Goal: Task Accomplishment & Management: Manage account settings

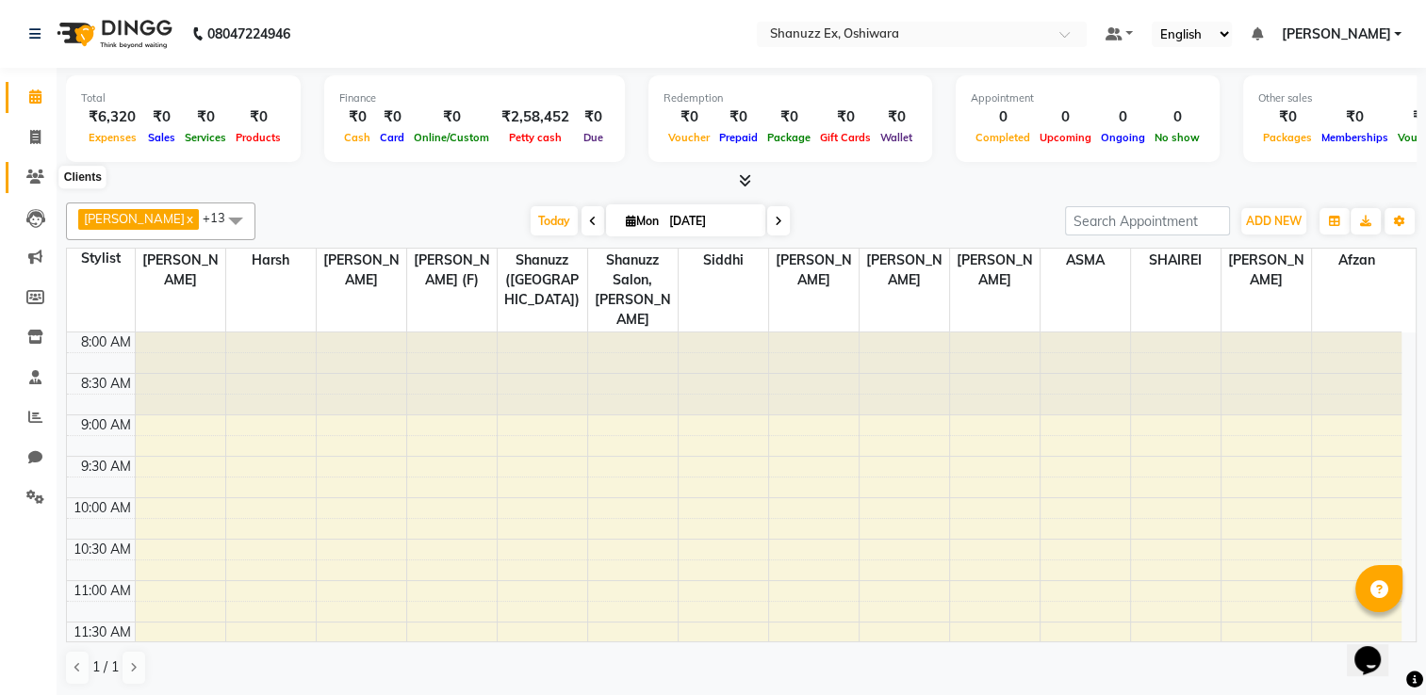
click at [49, 168] on span at bounding box center [35, 178] width 33 height 22
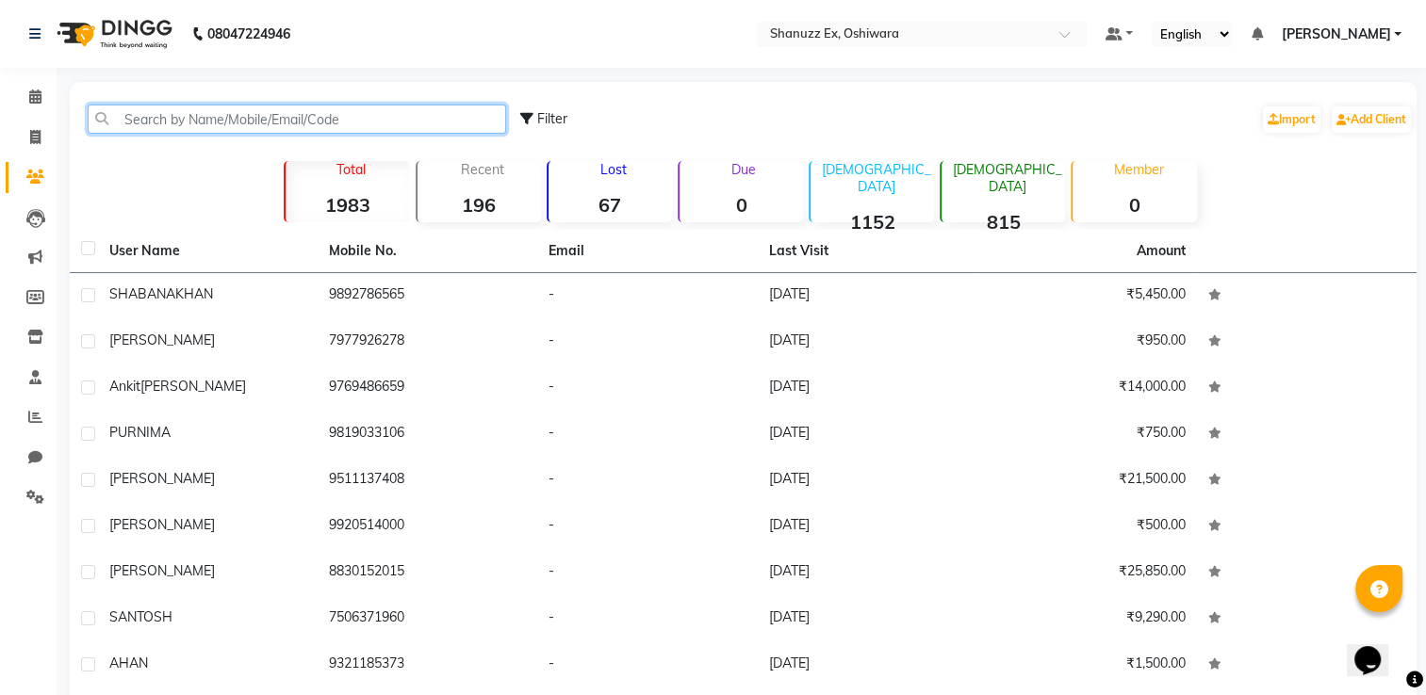
click at [189, 113] on input "text" at bounding box center [297, 119] width 418 height 29
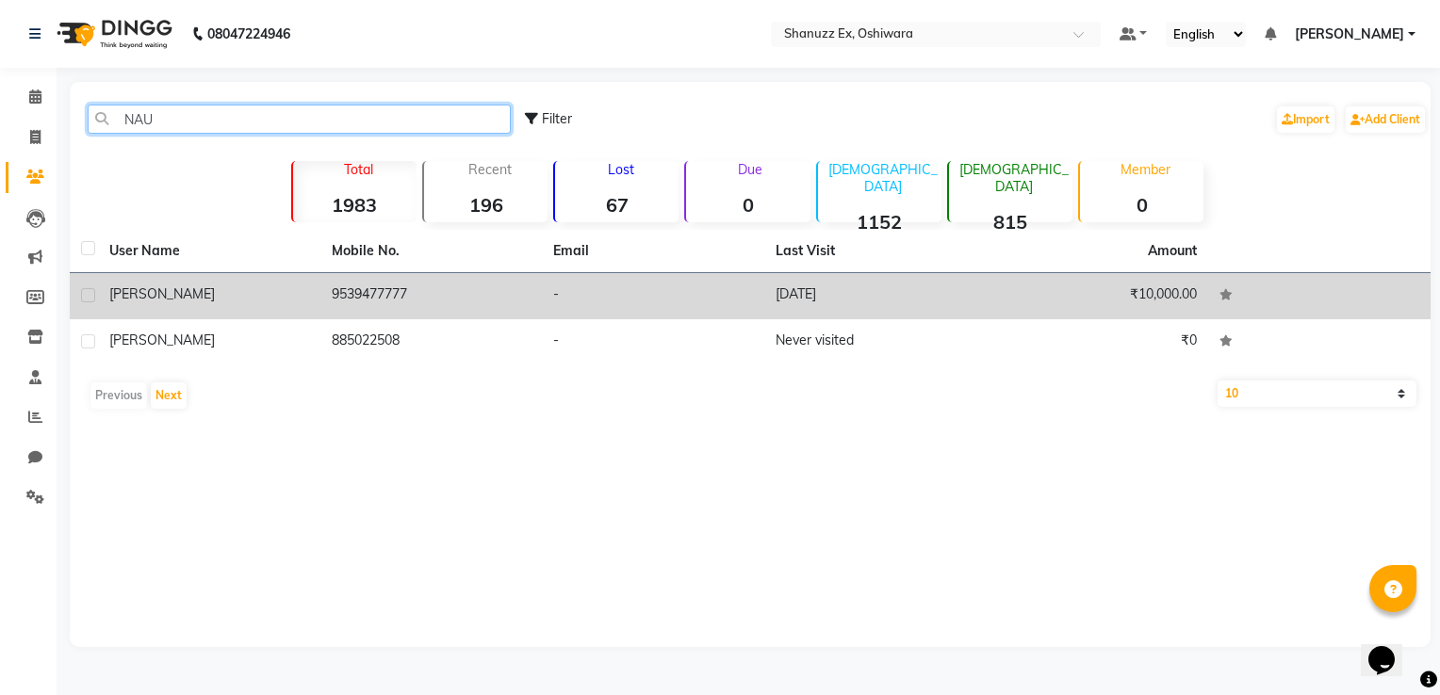
type input "NAU"
click at [225, 290] on div "[PERSON_NAME]" at bounding box center [209, 295] width 200 height 20
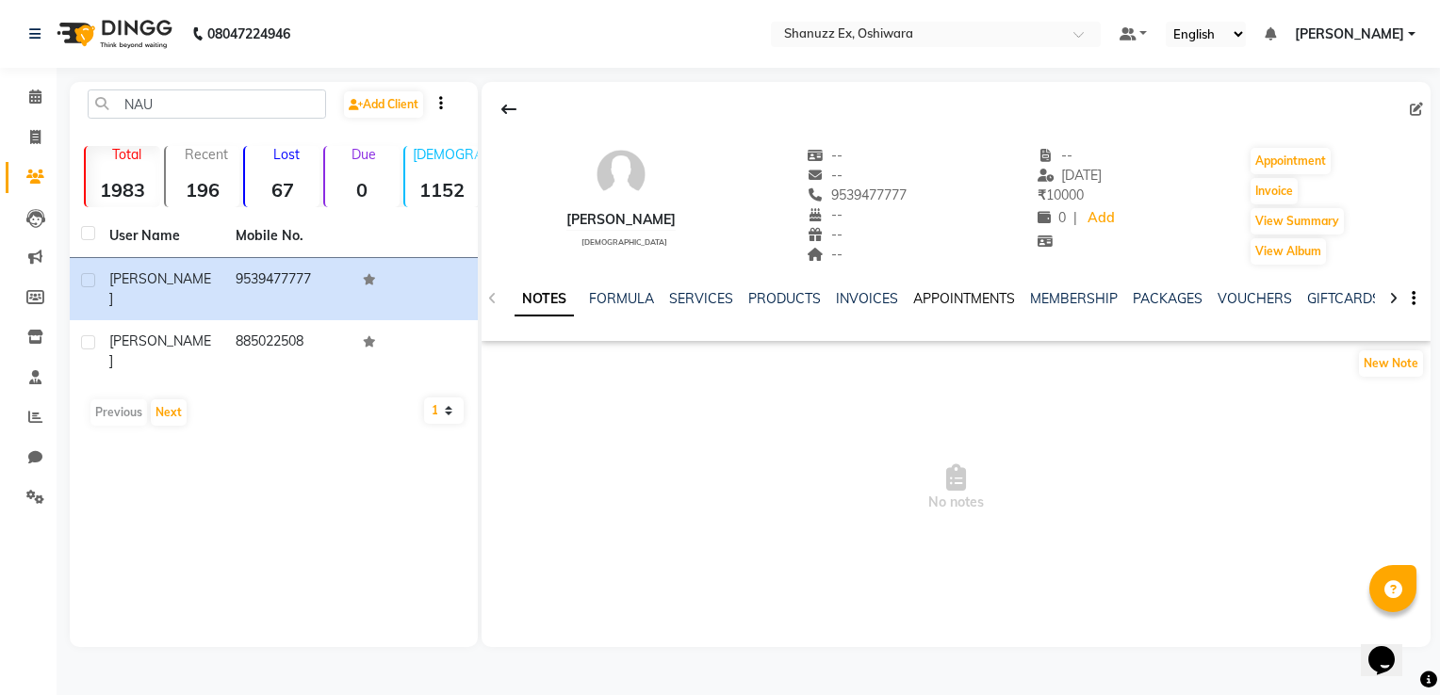
click at [982, 303] on link "APPOINTMENTS" at bounding box center [964, 298] width 102 height 17
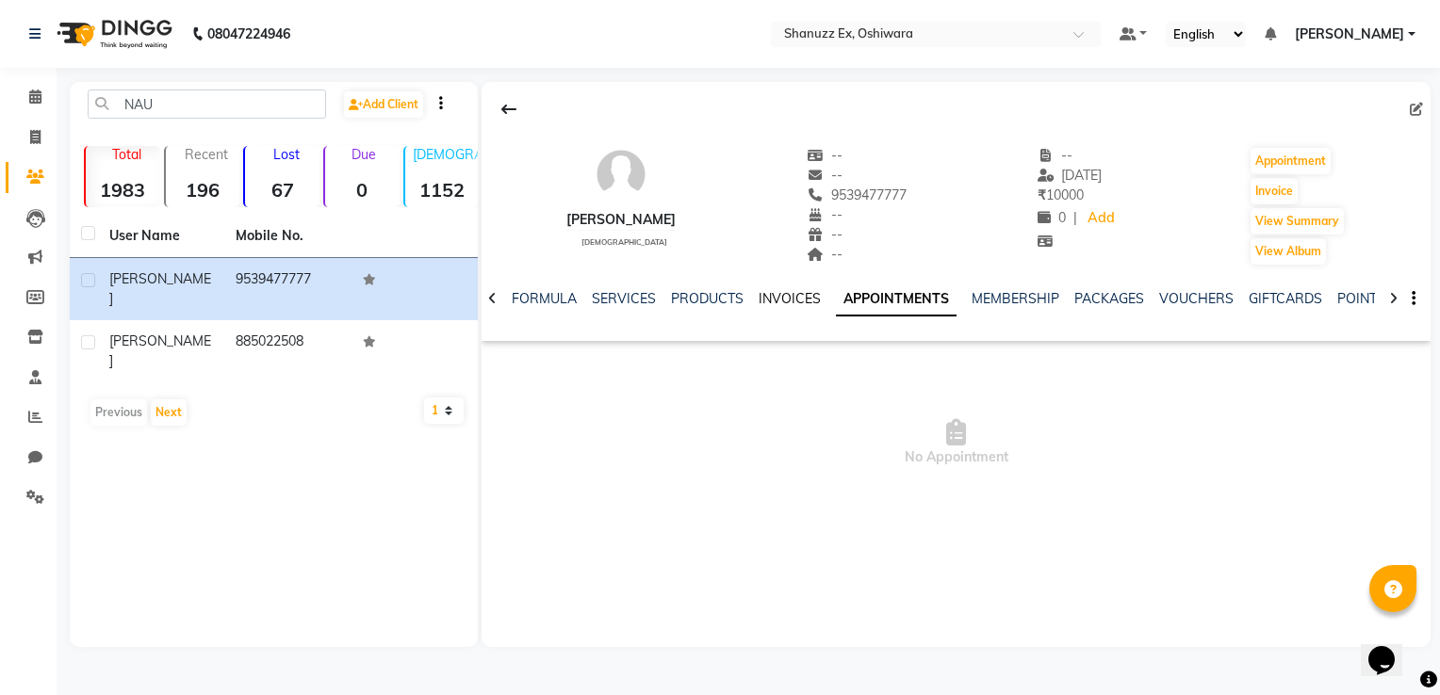
click at [777, 300] on link "INVOICES" at bounding box center [790, 298] width 62 height 17
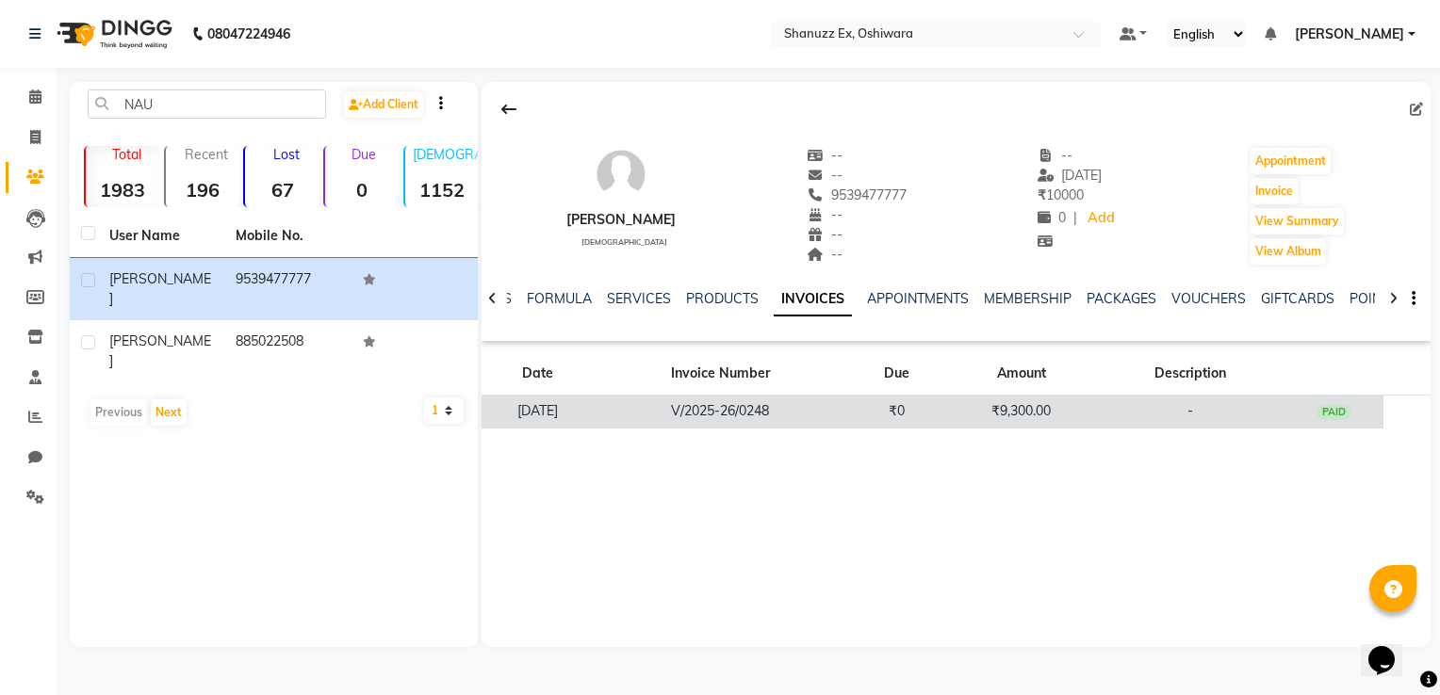
click at [847, 404] on td "V/2025-26/0248" at bounding box center [721, 412] width 254 height 33
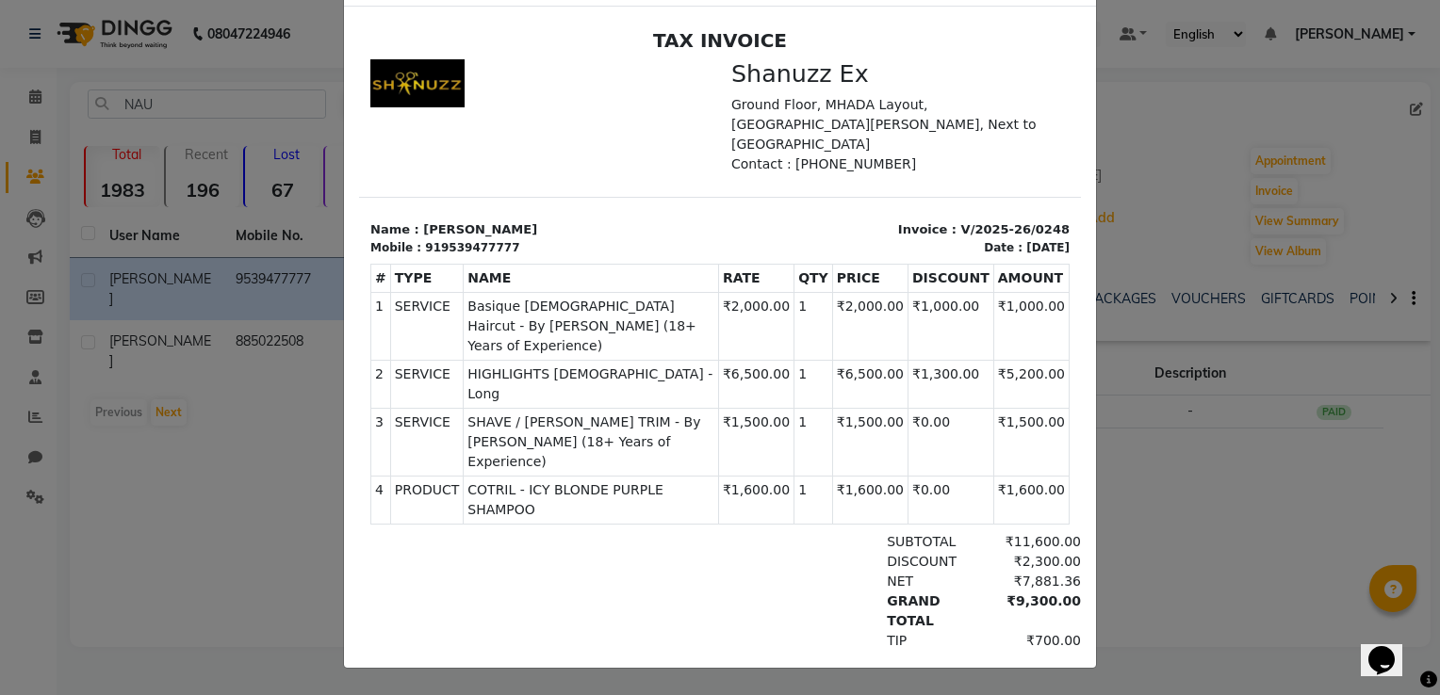
scroll to position [15, 0]
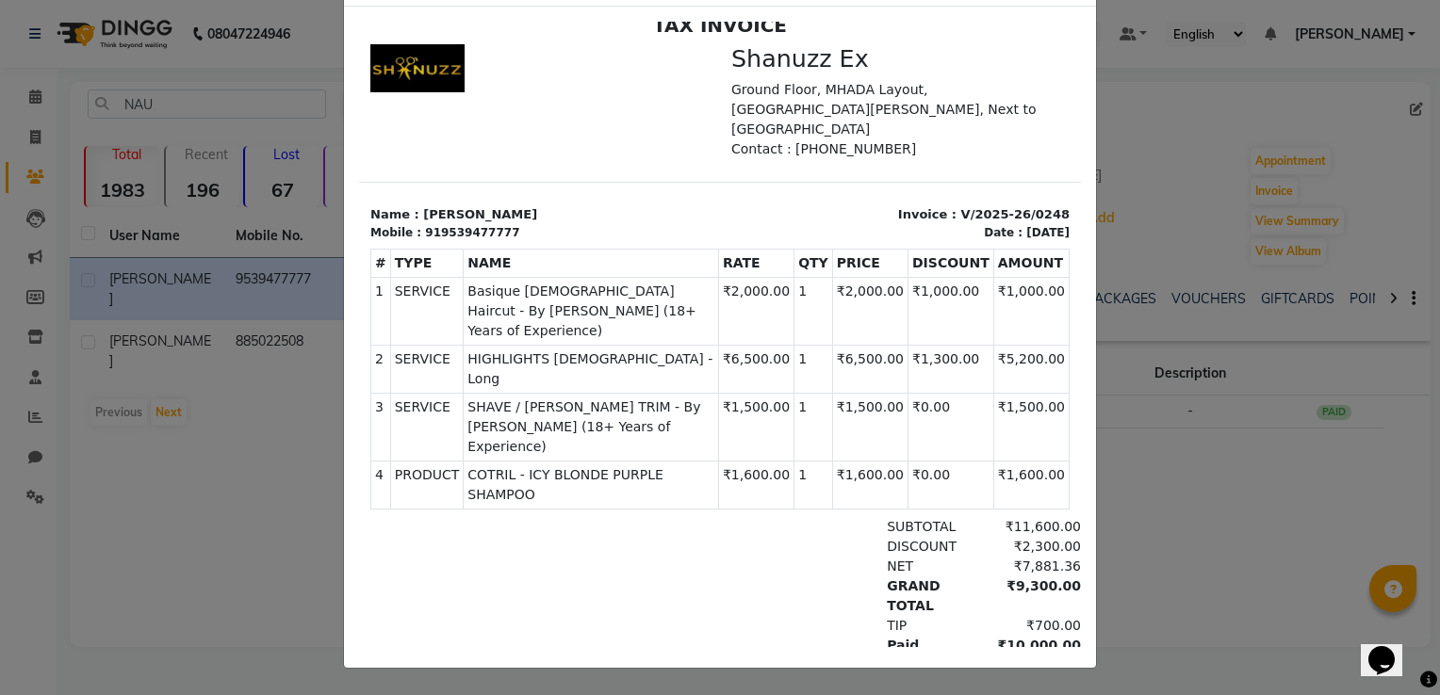
click at [1248, 289] on ngb-modal-window "INVOICE View Invoice Close" at bounding box center [720, 347] width 1440 height 695
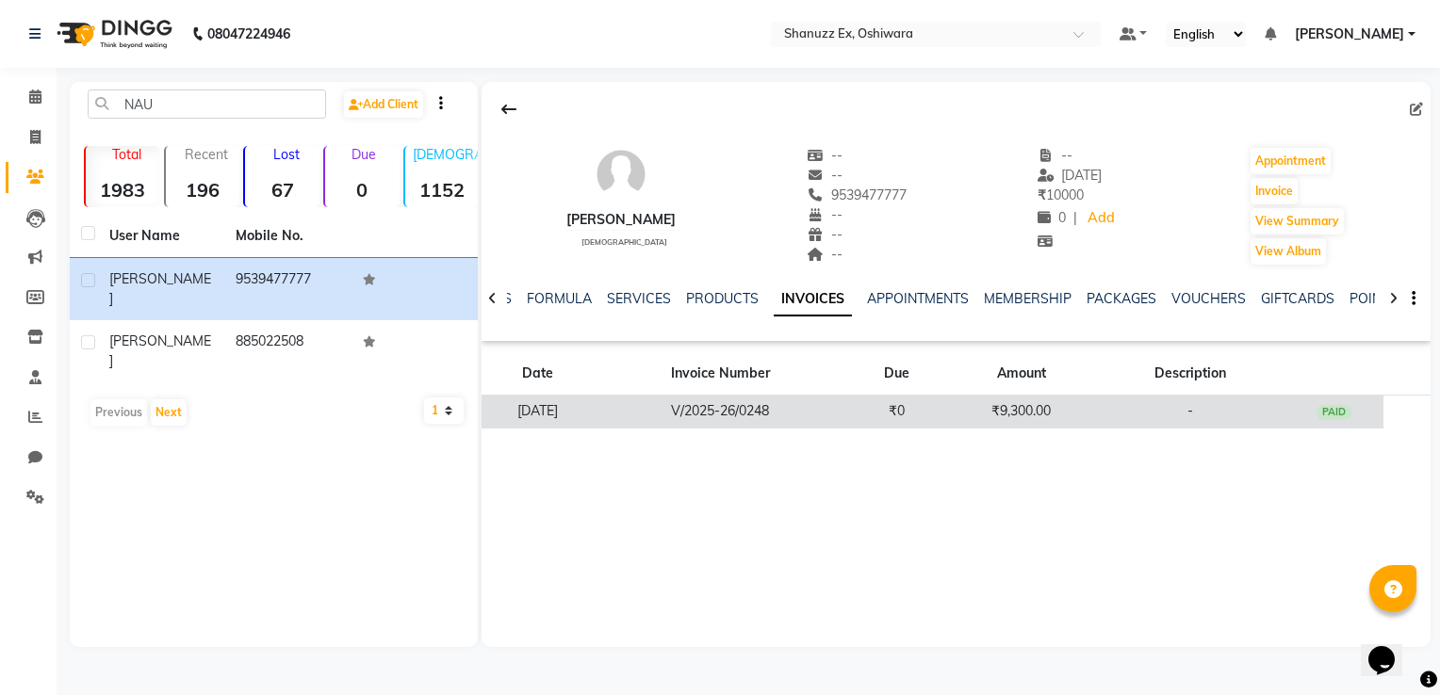
click at [784, 417] on td "V/2025-26/0248" at bounding box center [721, 412] width 254 height 33
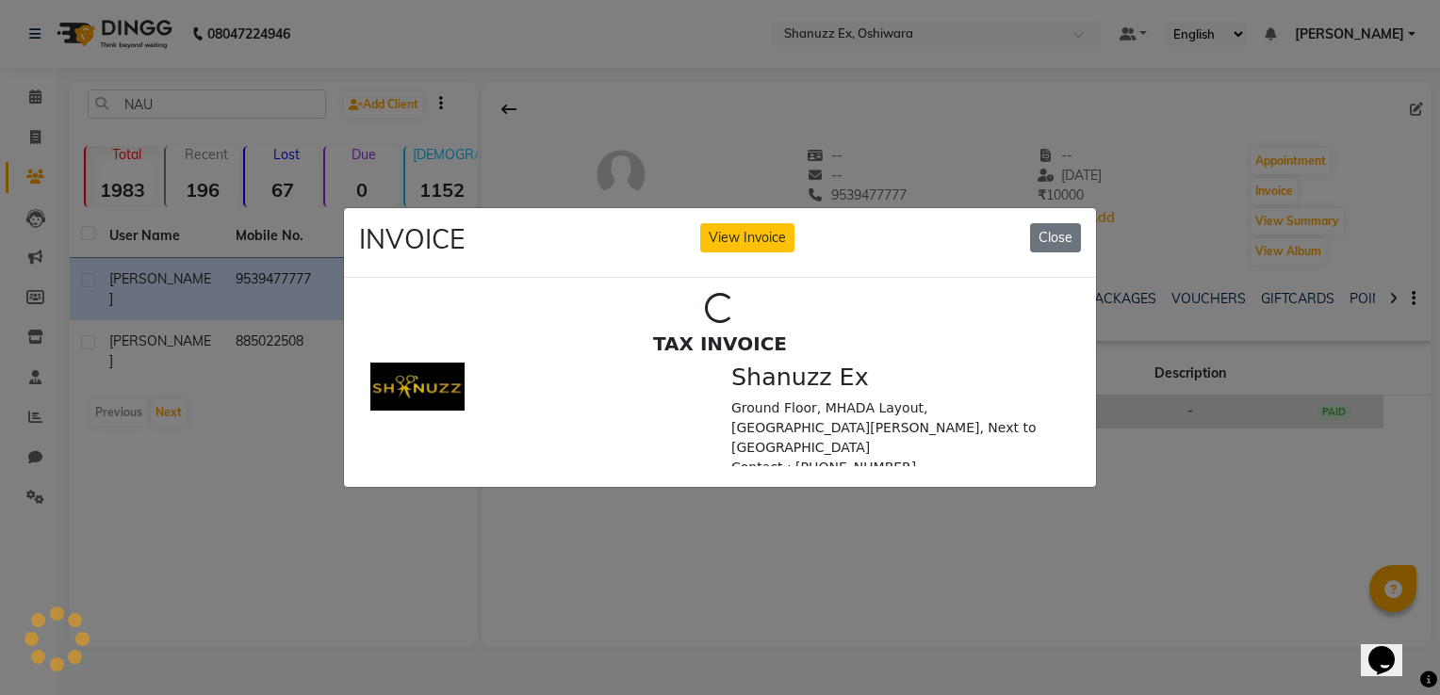
scroll to position [0, 0]
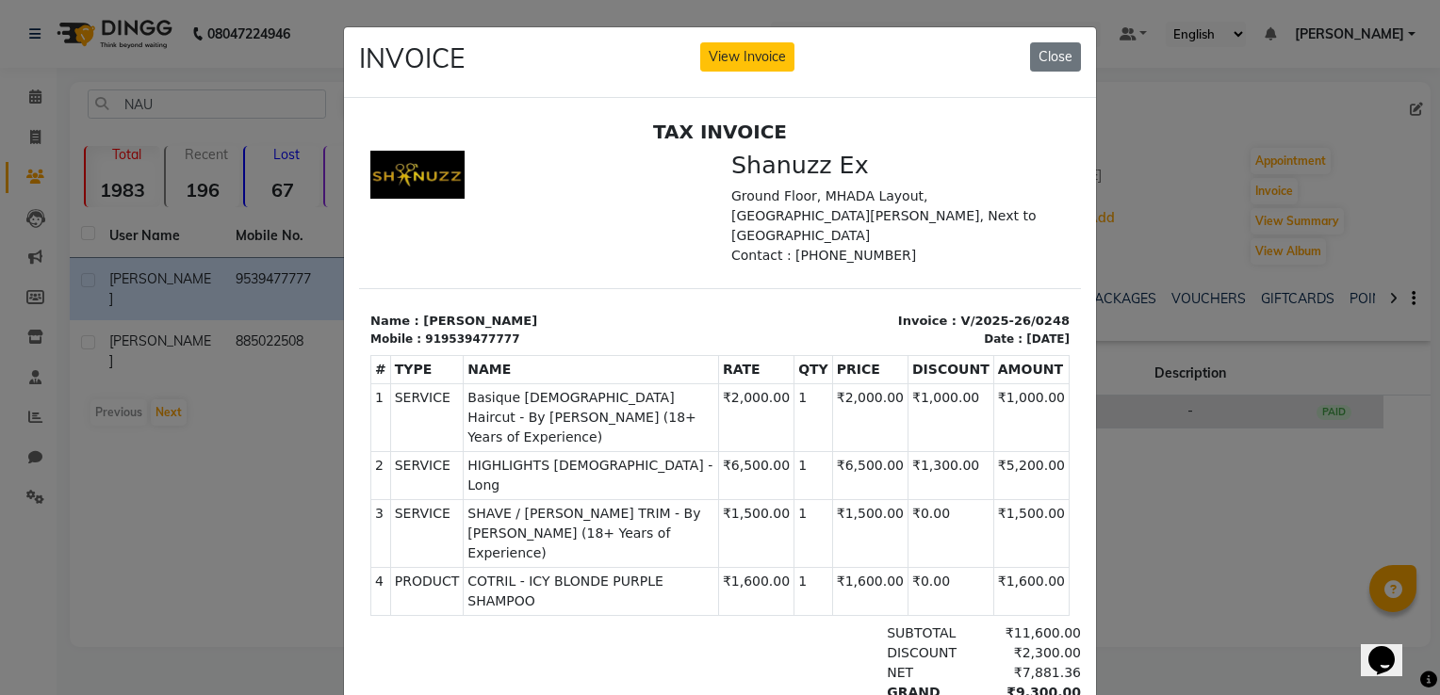
click at [791, 416] on td "₹2,000.00" at bounding box center [755, 417] width 75 height 68
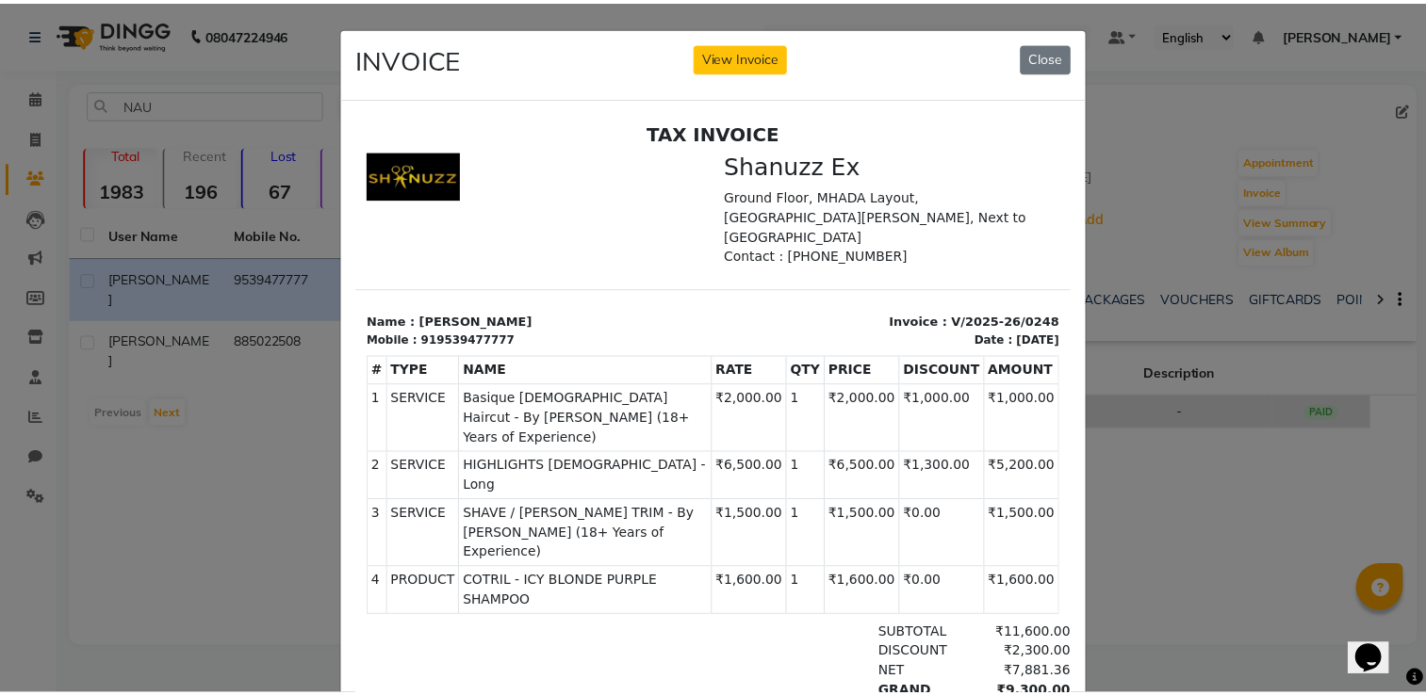
scroll to position [15, 0]
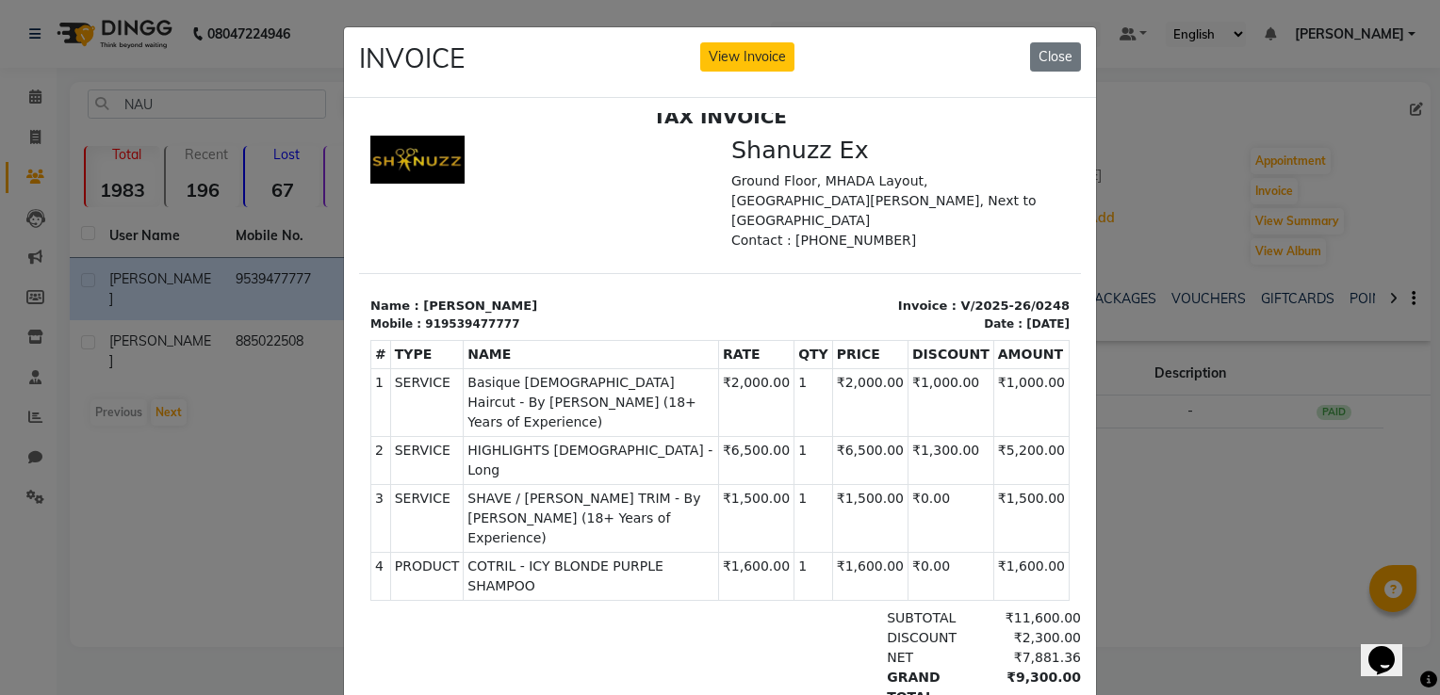
click at [726, 37] on div "INVOICE View Invoice Close" at bounding box center [720, 62] width 752 height 71
click at [728, 47] on button "View Invoice" at bounding box center [747, 56] width 94 height 29
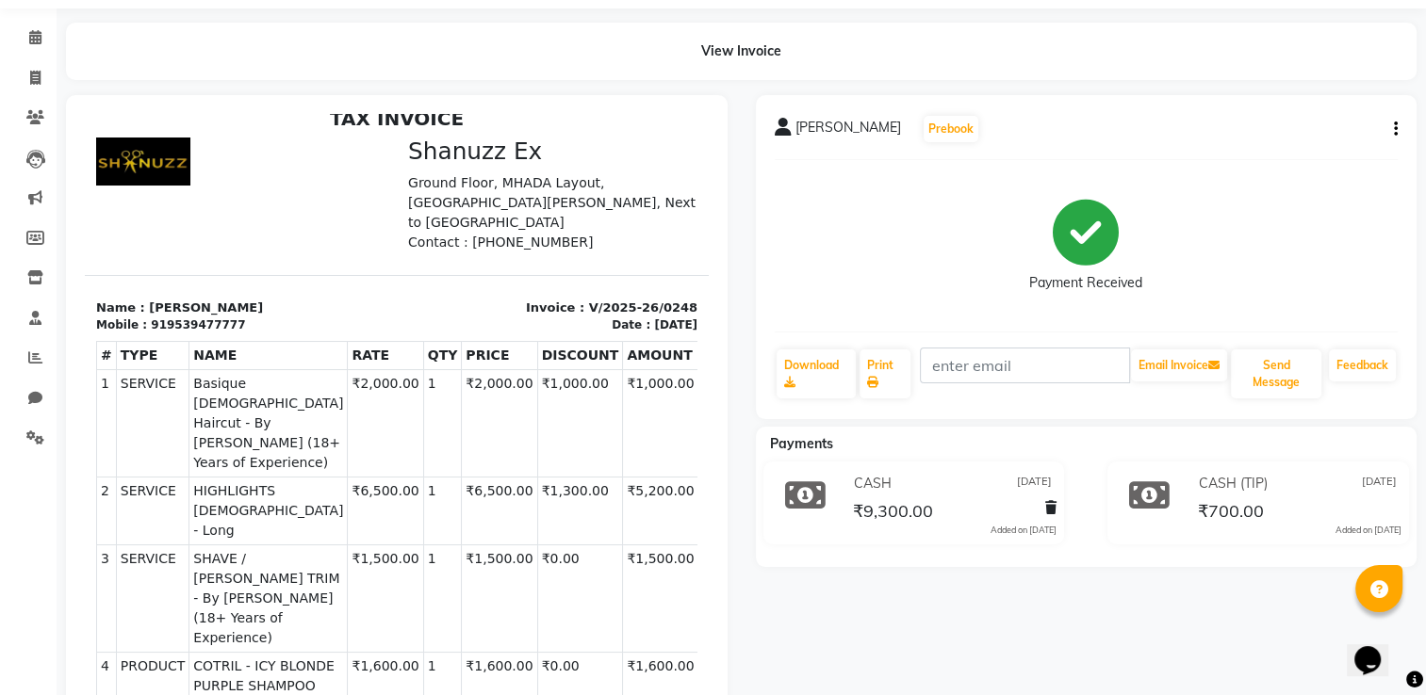
scroll to position [60, 0]
click at [1390, 128] on button "button" at bounding box center [1391, 129] width 11 height 20
click at [1270, 130] on div "Edit Item Staff" at bounding box center [1300, 129] width 129 height 24
select select
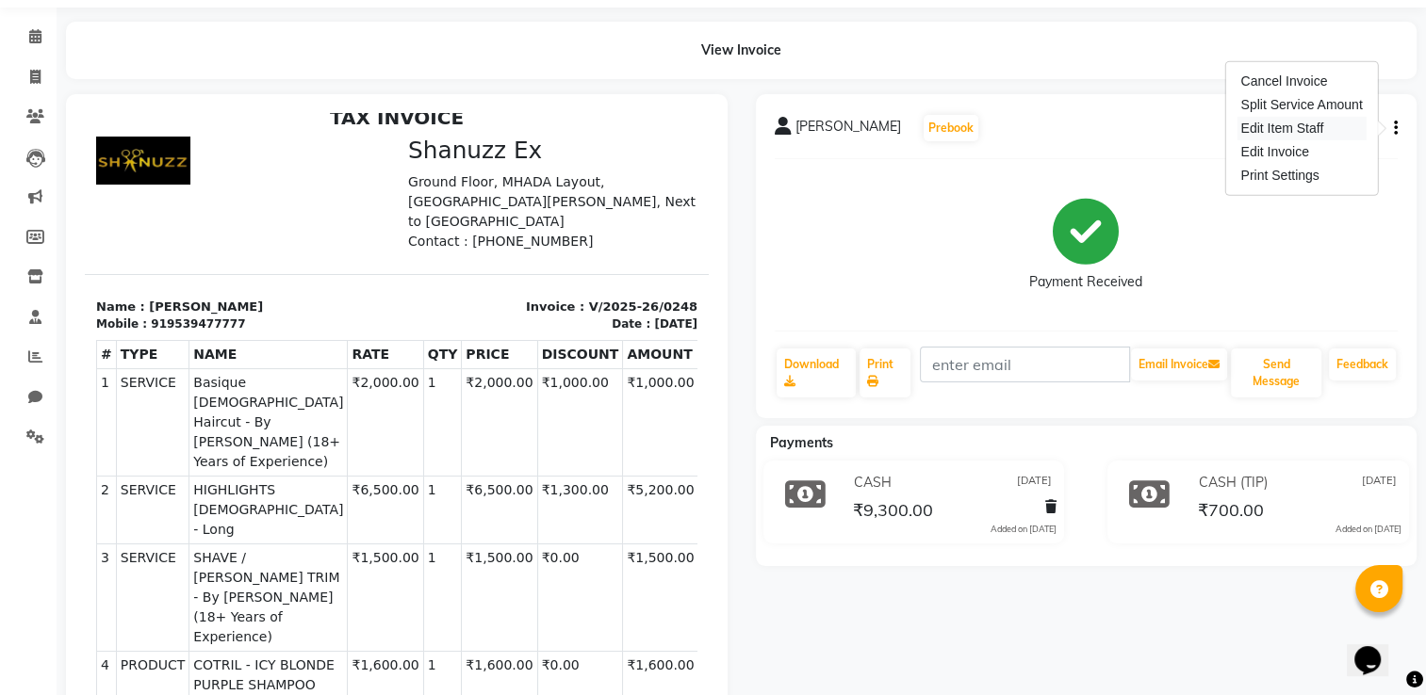
select select
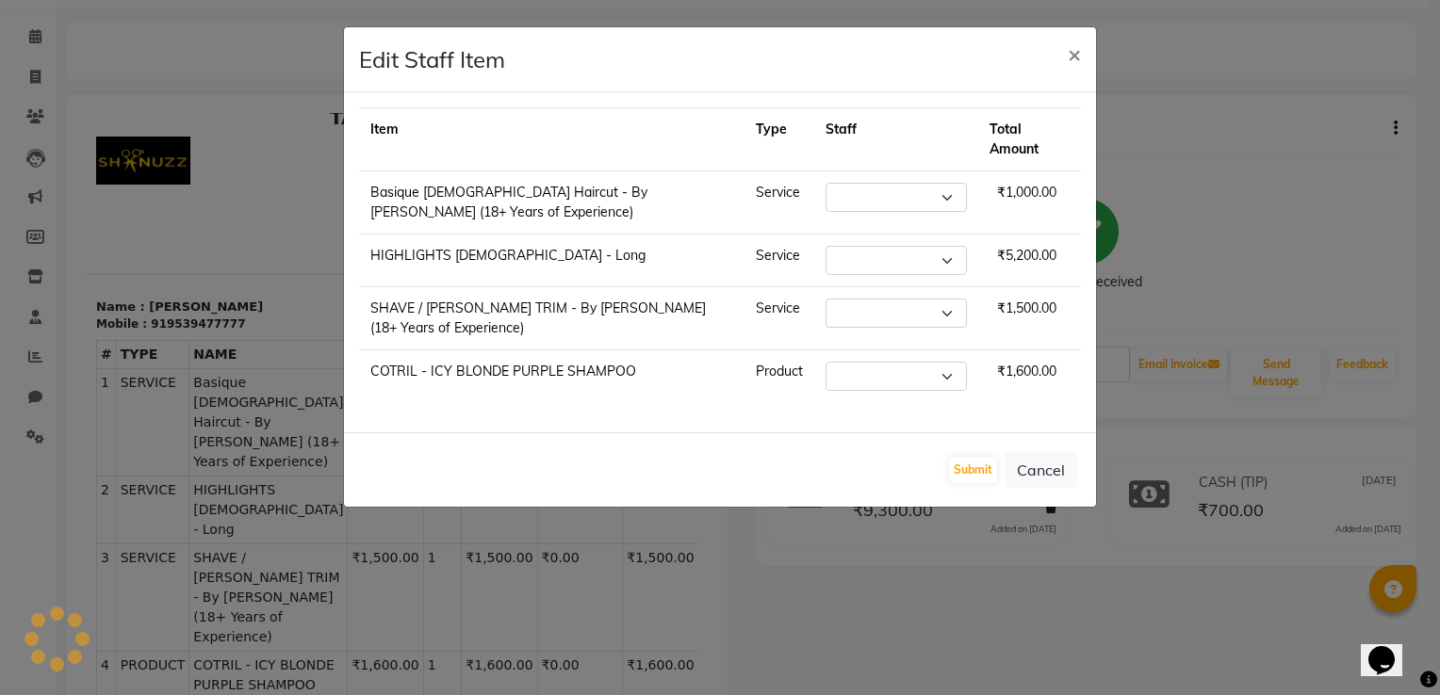
select select "77956"
select select "77946"
select select "77956"
select select "77958"
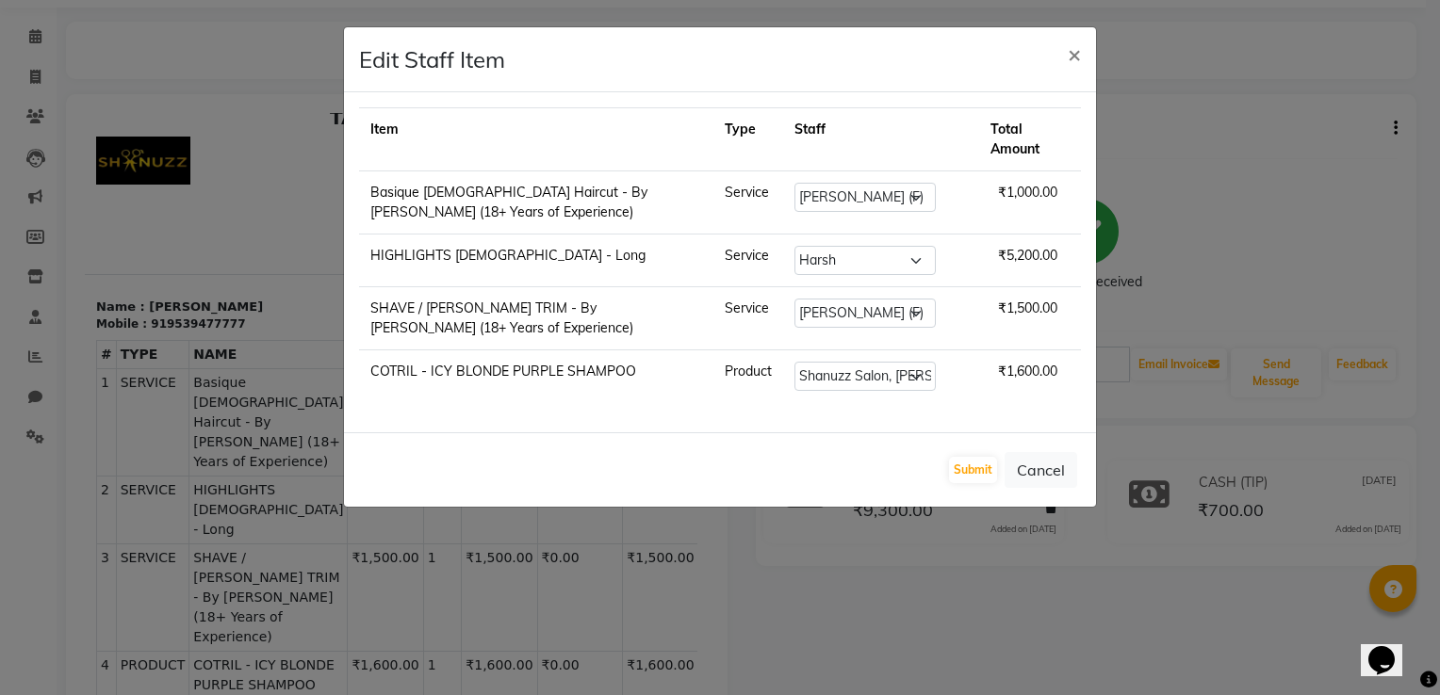
click at [1180, 216] on ngb-modal-window "Edit Staff Item × Item Type Staff Total Amount Basique [DEMOGRAPHIC_DATA] Hairc…" at bounding box center [720, 347] width 1440 height 695
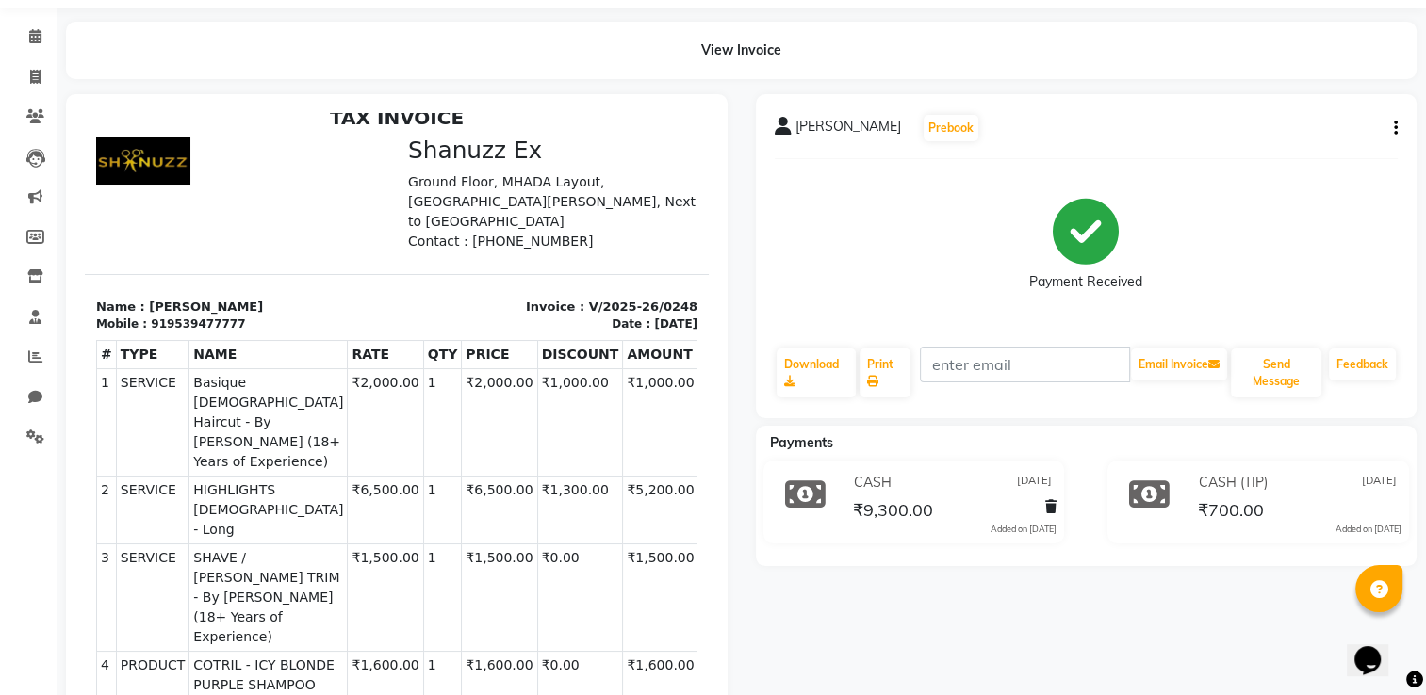
click at [1388, 129] on button "button" at bounding box center [1391, 129] width 11 height 20
click at [1289, 147] on div "Edit Invoice" at bounding box center [1300, 152] width 129 height 24
select select "service"
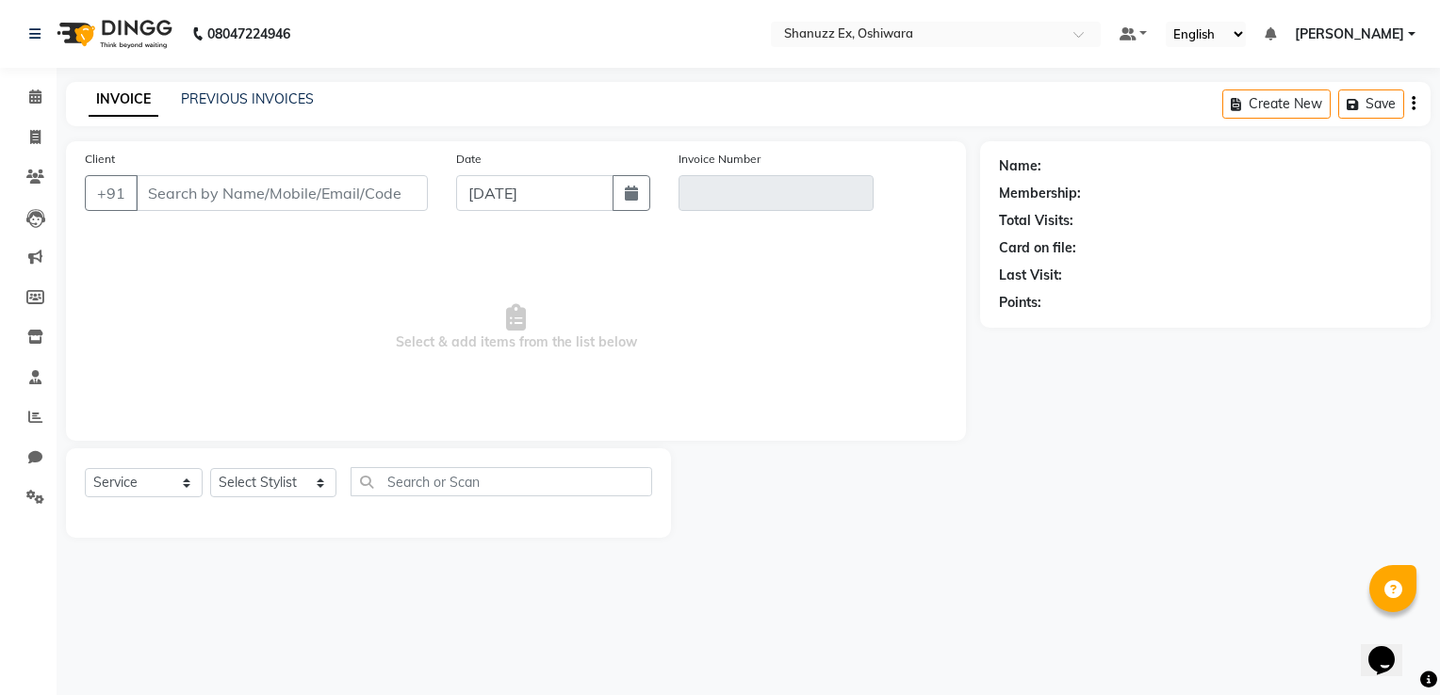
type input "9539477777"
type input "V/2025-26/0248"
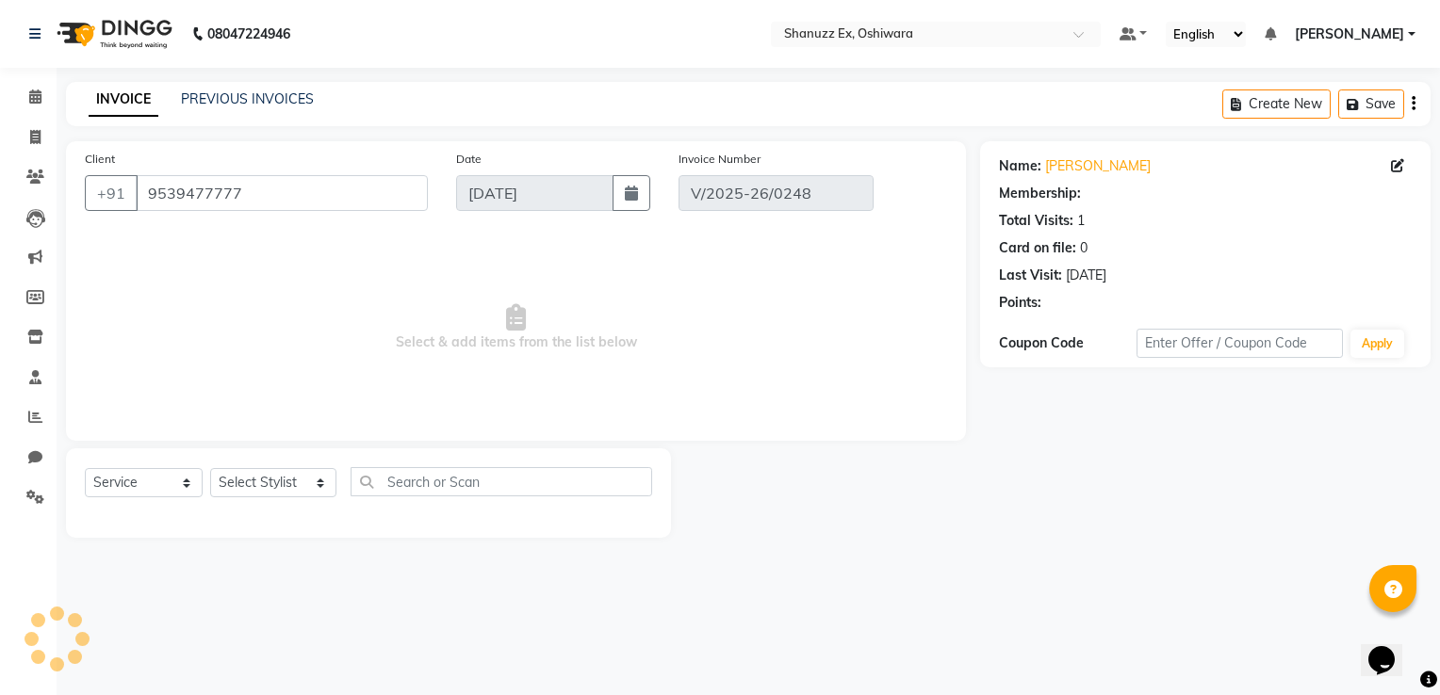
type input "[DATE]"
select select "select"
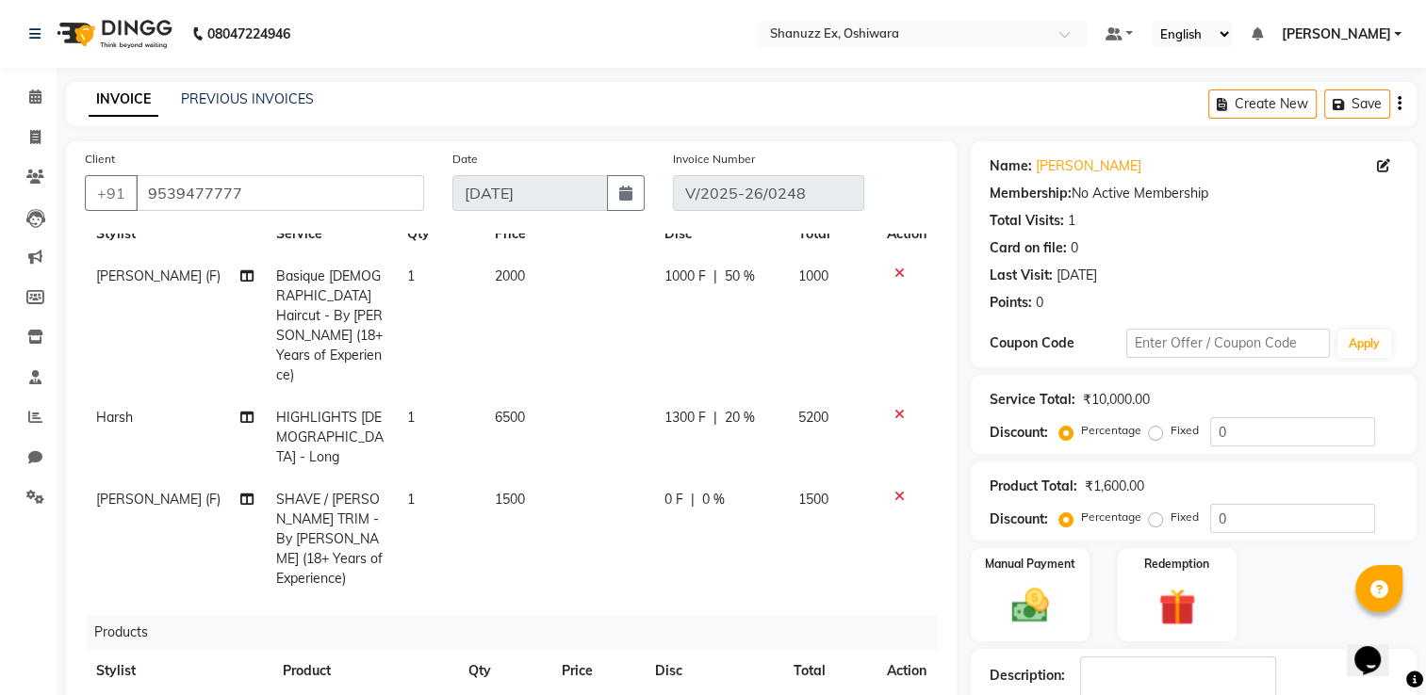
scroll to position [448, 0]
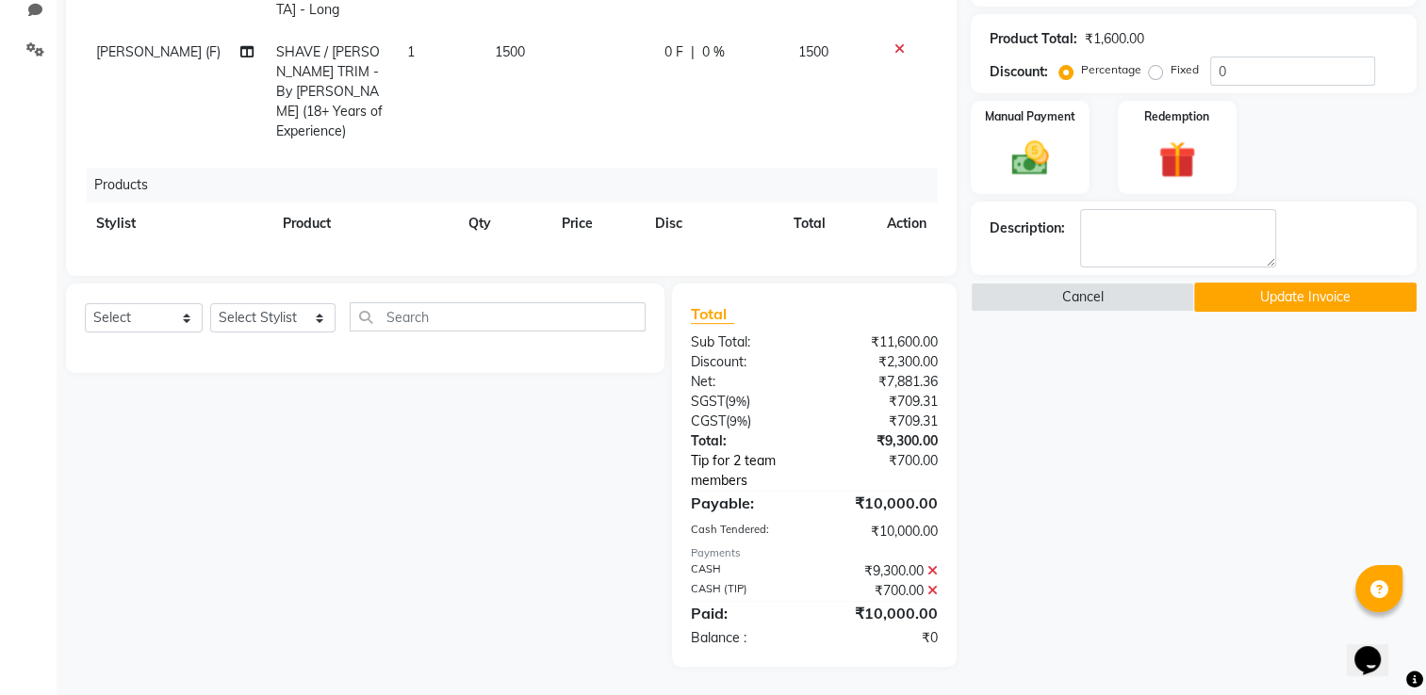
click at [716, 483] on link "Tip for 2 team members" at bounding box center [757, 471] width 160 height 40
select select "77956"
select select "77946"
select select "77958"
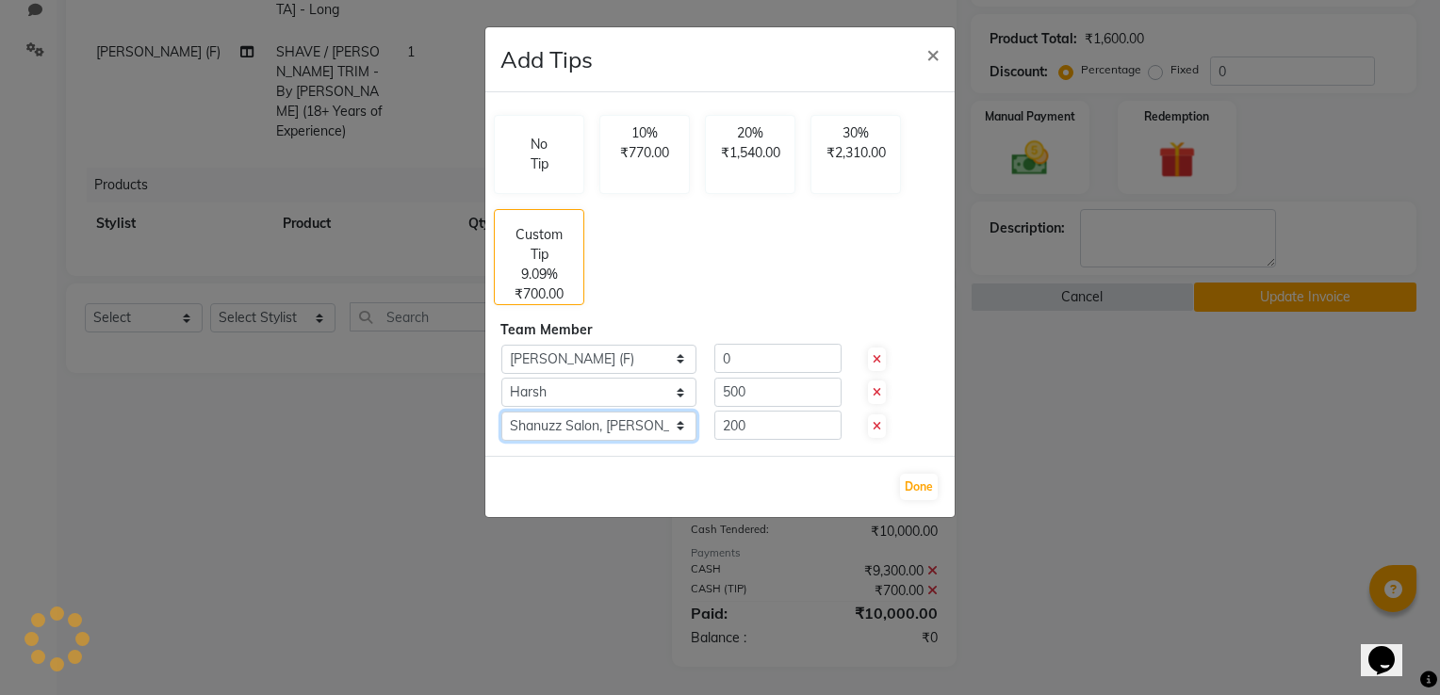
click at [675, 418] on select "Select [PERSON_NAME] (F) [PERSON_NAME] Salon, [GEOGRAPHIC_DATA]" at bounding box center [598, 426] width 195 height 29
click at [593, 640] on ngb-modal-window "Add Tips × No Tip 10% ₹770.00 20% ₹1,540.00 30% ₹2,310.00 Custom Tip 9.09% ₹700…" at bounding box center [720, 347] width 1440 height 695
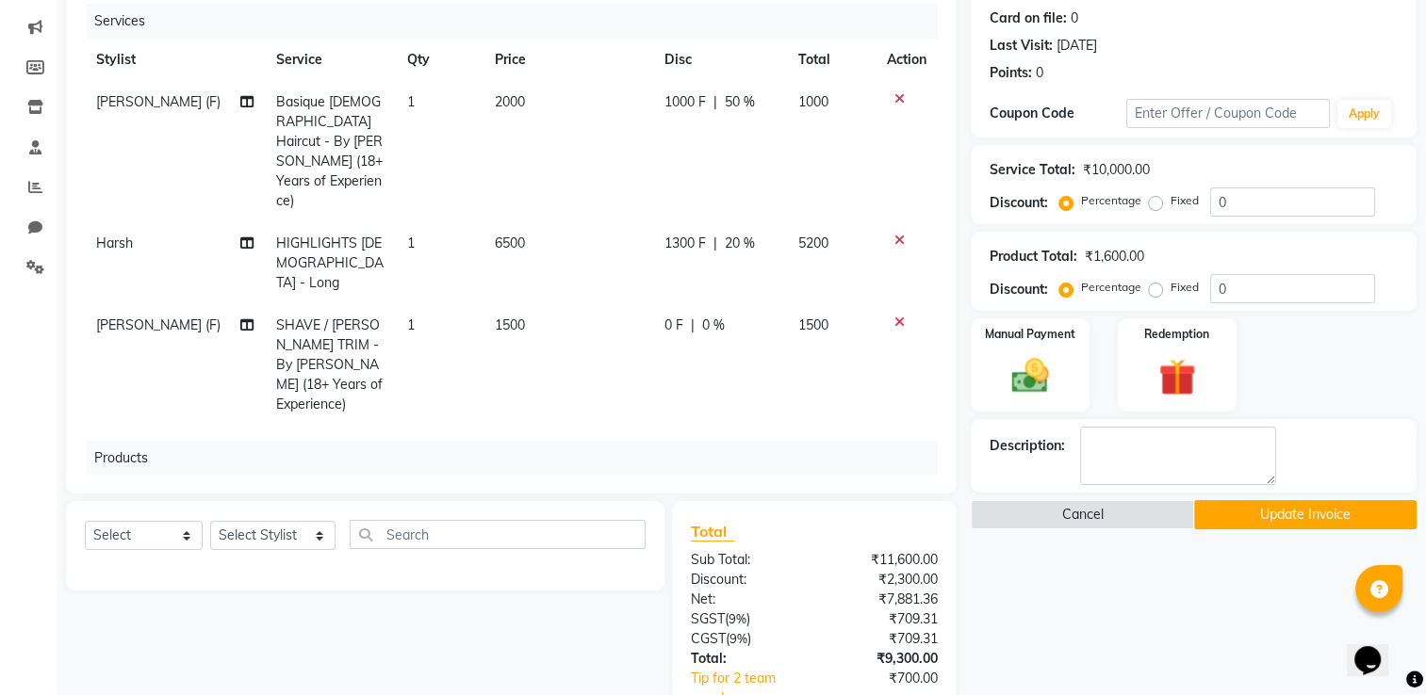
scroll to position [148, 0]
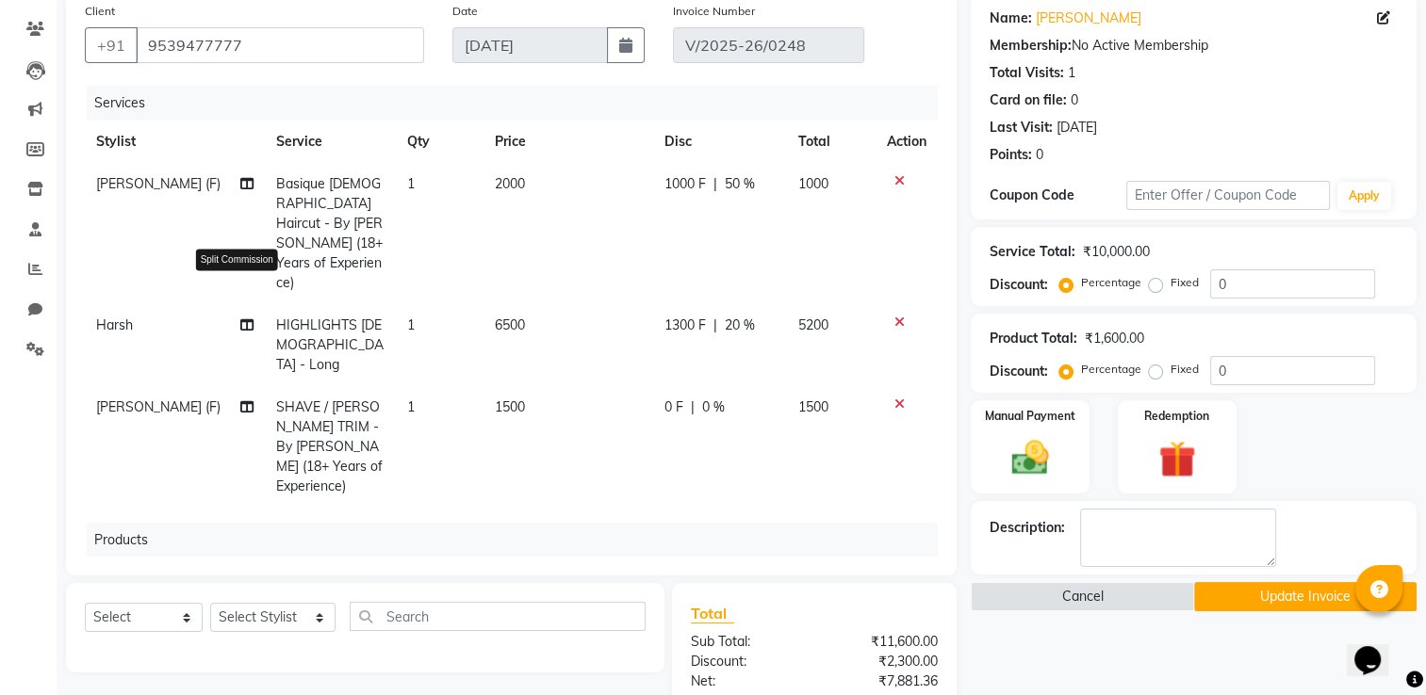
click at [240, 319] on icon at bounding box center [246, 325] width 13 height 13
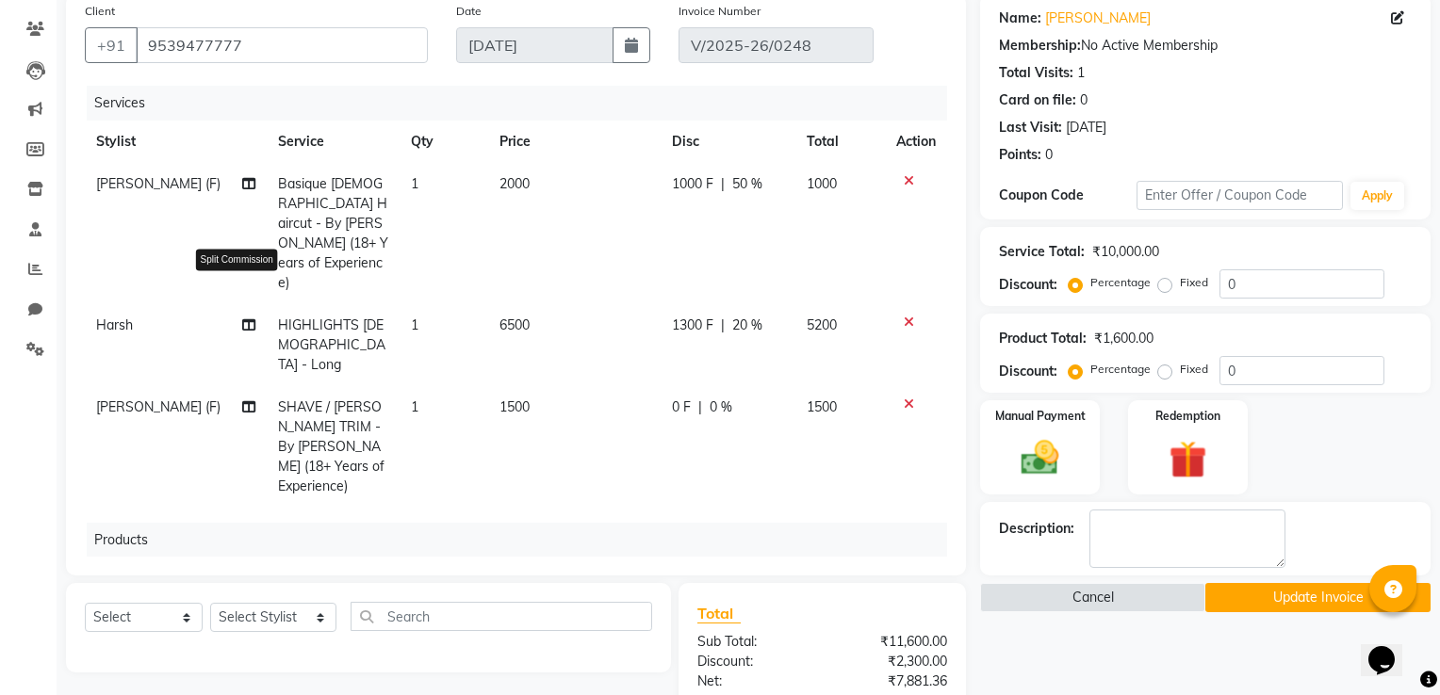
select select "77946"
select select "77956"
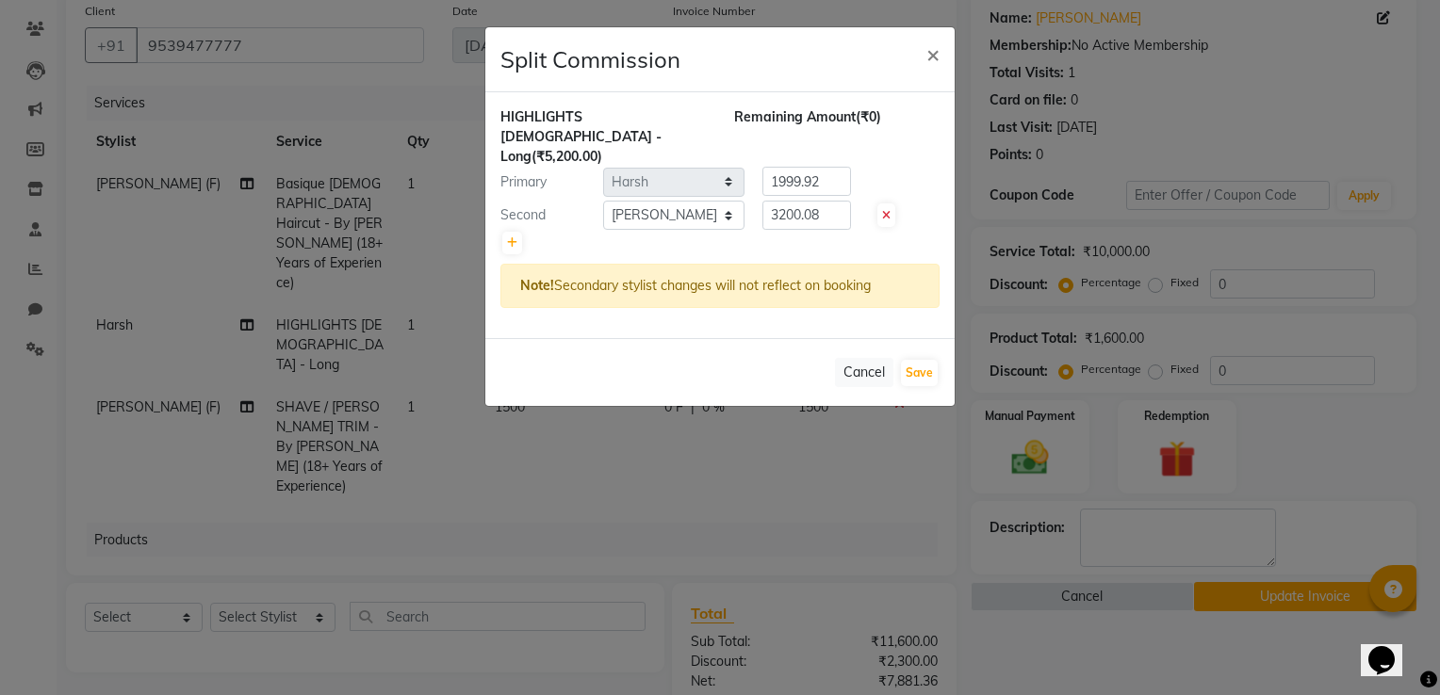
click at [751, 439] on ngb-modal-window "Split Commission × HIGHLIGHTS [DEMOGRAPHIC_DATA] - Long (₹5,200.00) [PERSON_NAM…" at bounding box center [720, 347] width 1440 height 695
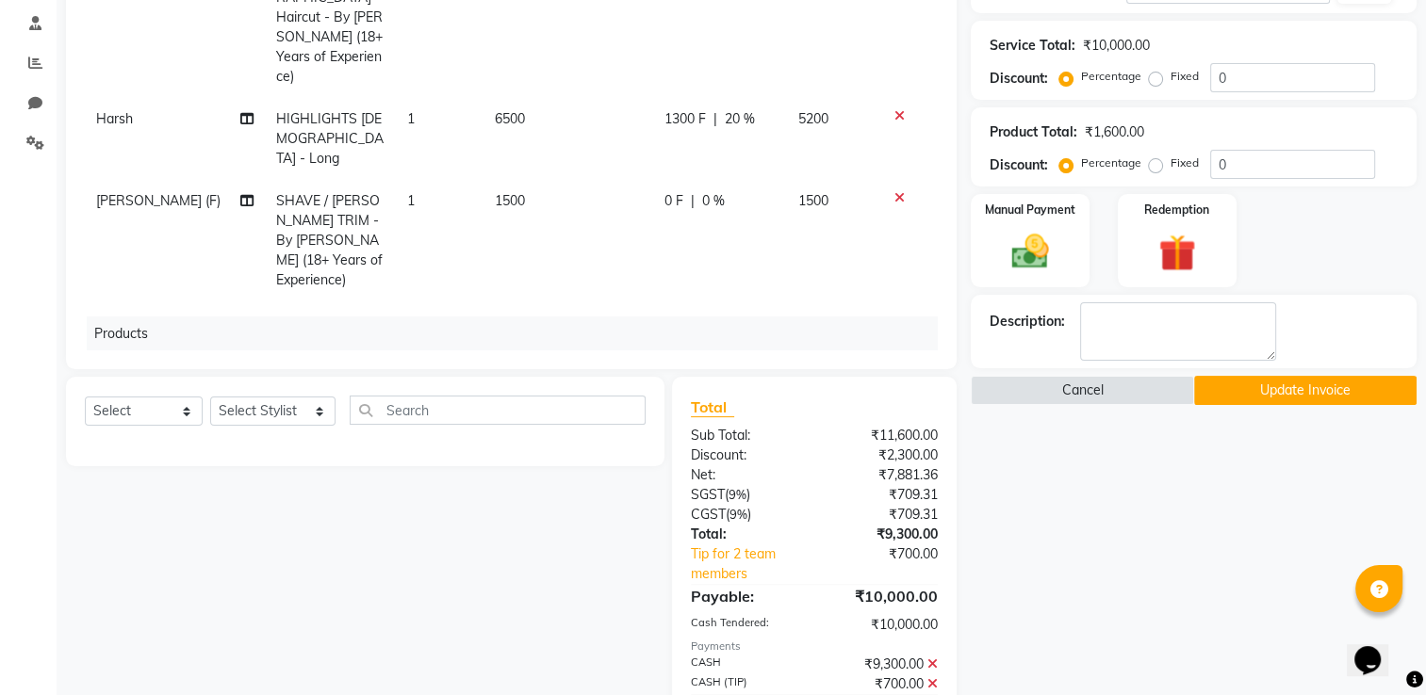
scroll to position [360, 0]
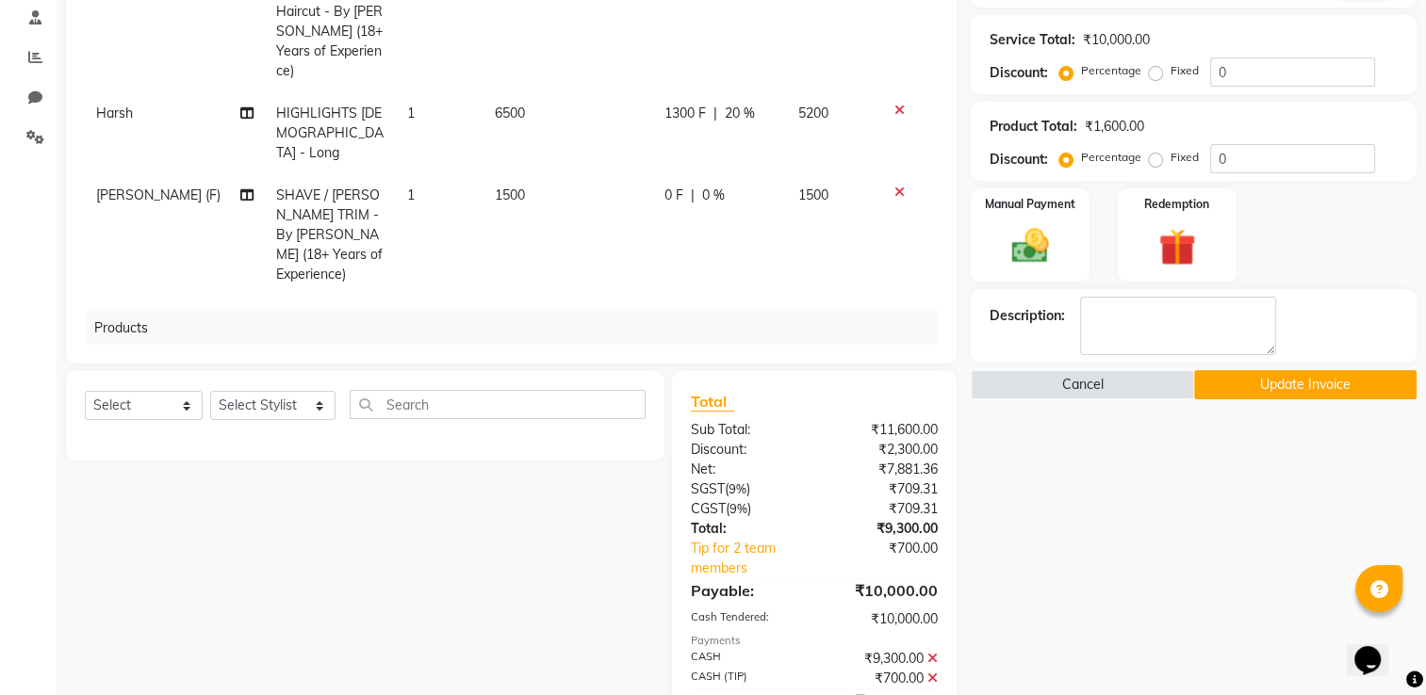
click at [1258, 390] on button "Update Invoice" at bounding box center [1305, 384] width 222 height 29
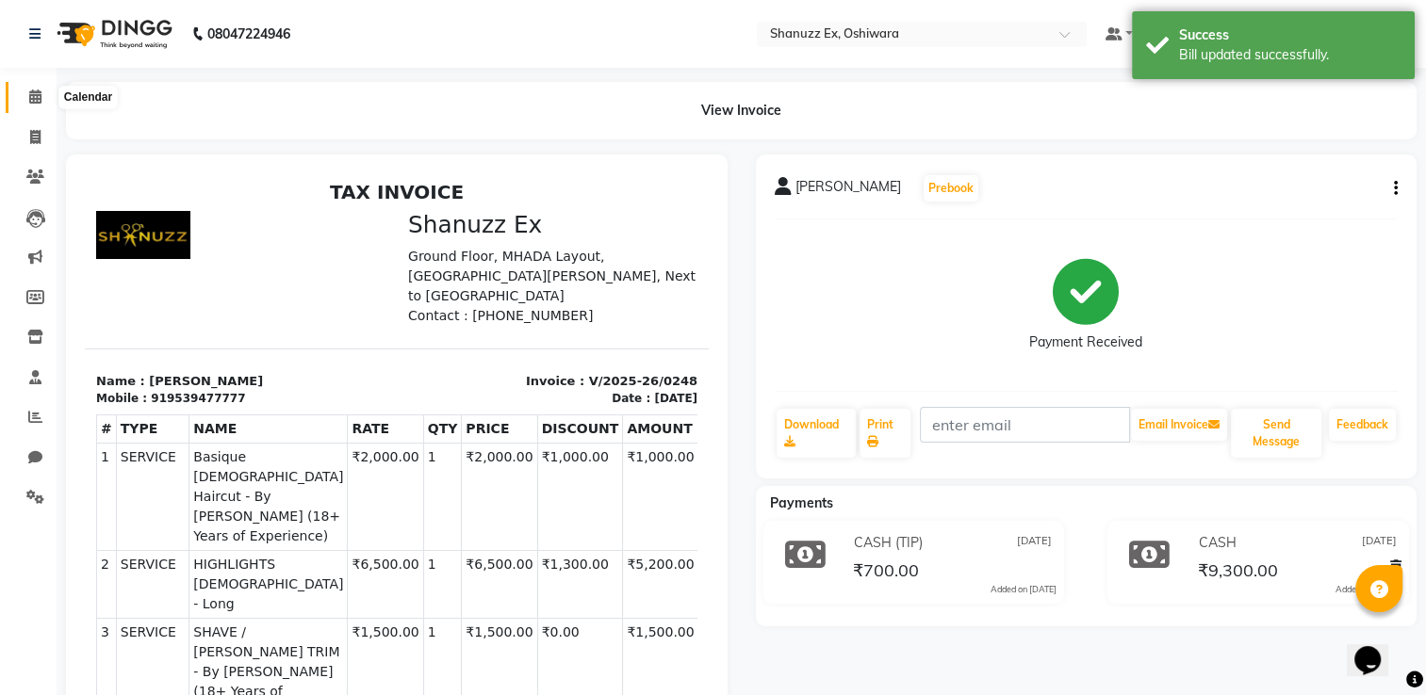
click at [29, 92] on icon at bounding box center [35, 97] width 12 height 14
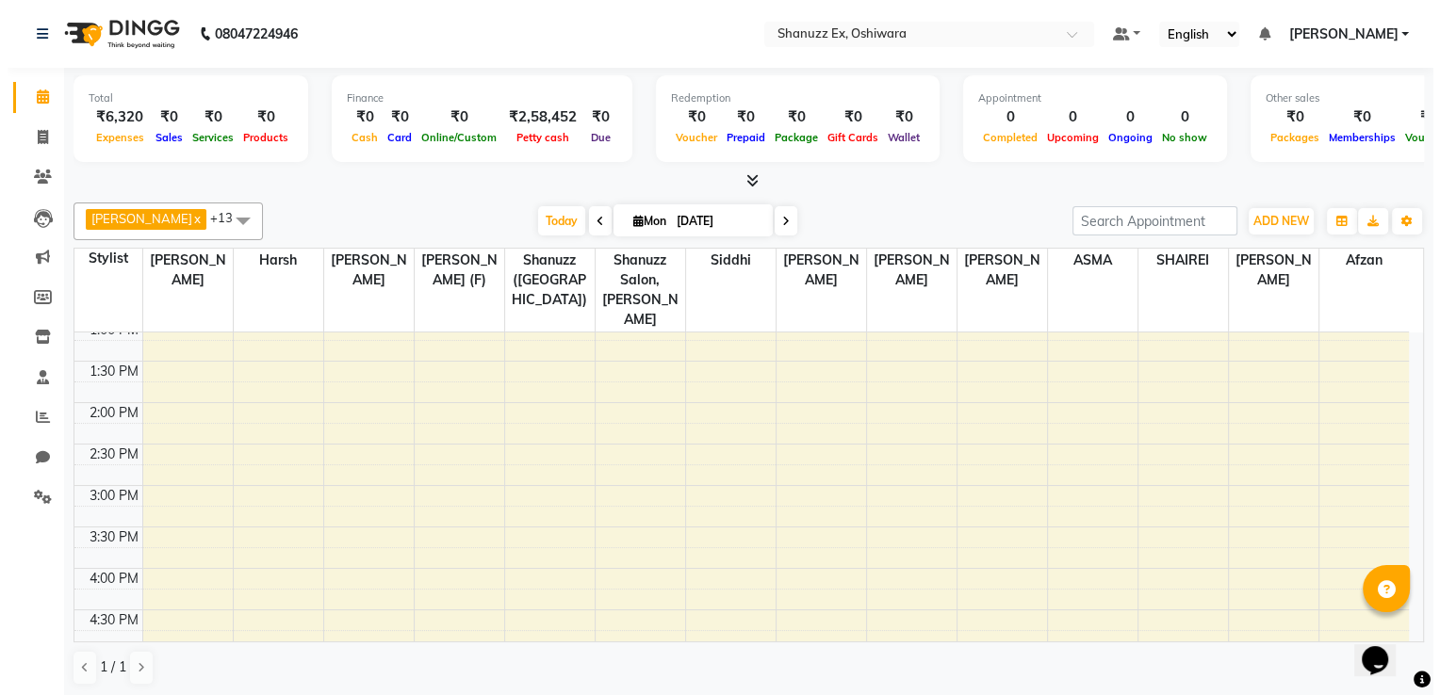
scroll to position [409, 0]
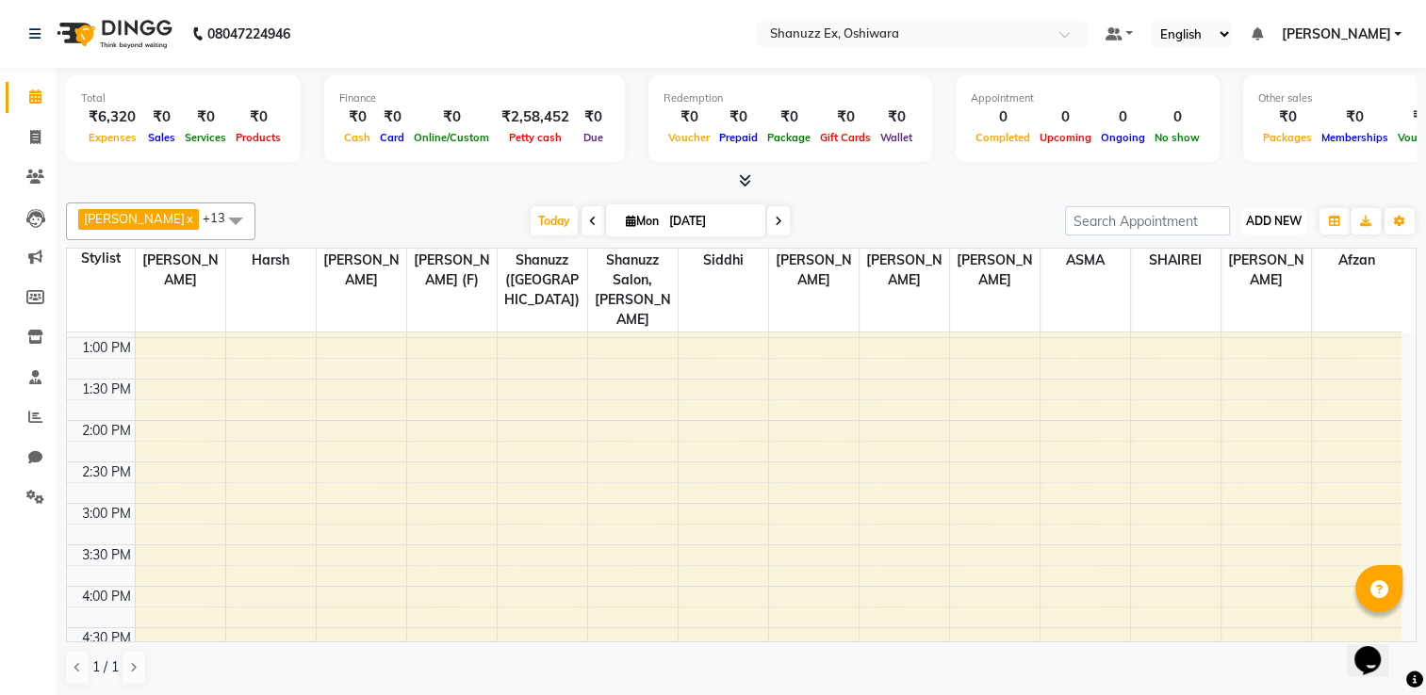
click at [1266, 226] on span "ADD NEW" at bounding box center [1274, 221] width 56 height 14
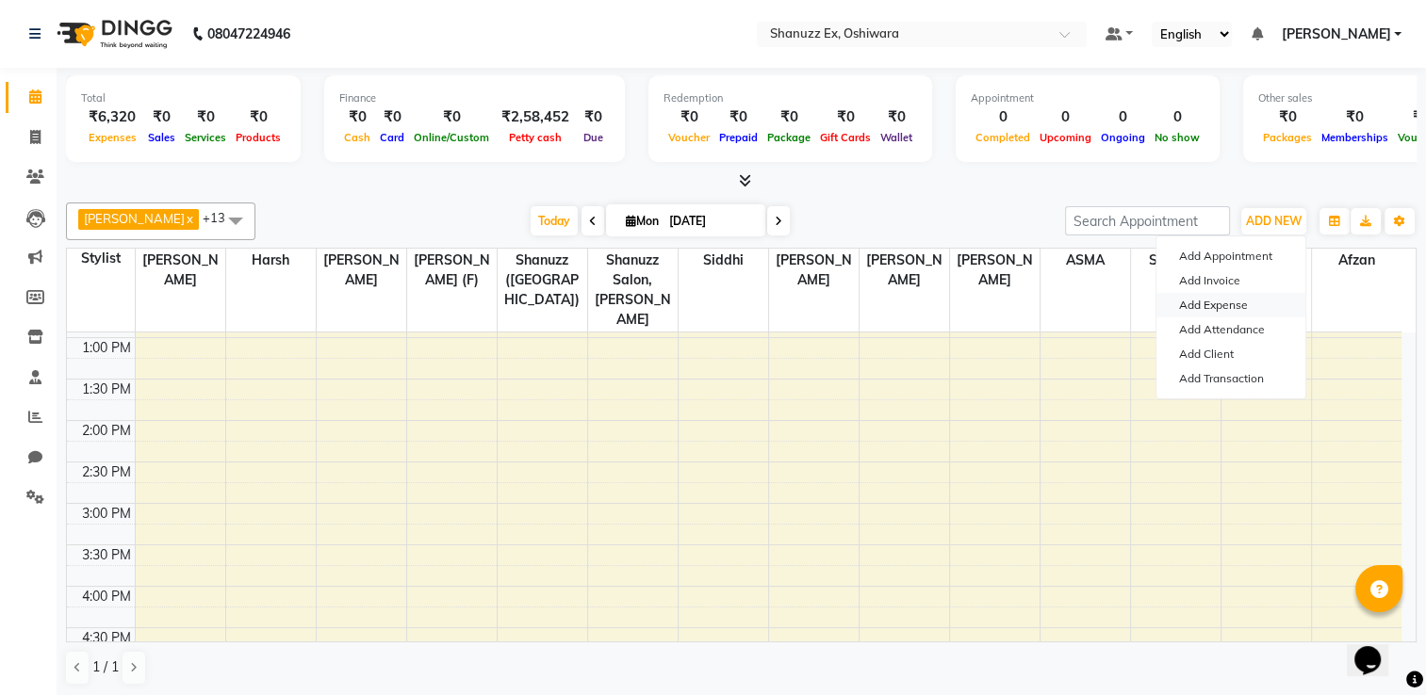
click at [1224, 305] on link "Add Expense" at bounding box center [1230, 305] width 149 height 25
select select "1"
select select "7357"
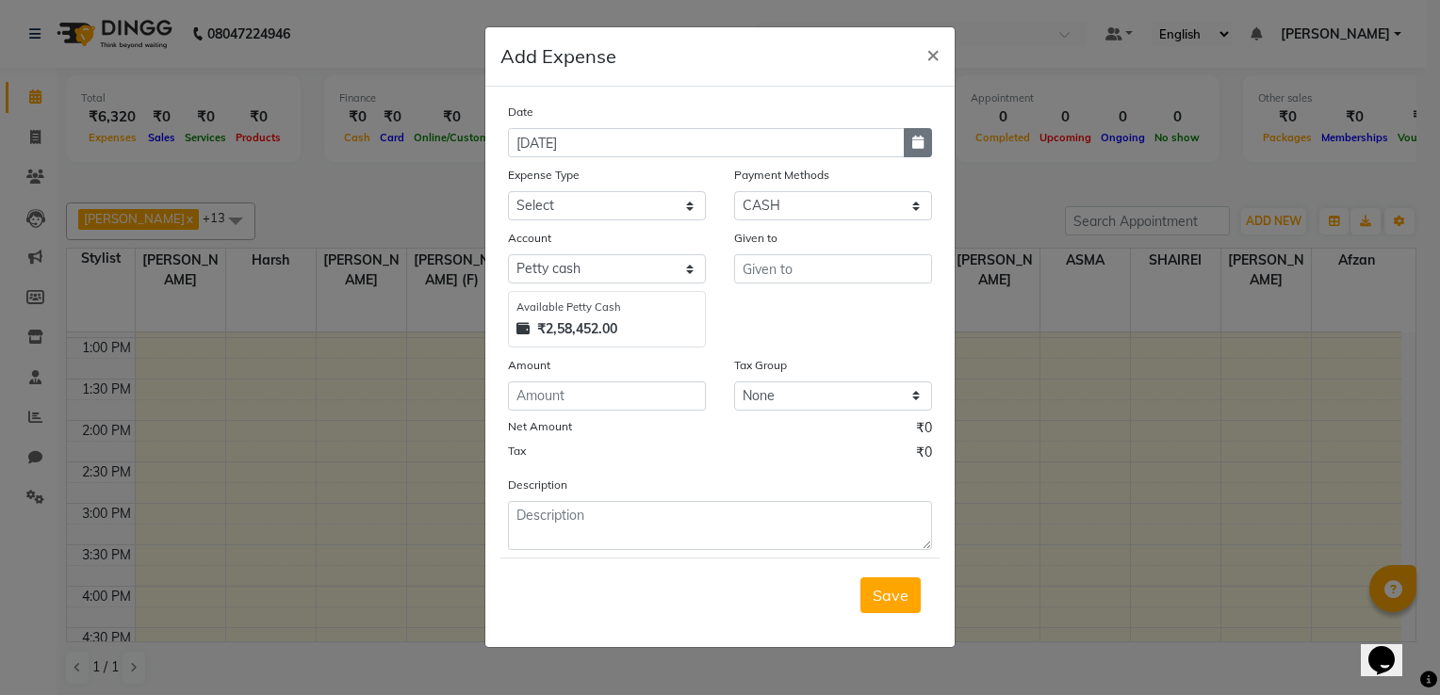
click at [925, 139] on button "button" at bounding box center [918, 142] width 28 height 29
select select "9"
select select "2025"
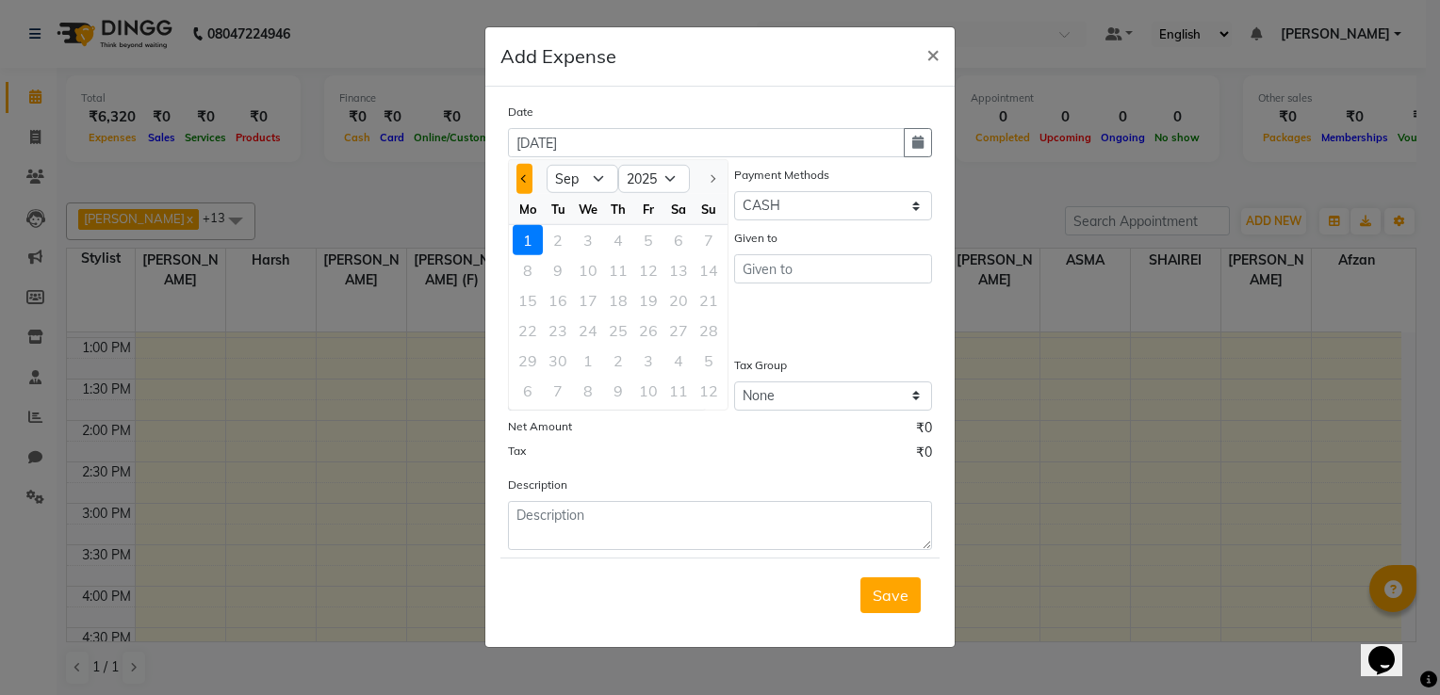
click at [525, 181] on span "Previous month" at bounding box center [525, 179] width 8 height 8
select select "8"
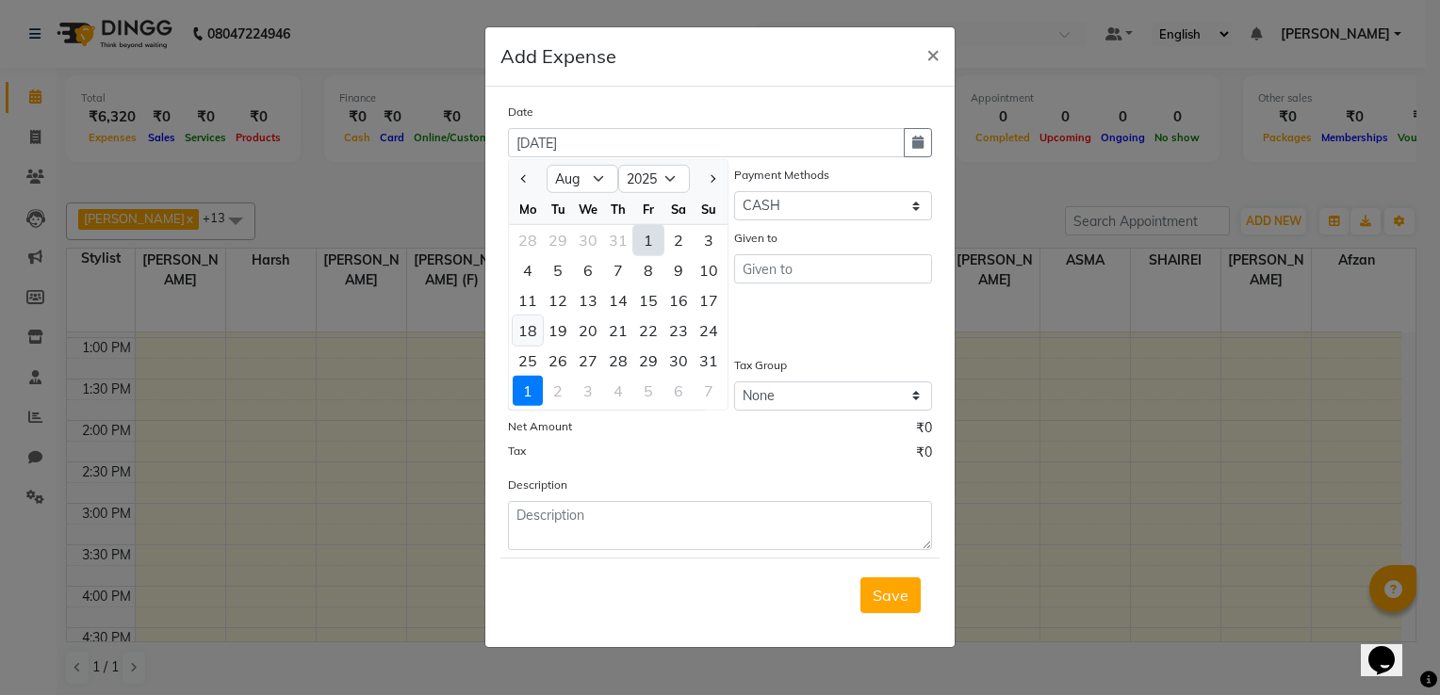
click at [534, 326] on div "18" at bounding box center [528, 331] width 30 height 30
type input "18-08-2025"
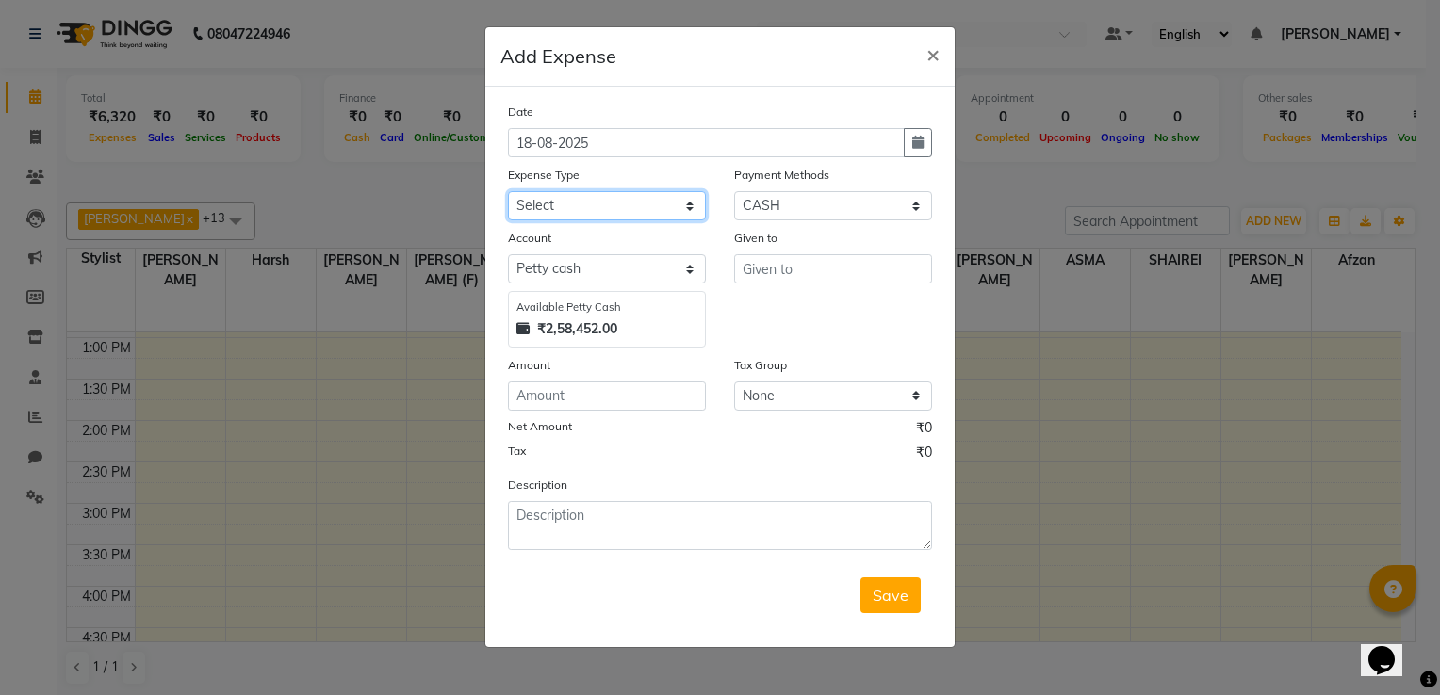
click at [606, 203] on select "Select Advance Salary Client Snacks Electricity Bill Marketing Maintenance Misc…" at bounding box center [607, 205] width 198 height 29
select select "22679"
click at [508, 193] on select "Select Advance Salary Client Snacks Electricity Bill Marketing Maintenance Misc…" at bounding box center [607, 205] width 198 height 29
click at [548, 419] on div "Date [DATE] Expense Type Select Advance Salary Client Snacks Electricity Bill M…" at bounding box center [720, 326] width 424 height 449
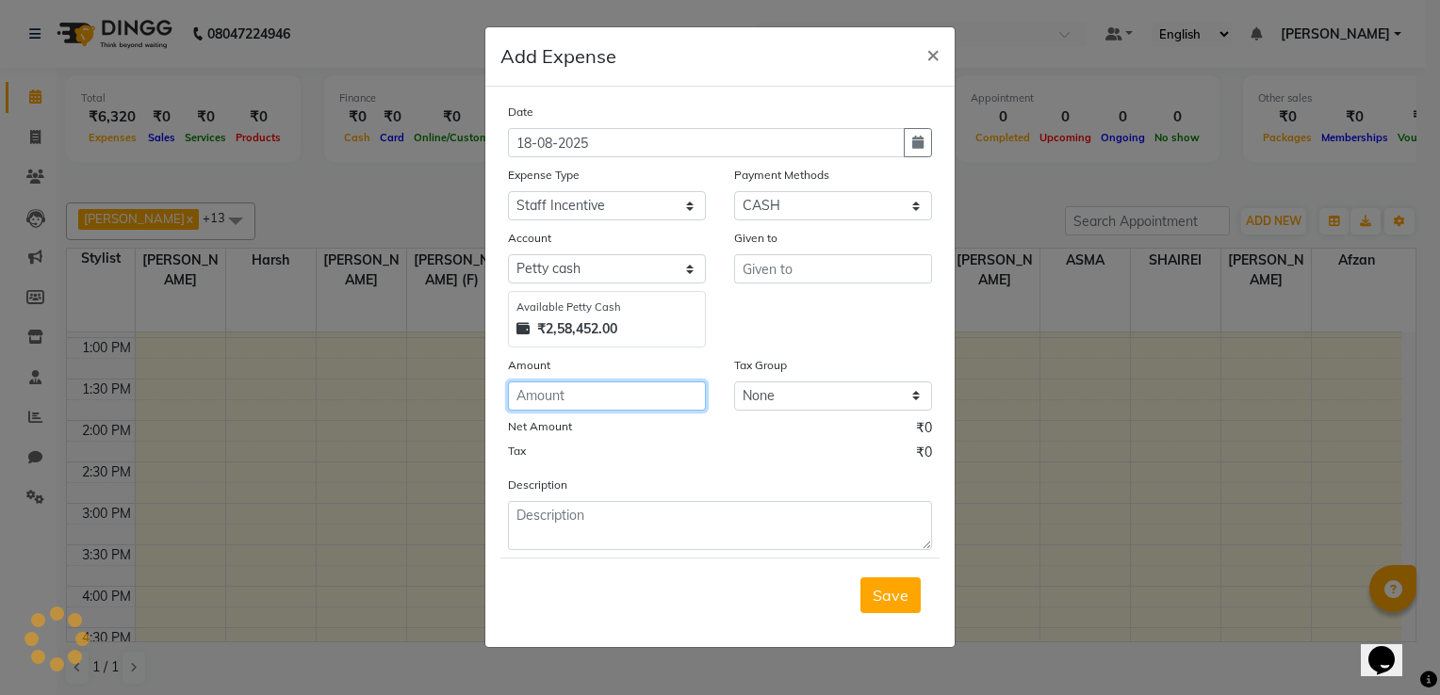
click at [558, 395] on input "number" at bounding box center [607, 396] width 198 height 29
type input "17700"
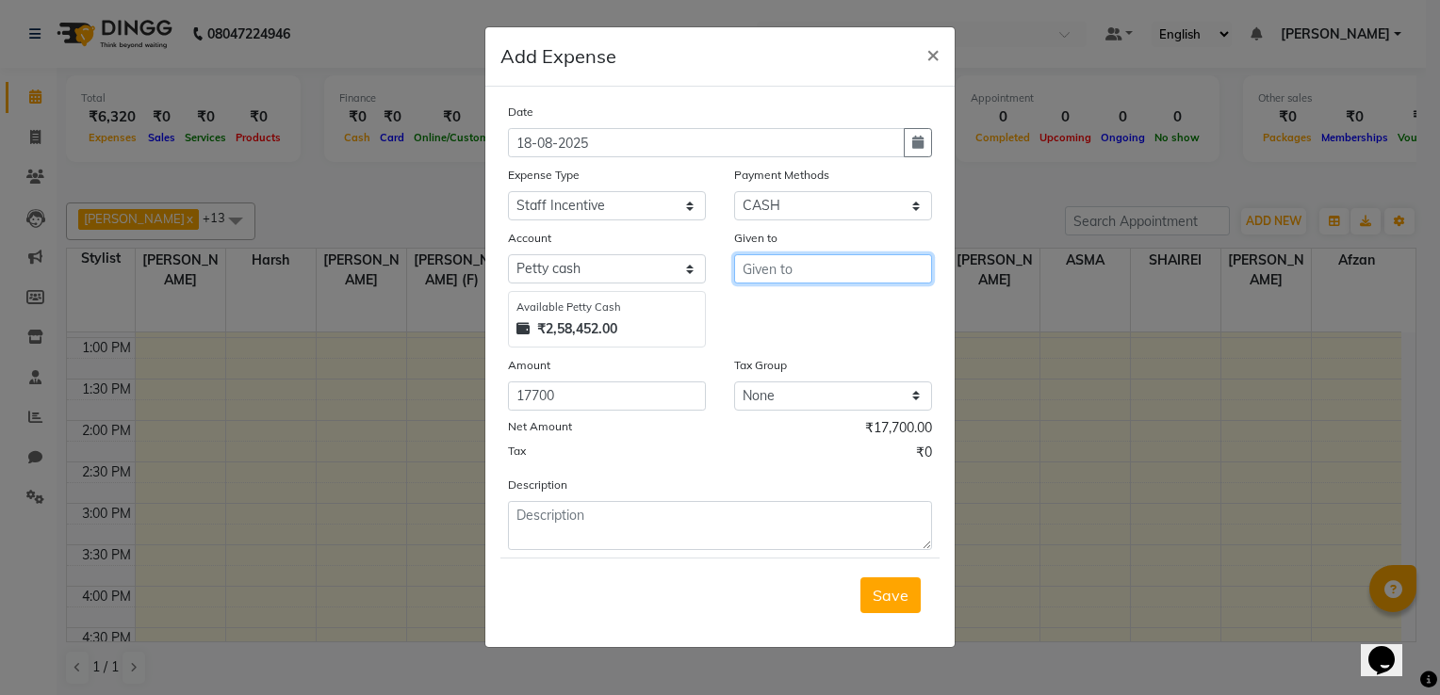
click at [808, 278] on input "text" at bounding box center [833, 268] width 198 height 29
click at [805, 313] on ngb-highlight "ADN AN" at bounding box center [786, 310] width 57 height 19
type input "[PERSON_NAME]"
click at [887, 593] on span "Save" at bounding box center [891, 595] width 36 height 19
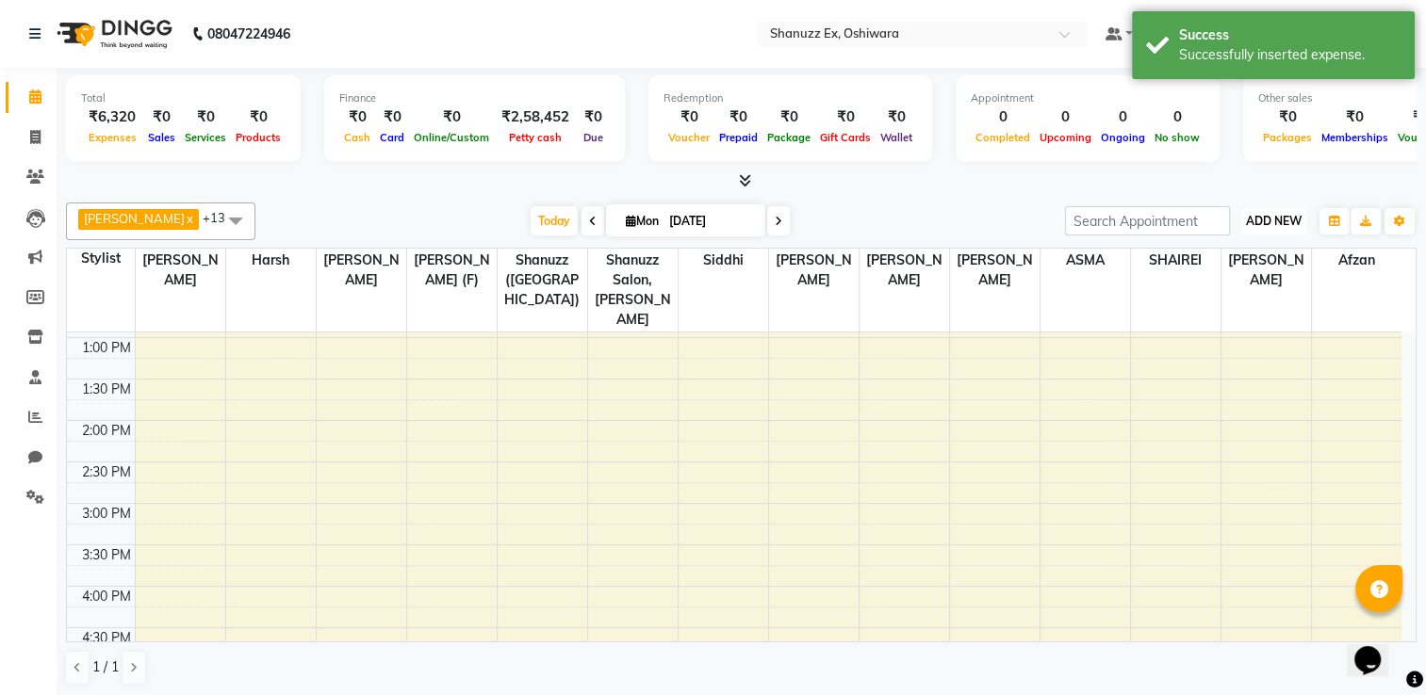
click at [1258, 223] on span "ADD NEW" at bounding box center [1274, 221] width 56 height 14
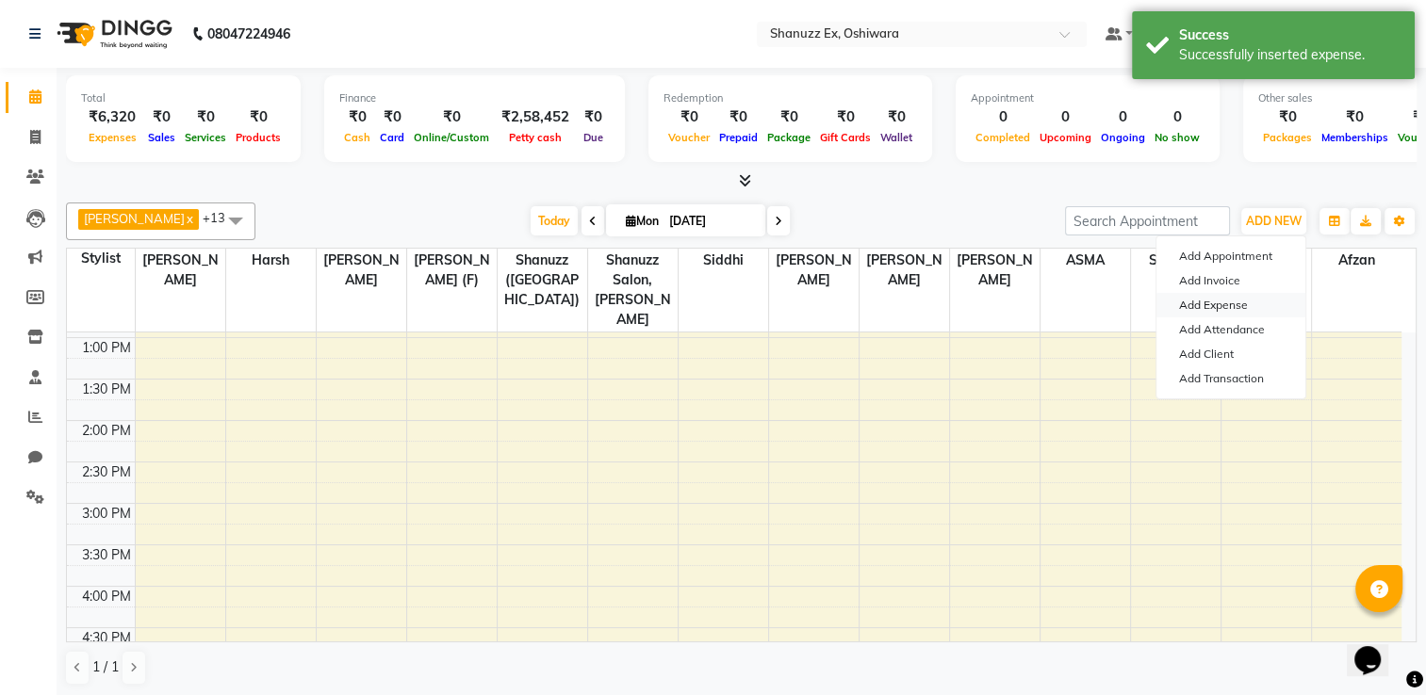
click at [1195, 298] on link "Add Expense" at bounding box center [1230, 305] width 149 height 25
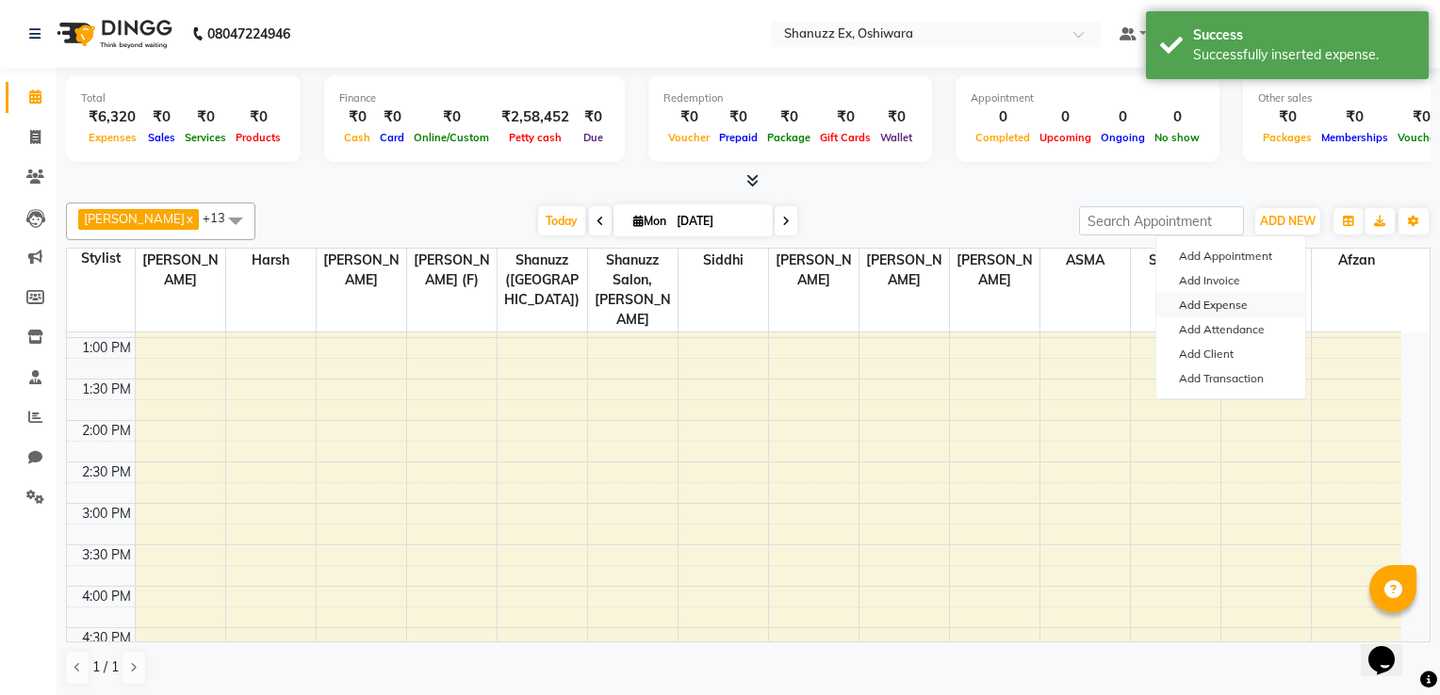
select select "1"
select select "7357"
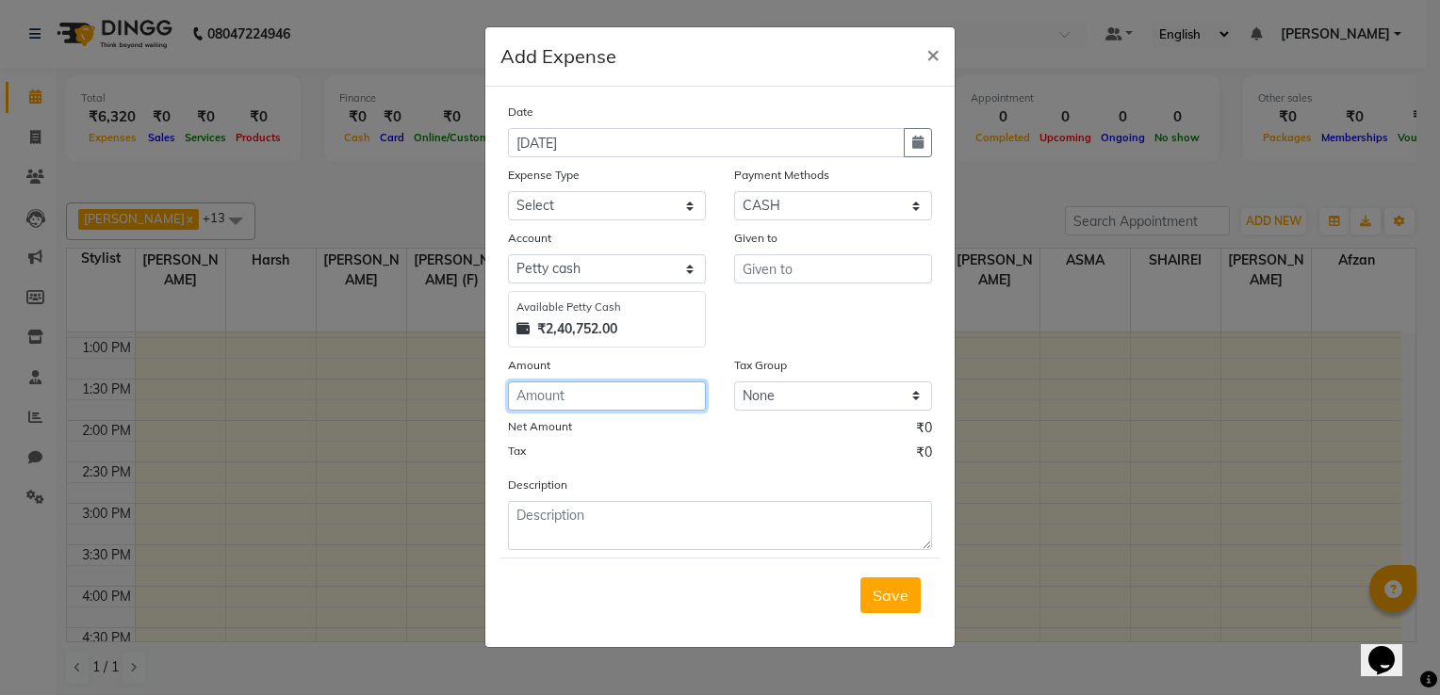
click at [628, 403] on input "number" at bounding box center [607, 396] width 198 height 29
click at [914, 142] on icon "button" at bounding box center [917, 142] width 11 height 13
select select "9"
select select "2025"
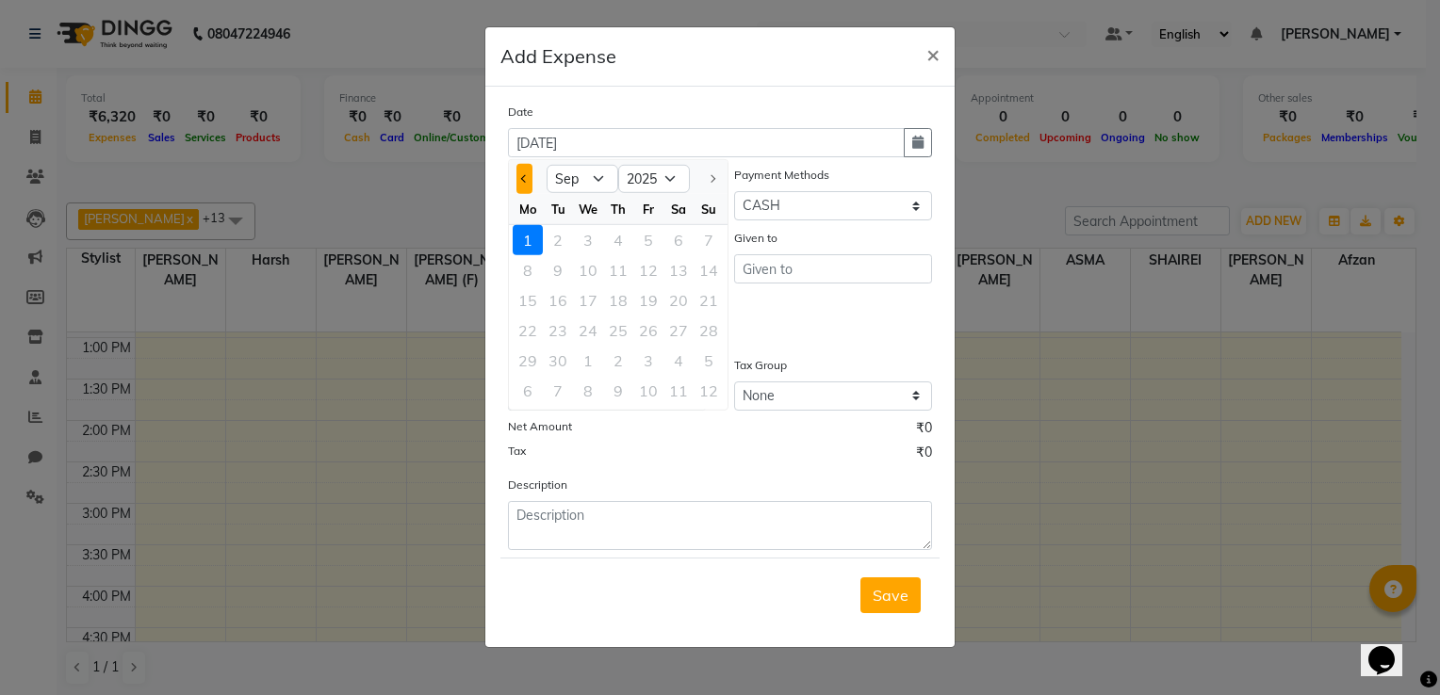
click at [528, 173] on button "Previous month" at bounding box center [524, 179] width 16 height 30
select select "8"
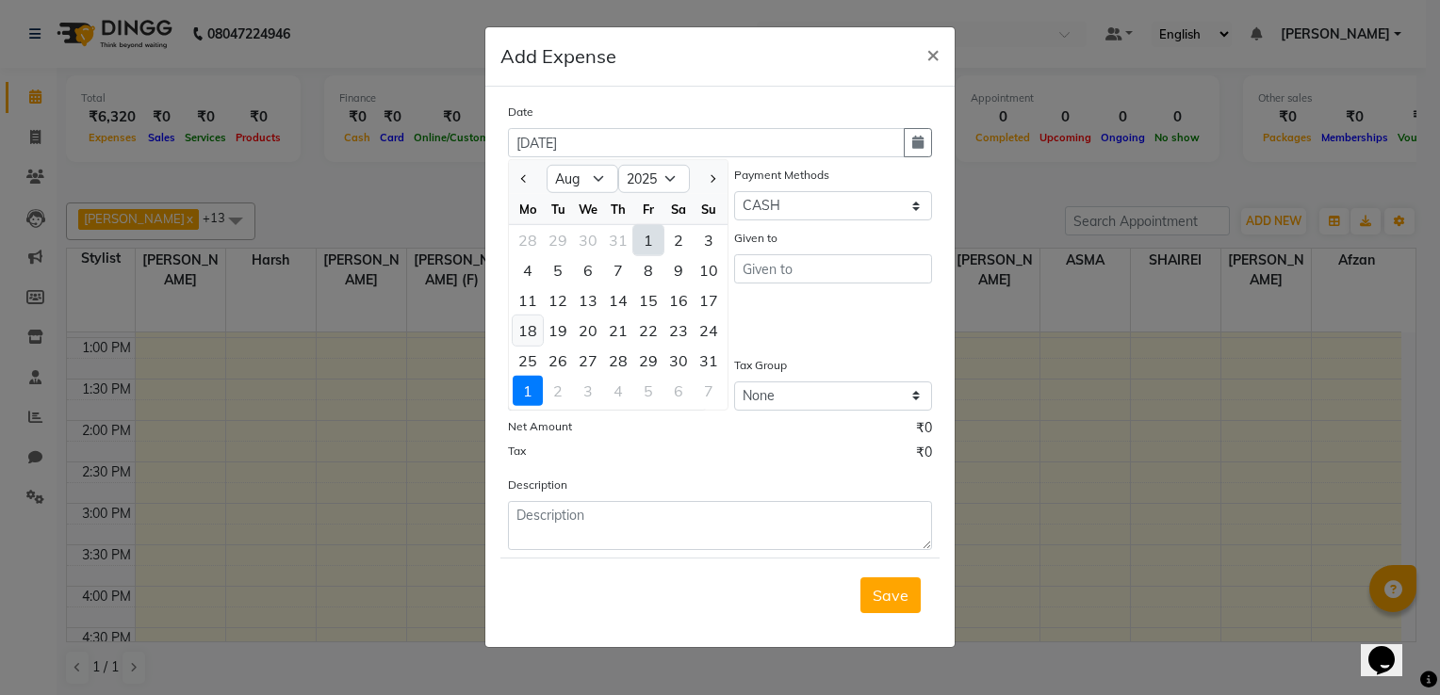
click at [530, 332] on div "18" at bounding box center [528, 331] width 30 height 30
type input "18-08-2025"
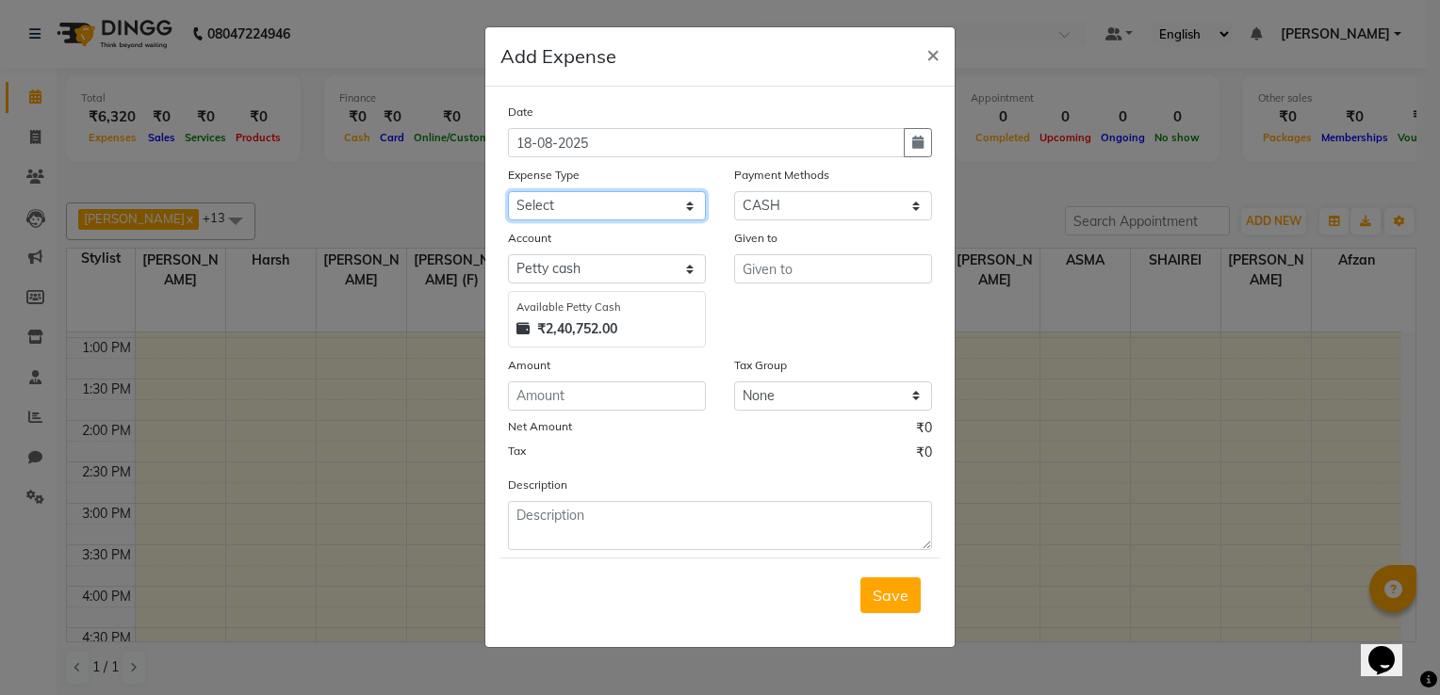
click at [584, 213] on select "Select Advance Salary Client Snacks Electricity Bill Marketing Maintenance Misc…" at bounding box center [607, 205] width 198 height 29
select select "22679"
click at [508, 193] on select "Select Advance Salary Client Snacks Electricity Bill Marketing Maintenance Misc…" at bounding box center [607, 205] width 198 height 29
click at [761, 281] on input "text" at bounding box center [833, 268] width 198 height 29
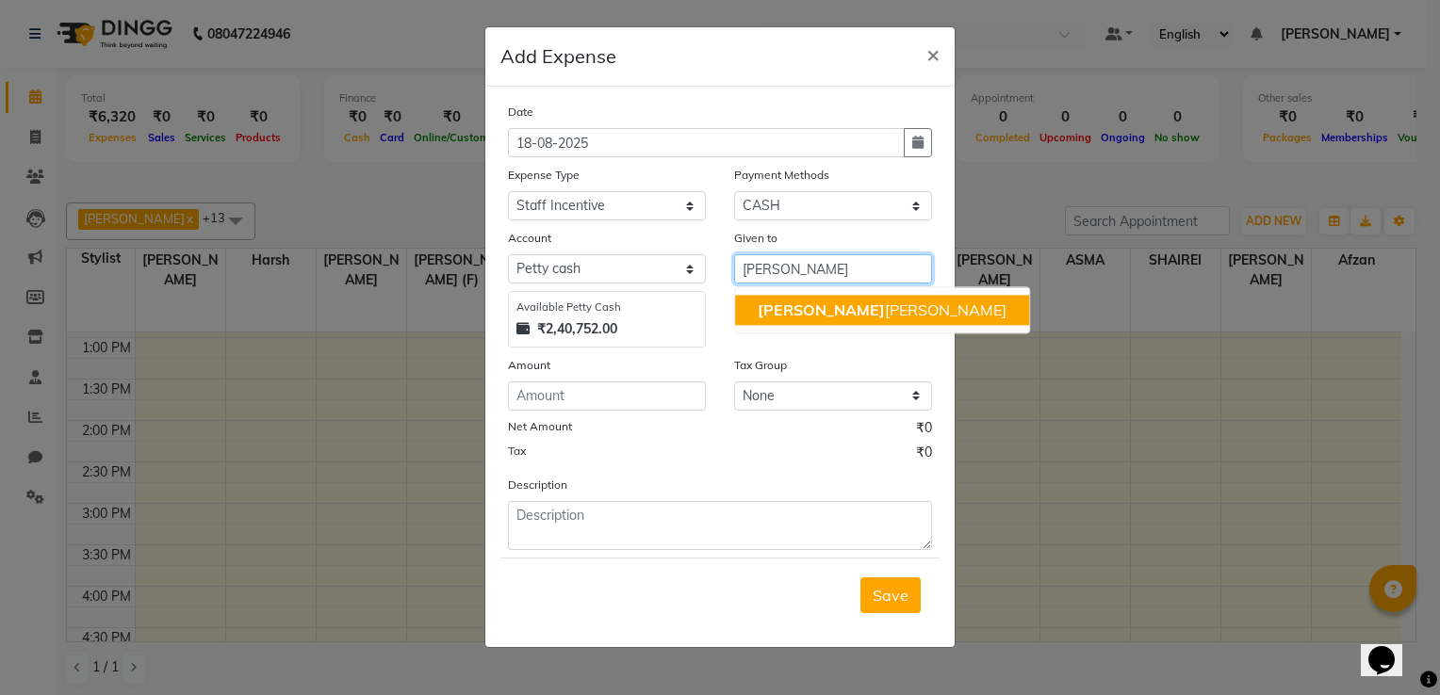
click at [771, 305] on span "[PERSON_NAME]" at bounding box center [821, 310] width 127 height 19
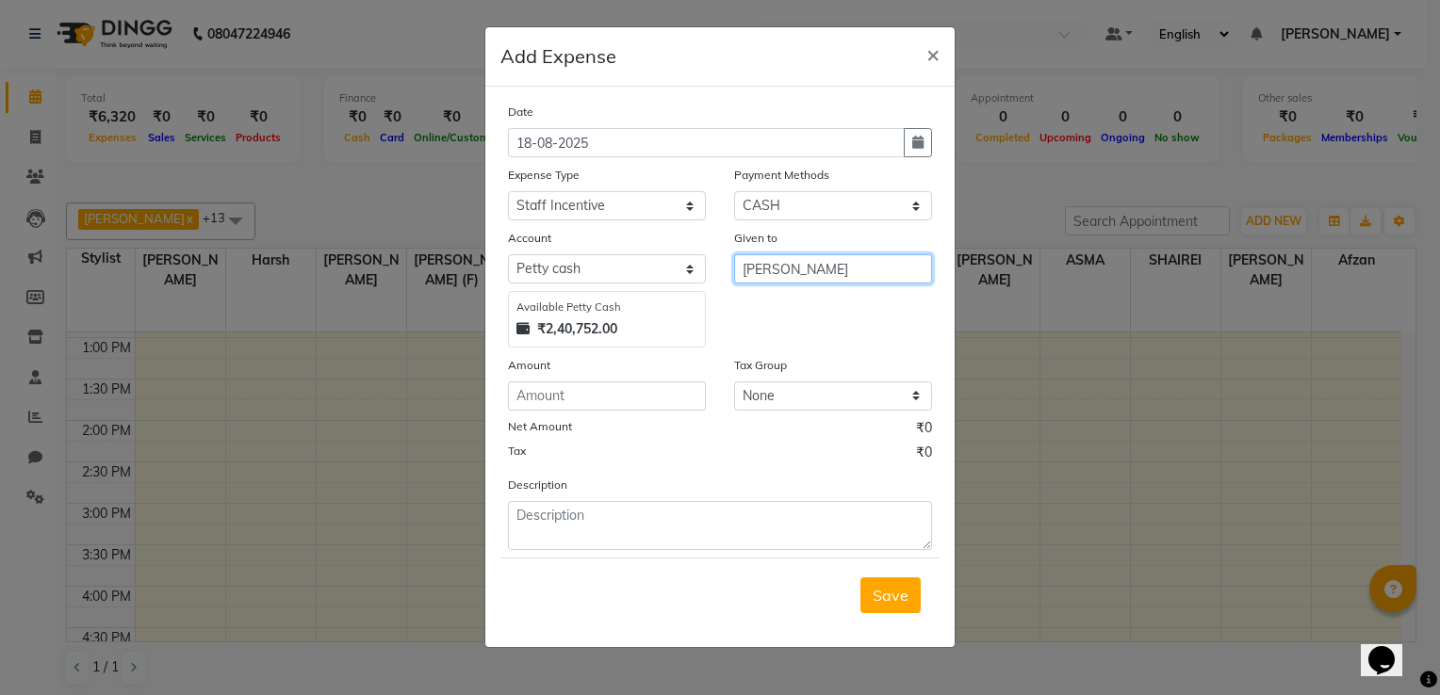
type input "[PERSON_NAME]"
click at [581, 391] on input "number" at bounding box center [607, 396] width 198 height 29
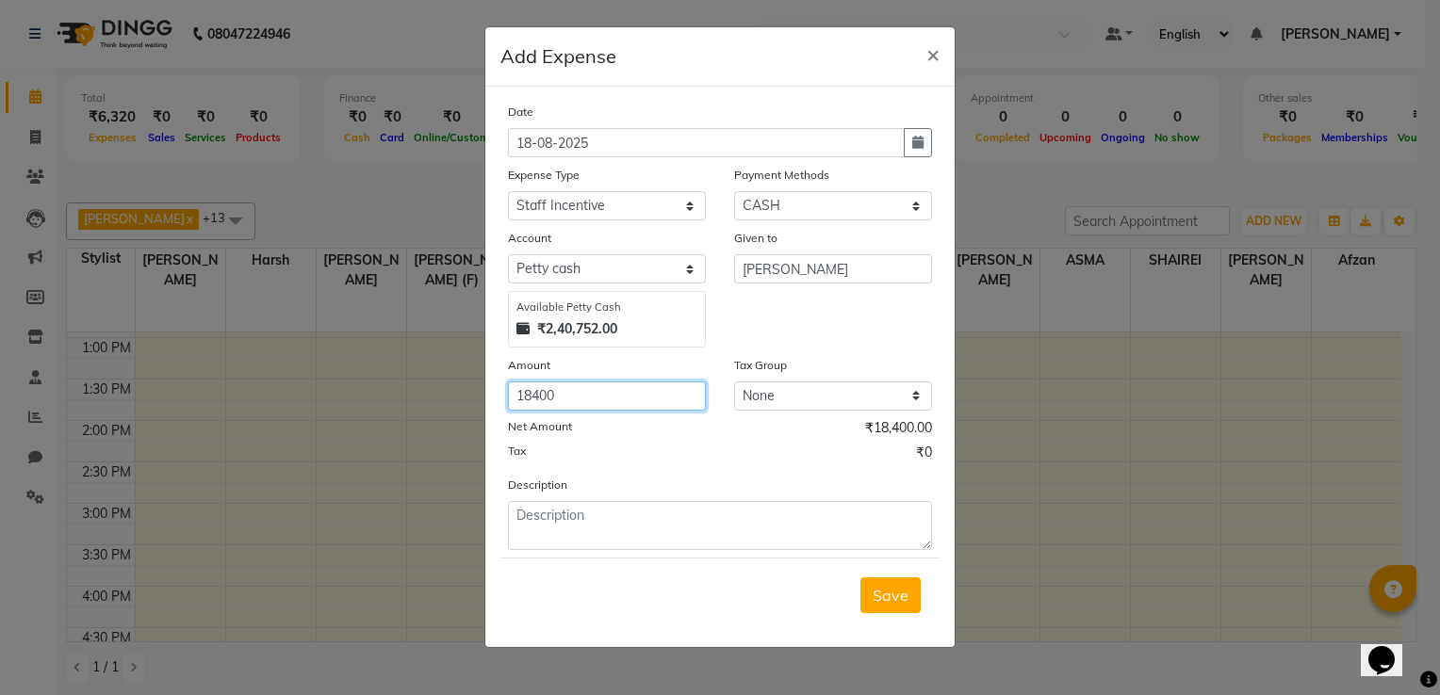
type input "18400"
click at [735, 337] on div "Given to [PERSON_NAME]" at bounding box center [833, 288] width 226 height 120
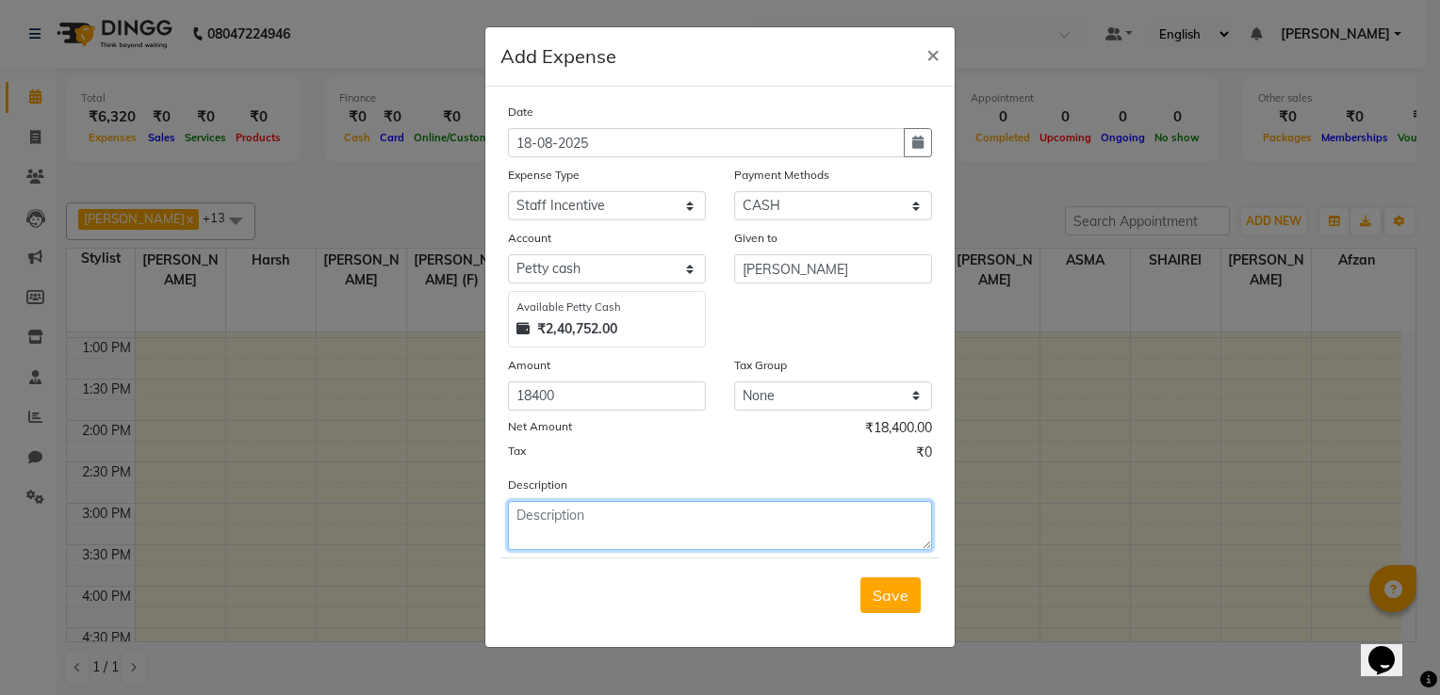
click at [573, 518] on textarea at bounding box center [720, 525] width 424 height 49
click at [880, 613] on button "Save" at bounding box center [890, 596] width 60 height 36
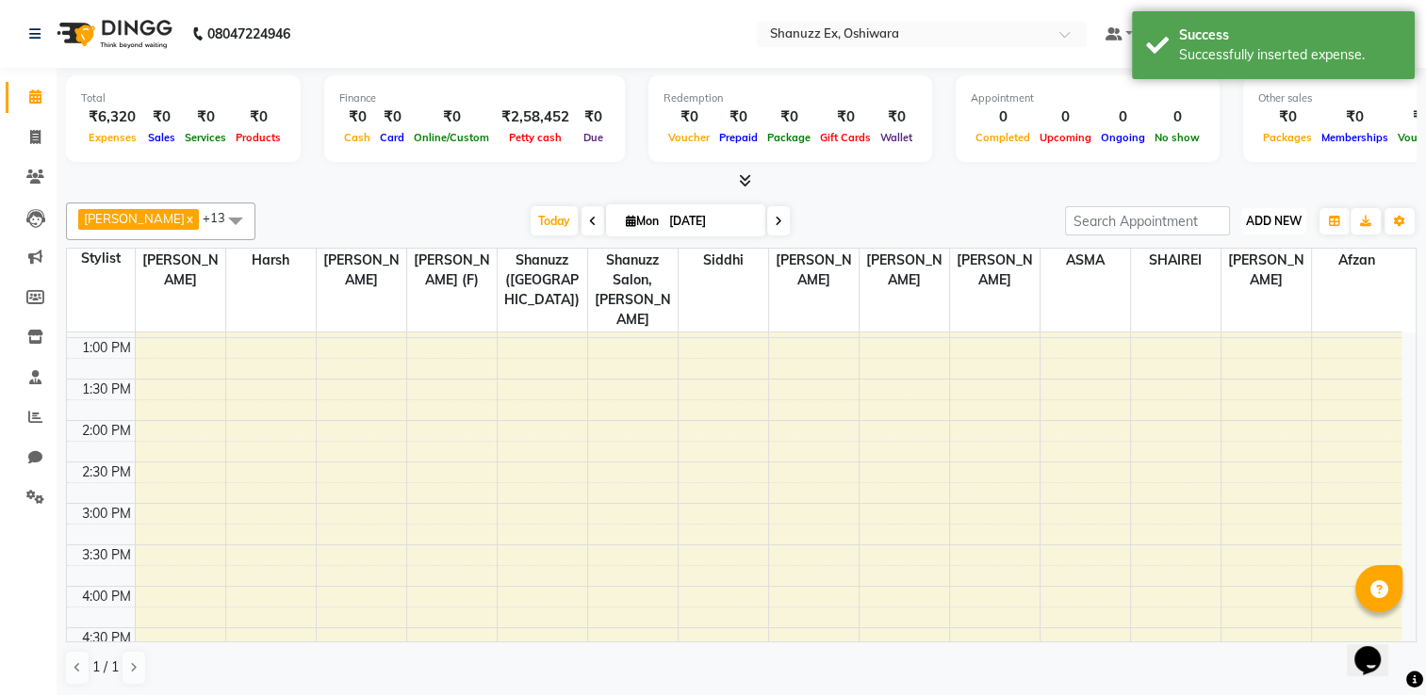
click at [1259, 223] on span "ADD NEW" at bounding box center [1274, 221] width 56 height 14
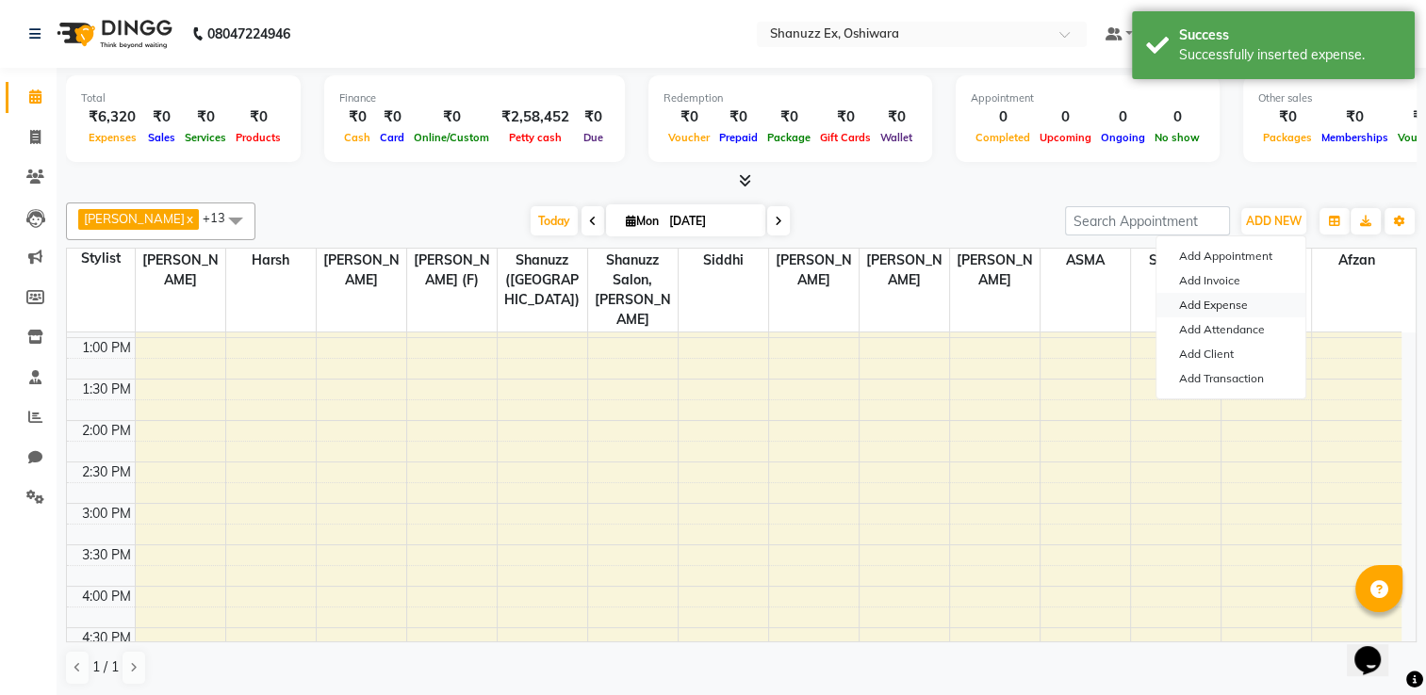
click at [1210, 309] on link "Add Expense" at bounding box center [1230, 305] width 149 height 25
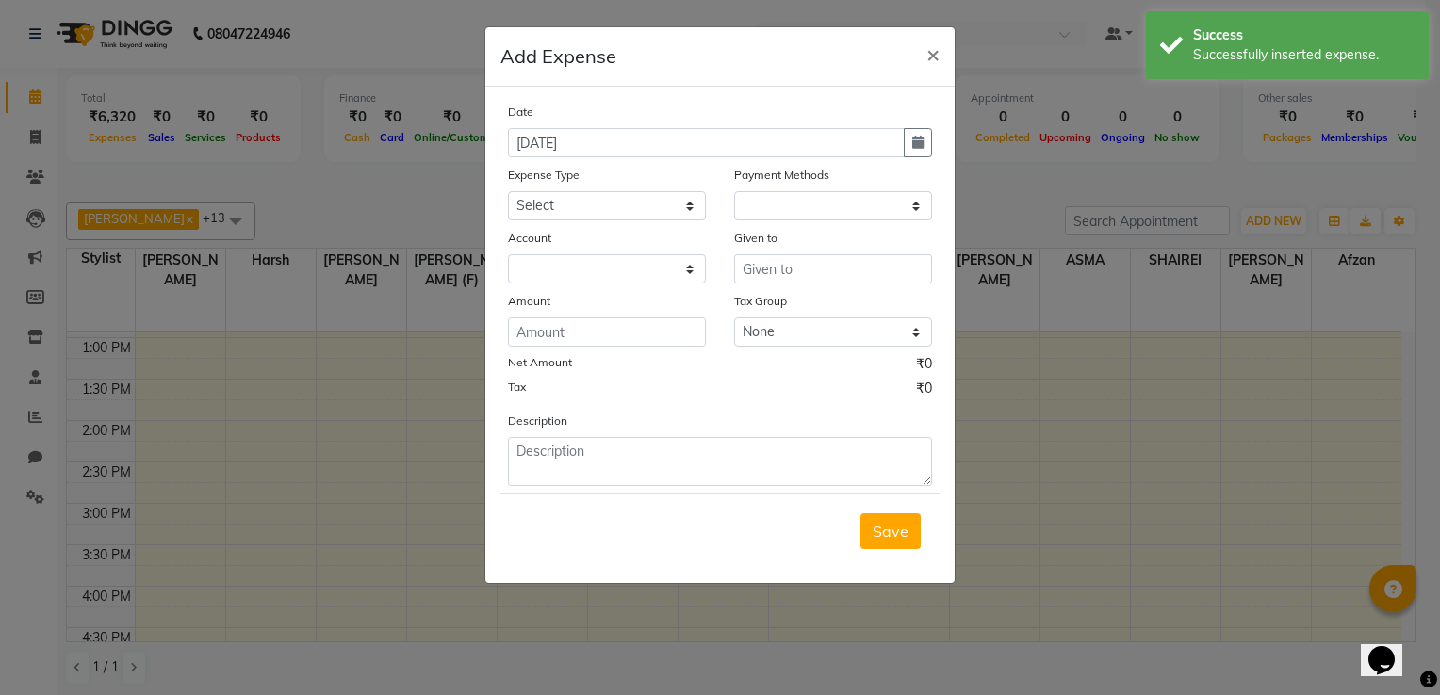
select select "1"
select select "7357"
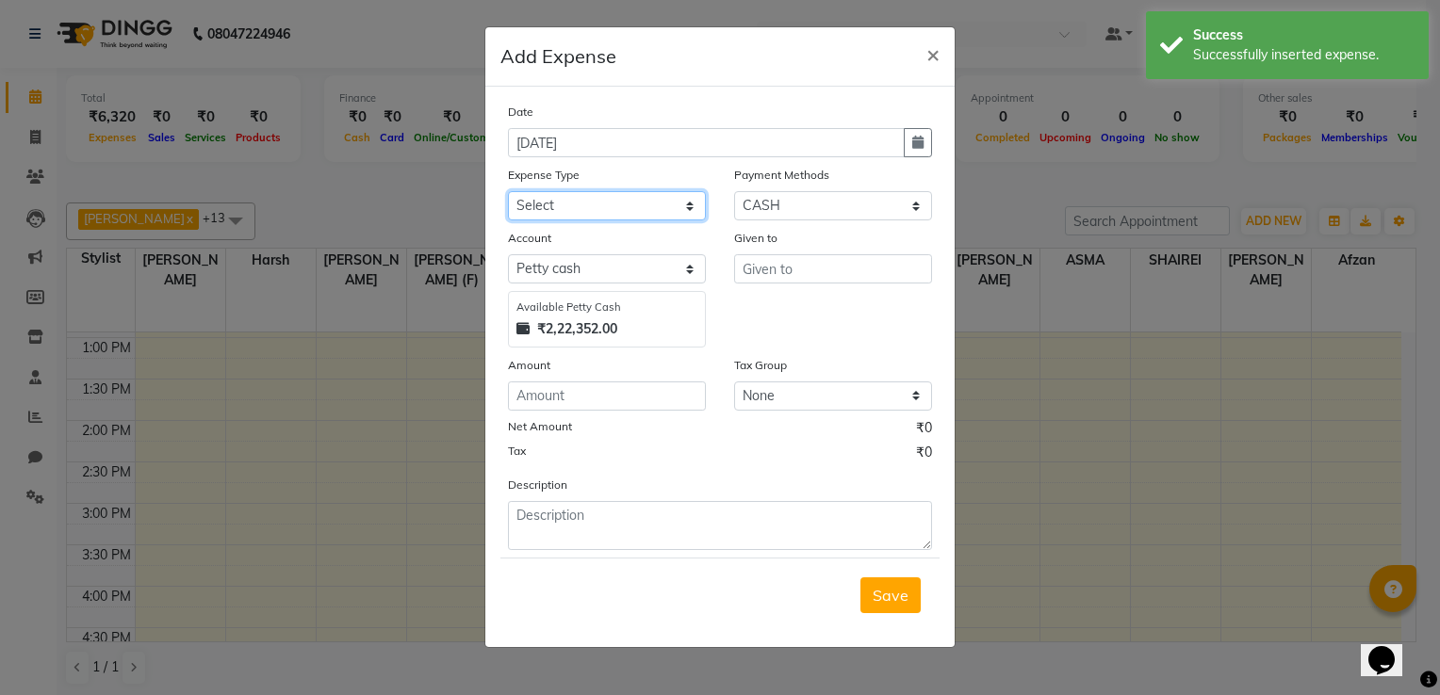
click at [665, 209] on select "Select Advance Salary Client Snacks Electricity Bill Marketing Maintenance Misc…" at bounding box center [607, 205] width 198 height 29
select select "22679"
click at [508, 193] on select "Select Advance Salary Client Snacks Electricity Bill Marketing Maintenance Misc…" at bounding box center [607, 205] width 198 height 29
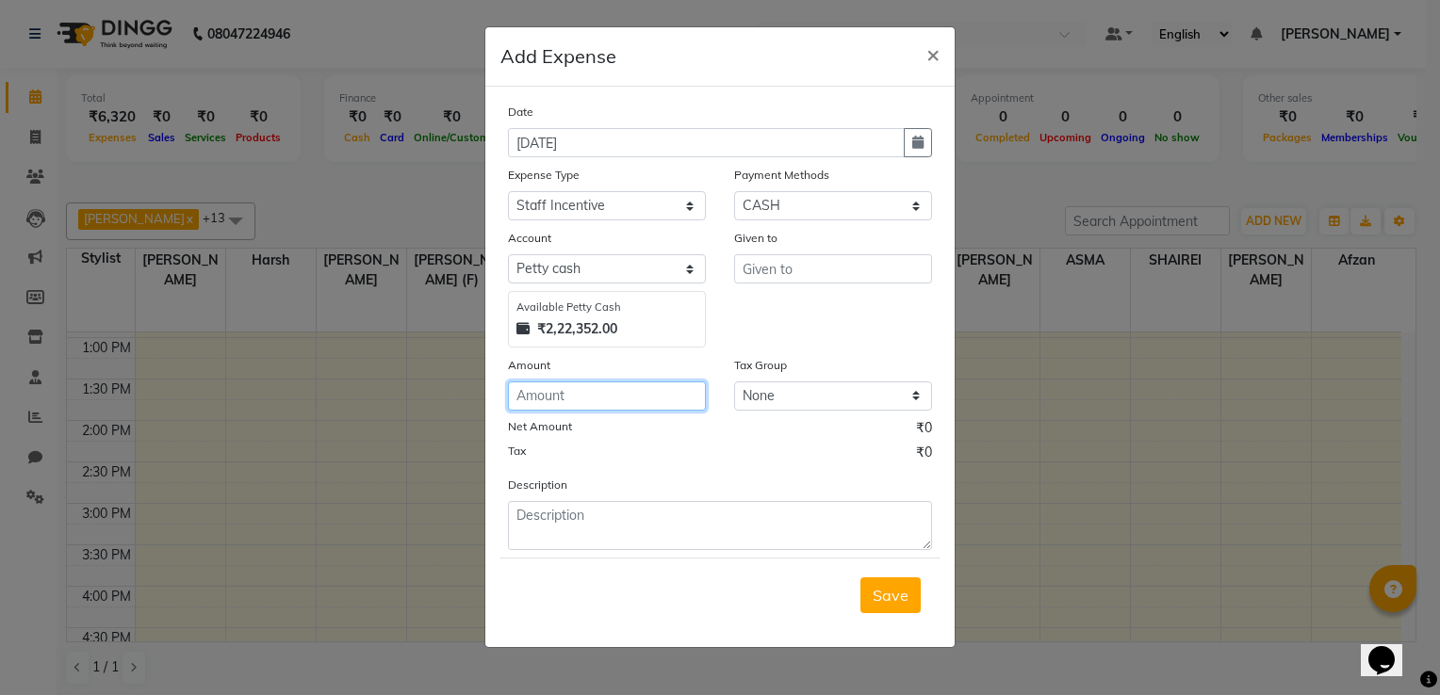
click at [569, 395] on input "number" at bounding box center [607, 396] width 198 height 29
type input "9200"
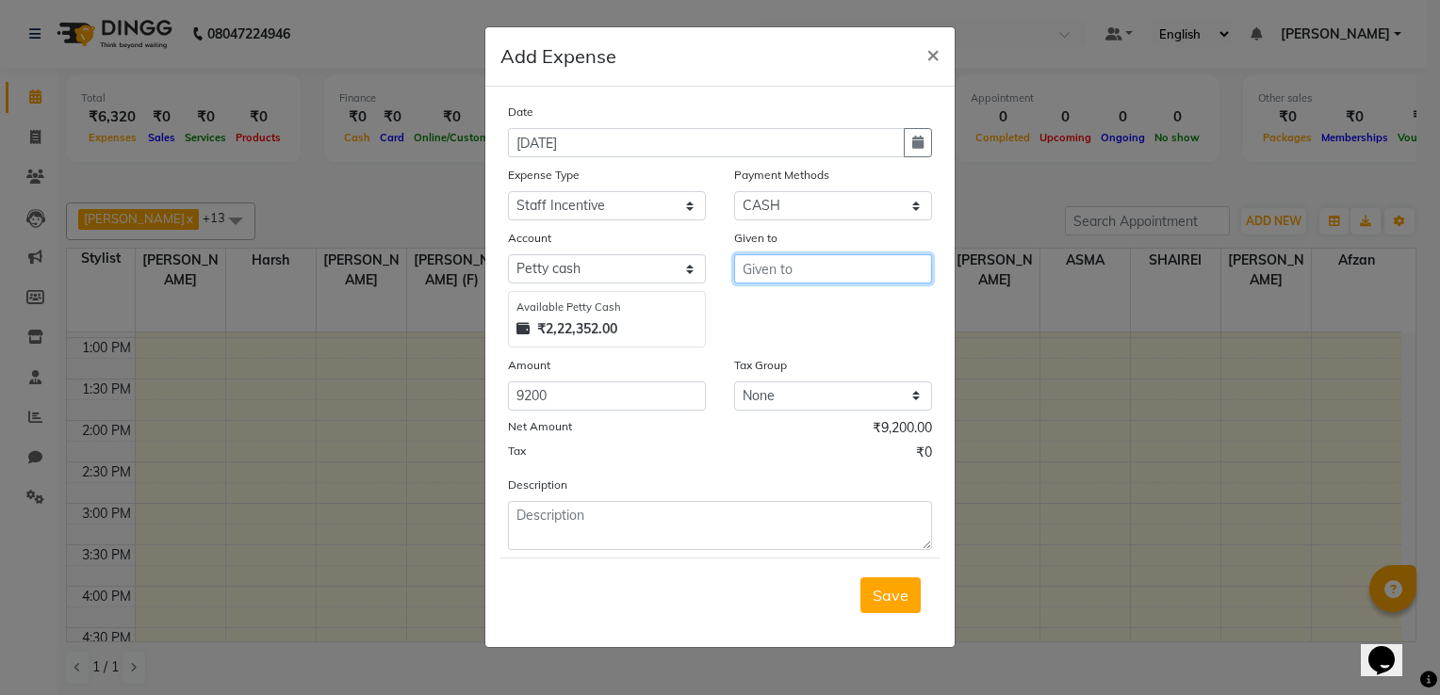
click at [741, 275] on input "text" at bounding box center [833, 268] width 198 height 29
click at [765, 310] on span "Harsh" at bounding box center [779, 310] width 43 height 19
type input "Harsh"
click at [895, 597] on span "Save" at bounding box center [891, 595] width 36 height 19
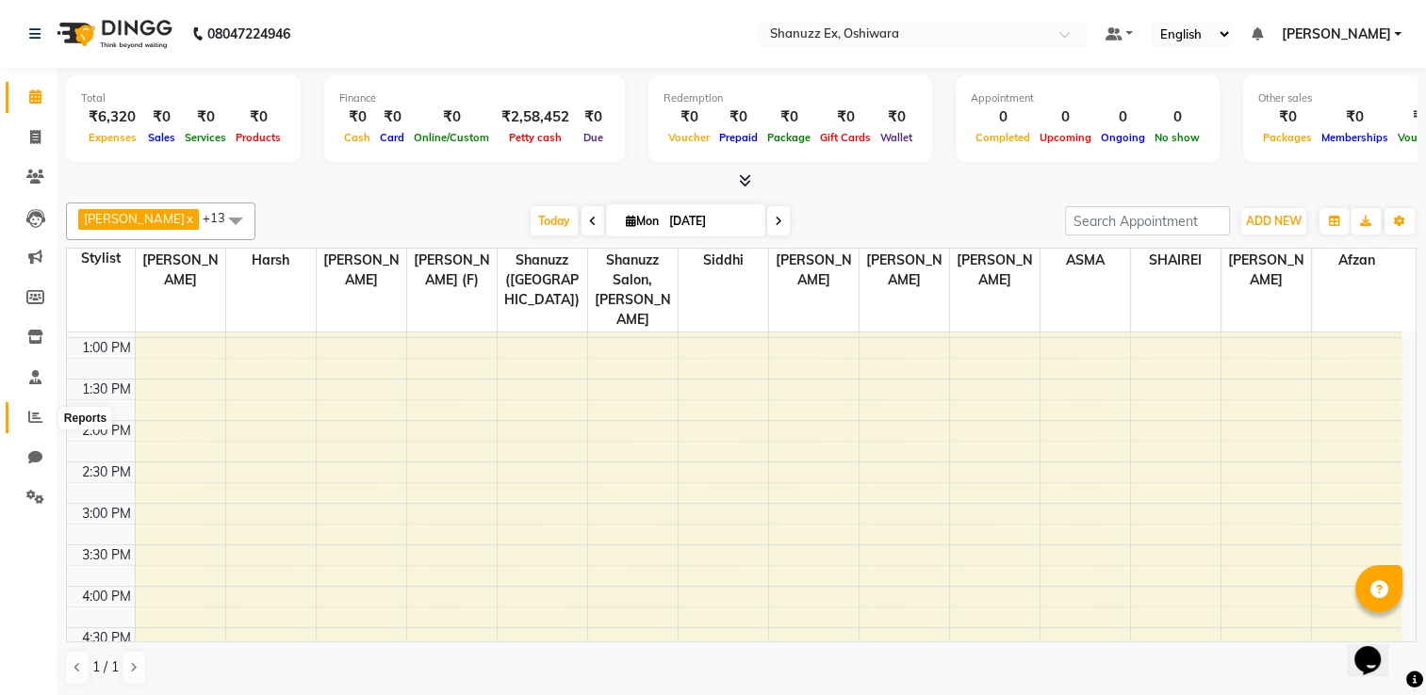
click at [30, 409] on span at bounding box center [35, 418] width 33 height 22
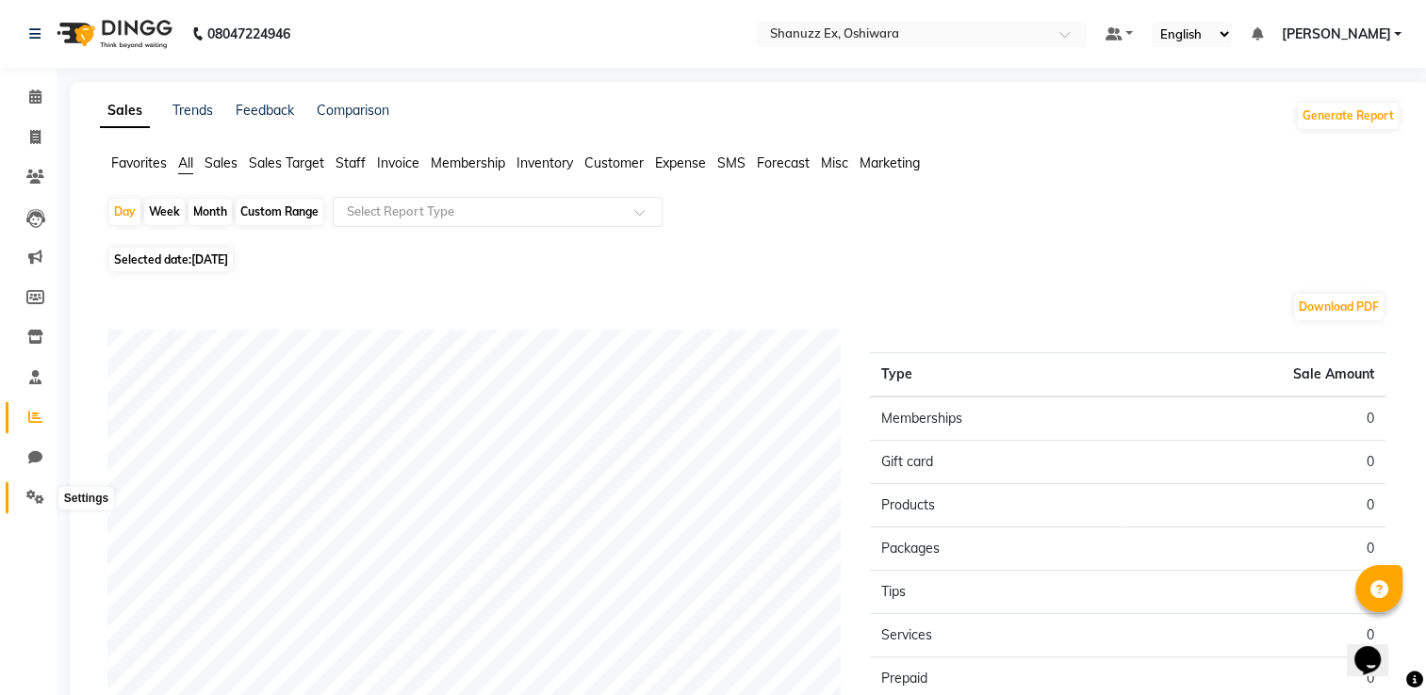
click at [29, 502] on icon at bounding box center [35, 497] width 18 height 14
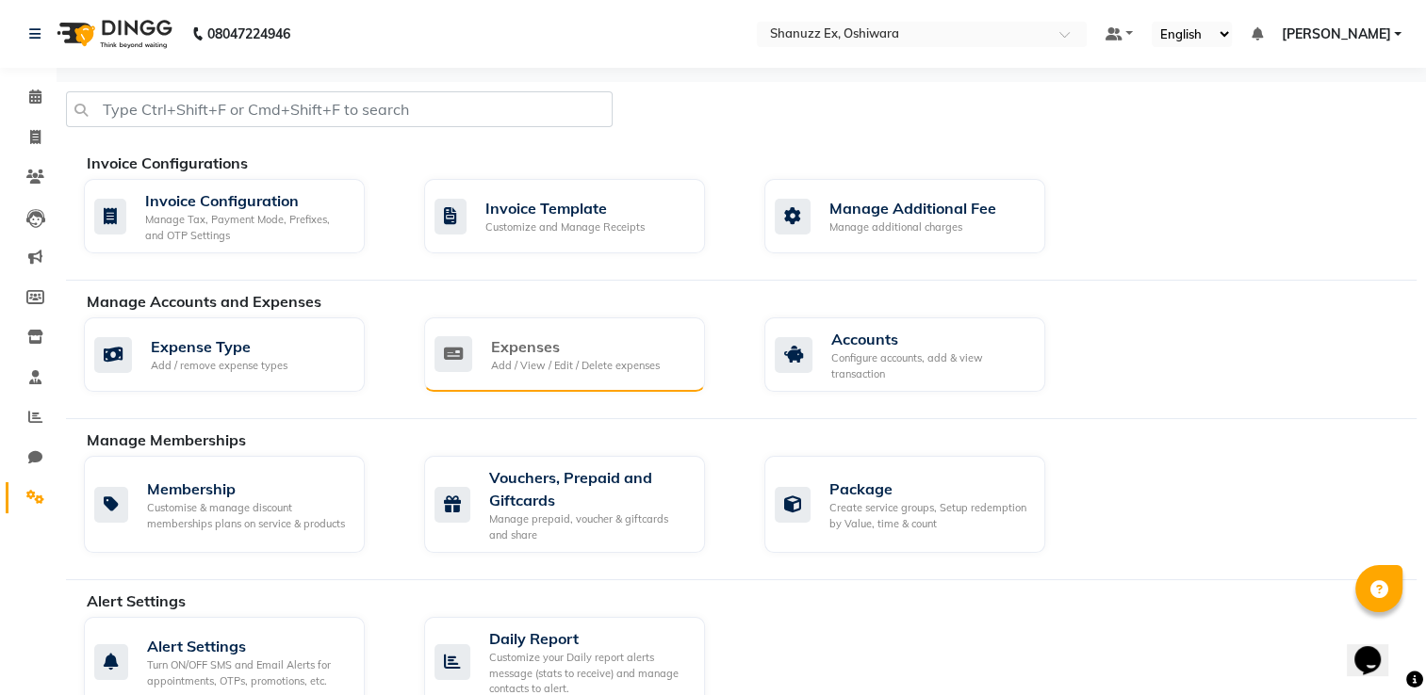
click at [483, 348] on div "Expenses Add / View / Edit / Delete expenses" at bounding box center [561, 354] width 255 height 39
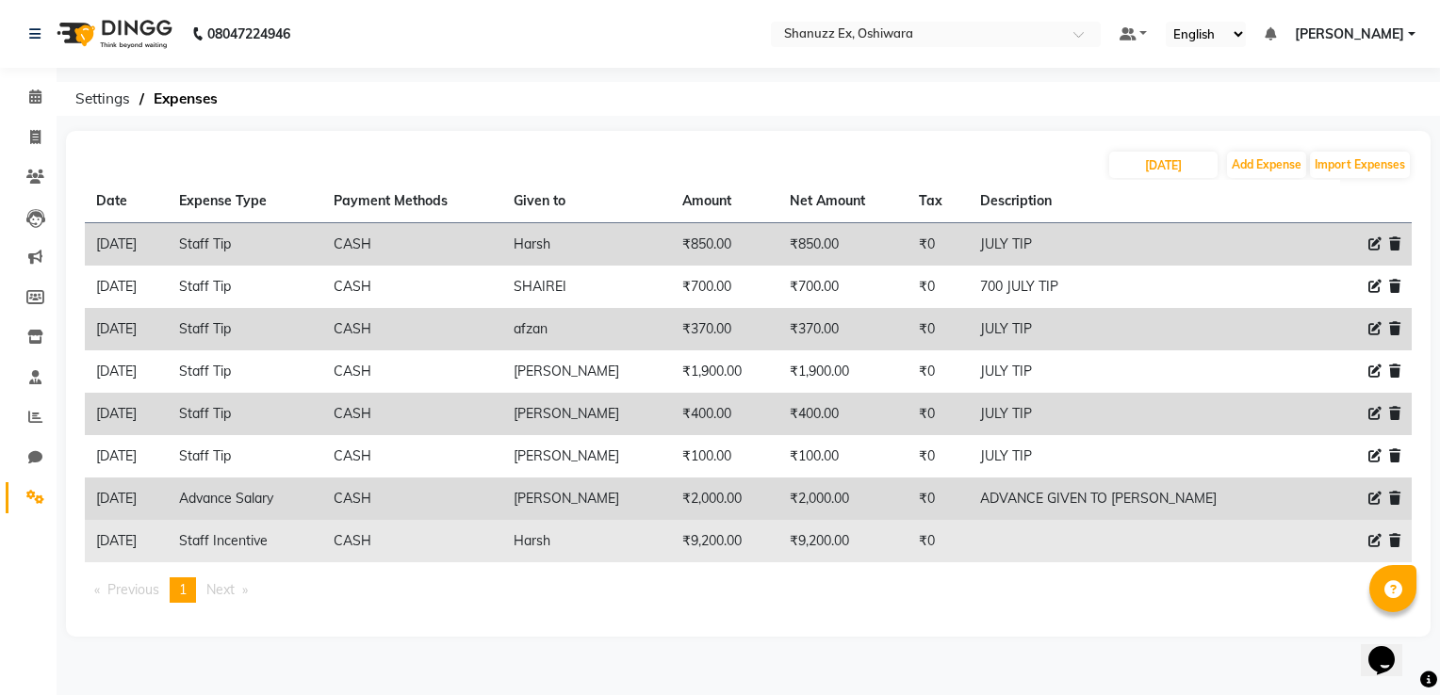
click at [1376, 545] on icon at bounding box center [1374, 540] width 13 height 13
select select "22679"
select select "1"
select select "7357"
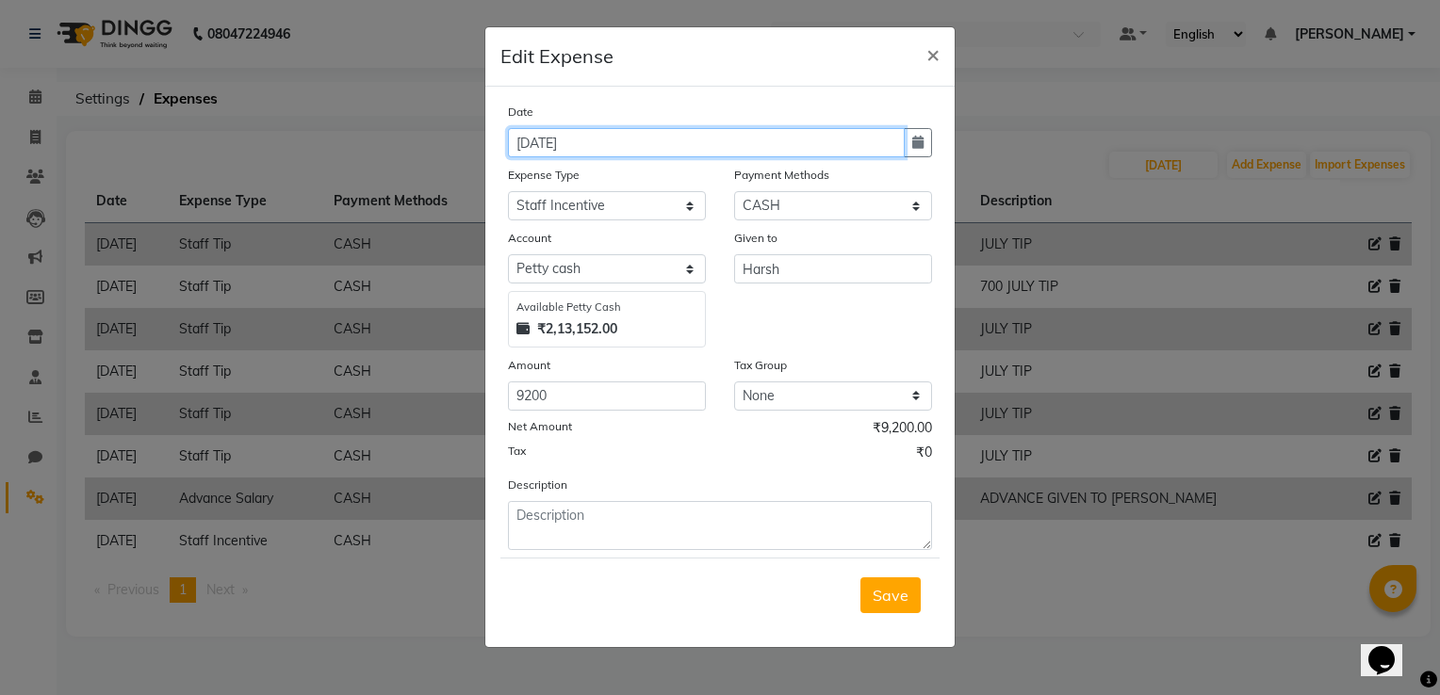
click at [808, 134] on input "[DATE]" at bounding box center [706, 142] width 397 height 29
click at [924, 156] on button "button" at bounding box center [918, 142] width 28 height 29
select select "9"
select select "2025"
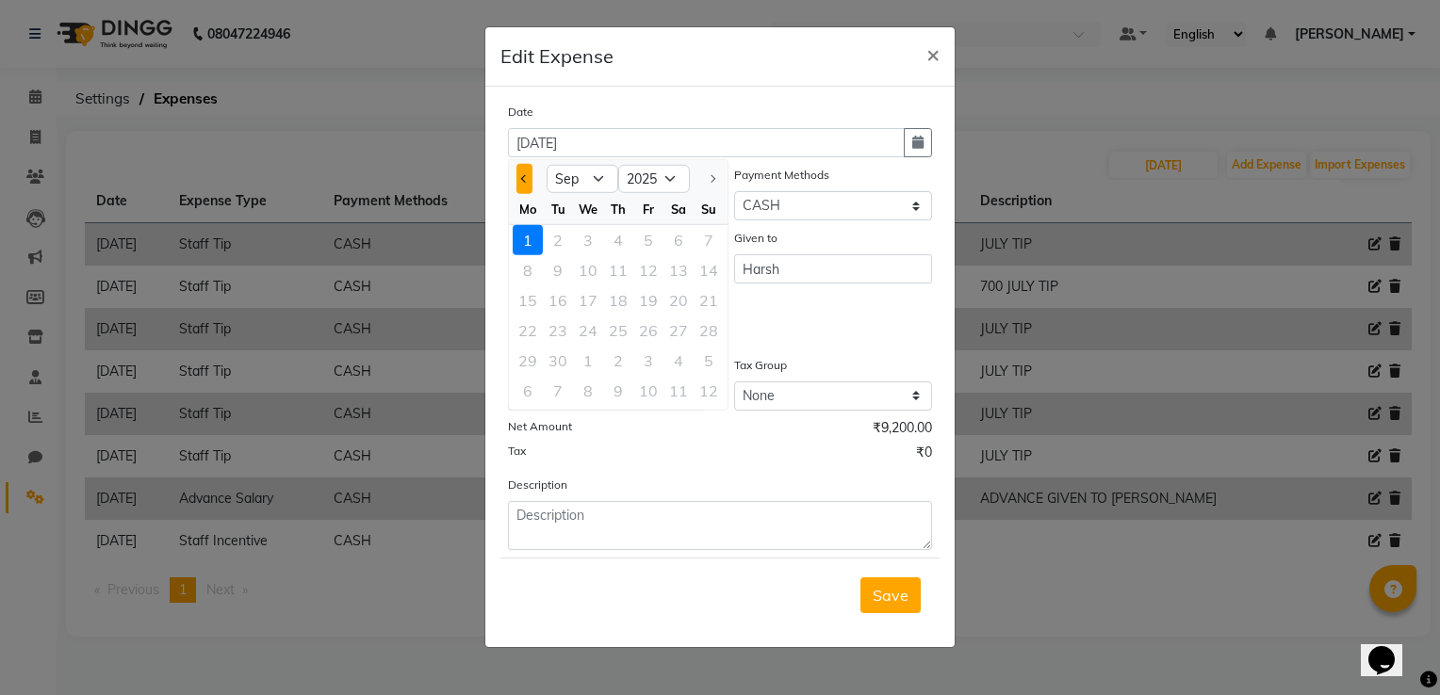
click at [527, 181] on button "Previous month" at bounding box center [524, 179] width 16 height 30
select select "8"
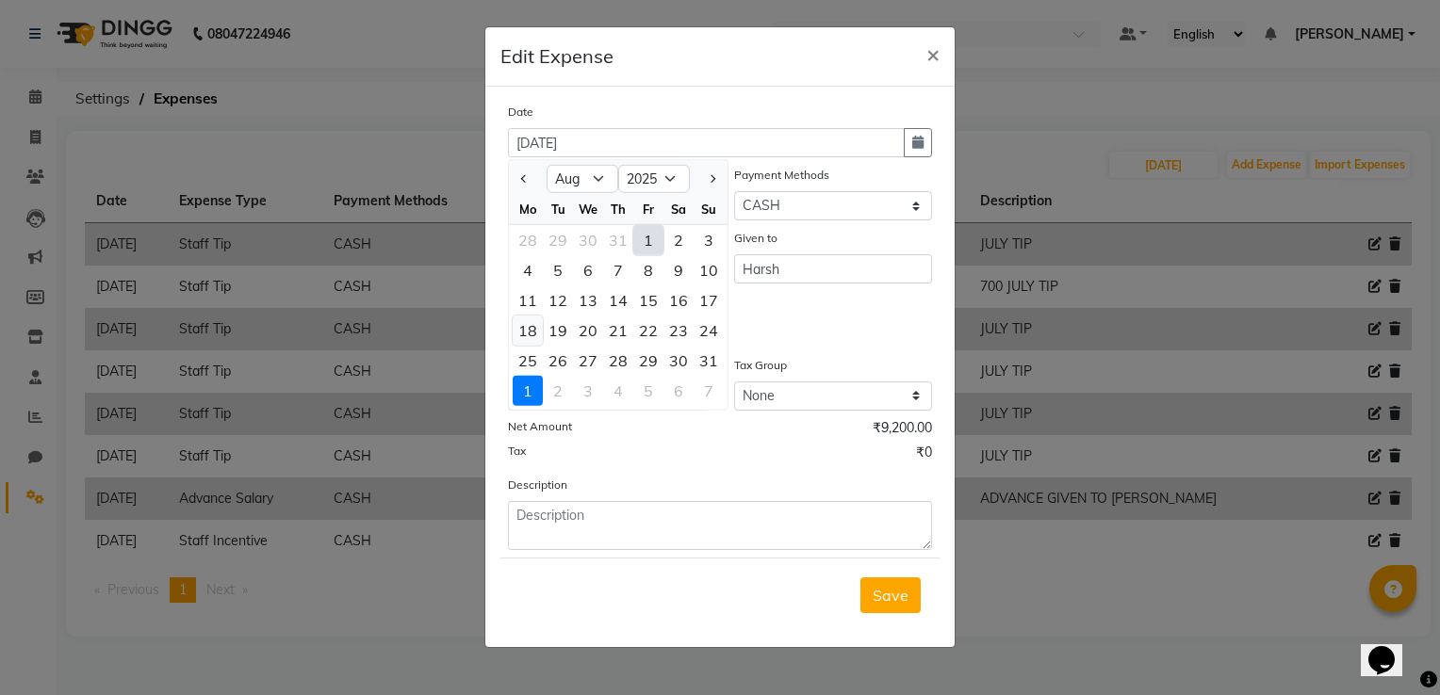
click at [533, 333] on div "18" at bounding box center [528, 331] width 30 height 30
type input "18-08-2025"
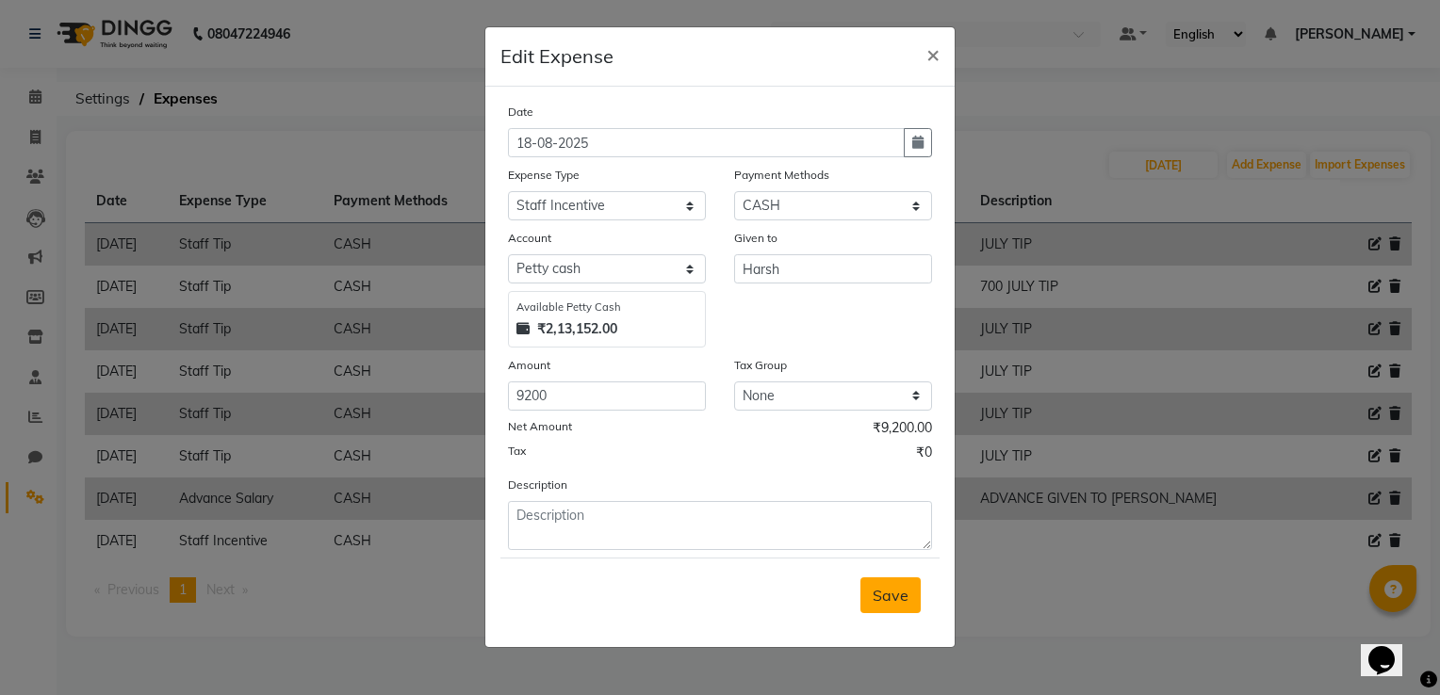
click at [901, 598] on span "Save" at bounding box center [891, 595] width 36 height 19
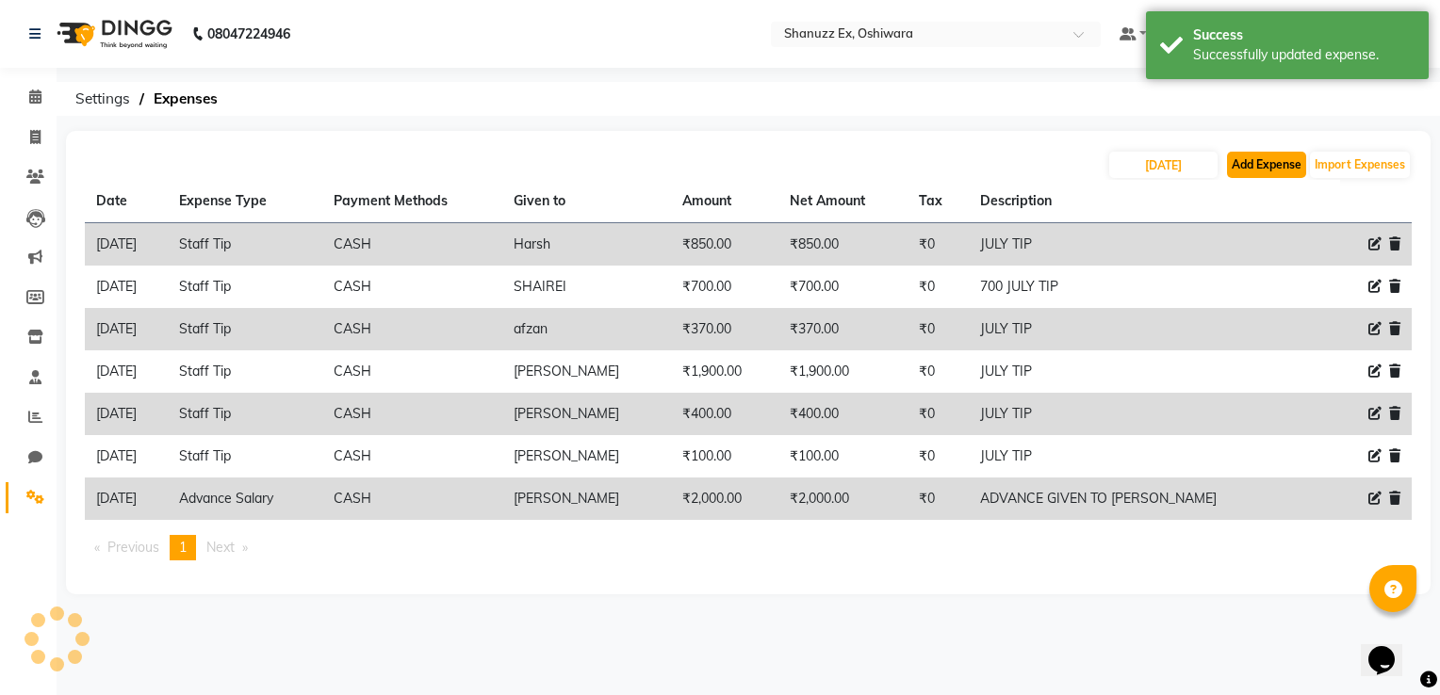
click at [1278, 176] on button "Add Expense" at bounding box center [1266, 165] width 79 height 26
select select "1"
select select "7357"
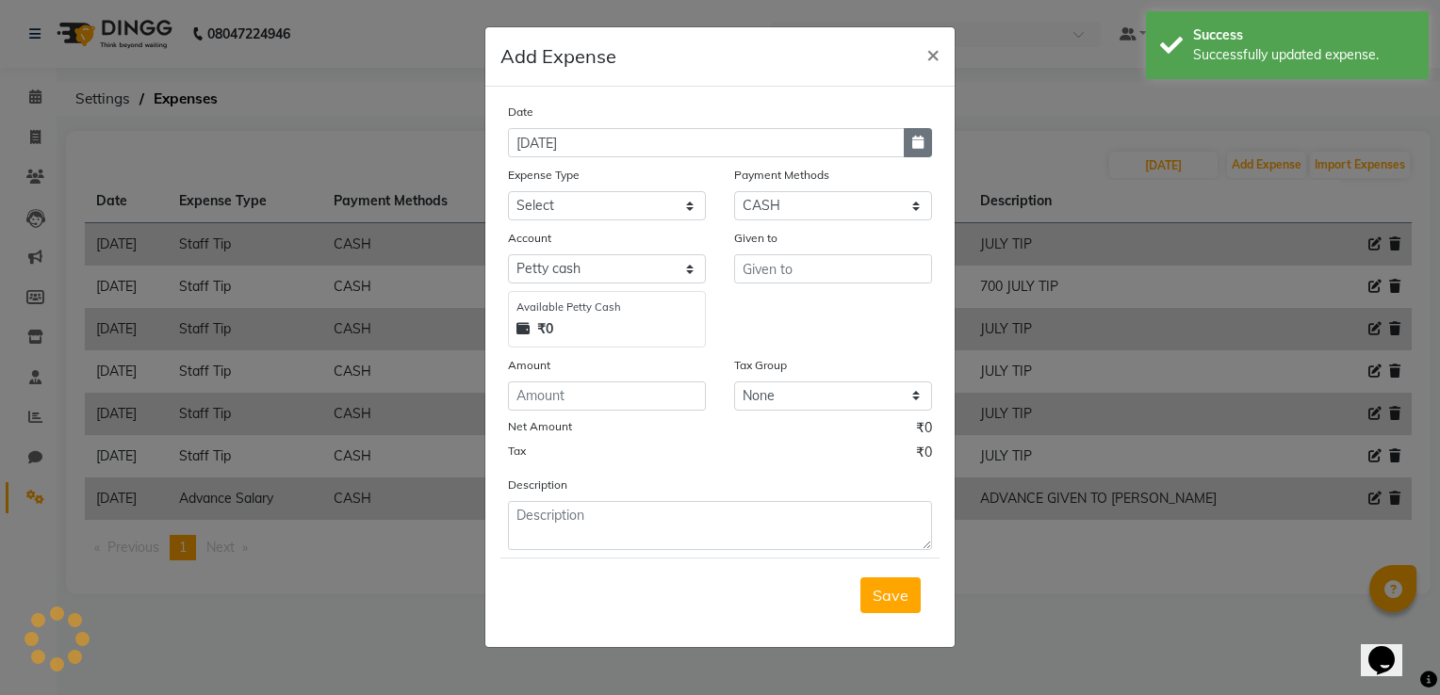
click at [913, 140] on icon "button" at bounding box center [917, 142] width 11 height 13
select select "9"
select select "2025"
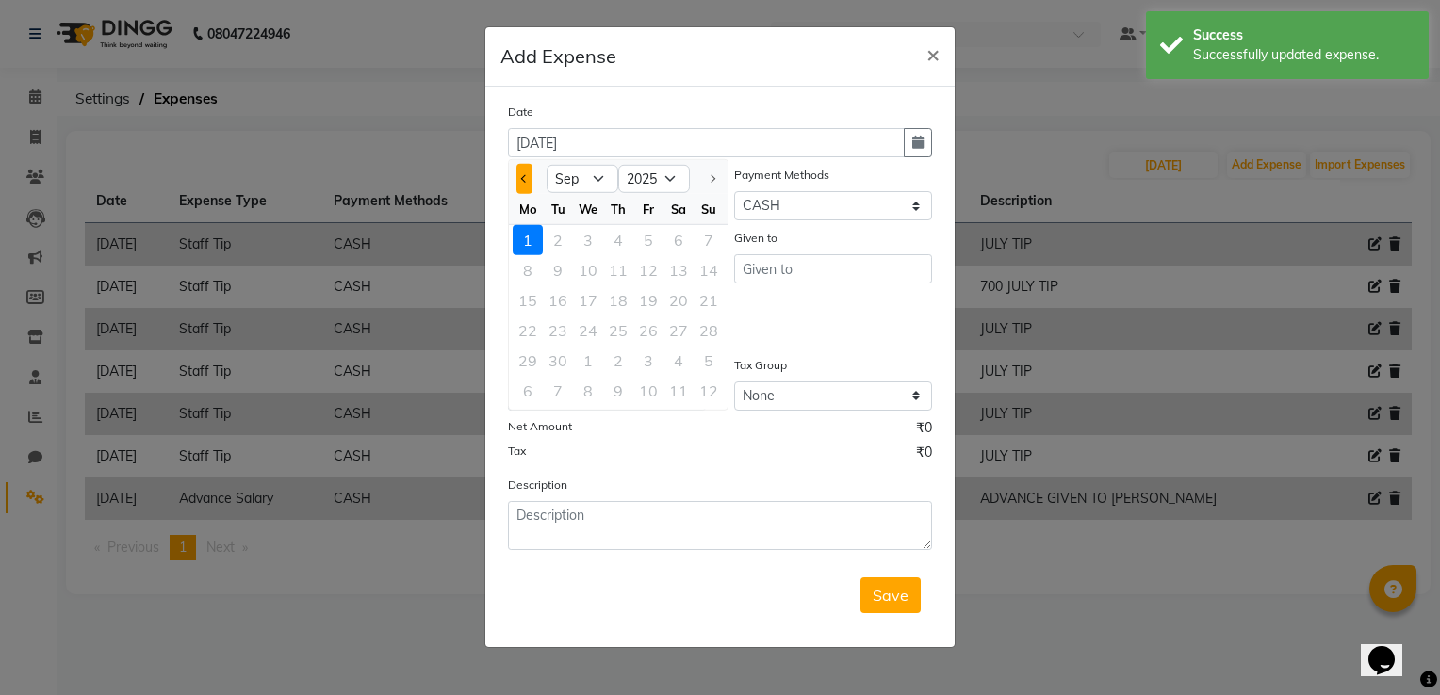
click at [529, 173] on button "Previous month" at bounding box center [524, 179] width 16 height 30
select select "8"
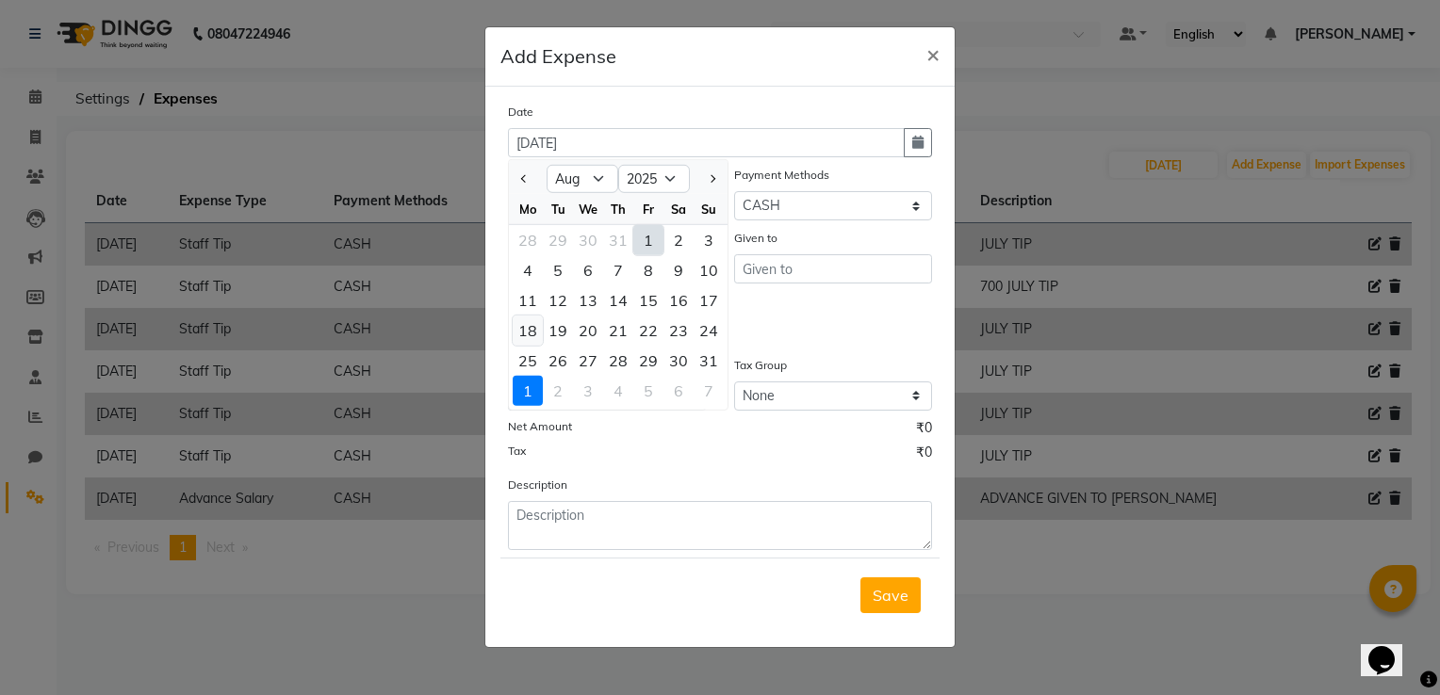
click at [527, 326] on div "18" at bounding box center [528, 331] width 30 height 30
type input "18-08-2025"
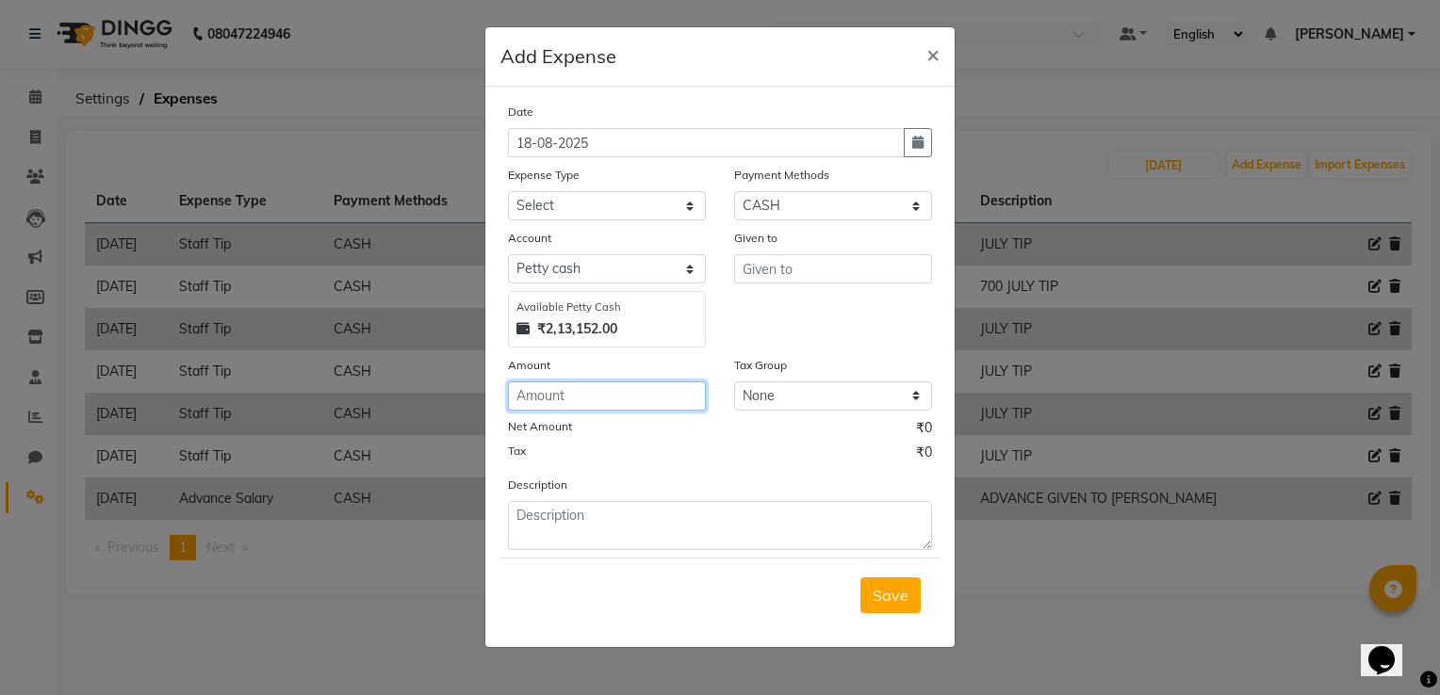
click at [547, 401] on input "number" at bounding box center [607, 396] width 198 height 29
click at [596, 406] on input "number" at bounding box center [607, 396] width 198 height 29
type input "1400"
click at [769, 337] on div "Given to" at bounding box center [833, 288] width 226 height 120
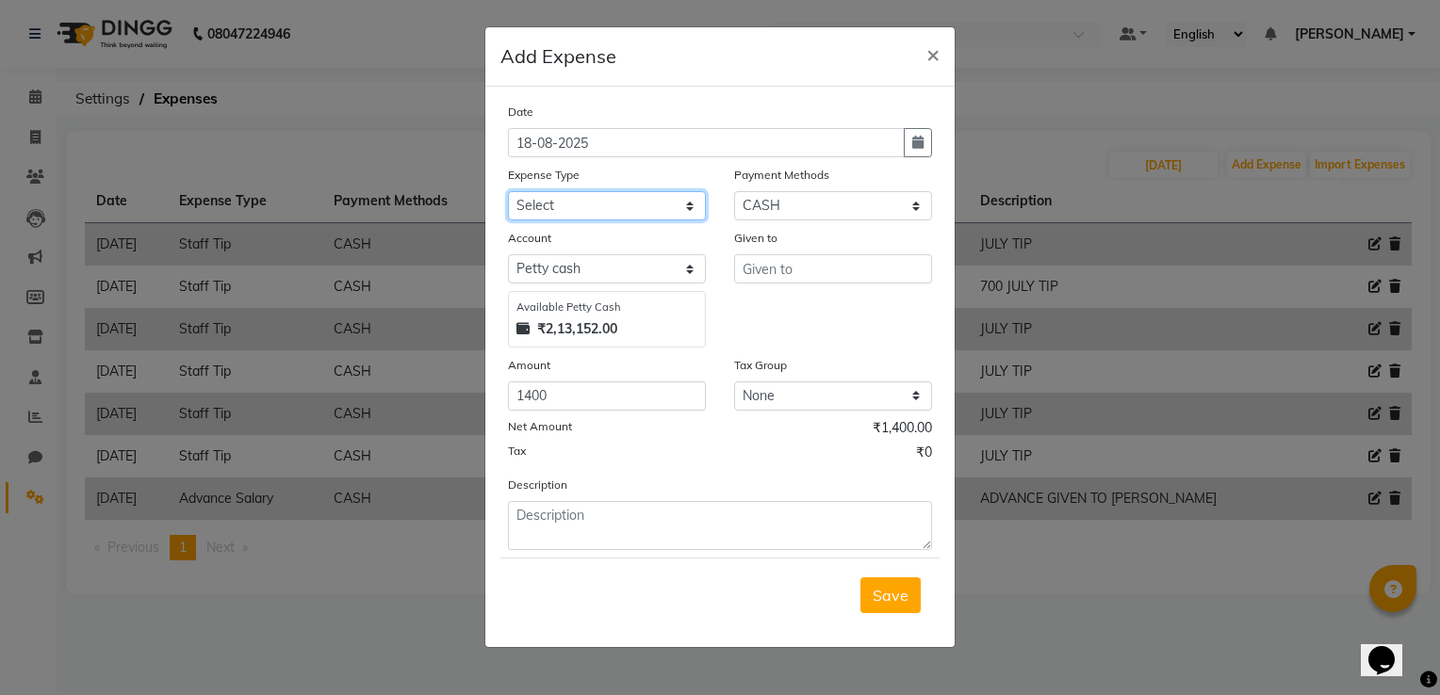
click at [668, 209] on select "Select Advance Salary Client Snacks Electricity Bill Marketing Maintenance Misc…" at bounding box center [607, 205] width 198 height 29
select select "22679"
click at [508, 193] on select "Select Advance Salary Client Snacks Electricity Bill Marketing Maintenance Misc…" at bounding box center [607, 205] width 198 height 29
click at [804, 267] on input "text" at bounding box center [833, 268] width 198 height 29
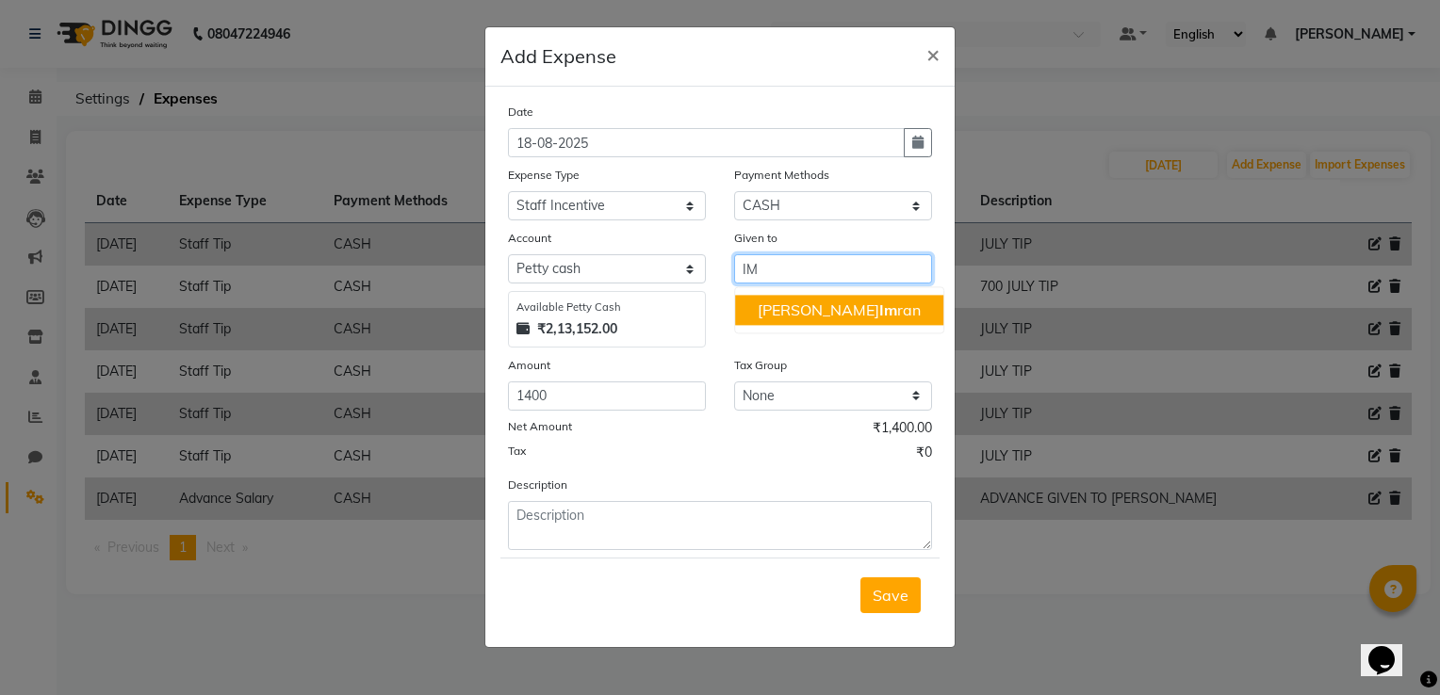
click at [792, 317] on ngb-highlight "[PERSON_NAME] ran" at bounding box center [839, 310] width 163 height 19
type input "[PERSON_NAME]"
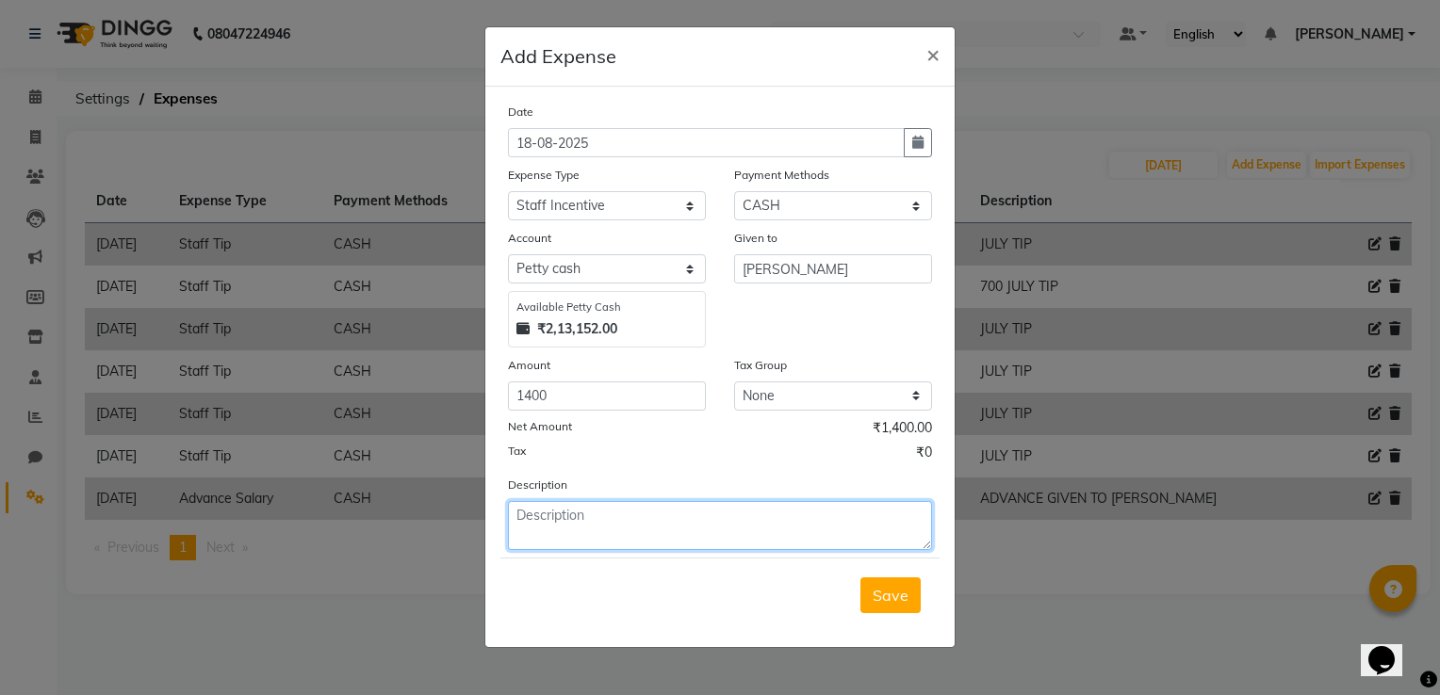
click at [552, 532] on textarea at bounding box center [720, 525] width 424 height 49
click at [871, 607] on button "Save" at bounding box center [890, 596] width 60 height 36
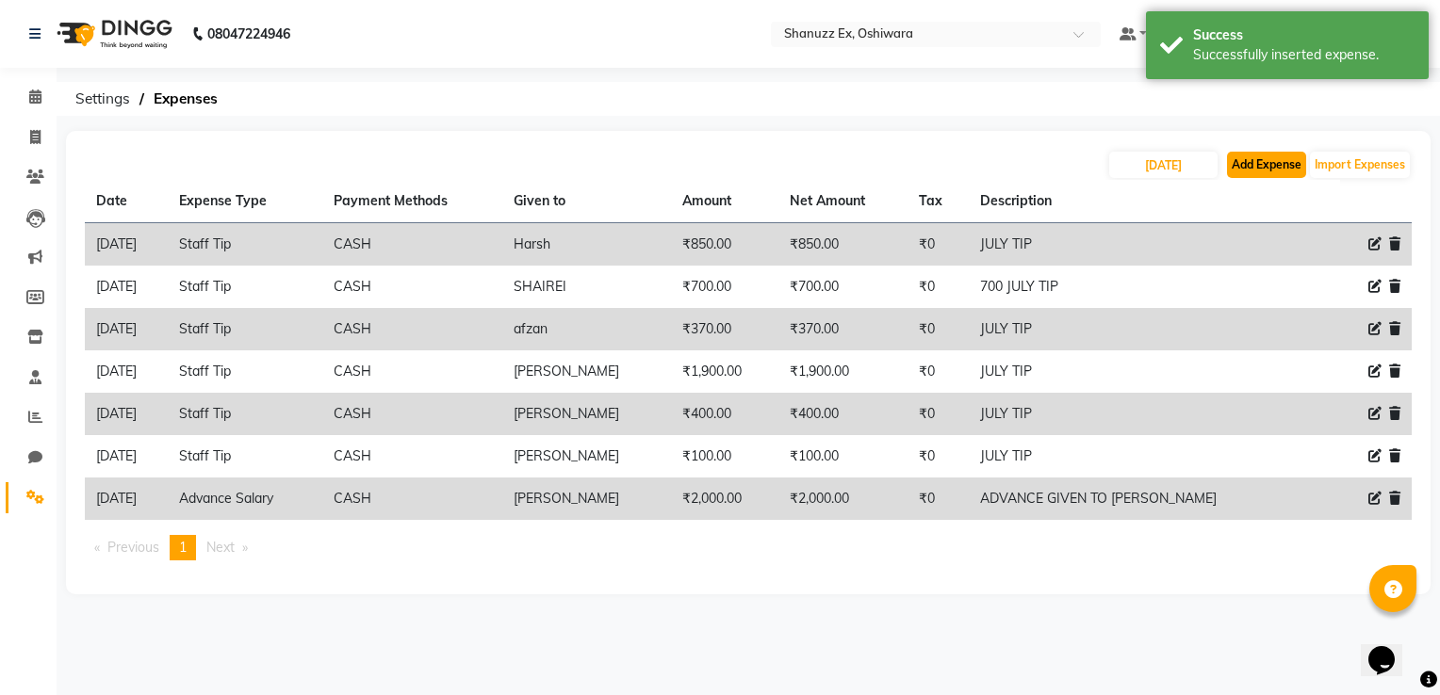
click at [1254, 164] on button "Add Expense" at bounding box center [1266, 165] width 79 height 26
select select "1"
select select "7357"
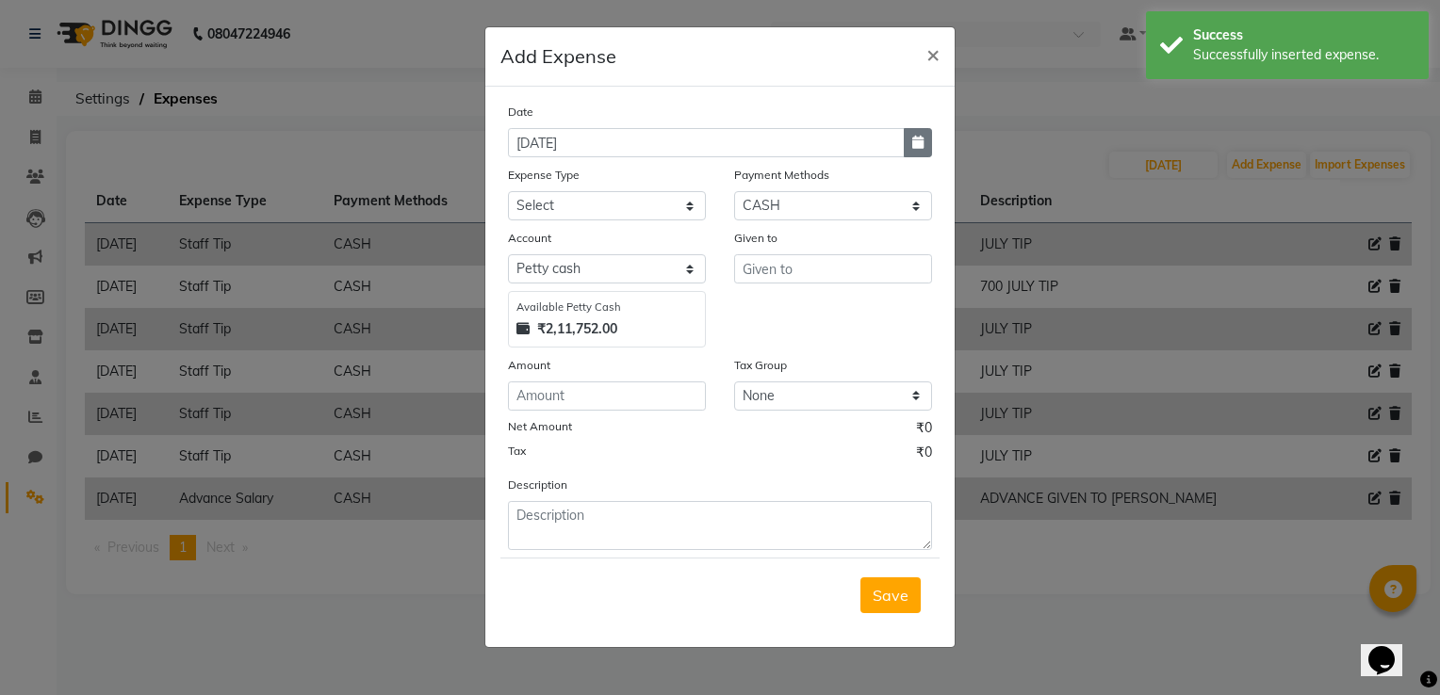
click at [923, 138] on icon "button" at bounding box center [917, 142] width 11 height 13
select select "9"
select select "2025"
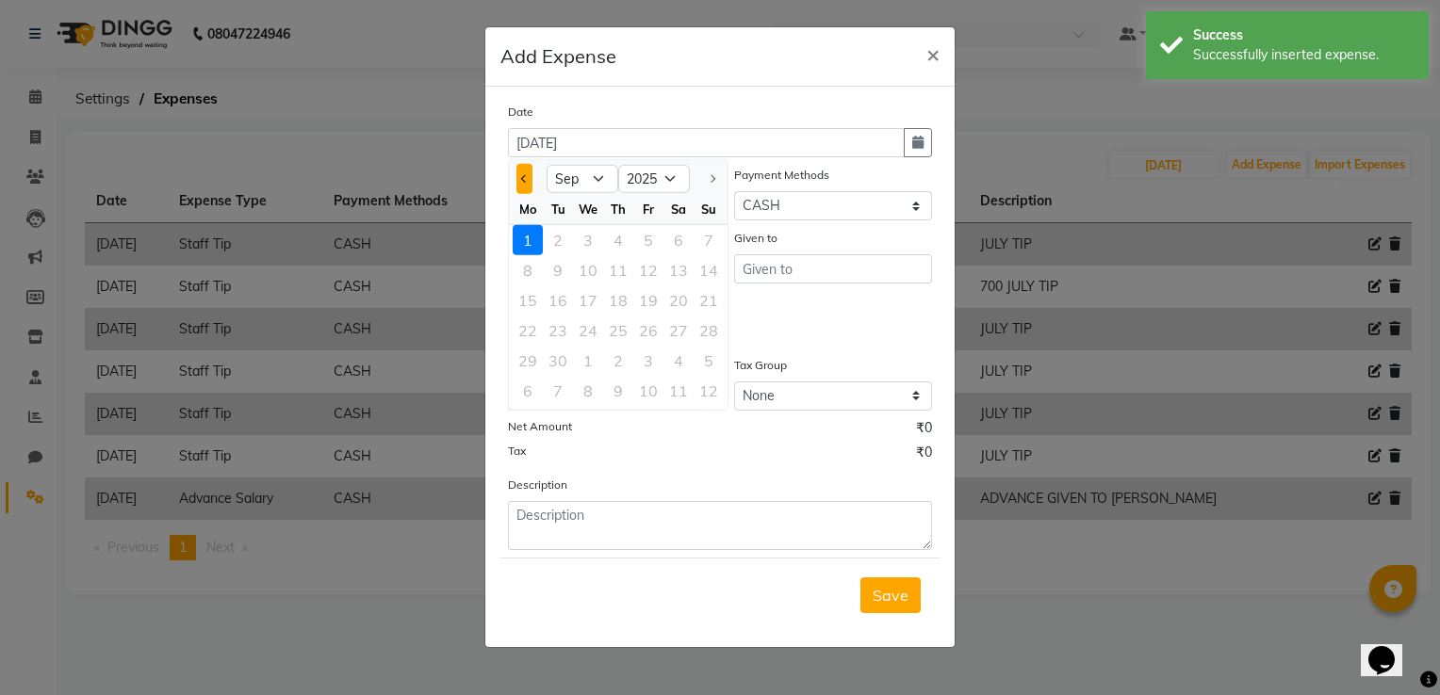
click at [519, 180] on button "Previous month" at bounding box center [524, 179] width 16 height 30
select select "8"
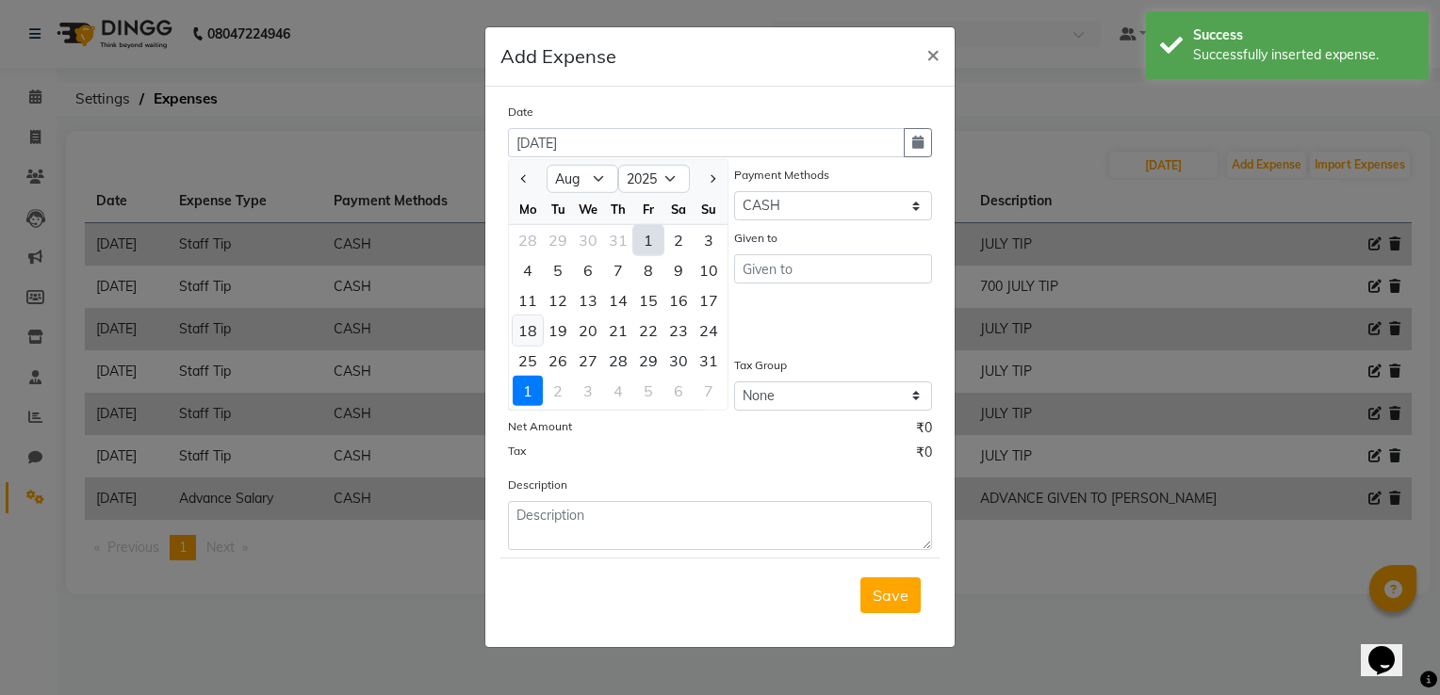
click at [523, 333] on div "18" at bounding box center [528, 331] width 30 height 30
type input "18-08-2025"
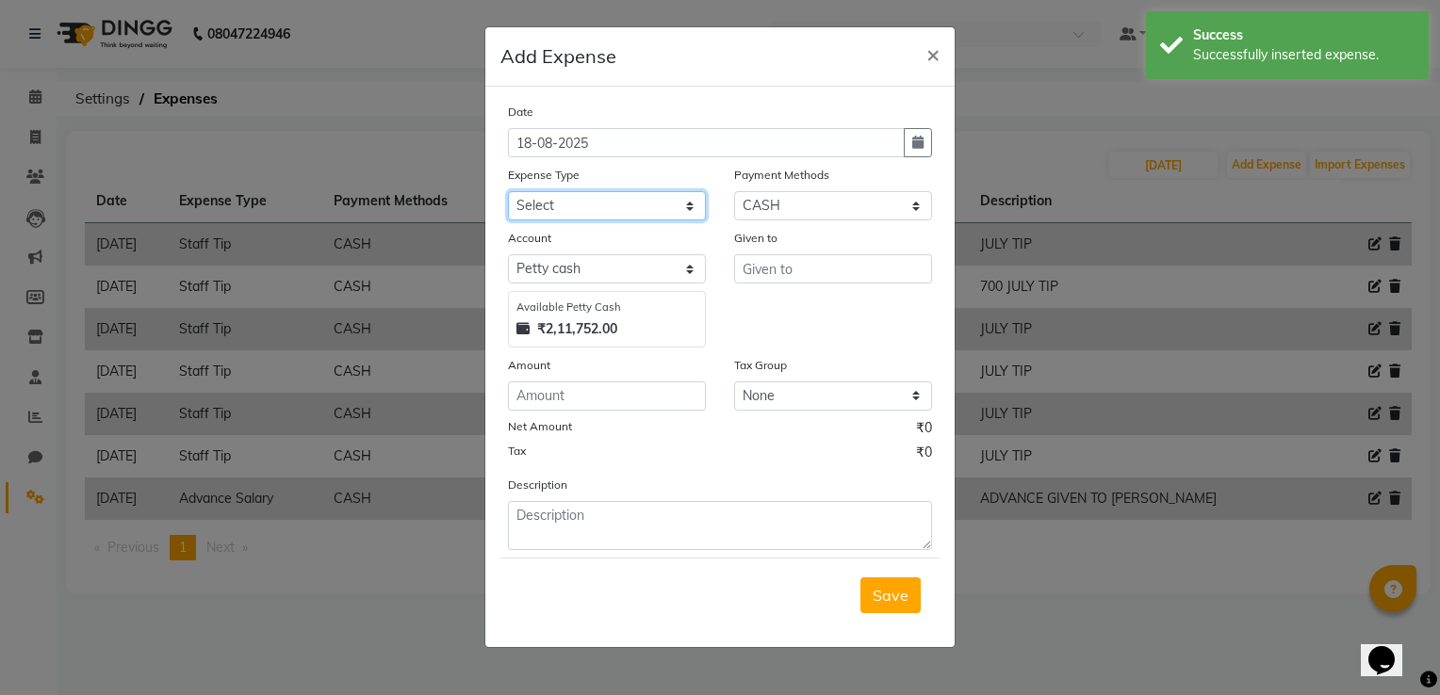
click at [593, 213] on select "Select Advance Salary Client Snacks Electricity Bill Marketing Maintenance Misc…" at bounding box center [607, 205] width 198 height 29
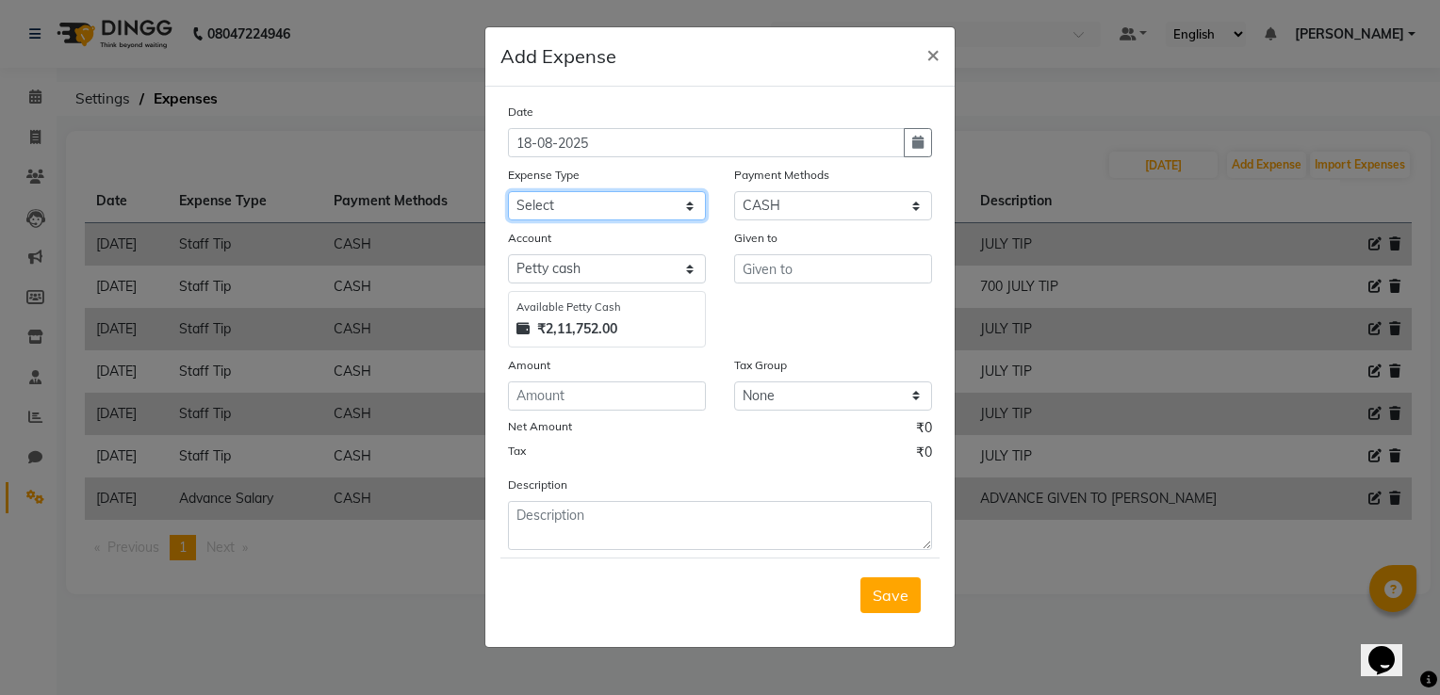
select select "22679"
click at [508, 193] on select "Select Advance Salary Client Snacks Electricity Bill Marketing Maintenance Misc…" at bounding box center [607, 205] width 198 height 29
click at [762, 273] on input "text" at bounding box center [833, 268] width 198 height 29
click at [763, 269] on input "text" at bounding box center [833, 268] width 198 height 29
click at [1037, 171] on ngb-modal-window "Add Expense × Date [DATE] Expense Type Select Advance Salary Client Snacks Elec…" at bounding box center [720, 347] width 1440 height 695
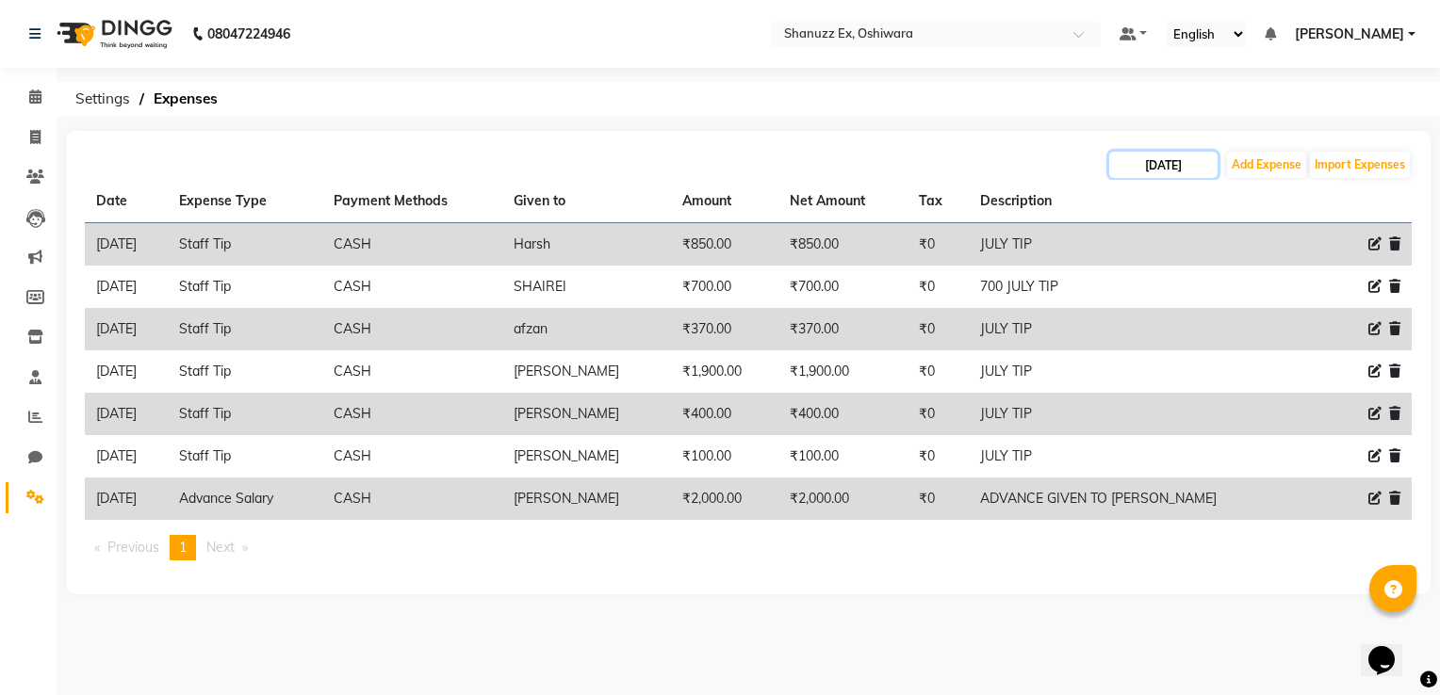
click at [1141, 168] on input "[DATE]" at bounding box center [1163, 165] width 108 height 26
select select "9"
select select "2025"
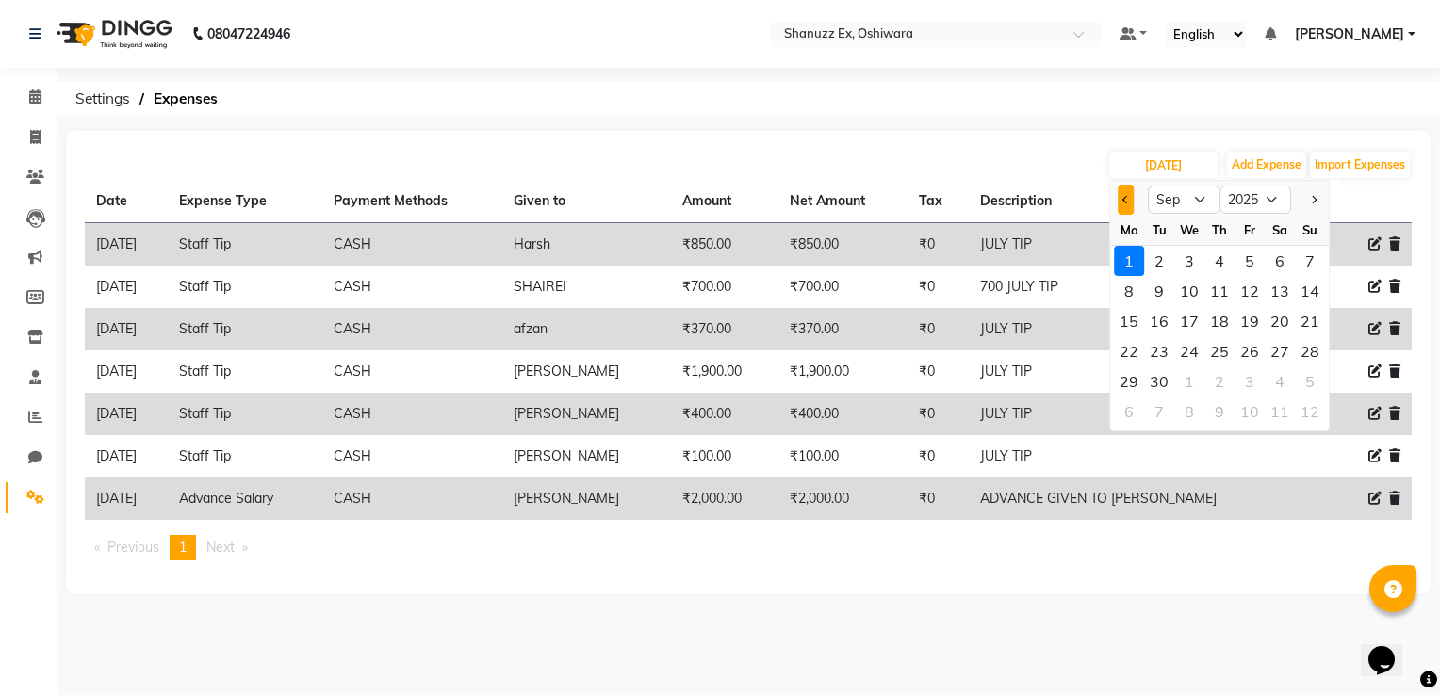
click at [1123, 202] on button "Previous month" at bounding box center [1126, 200] width 16 height 30
select select "8"
click at [1137, 349] on div "18" at bounding box center [1129, 351] width 30 height 30
type input "18-08-2025"
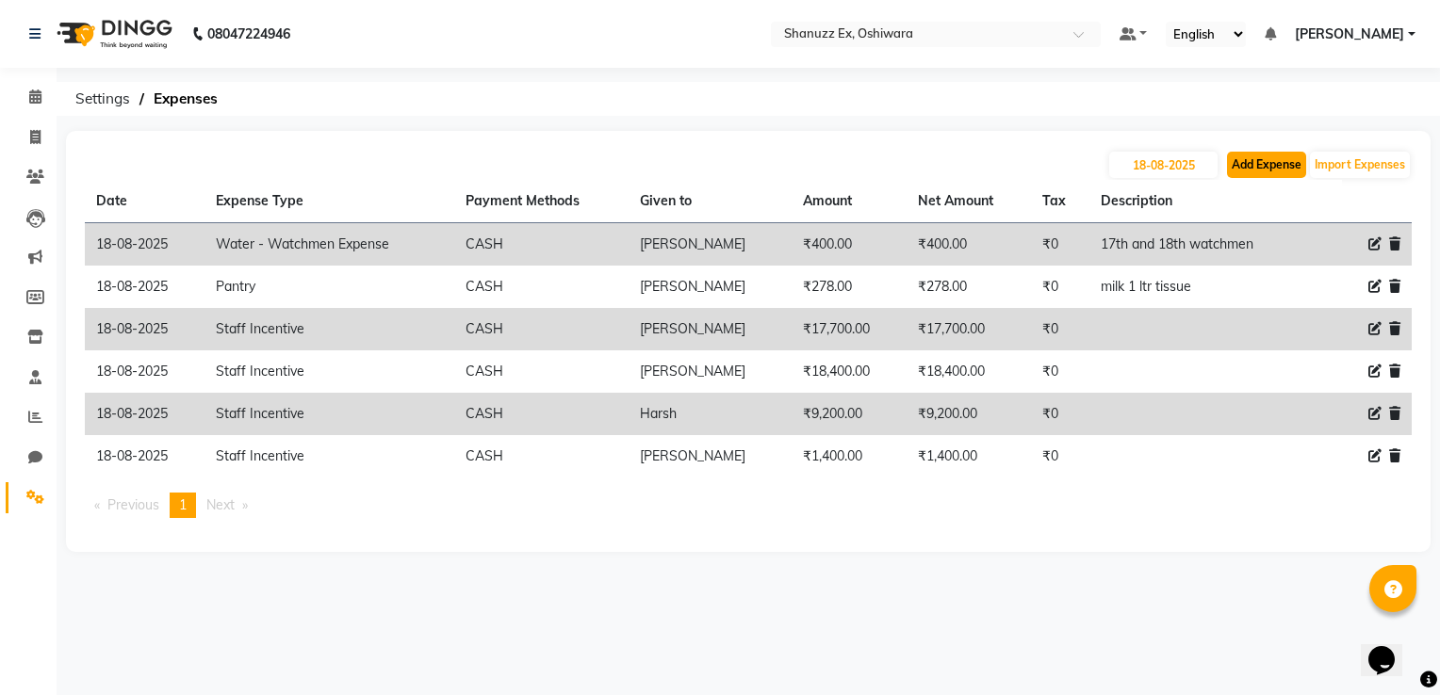
click at [1293, 162] on button "Add Expense" at bounding box center [1266, 165] width 79 height 26
select select "1"
select select "7357"
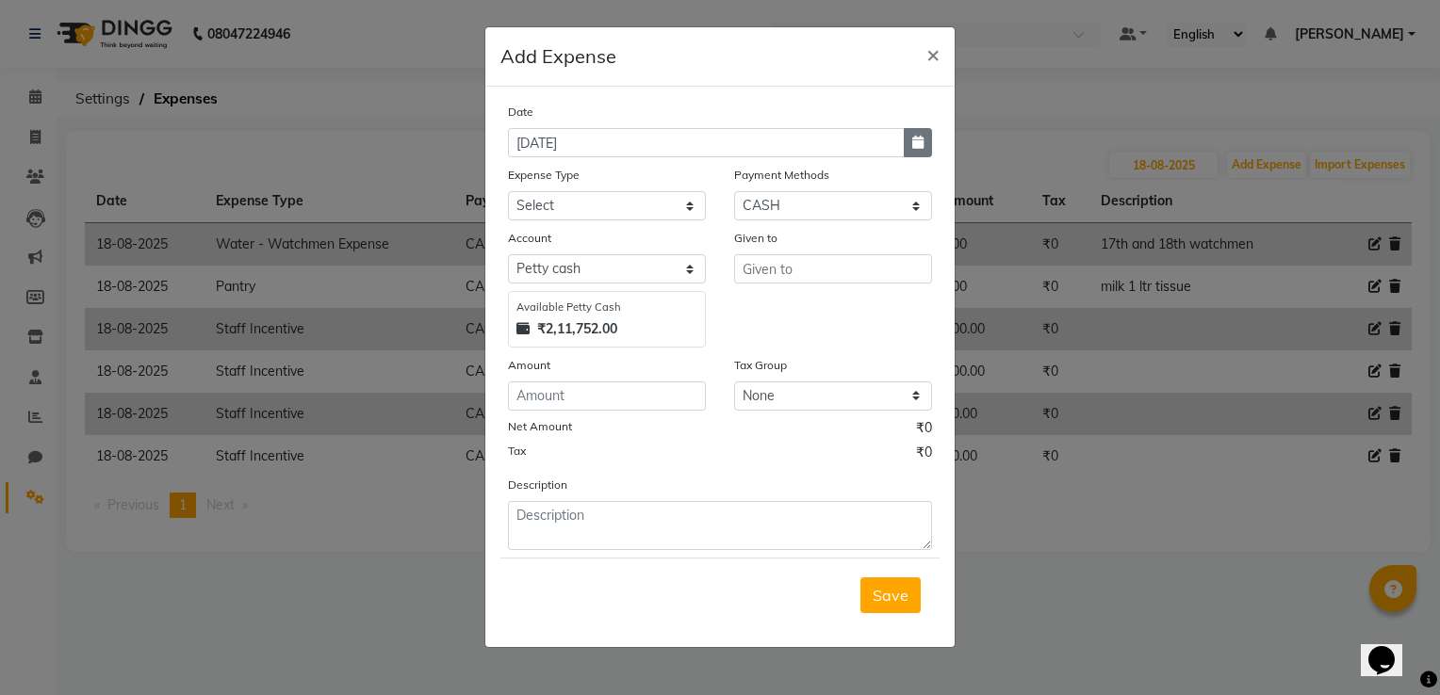
click at [912, 140] on icon "button" at bounding box center [917, 142] width 11 height 13
select select "9"
select select "2025"
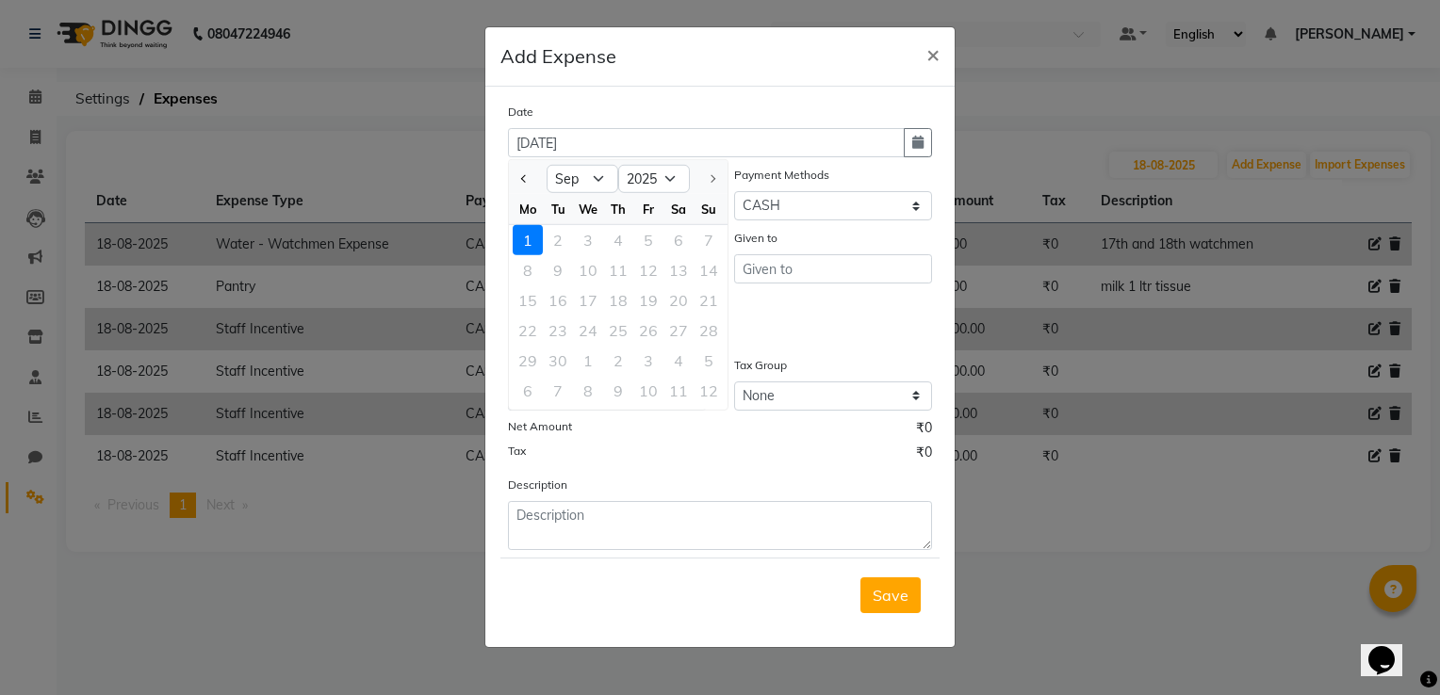
click at [513, 172] on div at bounding box center [528, 179] width 38 height 30
click at [520, 176] on button "Previous month" at bounding box center [524, 179] width 16 height 30
select select "8"
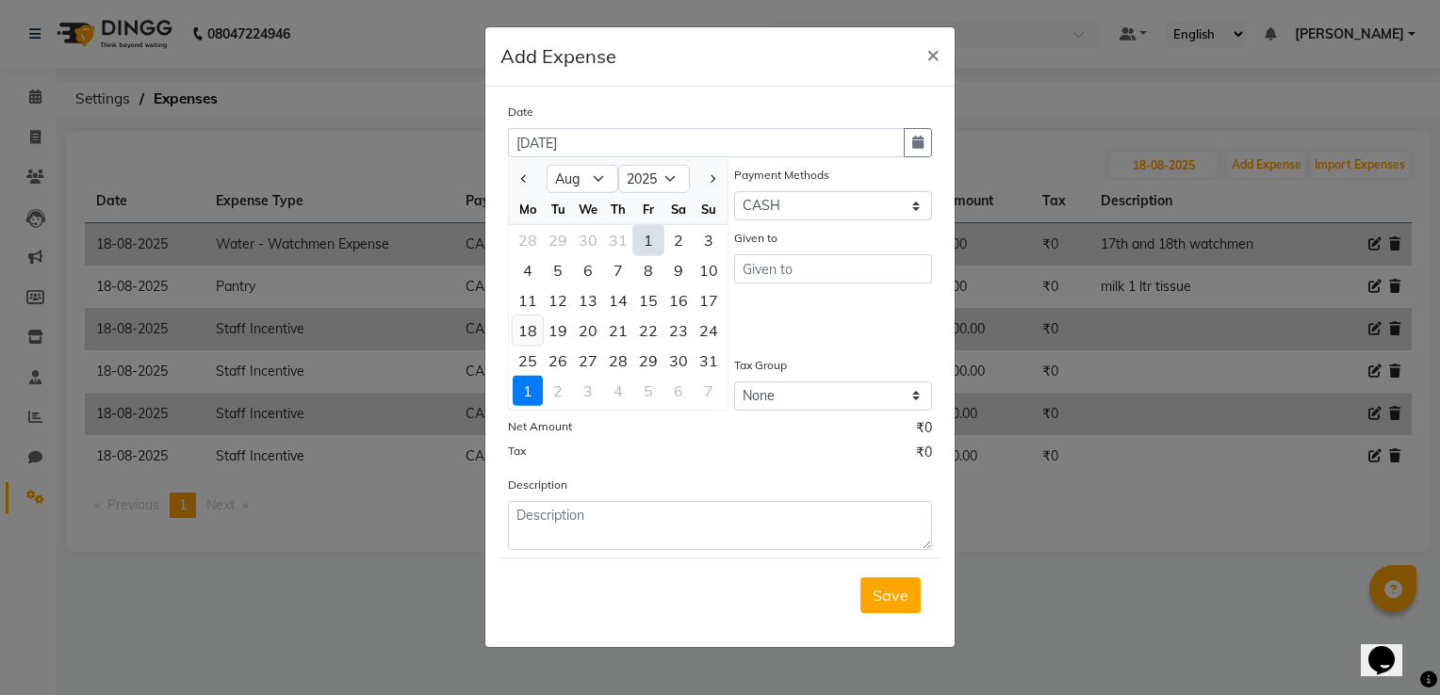
click at [527, 336] on div "18" at bounding box center [528, 331] width 30 height 30
type input "18-08-2025"
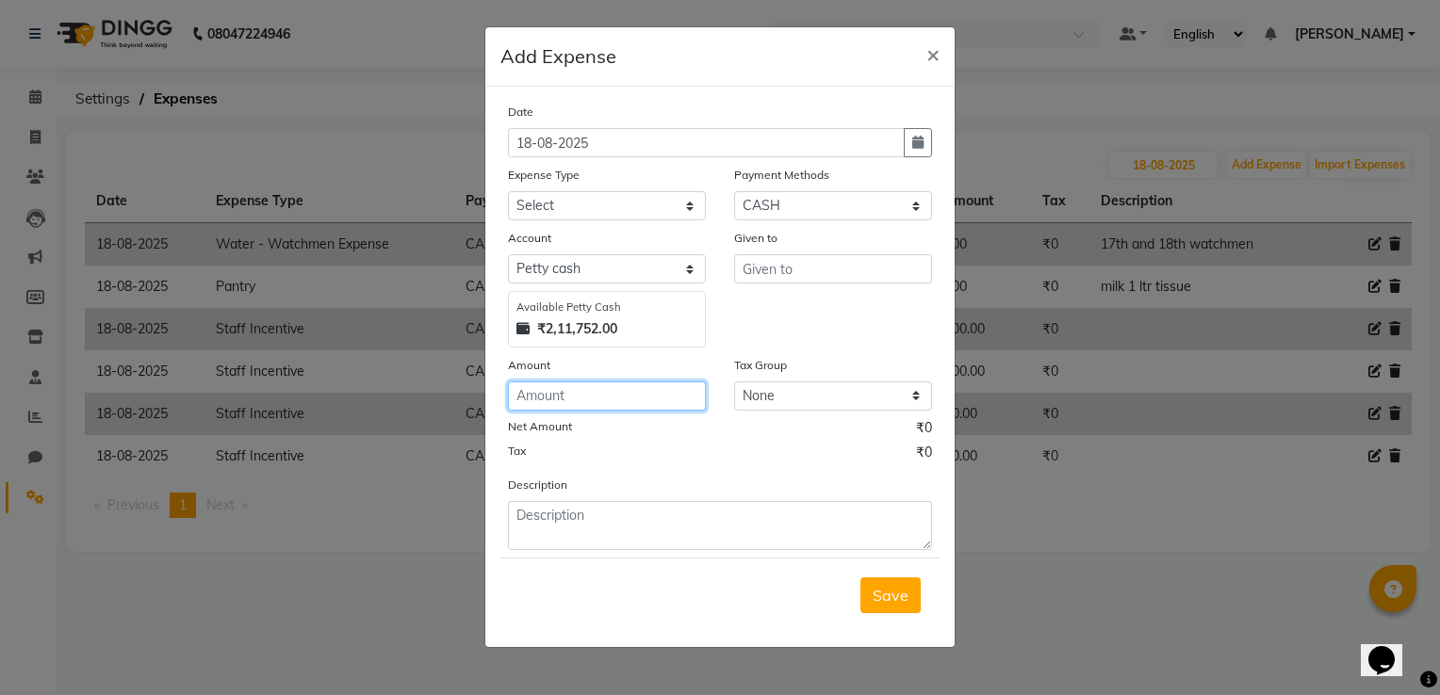
click at [614, 397] on input "number" at bounding box center [607, 396] width 198 height 29
type input "9900"
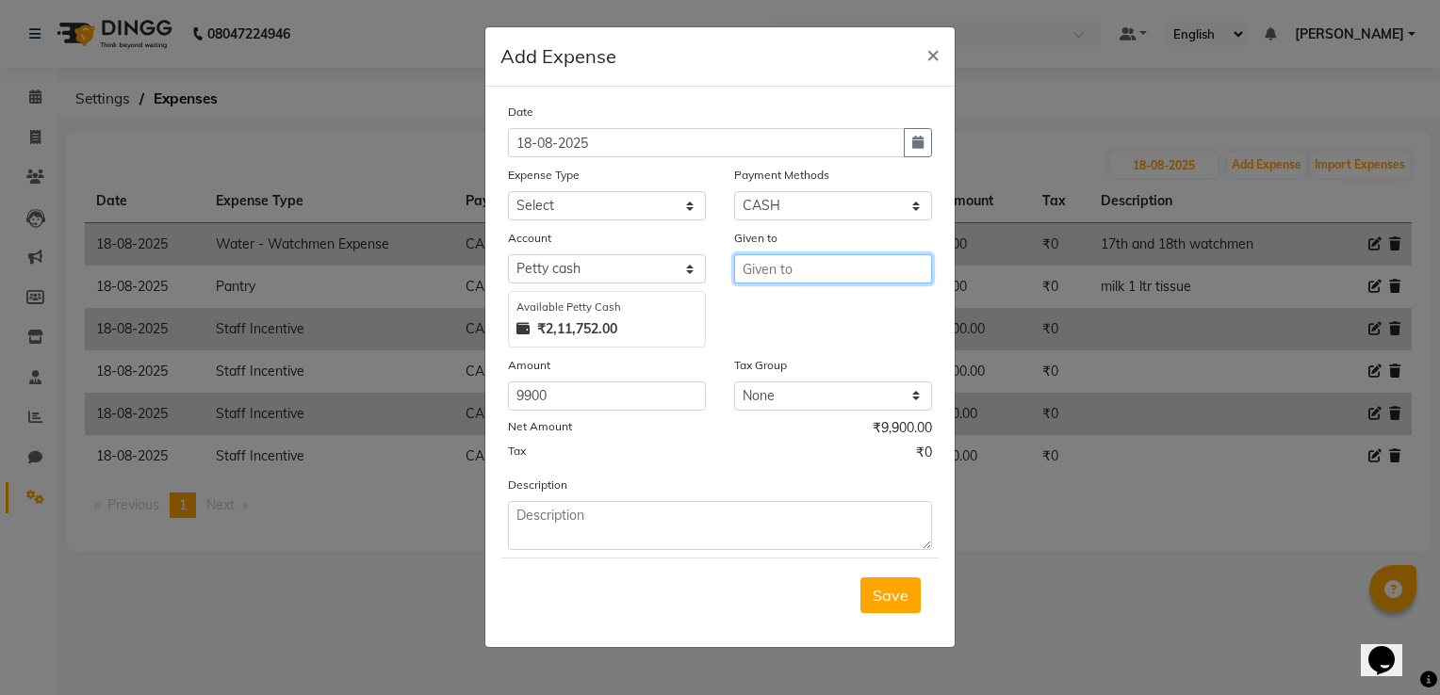
click at [784, 262] on input "text" at bounding box center [833, 268] width 198 height 29
click at [788, 275] on input "text" at bounding box center [833, 268] width 198 height 29
click at [783, 322] on button "afza n" at bounding box center [809, 310] width 149 height 30
type input "afzan"
click at [633, 206] on select "Select Advance Salary Client Snacks Electricity Bill Marketing Maintenance Misc…" at bounding box center [607, 205] width 198 height 29
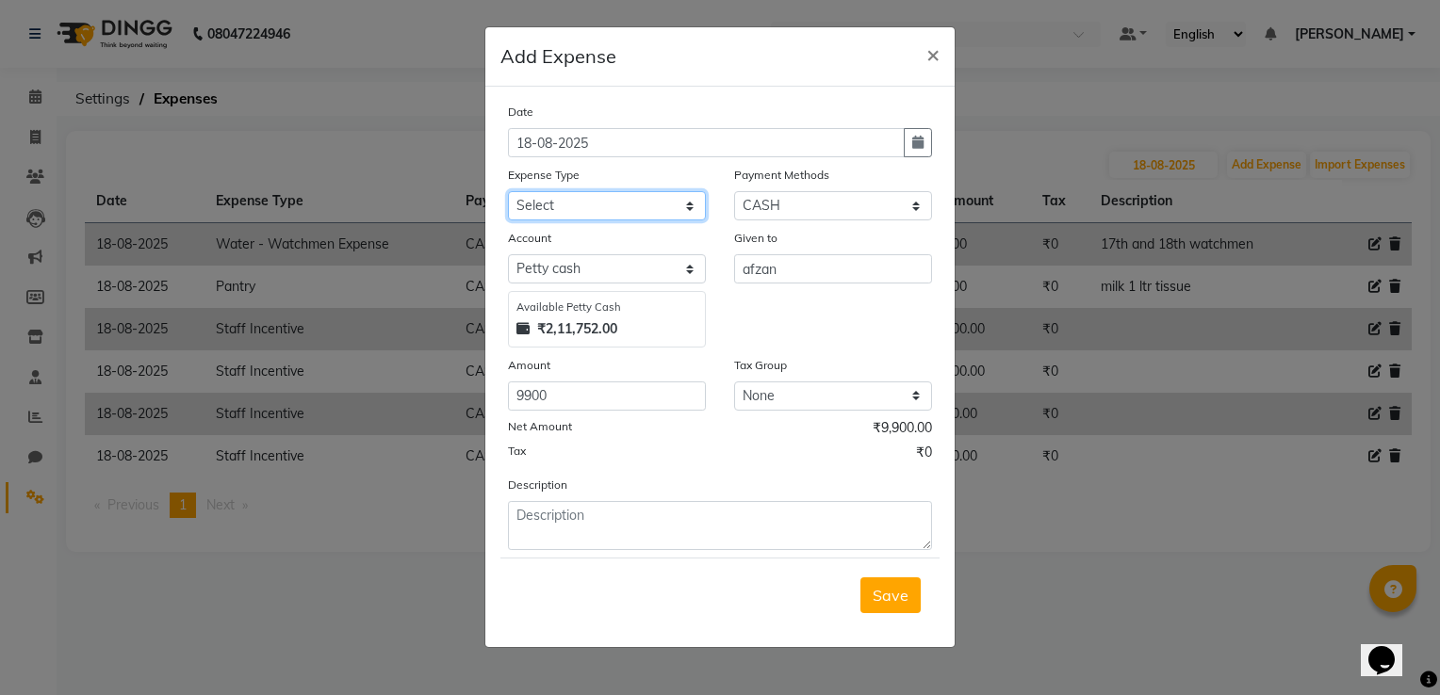
select select "22679"
click at [508, 193] on select "Select Advance Salary Client Snacks Electricity Bill Marketing Maintenance Misc…" at bounding box center [607, 205] width 198 height 29
click at [882, 584] on button "Save" at bounding box center [890, 596] width 60 height 36
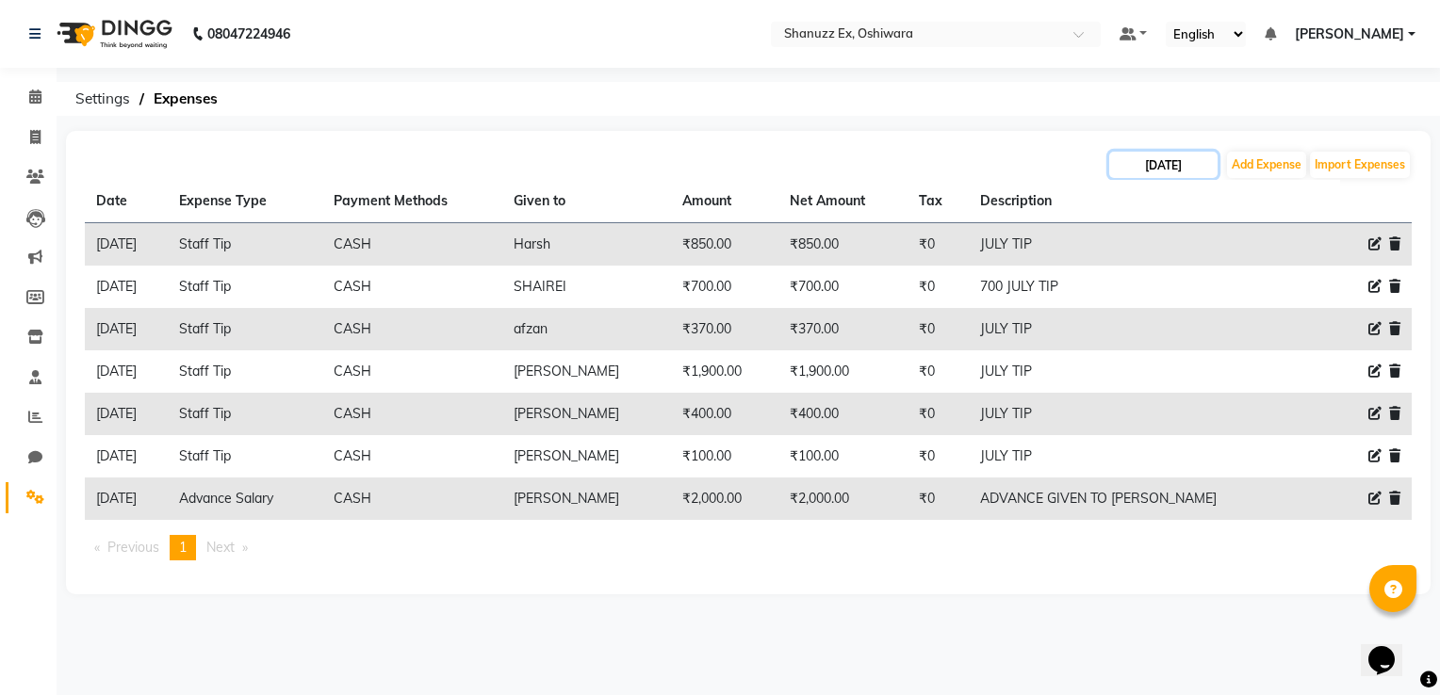
click at [1156, 156] on input "[DATE]" at bounding box center [1163, 165] width 108 height 26
select select "9"
select select "2025"
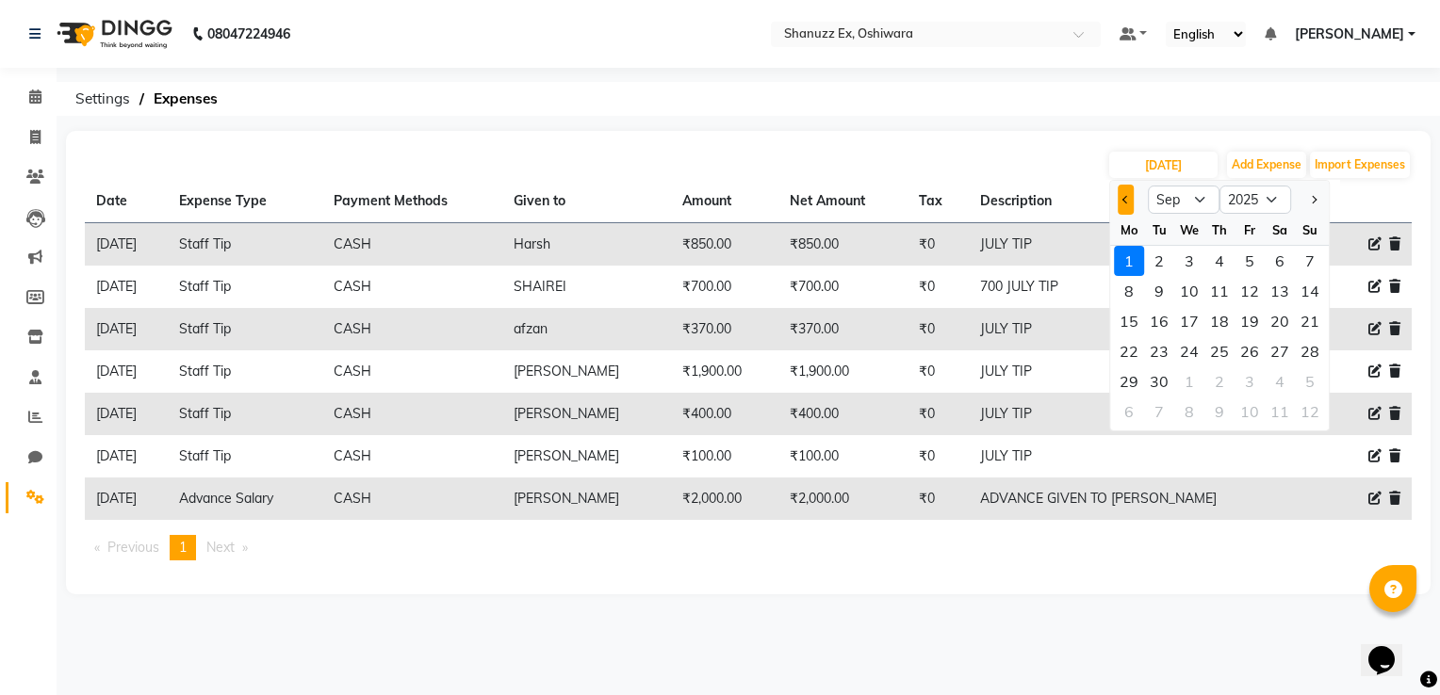
click at [1126, 204] on button "Previous month" at bounding box center [1126, 200] width 16 height 30
select select "8"
click at [1137, 345] on div "18" at bounding box center [1129, 351] width 30 height 30
type input "18-08-2025"
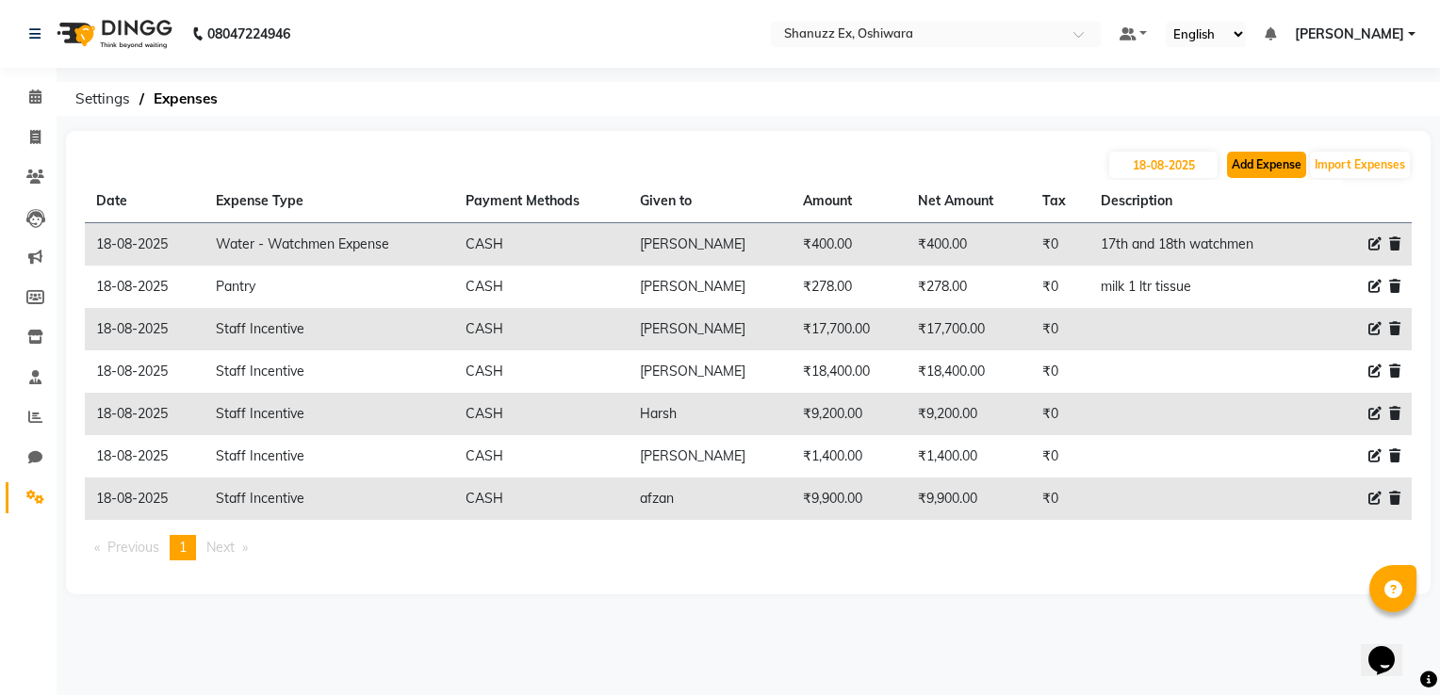
click at [1295, 162] on button "Add Expense" at bounding box center [1266, 165] width 79 height 26
select select "1"
select select "7357"
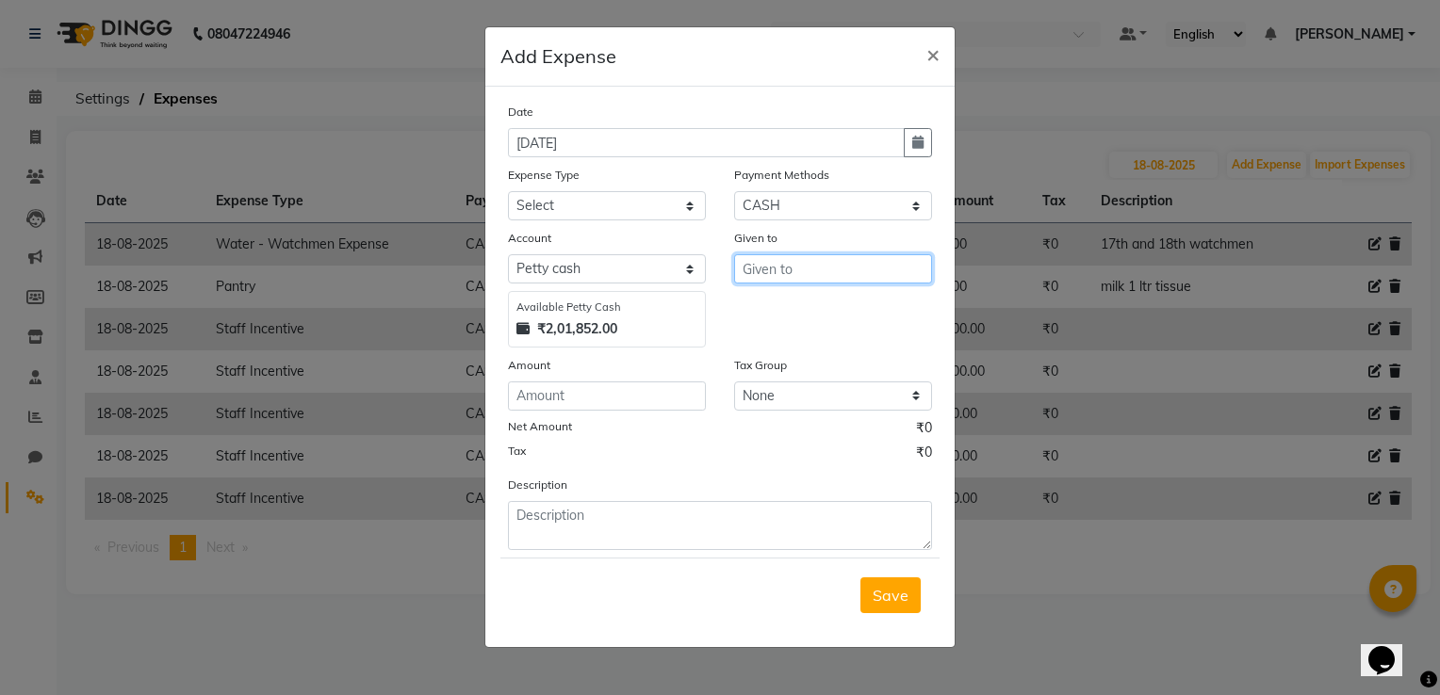
click at [780, 270] on input "text" at bounding box center [833, 268] width 198 height 29
click at [600, 401] on input "number" at bounding box center [607, 396] width 198 height 29
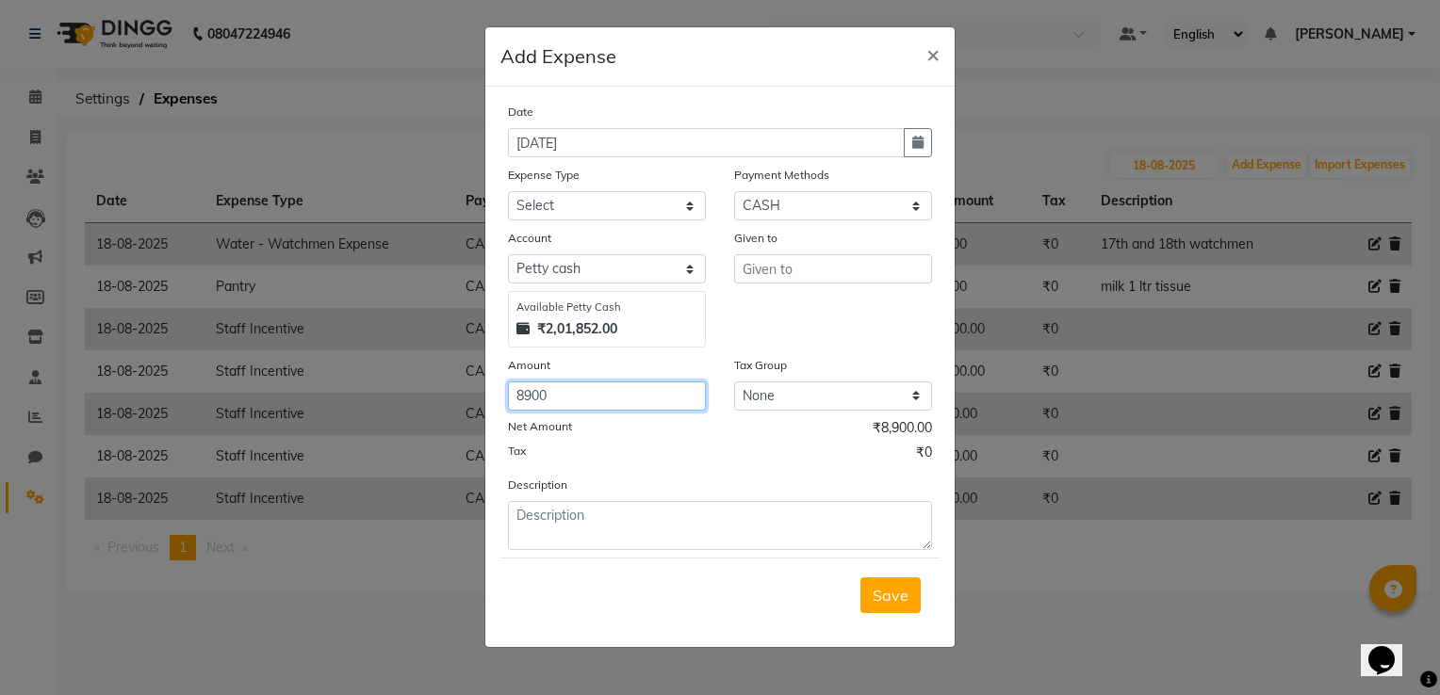
type input "8900"
click at [611, 216] on select "Select Advance Salary Client Snacks Electricity Bill Marketing Maintenance Misc…" at bounding box center [607, 205] width 198 height 29
select select "22679"
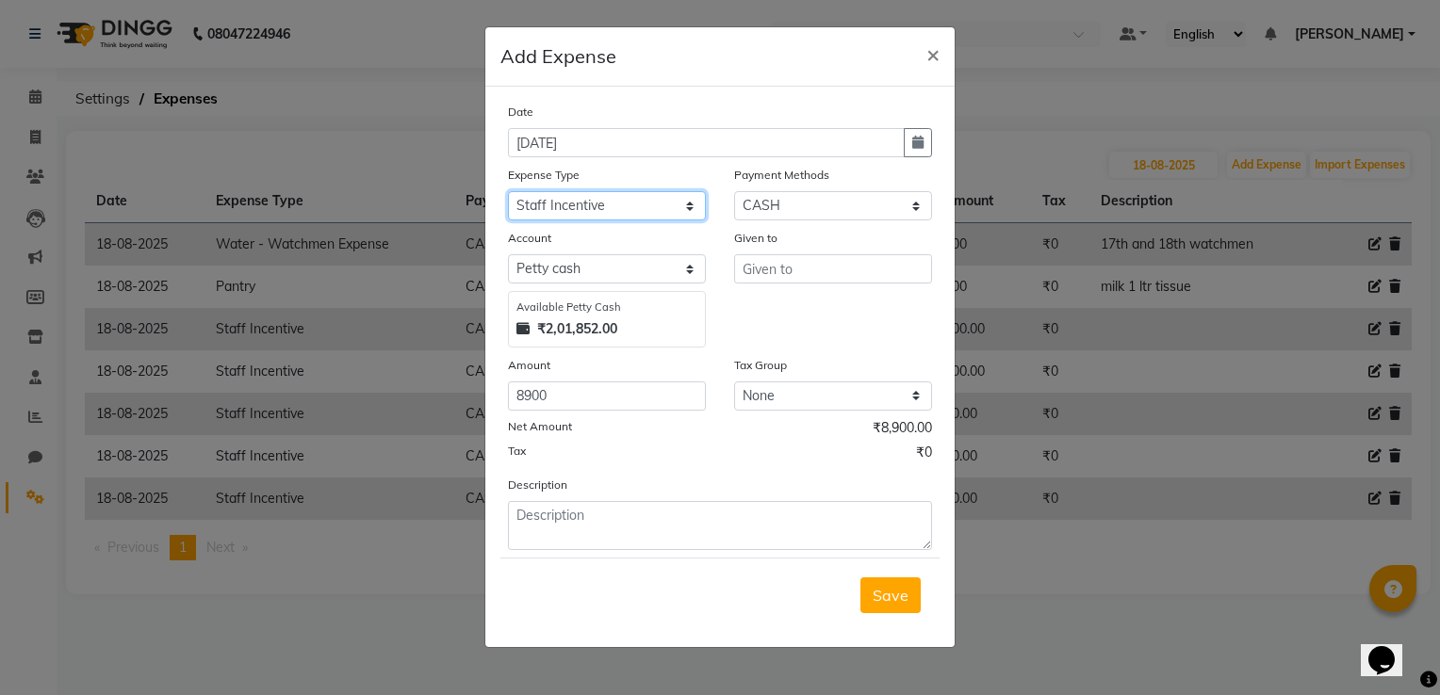
click at [508, 193] on select "Select Advance Salary Client Snacks Electricity Bill Marketing Maintenance Misc…" at bounding box center [607, 205] width 198 height 29
click at [866, 271] on input "text" at bounding box center [833, 268] width 198 height 29
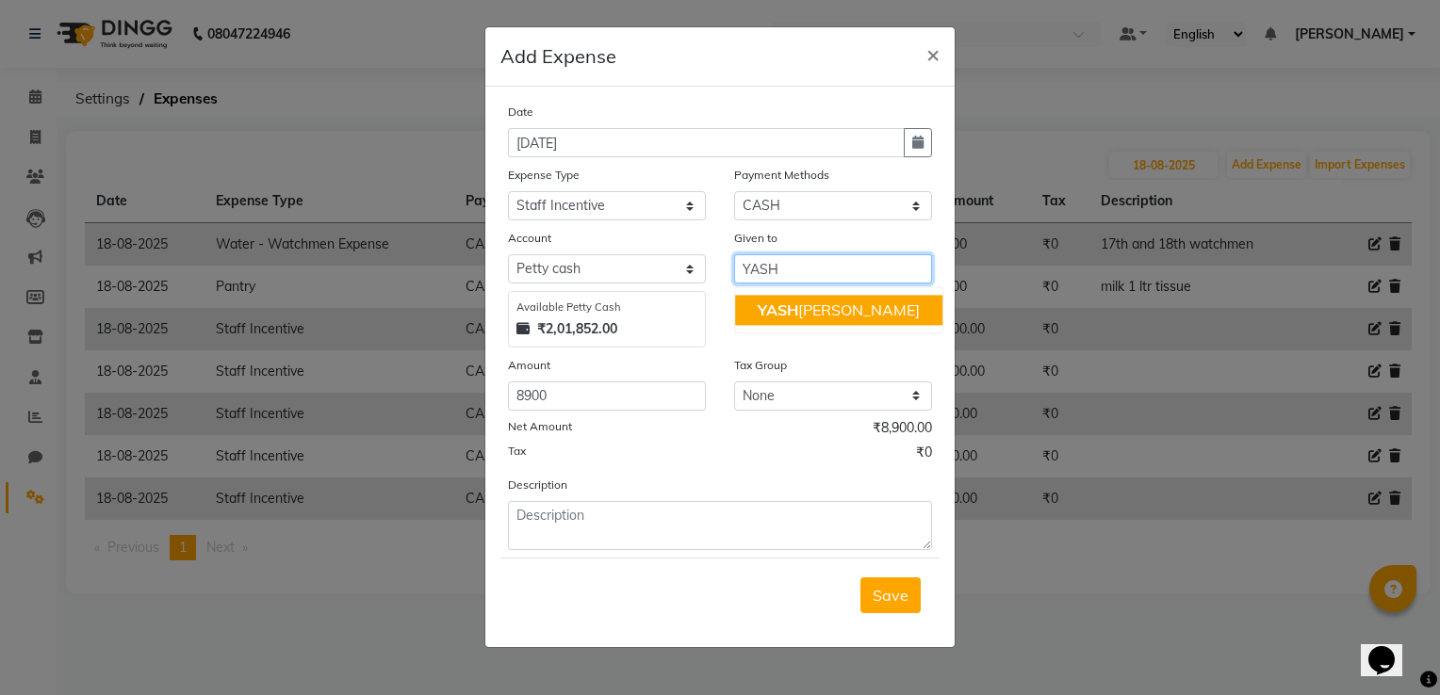
click at [840, 303] on ngb-highlight "YASH SANANSE" at bounding box center [839, 310] width 162 height 19
type input "[PERSON_NAME]"
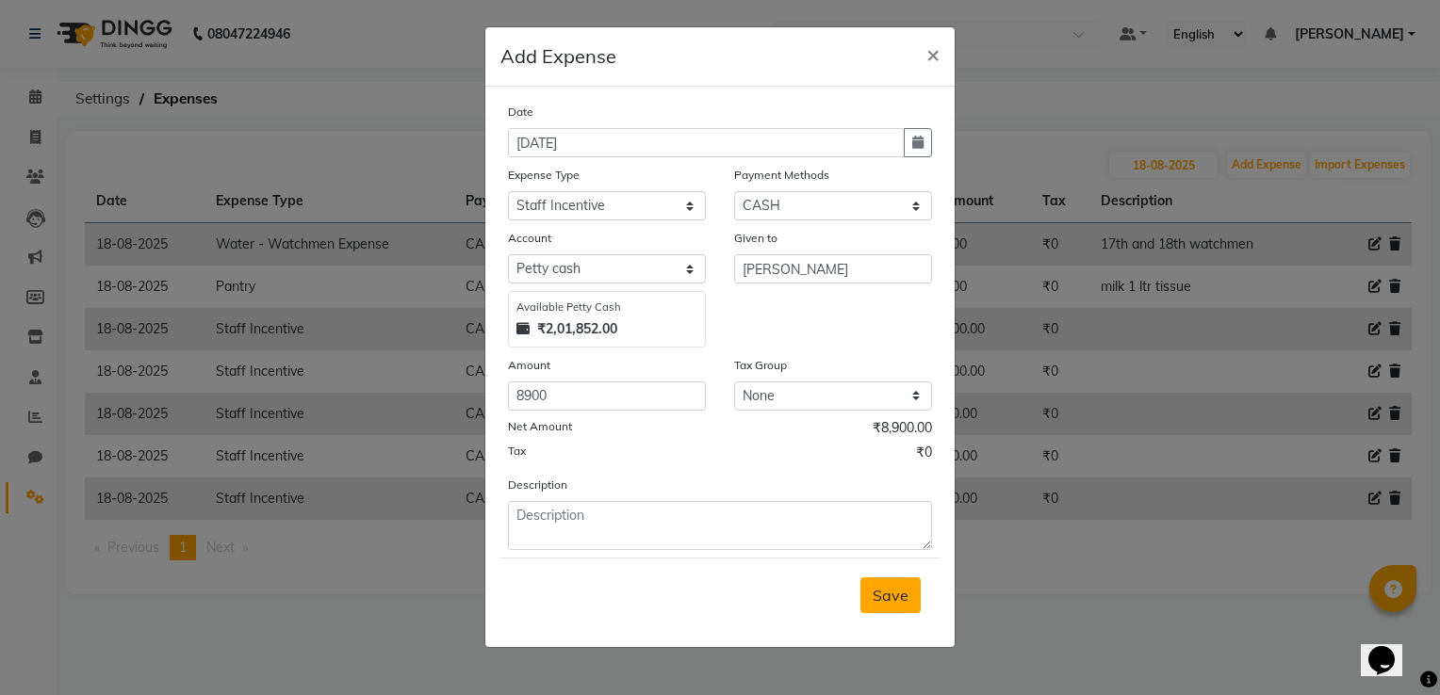
click at [884, 597] on span "Save" at bounding box center [891, 595] width 36 height 19
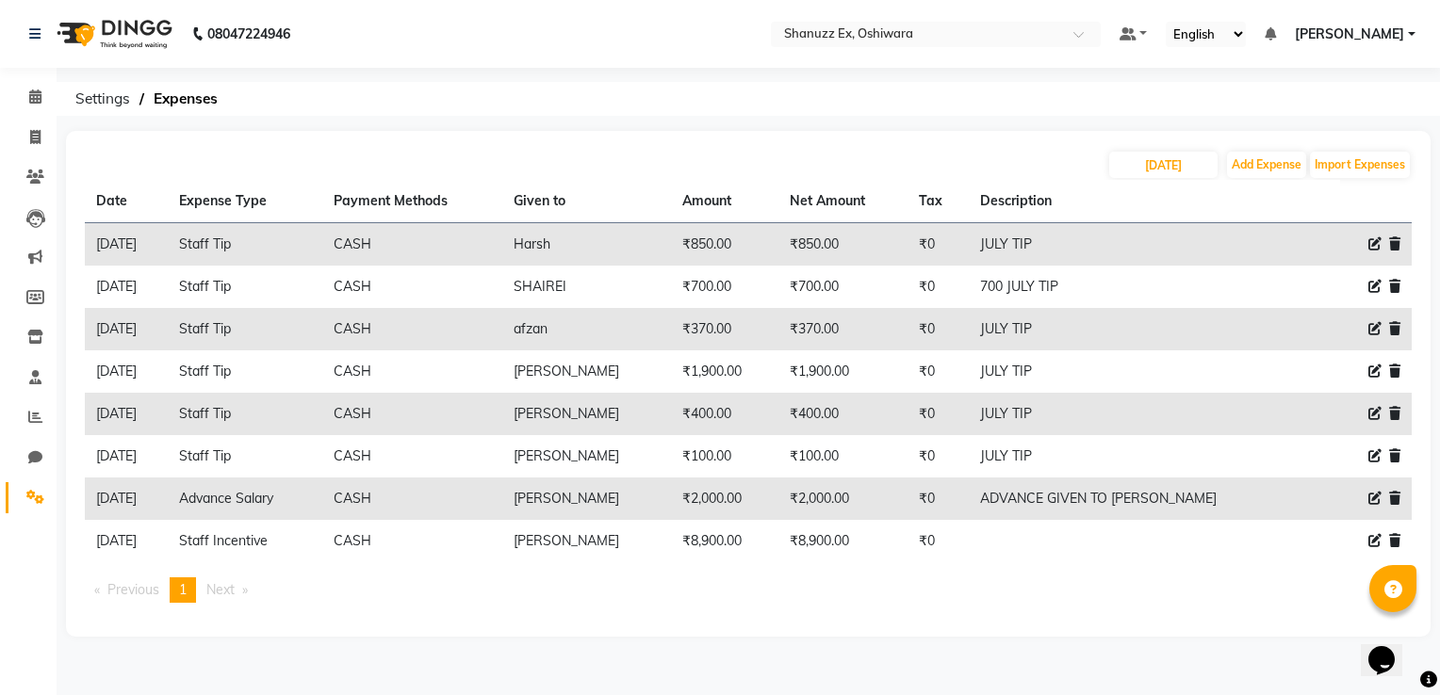
click at [1375, 537] on icon at bounding box center [1374, 540] width 13 height 13
select select "22679"
select select "1"
select select "7357"
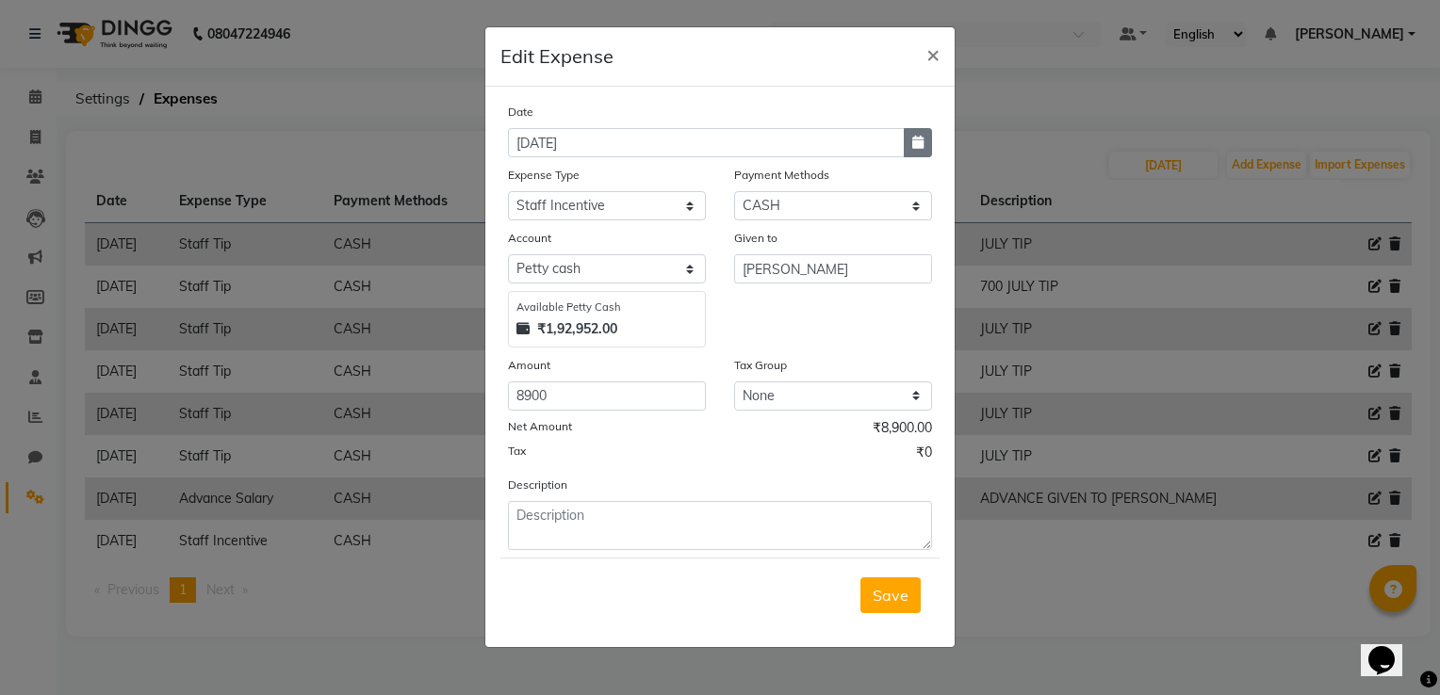
click at [916, 145] on icon "button" at bounding box center [917, 142] width 11 height 13
select select "9"
select select "2025"
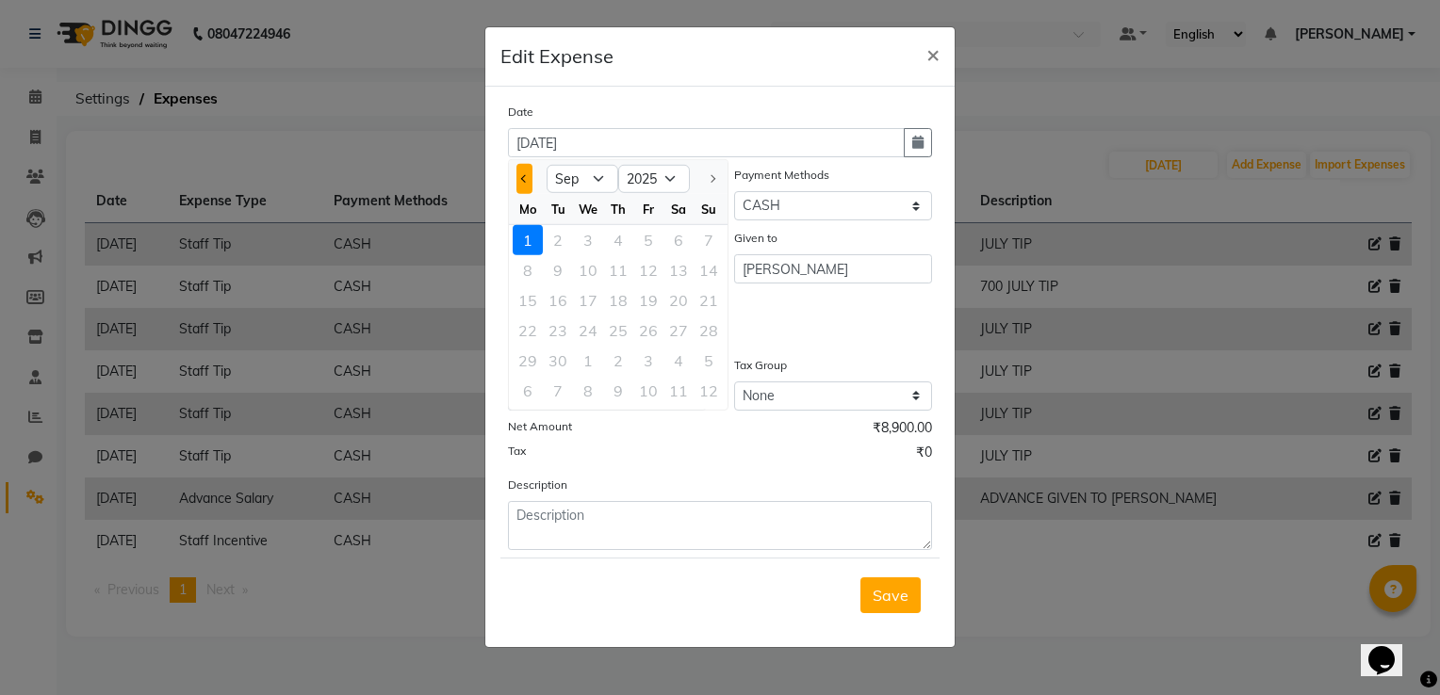
click at [529, 175] on button "Previous month" at bounding box center [524, 179] width 16 height 30
select select "8"
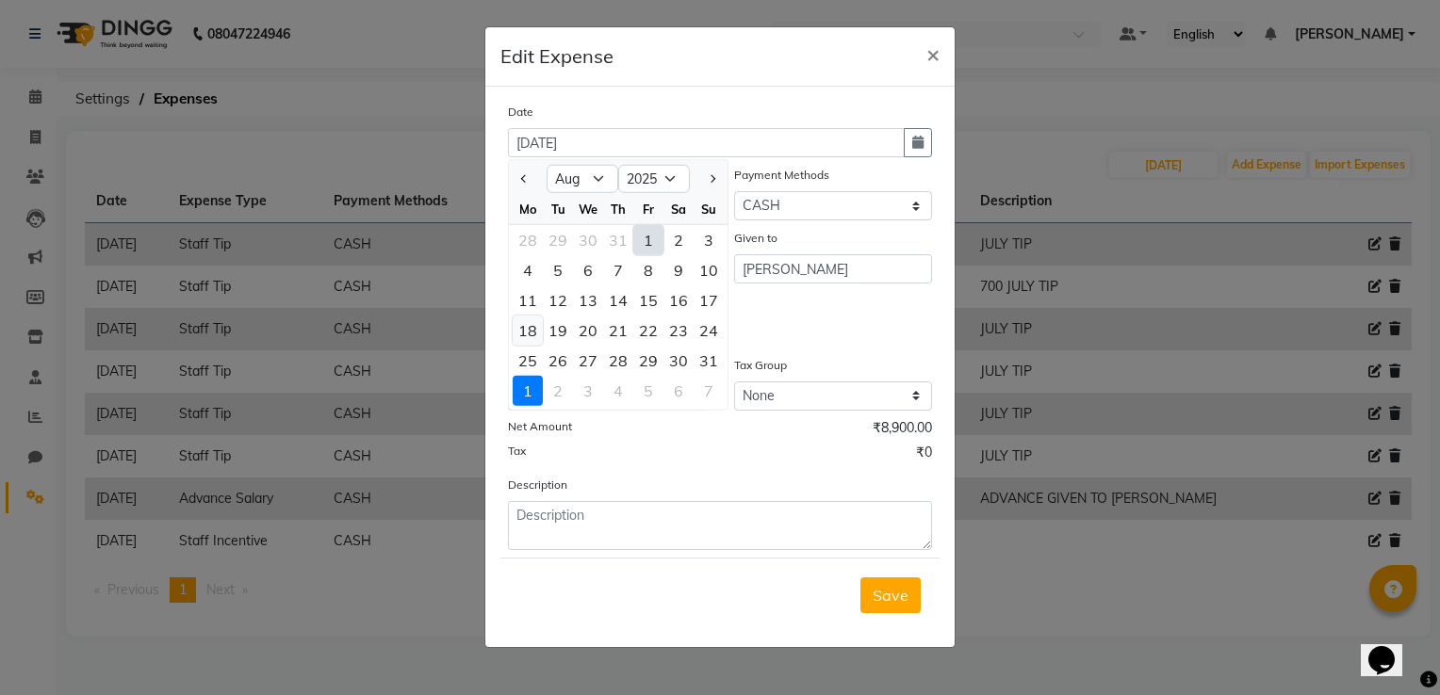
click at [532, 327] on div "18" at bounding box center [528, 331] width 30 height 30
type input "18-08-2025"
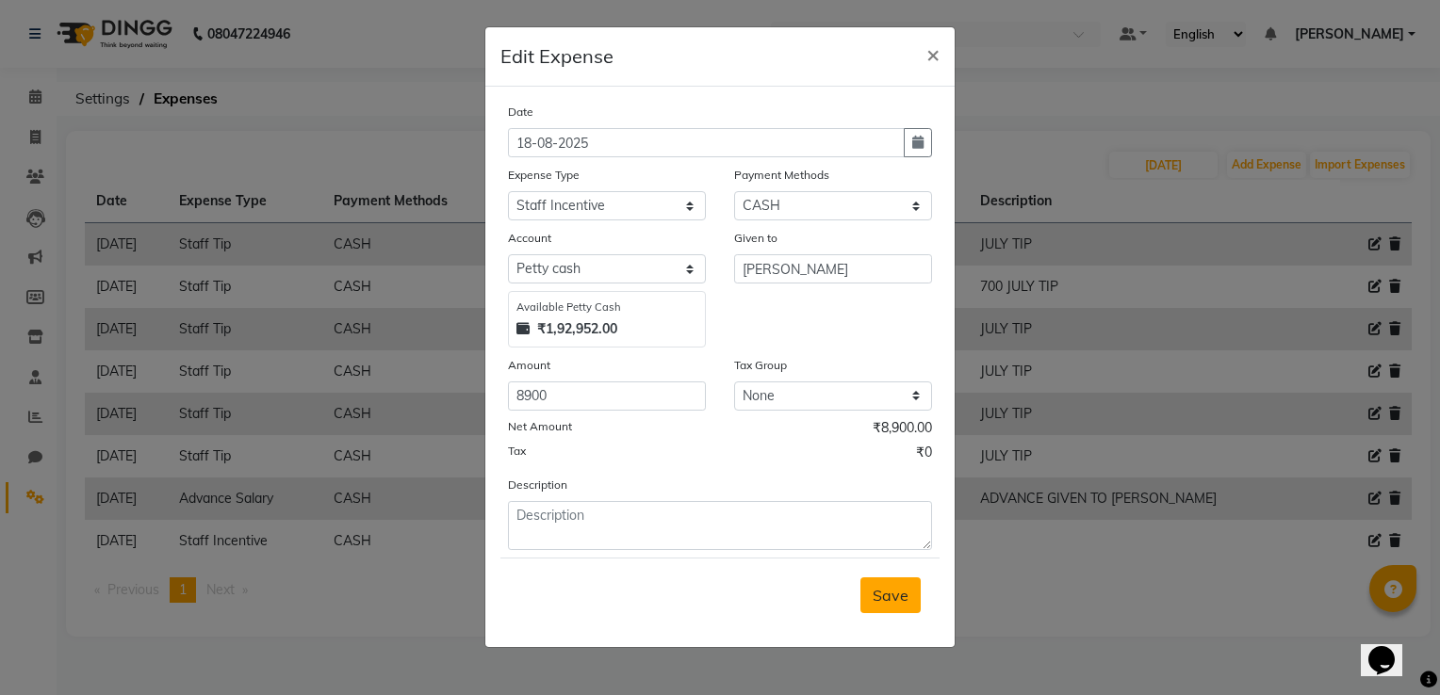
click at [899, 591] on span "Save" at bounding box center [891, 595] width 36 height 19
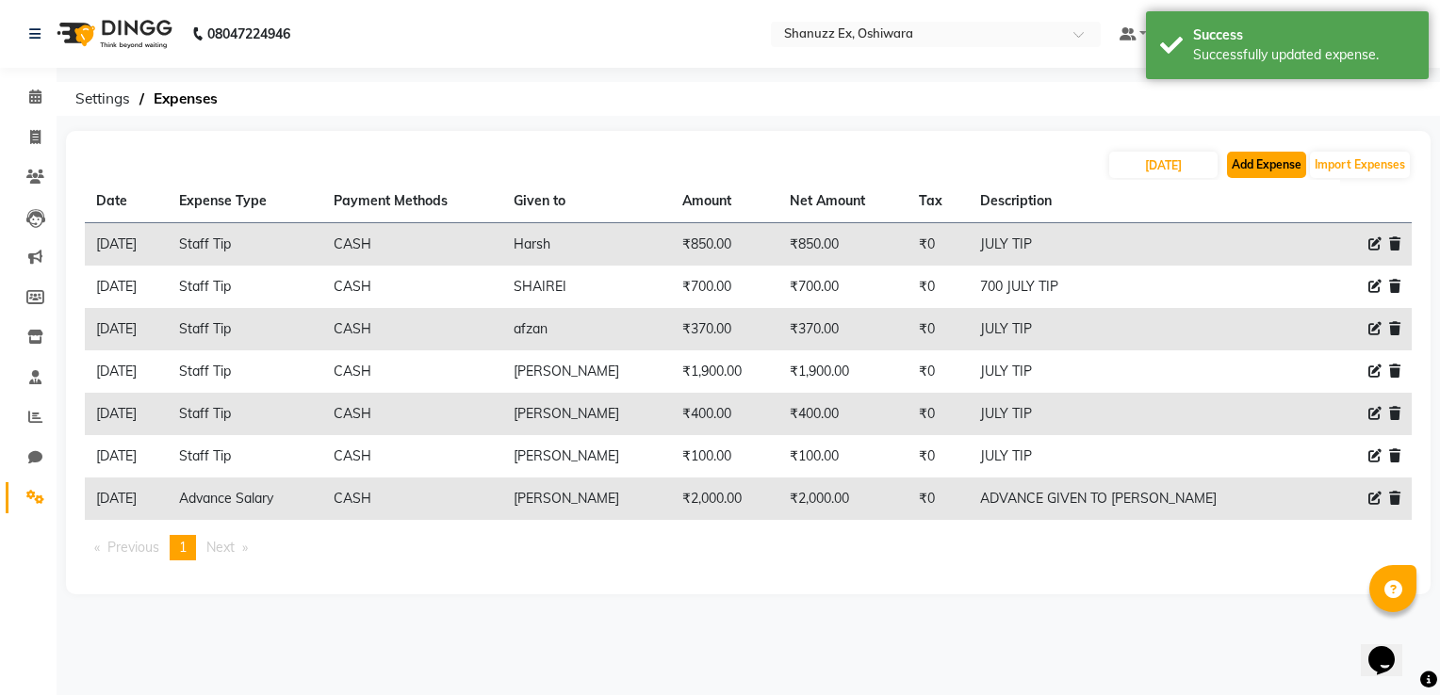
click at [1238, 164] on button "Add Expense" at bounding box center [1266, 165] width 79 height 26
select select "1"
select select "7357"
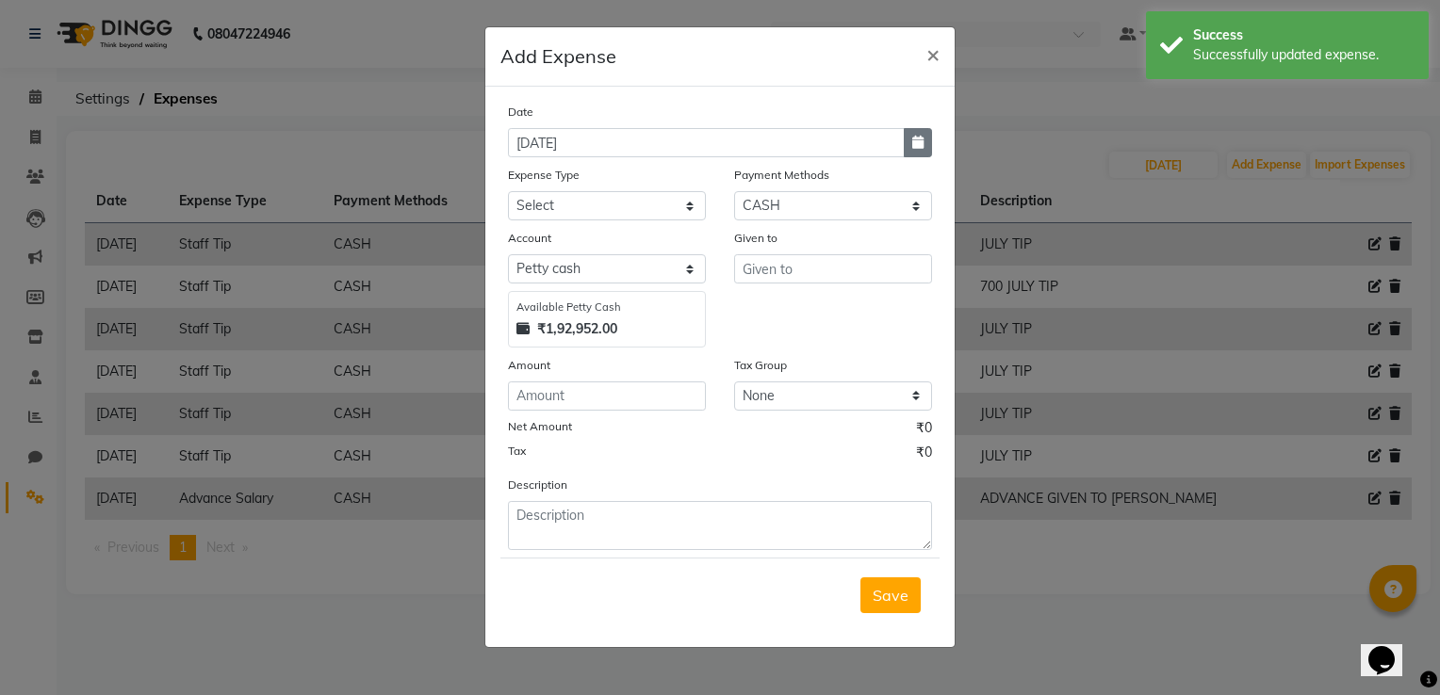
click at [914, 145] on icon "button" at bounding box center [917, 142] width 11 height 13
select select "9"
select select "2025"
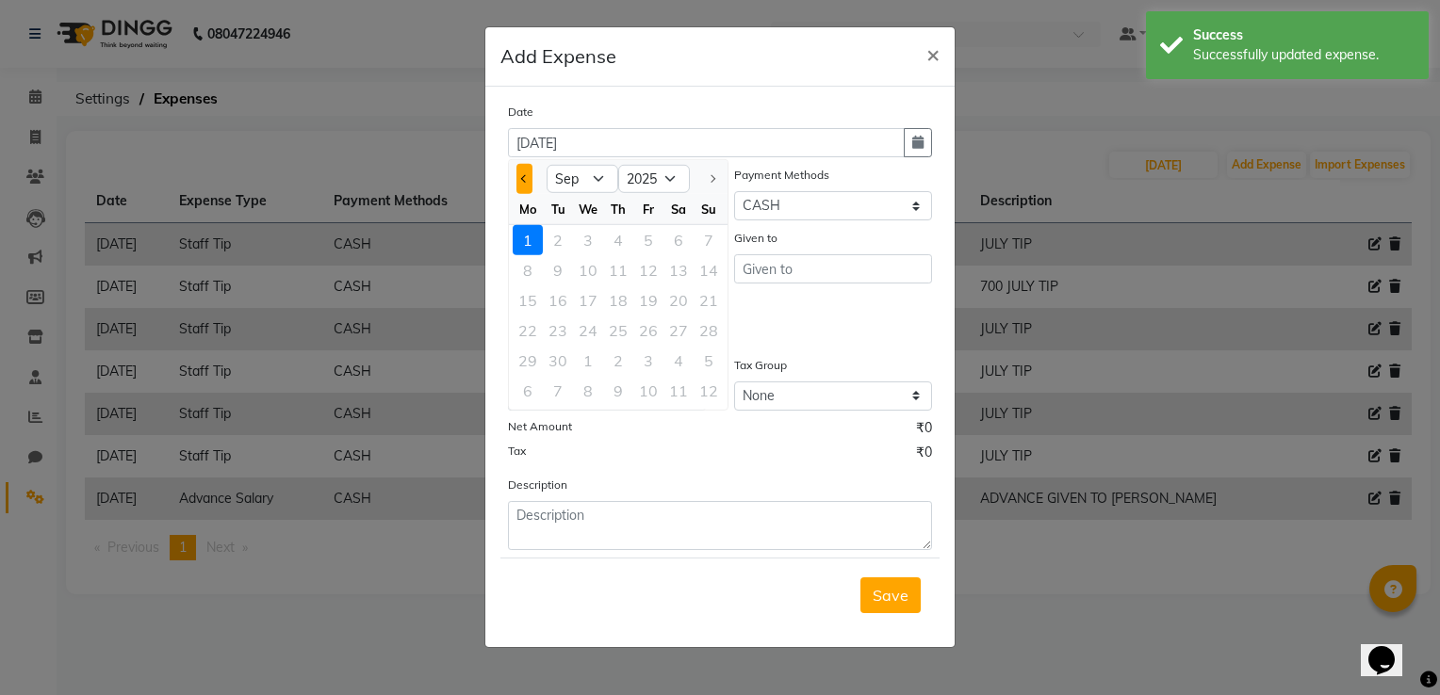
click at [520, 182] on button "Previous month" at bounding box center [524, 179] width 16 height 30
select select "8"
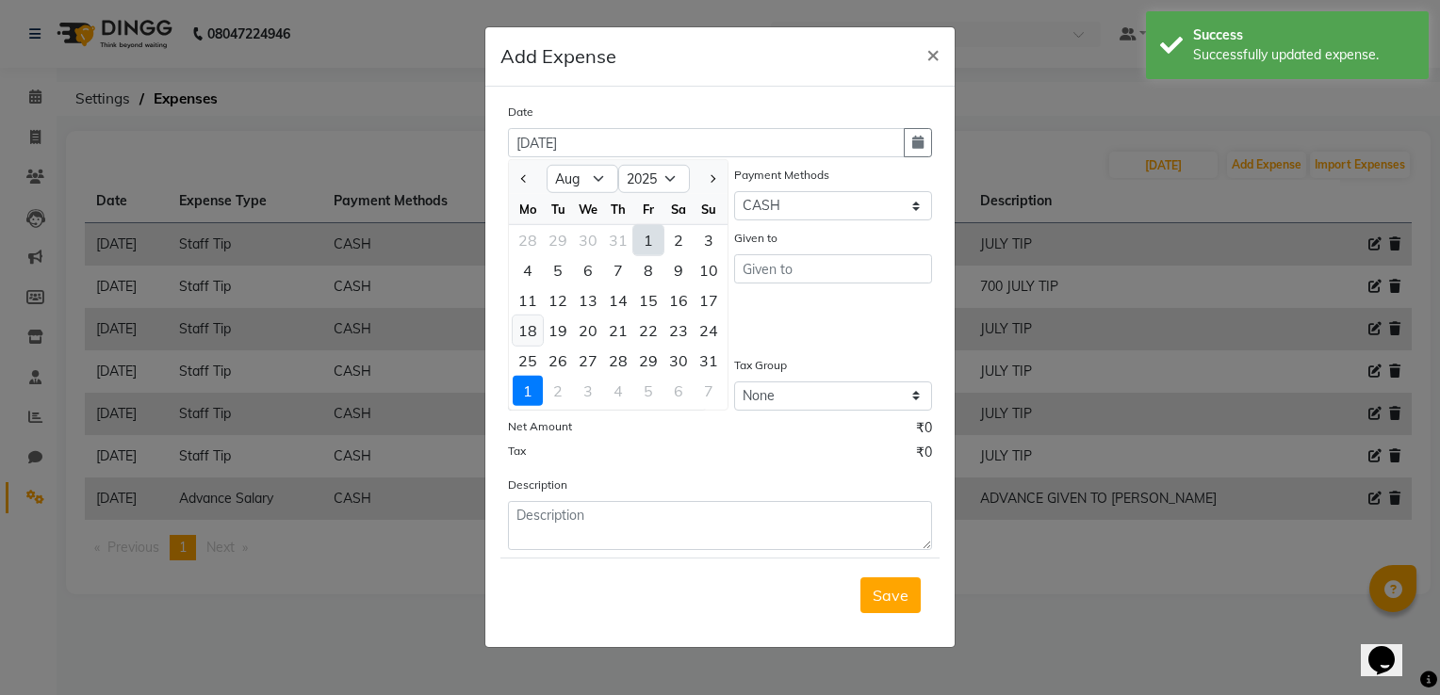
click at [540, 332] on div "18" at bounding box center [528, 331] width 30 height 30
type input "18-08-2025"
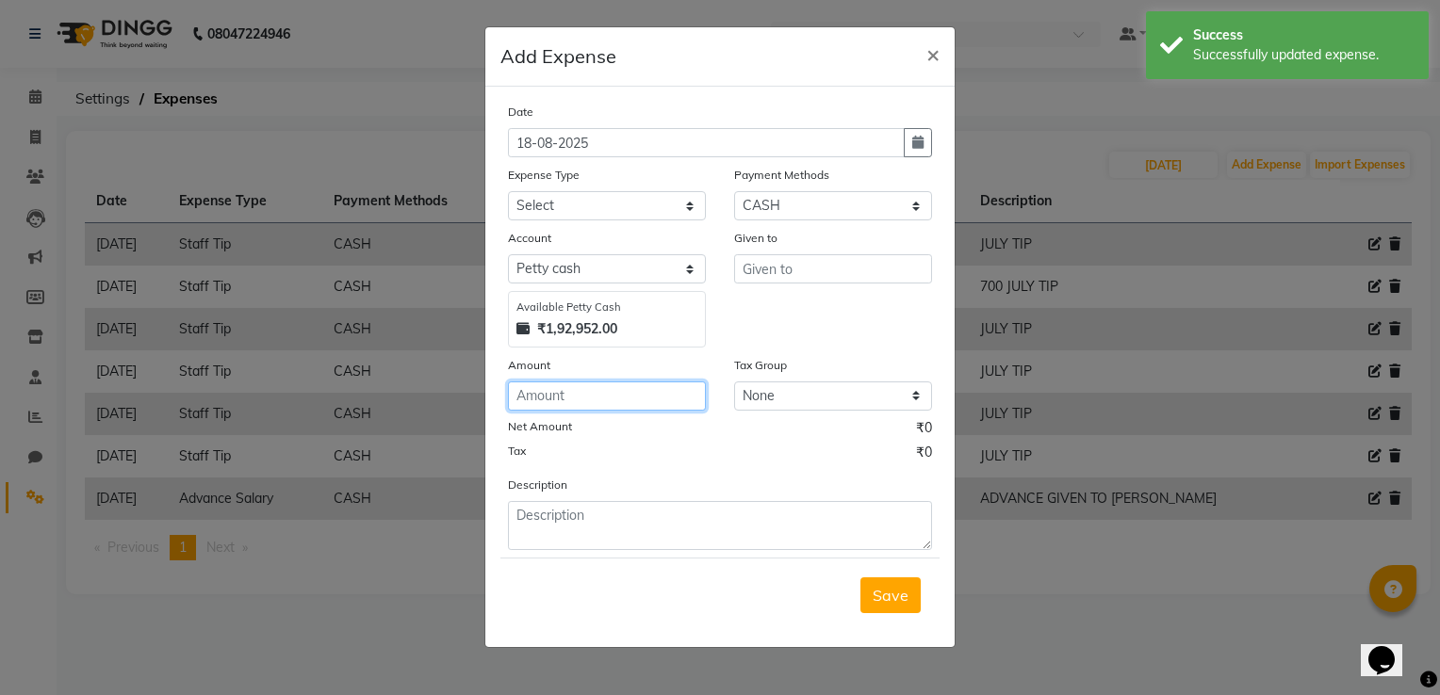
click at [610, 396] on input "number" at bounding box center [607, 396] width 198 height 29
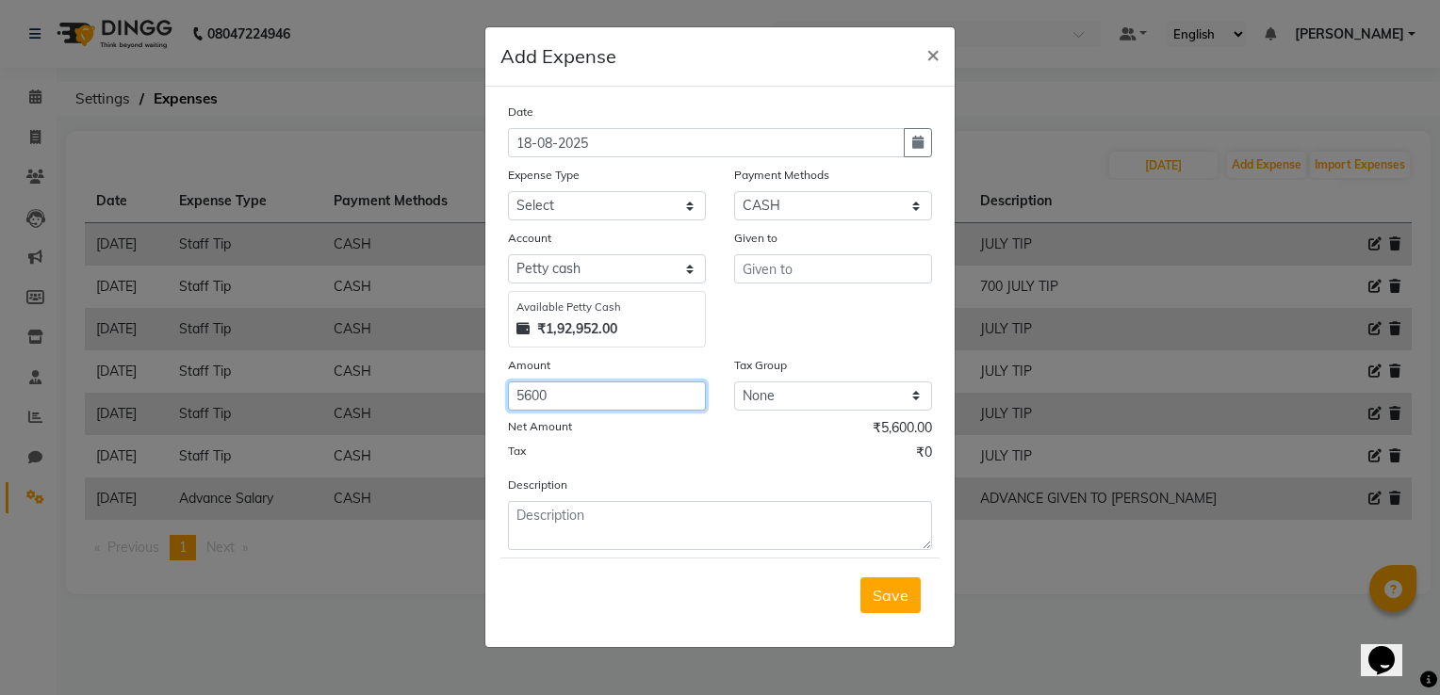
type input "5600"
click at [773, 276] on input "text" at bounding box center [833, 268] width 198 height 29
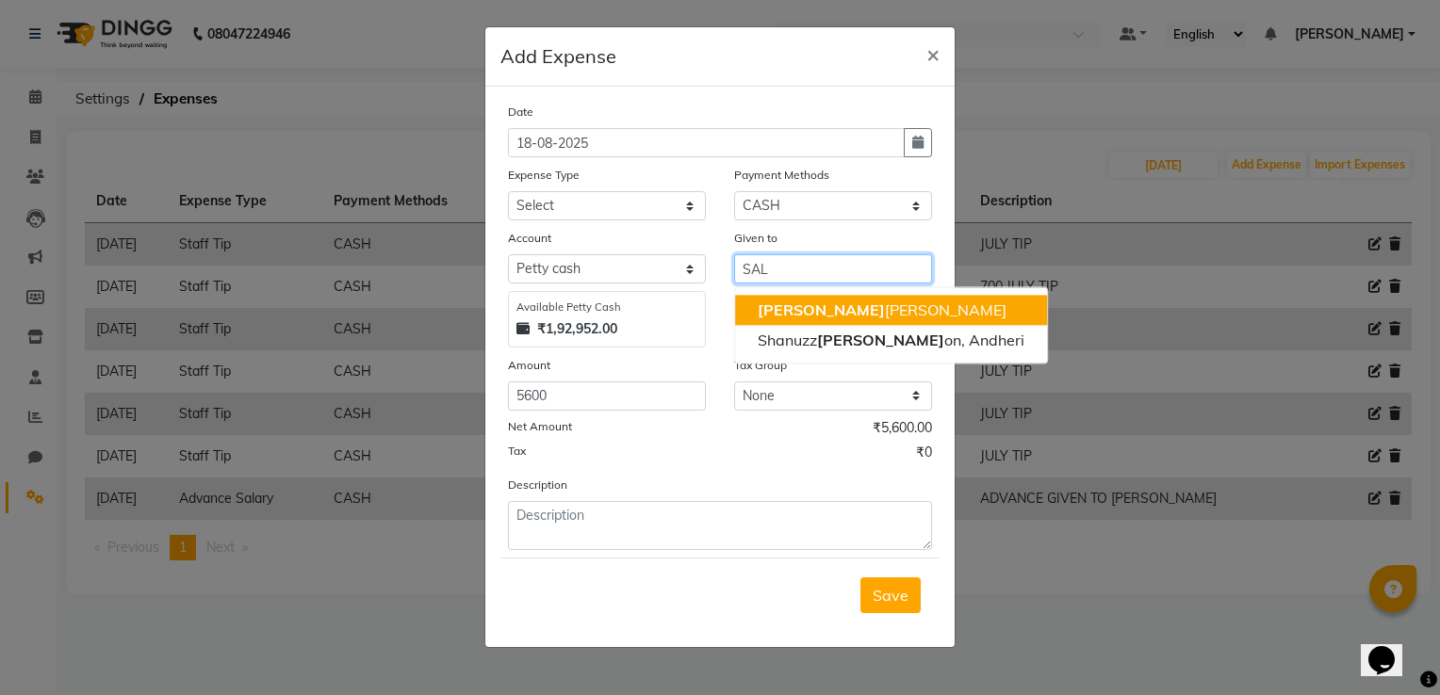
click at [782, 310] on ngb-highlight "Sal vana Motha" at bounding box center [882, 310] width 249 height 19
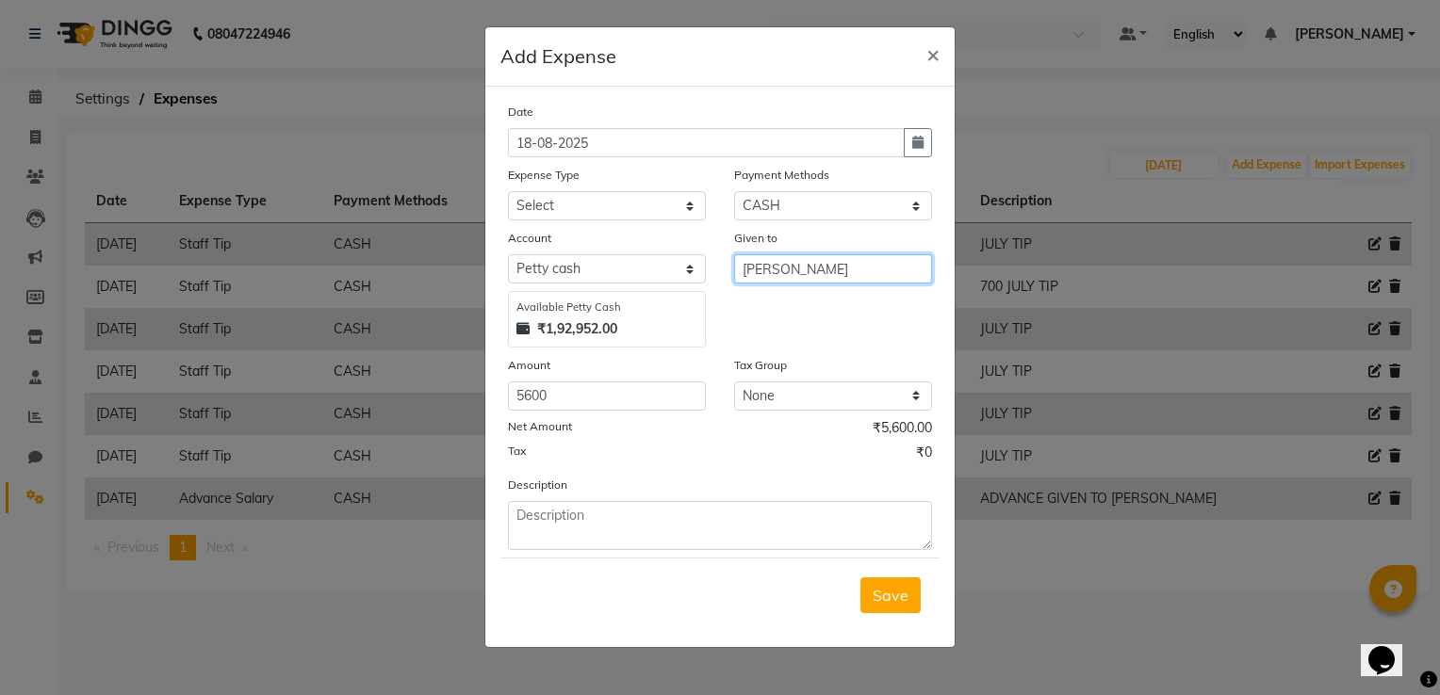
type input "[PERSON_NAME]"
click at [690, 216] on select "Select Advance Salary Client Snacks Electricity Bill Marketing Maintenance Misc…" at bounding box center [607, 205] width 198 height 29
select select "22679"
click at [508, 193] on select "Select Advance Salary Client Snacks Electricity Bill Marketing Maintenance Misc…" at bounding box center [607, 205] width 198 height 29
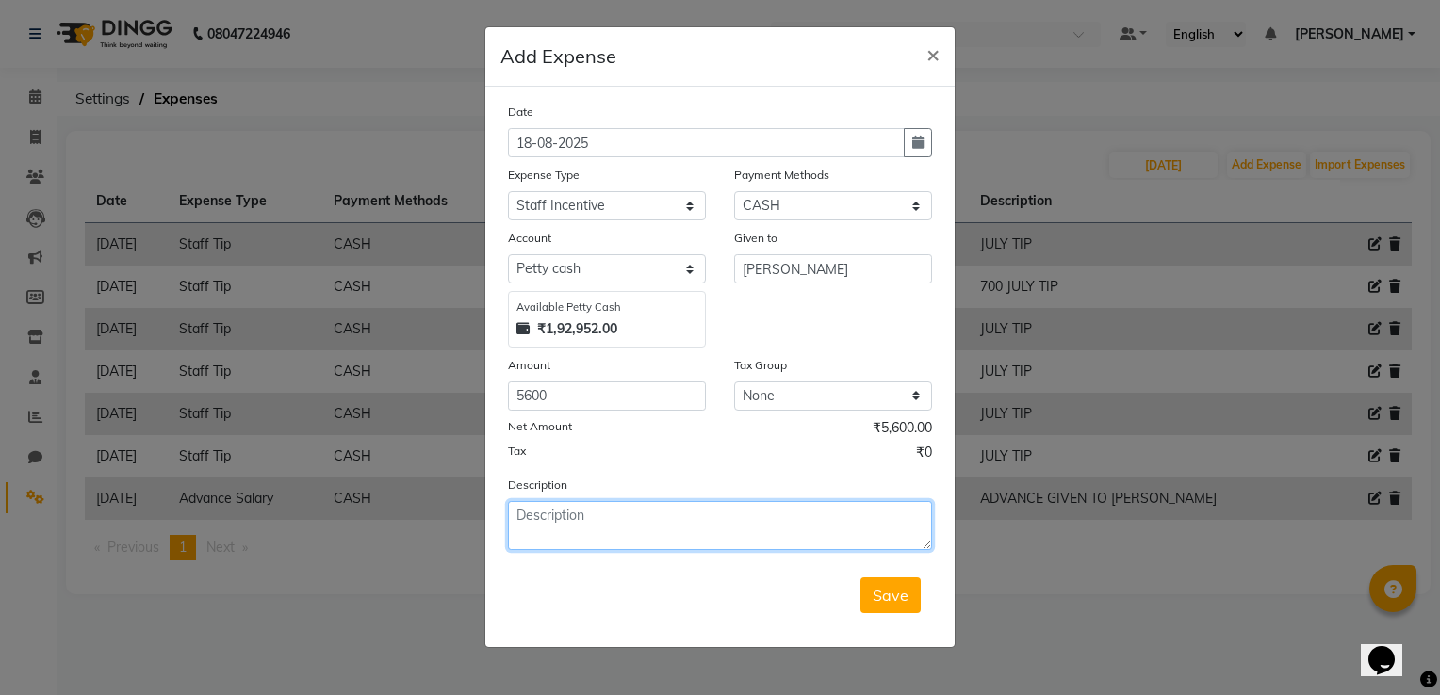
click at [603, 513] on textarea at bounding box center [720, 525] width 424 height 49
click at [896, 589] on span "Save" at bounding box center [891, 595] width 36 height 19
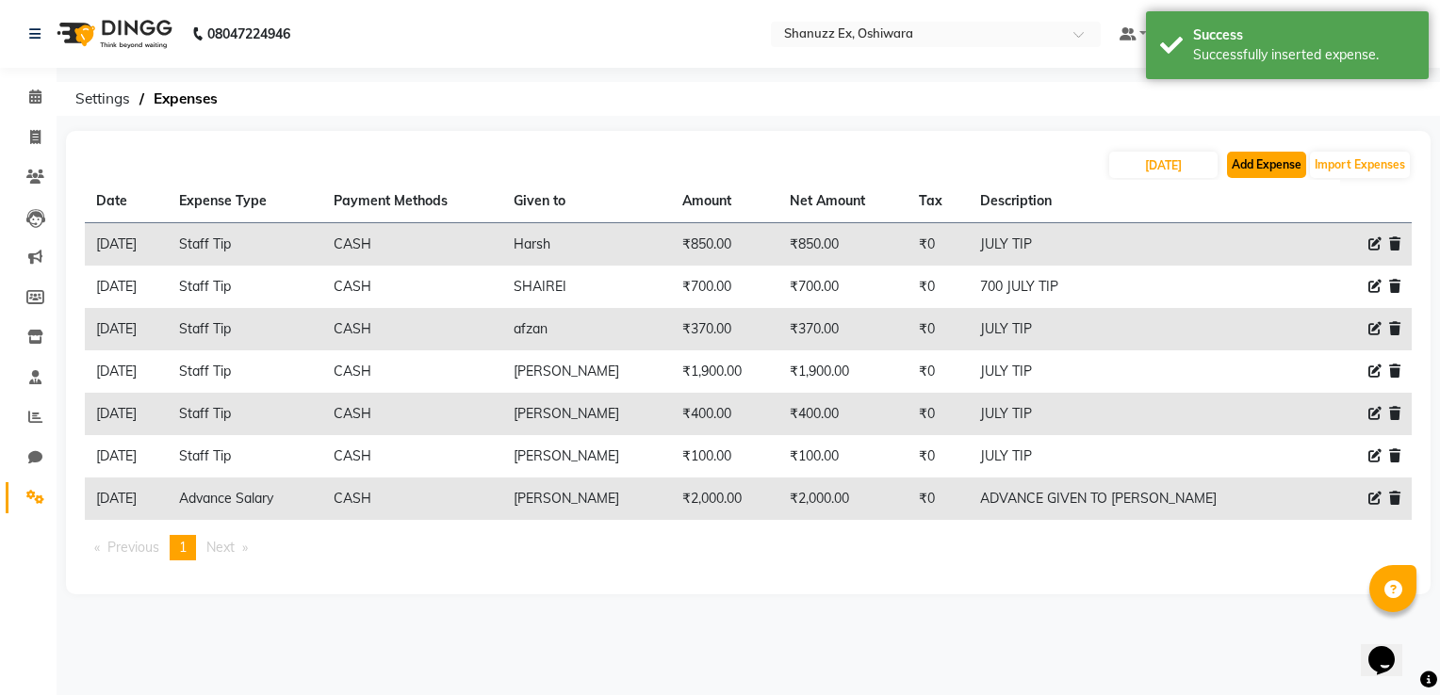
click at [1240, 164] on button "Add Expense" at bounding box center [1266, 165] width 79 height 26
select select "1"
select select "7357"
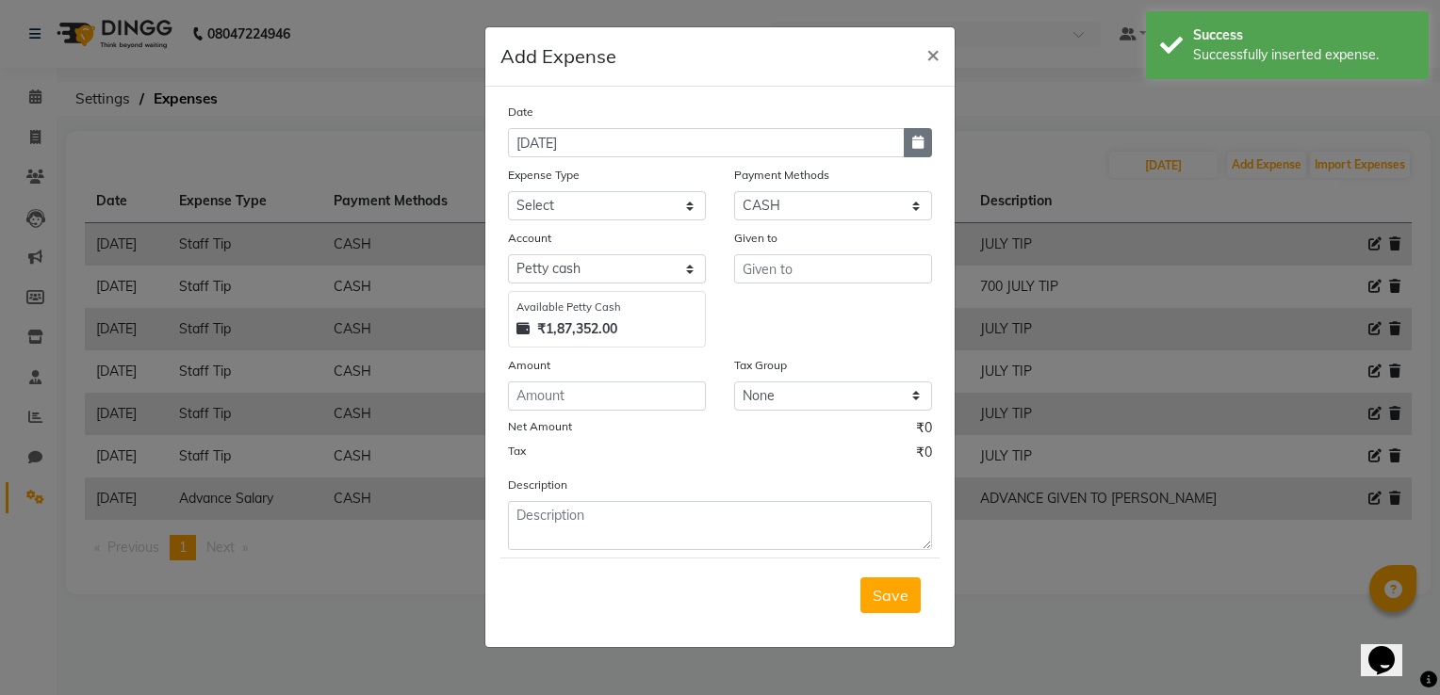
click at [908, 135] on button "button" at bounding box center [918, 142] width 28 height 29
select select "9"
select select "2025"
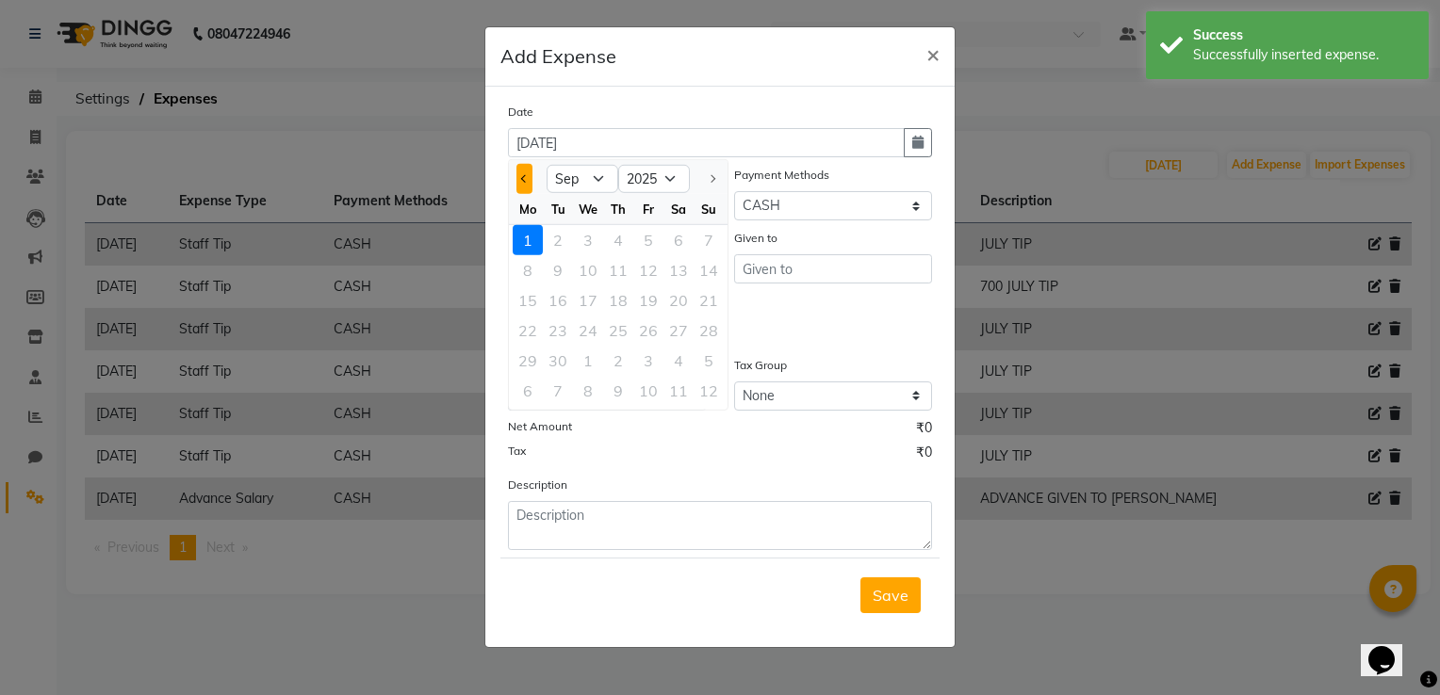
click at [528, 175] on button "Previous month" at bounding box center [524, 179] width 16 height 30
select select "8"
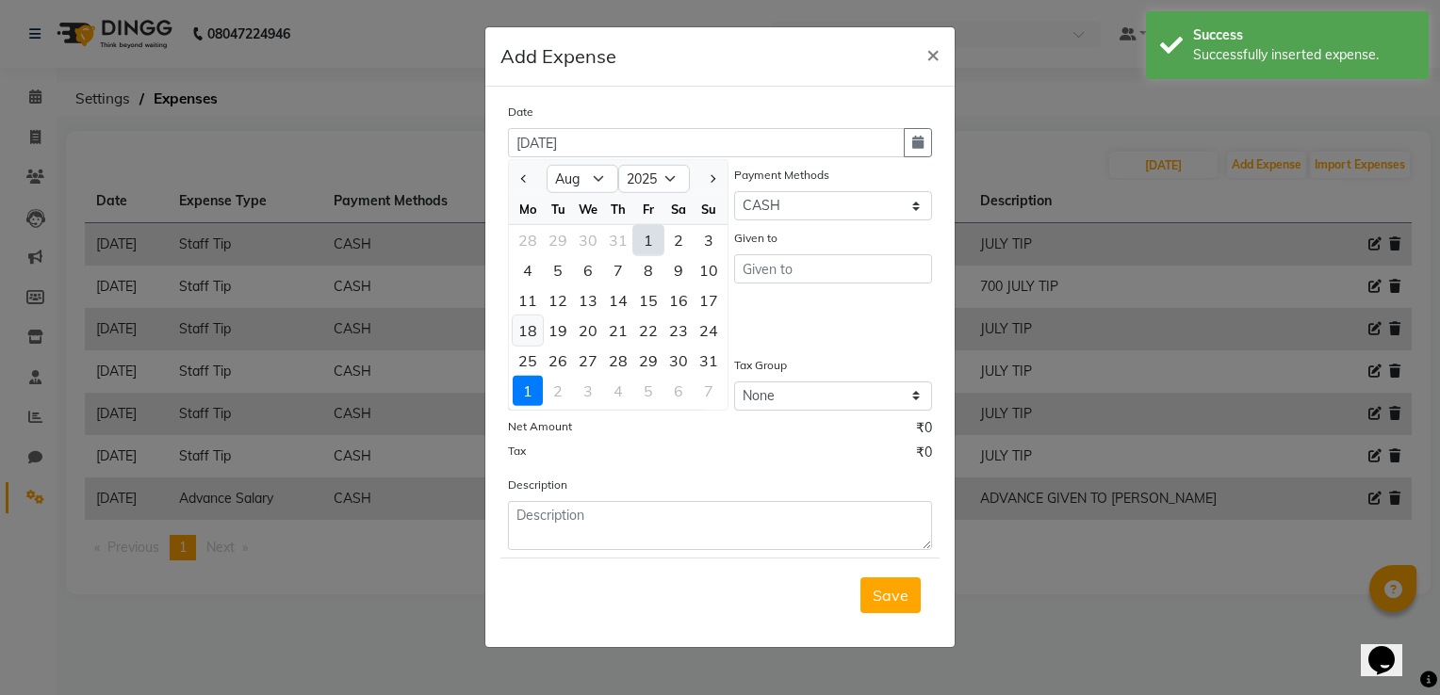
click at [526, 334] on div "18" at bounding box center [528, 331] width 30 height 30
type input "18-08-2025"
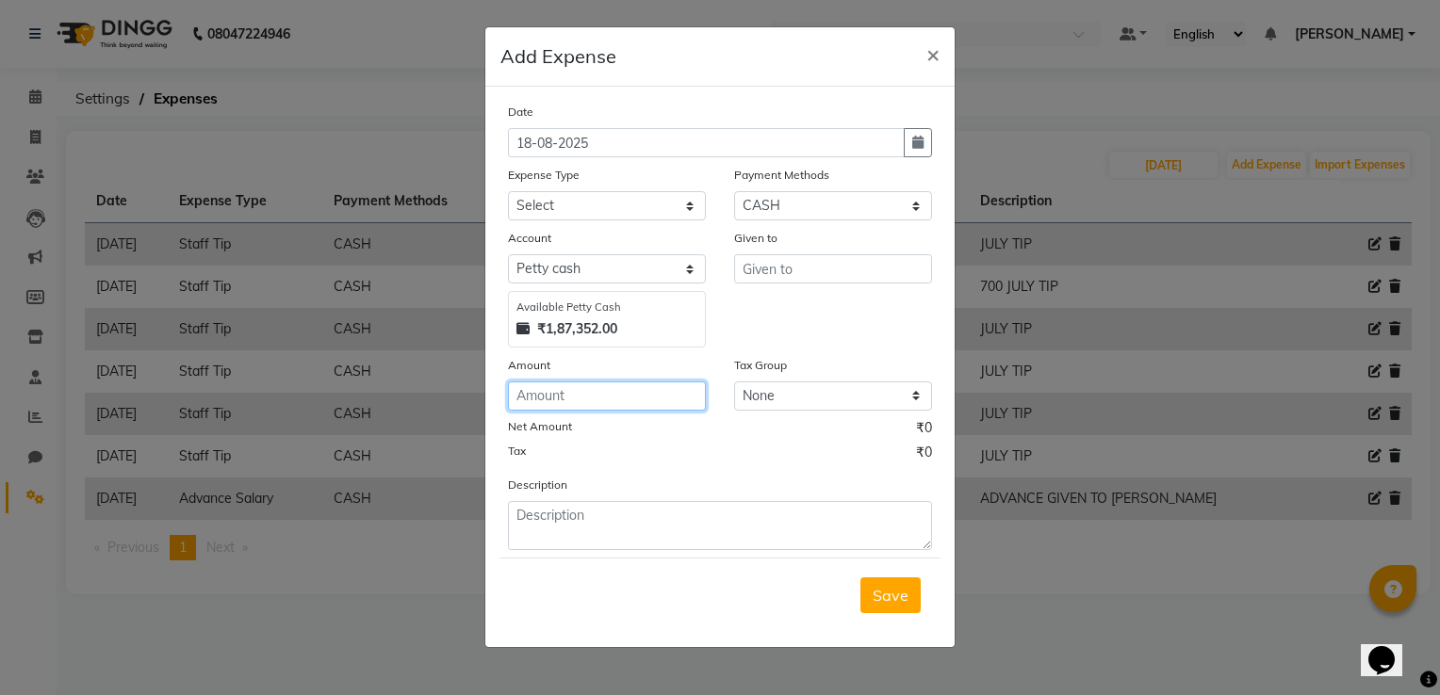
click at [590, 395] on input "number" at bounding box center [607, 396] width 198 height 29
type input "6"
click at [563, 405] on input "number" at bounding box center [607, 396] width 198 height 29
type input "3100"
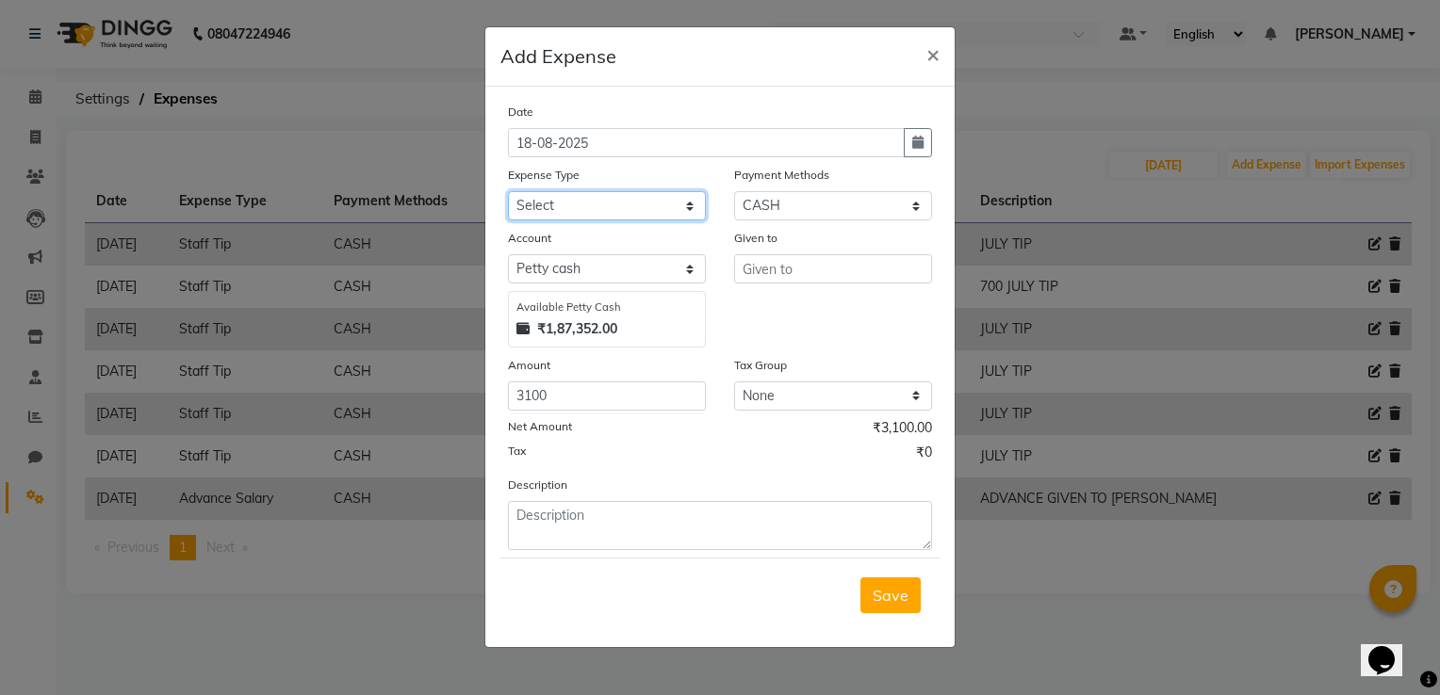
click at [624, 202] on select "Select Advance Salary Client Snacks Electricity Bill Marketing Maintenance Misc…" at bounding box center [607, 205] width 198 height 29
select select "22679"
click at [508, 193] on select "Select Advance Salary Client Snacks Electricity Bill Marketing Maintenance Misc…" at bounding box center [607, 205] width 198 height 29
click at [800, 266] on input "text" at bounding box center [833, 268] width 198 height 29
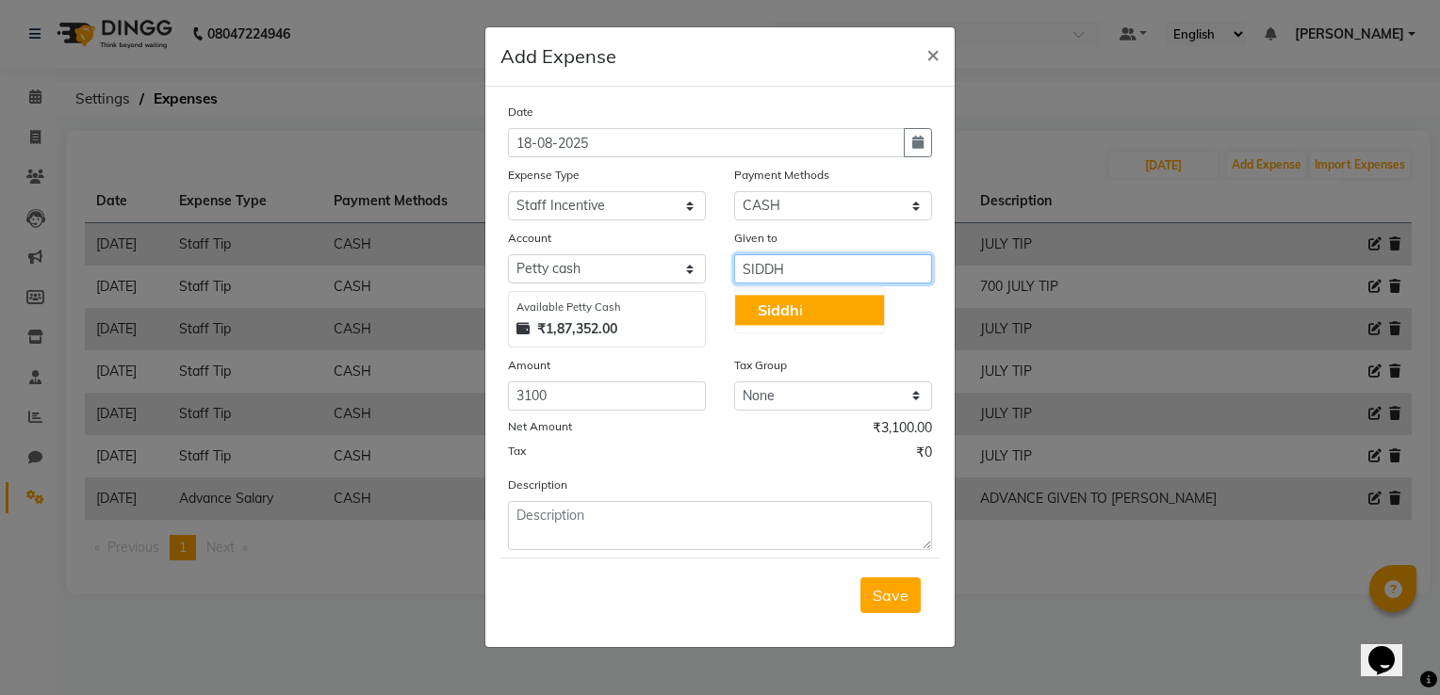
click at [780, 311] on span "Siddh" at bounding box center [778, 310] width 41 height 19
type input "Siddhi"
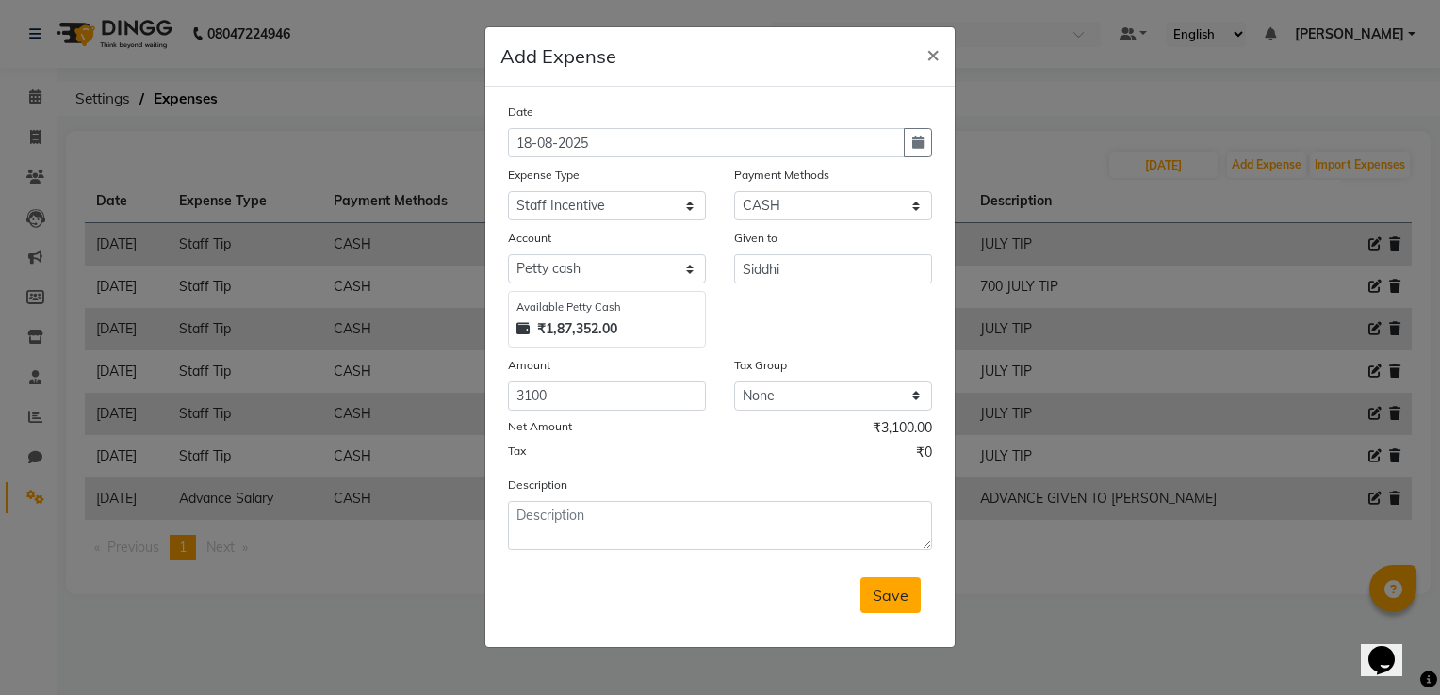
click at [887, 609] on button "Save" at bounding box center [890, 596] width 60 height 36
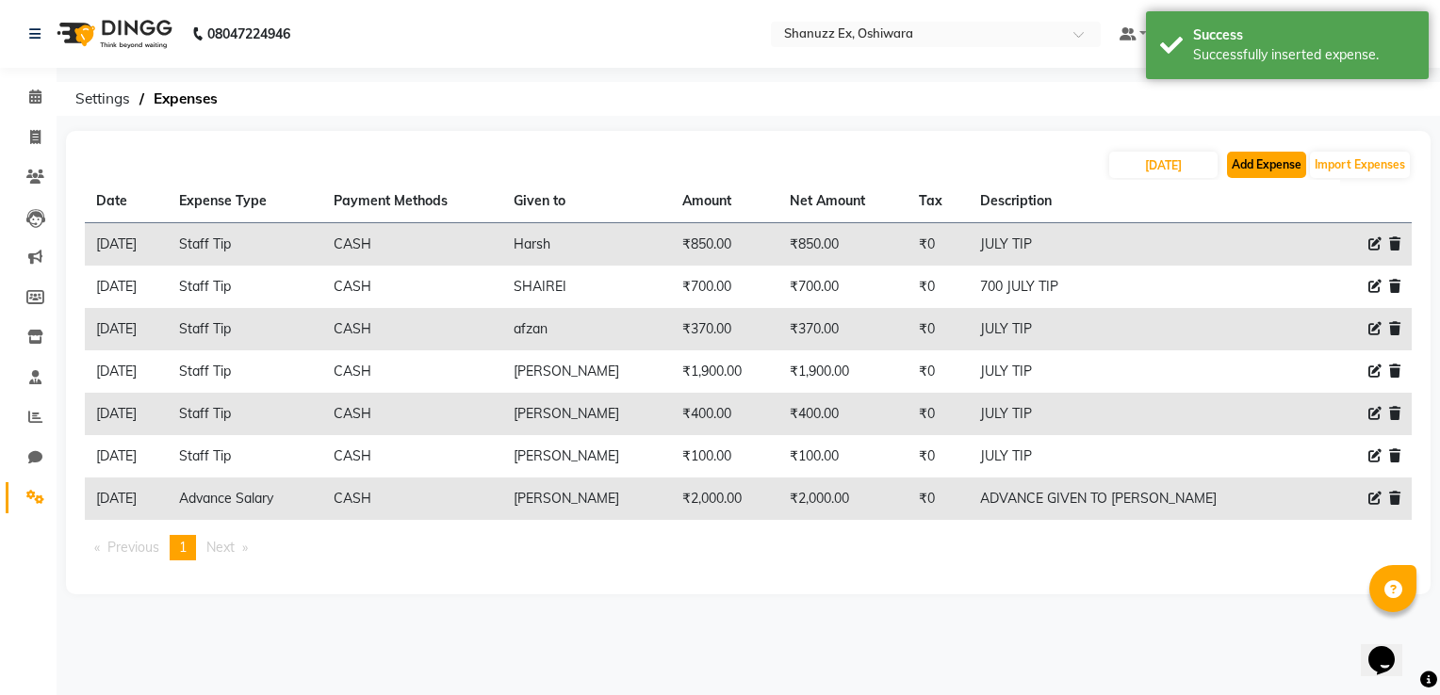
click at [1267, 156] on button "Add Expense" at bounding box center [1266, 165] width 79 height 26
select select "1"
select select "7357"
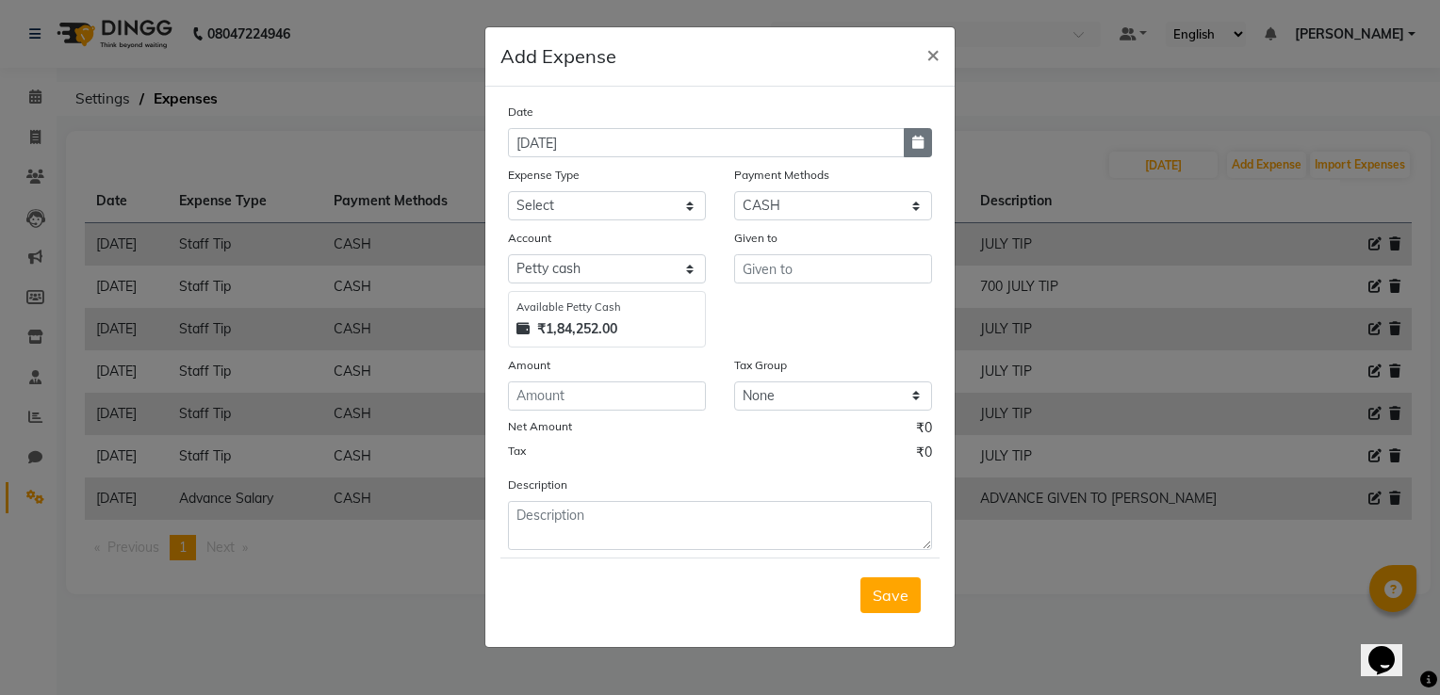
click at [929, 140] on button "button" at bounding box center [918, 142] width 28 height 29
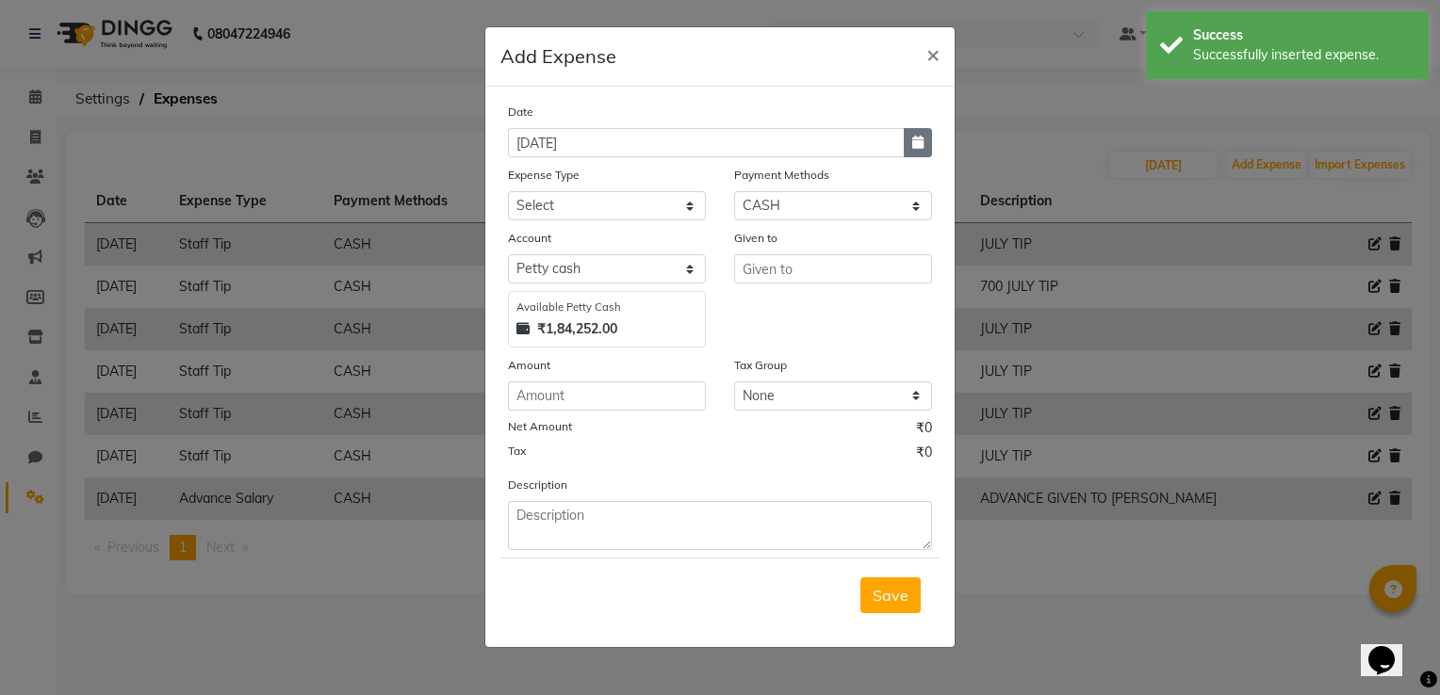
select select "9"
select select "2025"
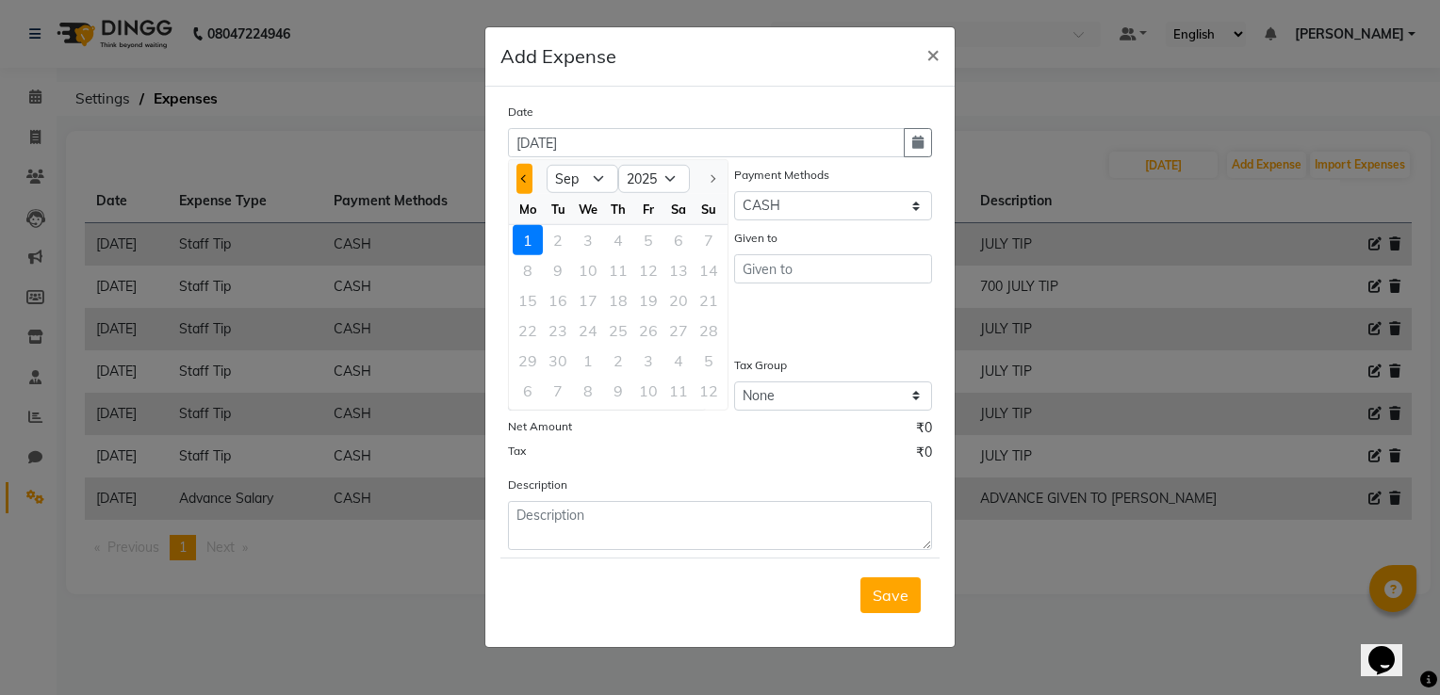
click at [523, 190] on button "Previous month" at bounding box center [524, 179] width 16 height 30
select select "8"
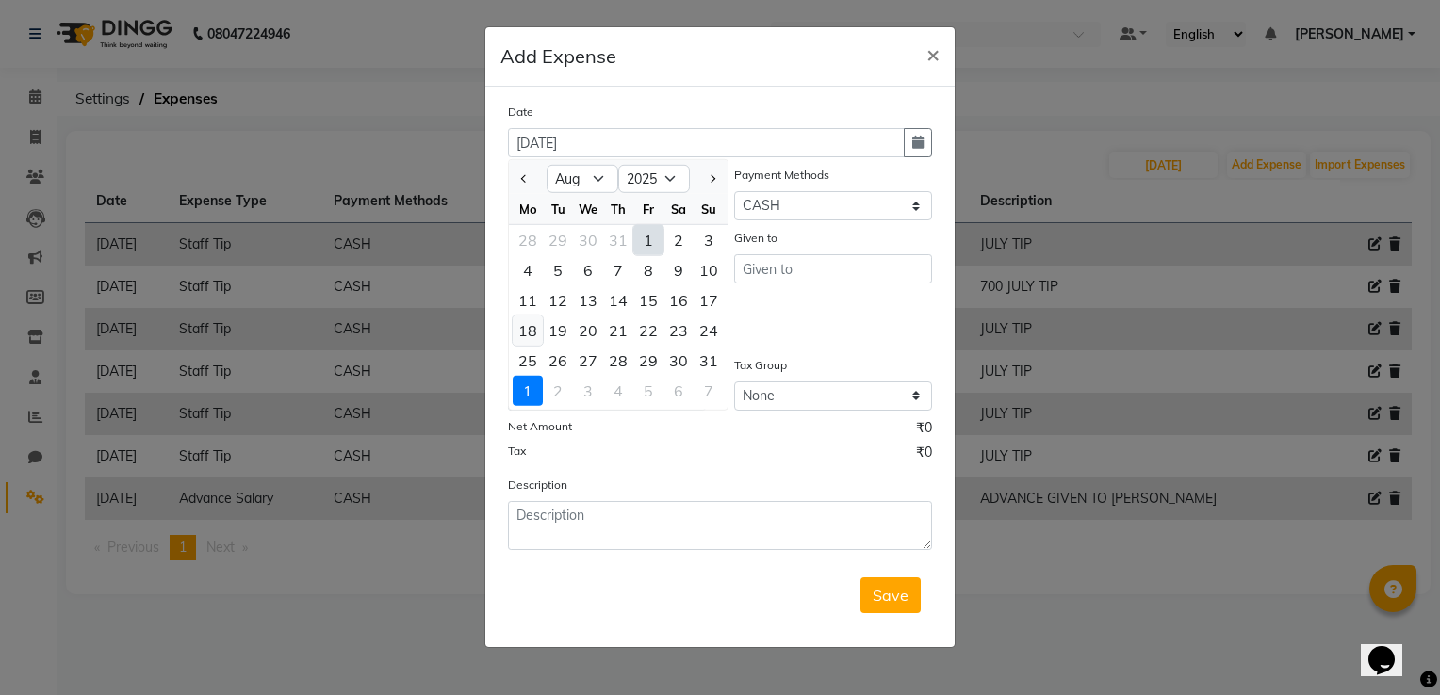
click at [524, 326] on div "18" at bounding box center [528, 331] width 30 height 30
type input "18-08-2025"
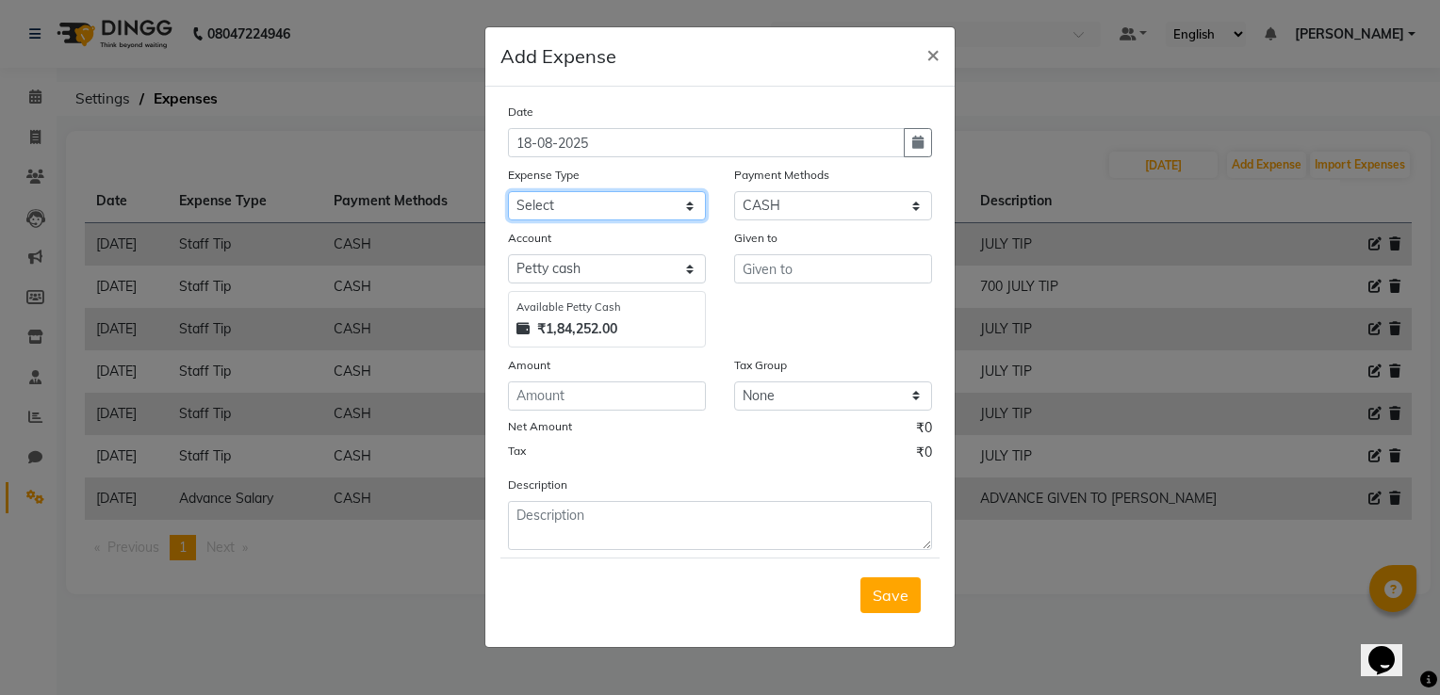
click at [603, 204] on select "Select Advance Salary Client Snacks Electricity Bill Marketing Maintenance Misc…" at bounding box center [607, 205] width 198 height 29
select select "22679"
click at [508, 193] on select "Select Advance Salary Client Snacks Electricity Bill Marketing Maintenance Misc…" at bounding box center [607, 205] width 198 height 29
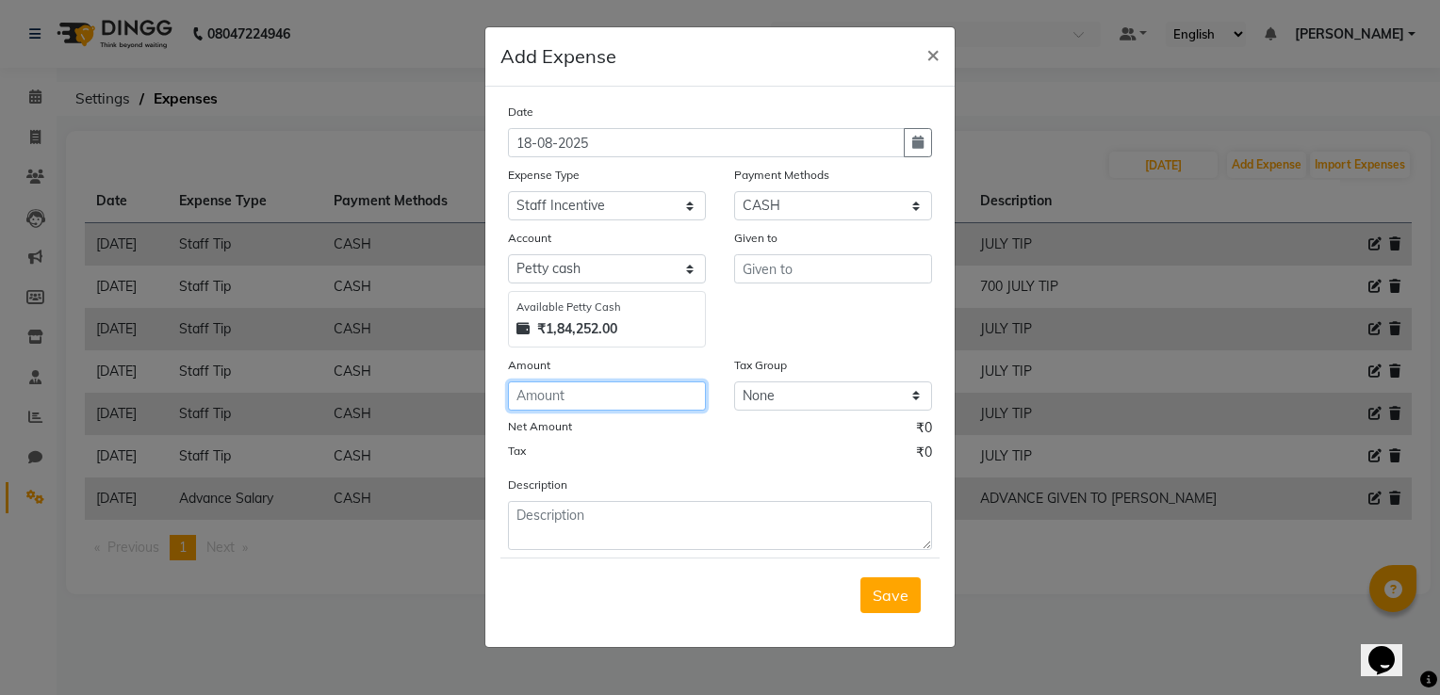
click at [534, 400] on input "number" at bounding box center [607, 396] width 198 height 29
type input "6000"
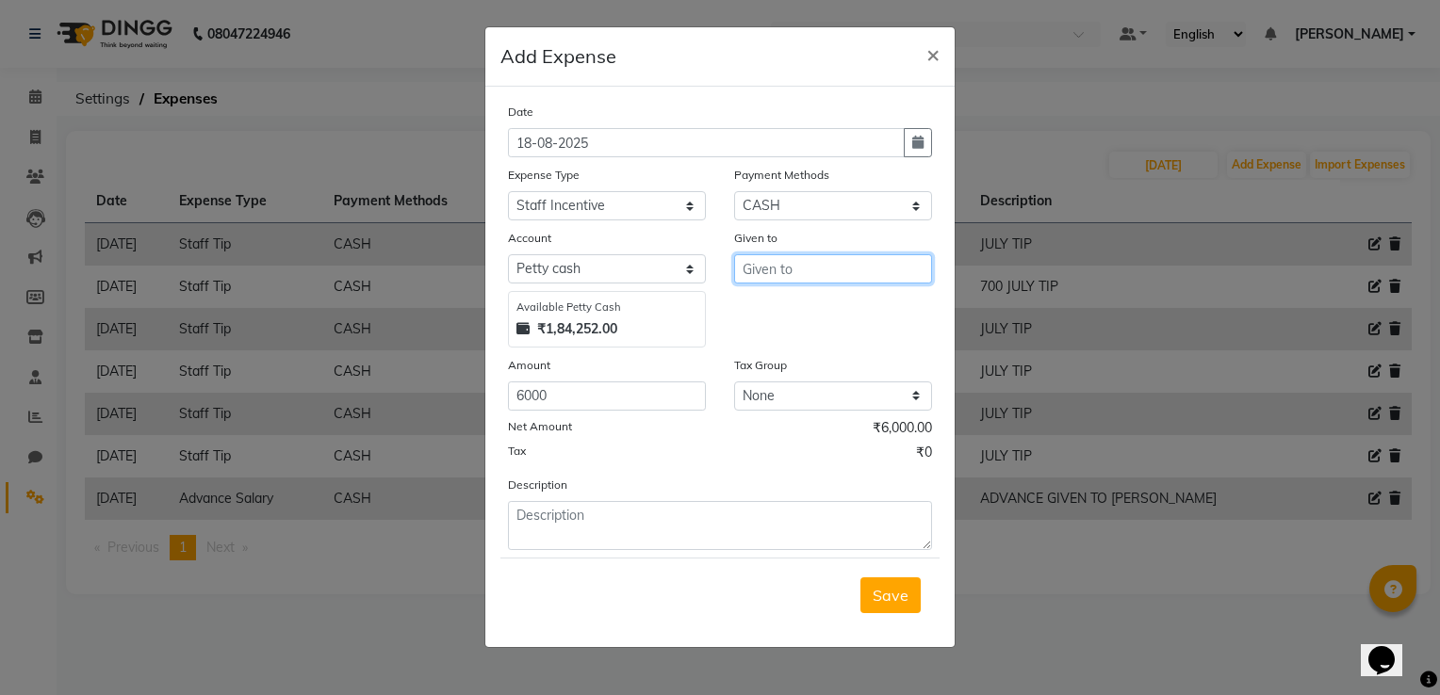
click at [783, 274] on input "text" at bounding box center [833, 268] width 198 height 29
click at [788, 313] on ngb-highlight "Tani shka Panchal" at bounding box center [834, 310] width 153 height 19
type input "[PERSON_NAME]"
click at [897, 595] on span "Save" at bounding box center [891, 595] width 36 height 19
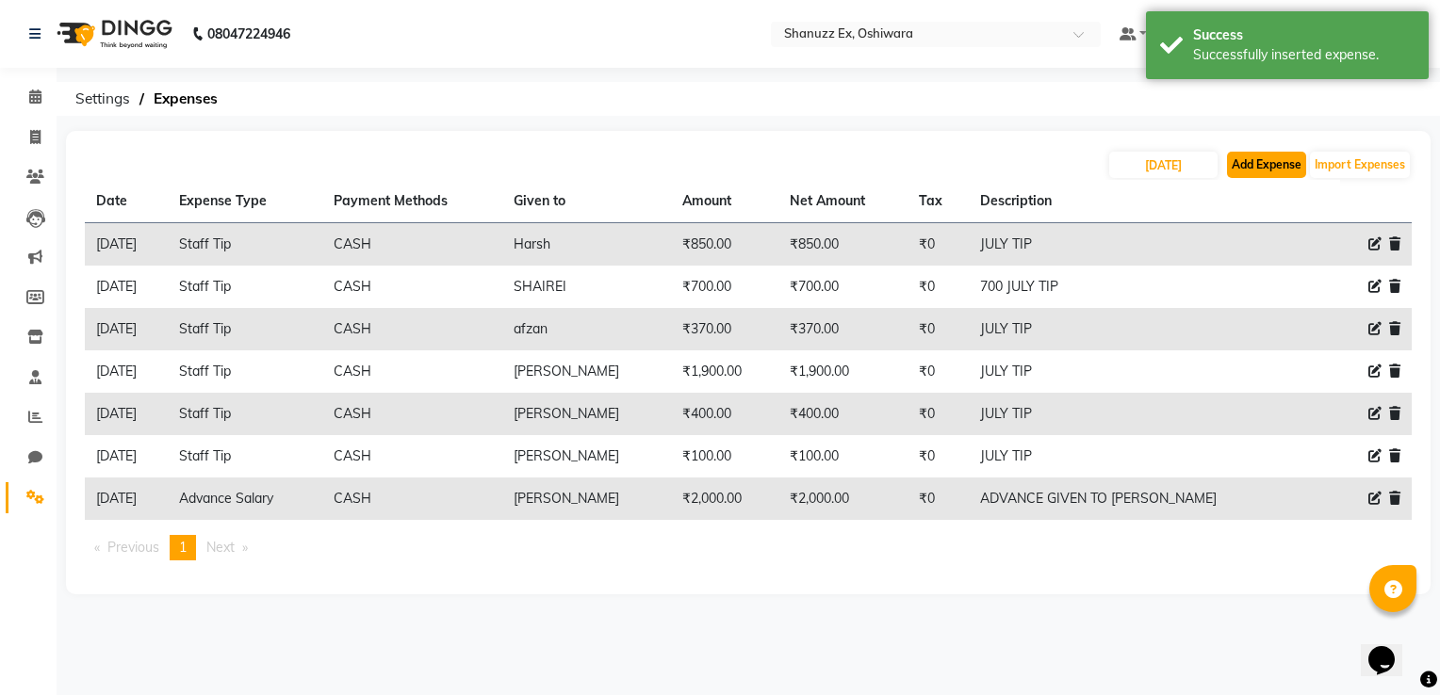
click at [1244, 166] on button "Add Expense" at bounding box center [1266, 165] width 79 height 26
select select "1"
select select "7357"
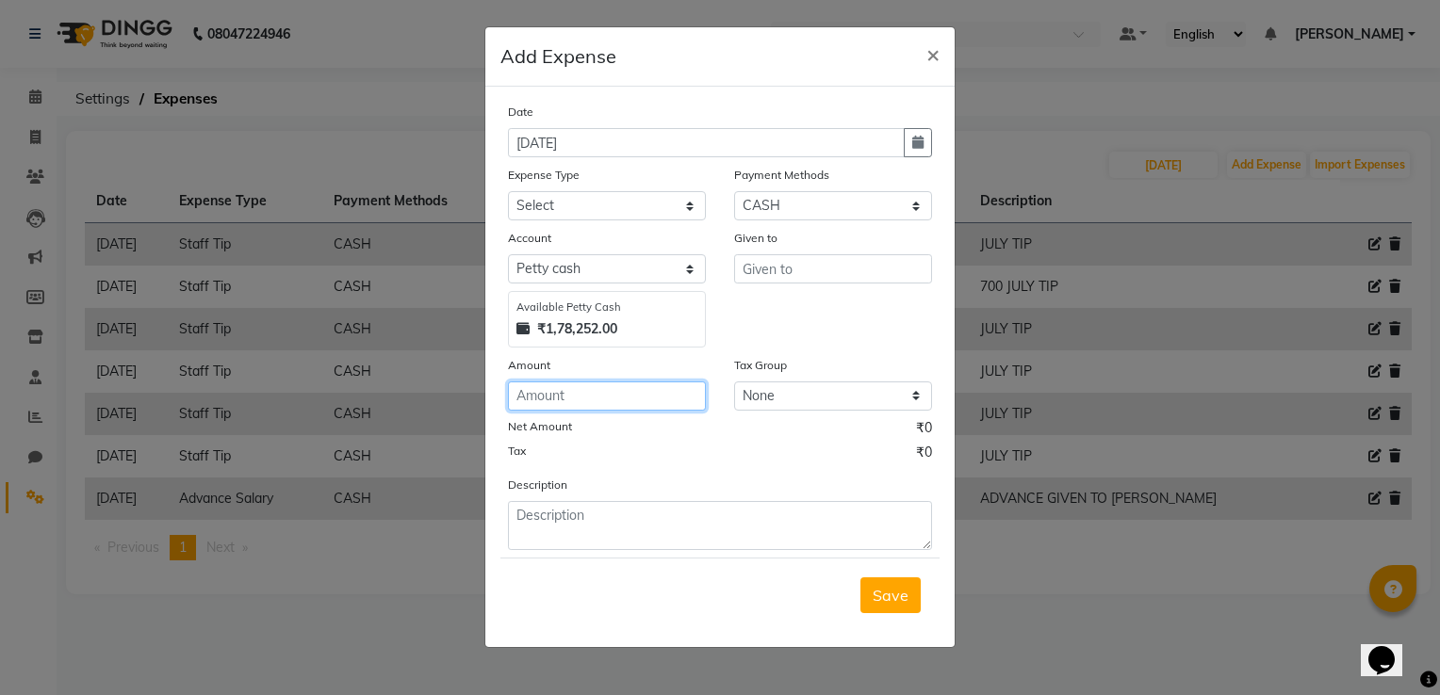
click at [524, 402] on input "number" at bounding box center [607, 396] width 198 height 29
type input "2500"
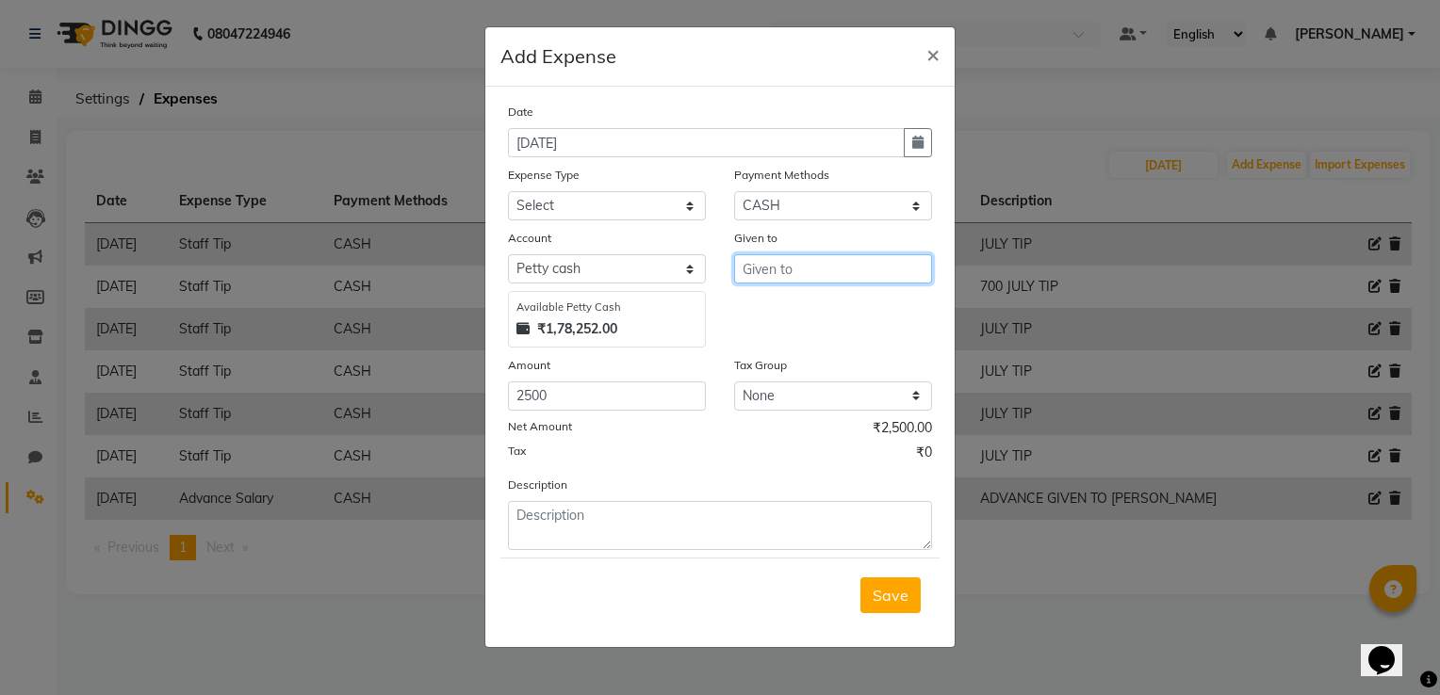
click at [751, 273] on input "text" at bounding box center [833, 268] width 198 height 29
type input "T"
click at [758, 316] on span "VARSH" at bounding box center [784, 310] width 53 height 19
type input "[PERSON_NAME]"
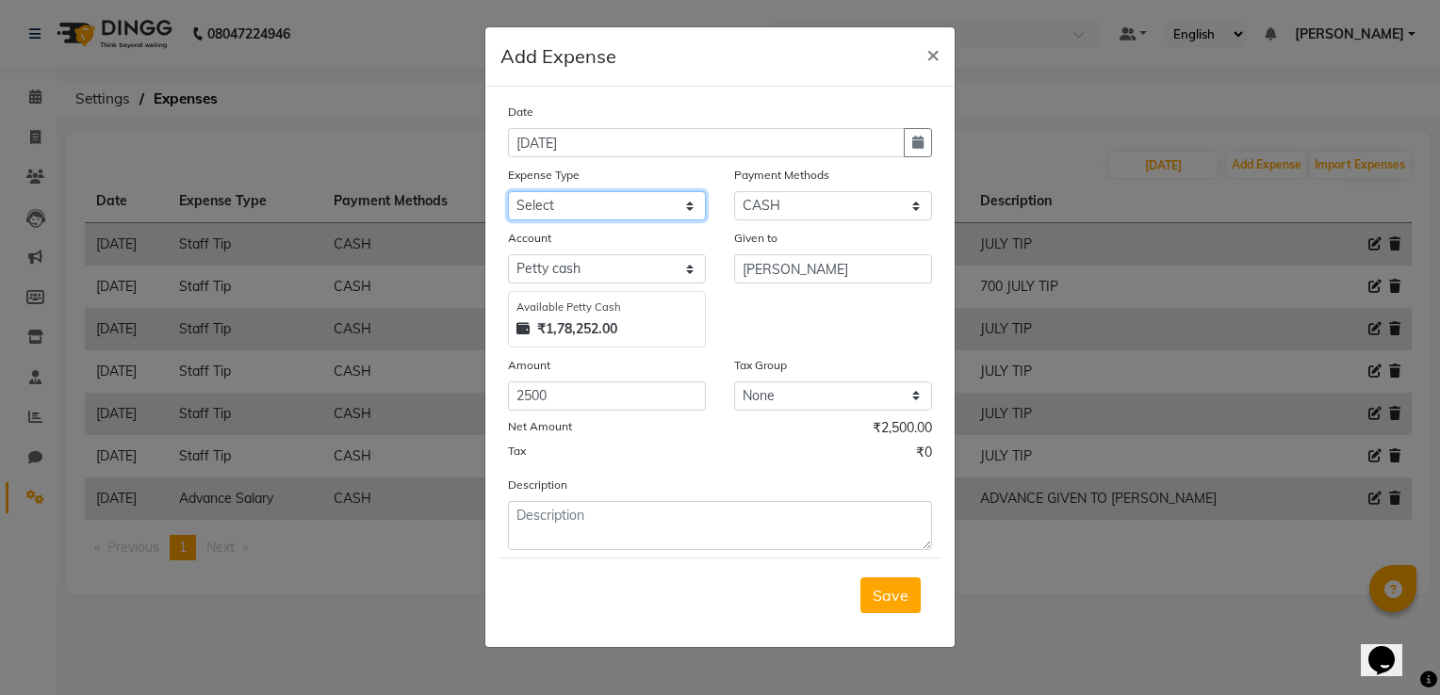
click at [633, 214] on select "Select Advance Salary Client Snacks Electricity Bill Marketing Maintenance Misc…" at bounding box center [607, 205] width 198 height 29
select select "22679"
click at [508, 193] on select "Select Advance Salary Client Snacks Electricity Bill Marketing Maintenance Misc…" at bounding box center [607, 205] width 198 height 29
click at [893, 594] on span "Save" at bounding box center [891, 595] width 36 height 19
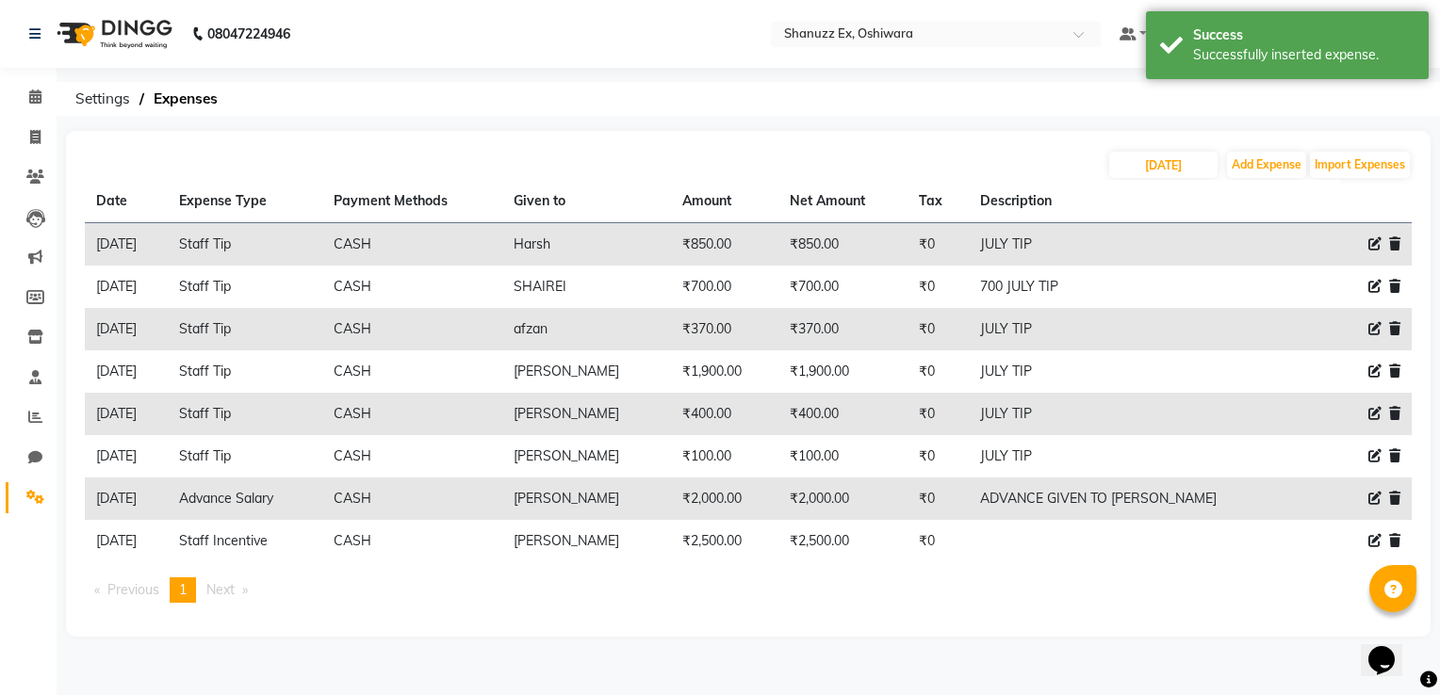
click at [1372, 544] on icon at bounding box center [1374, 540] width 13 height 13
select select "22679"
select select "1"
select select "7357"
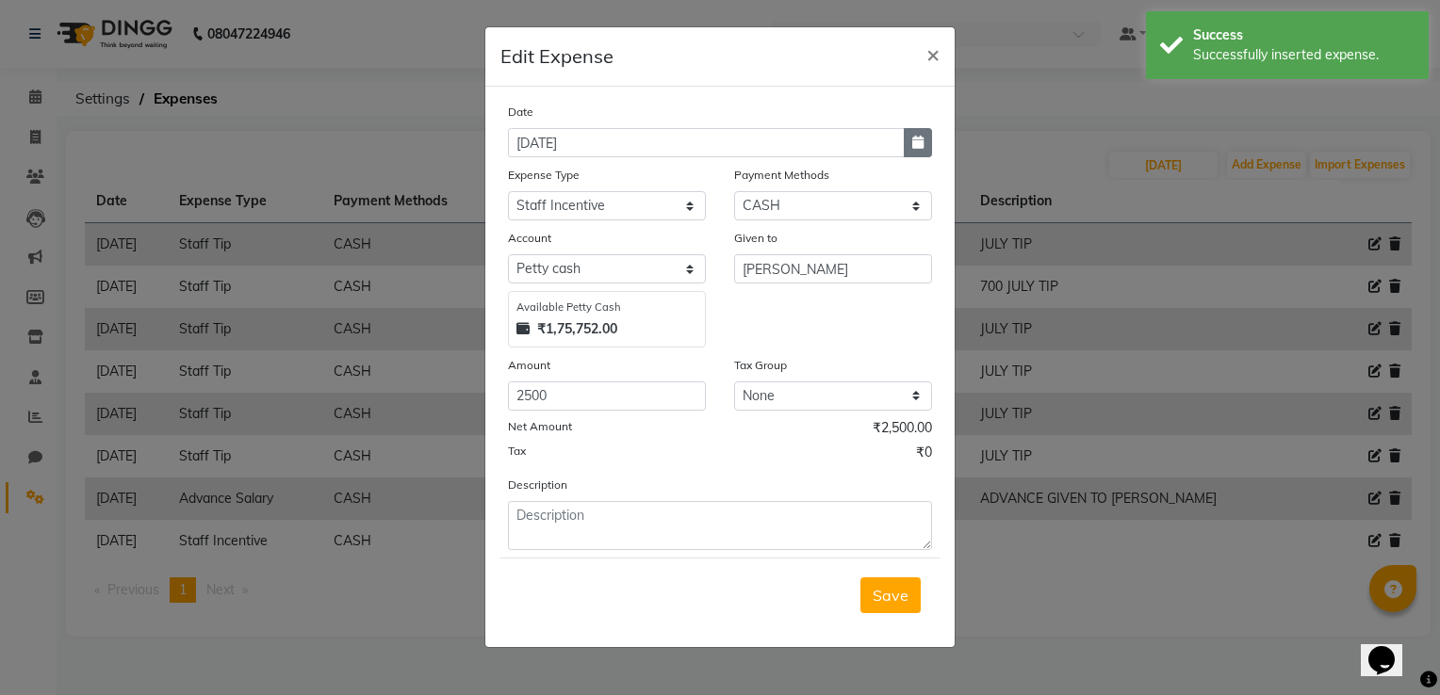
click at [922, 146] on icon "button" at bounding box center [917, 142] width 11 height 13
select select "9"
select select "2025"
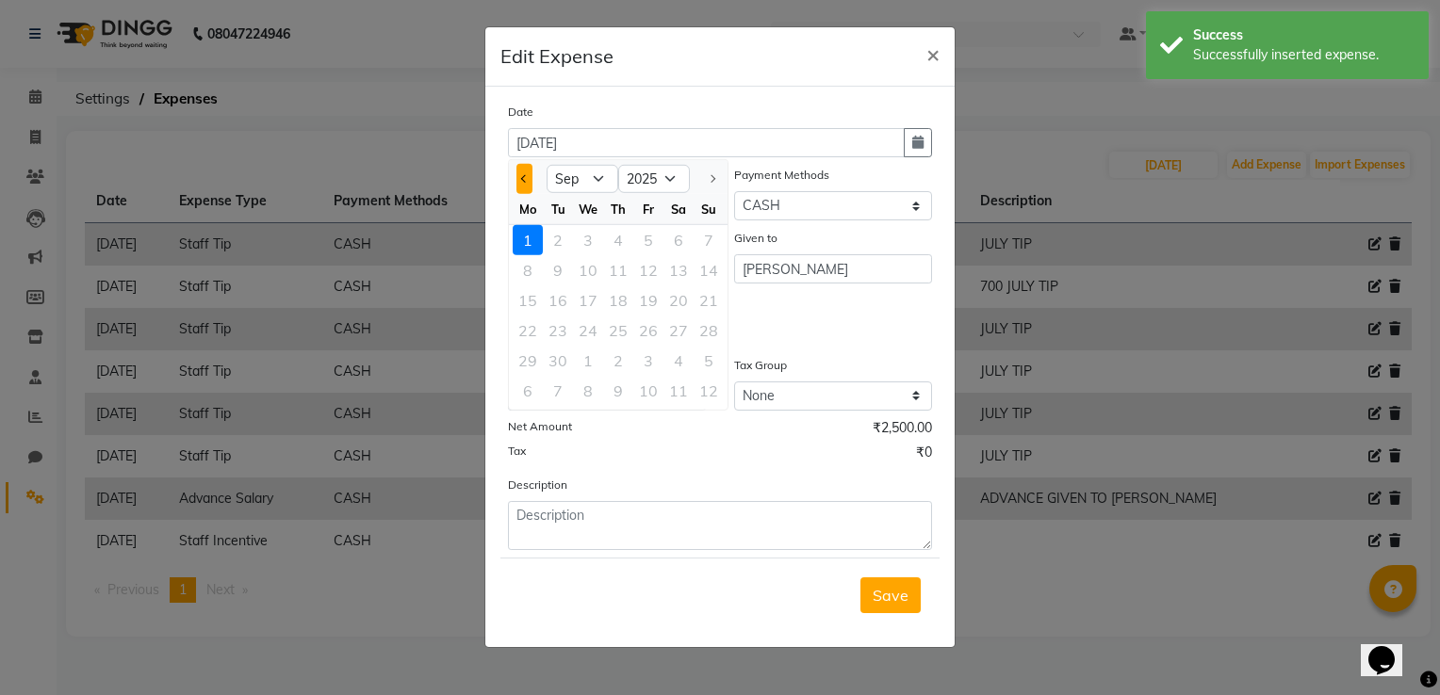
click at [522, 172] on button "Previous month" at bounding box center [524, 179] width 16 height 30
select select "8"
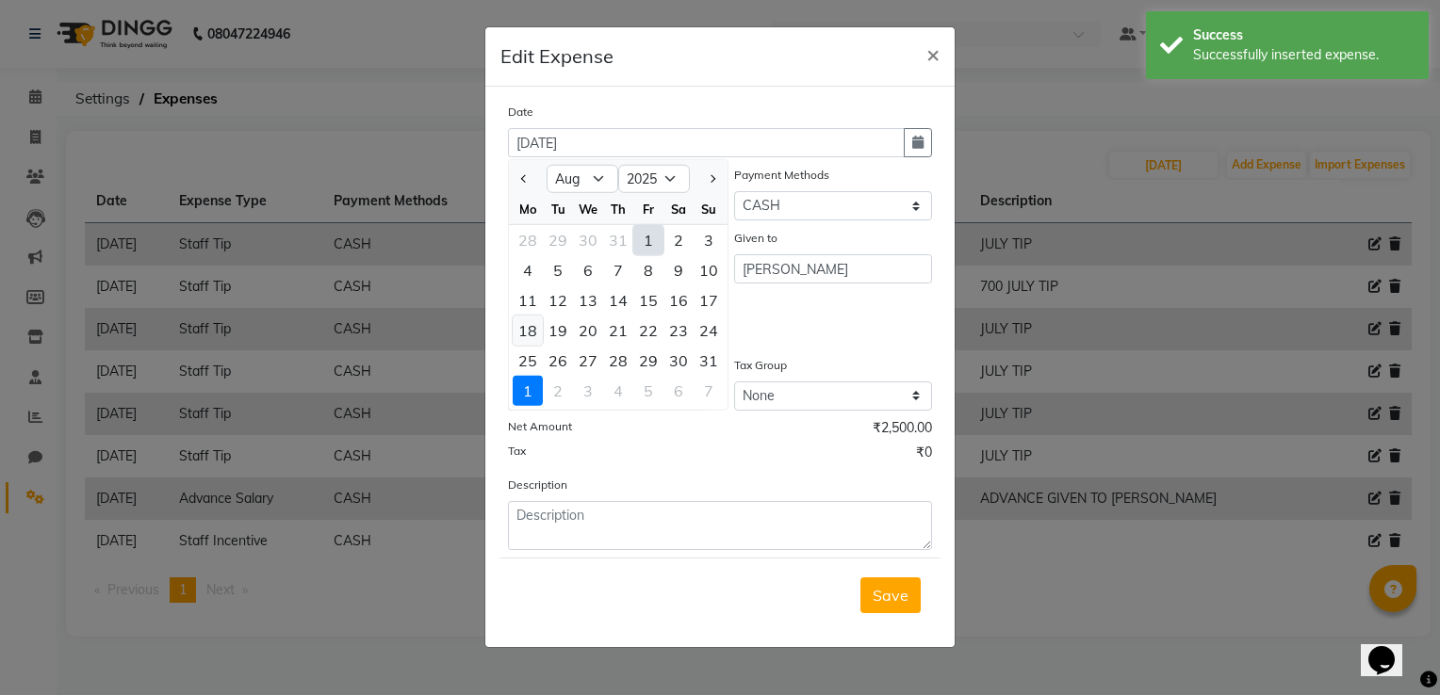
click at [528, 335] on div "18" at bounding box center [528, 331] width 30 height 30
type input "18-08-2025"
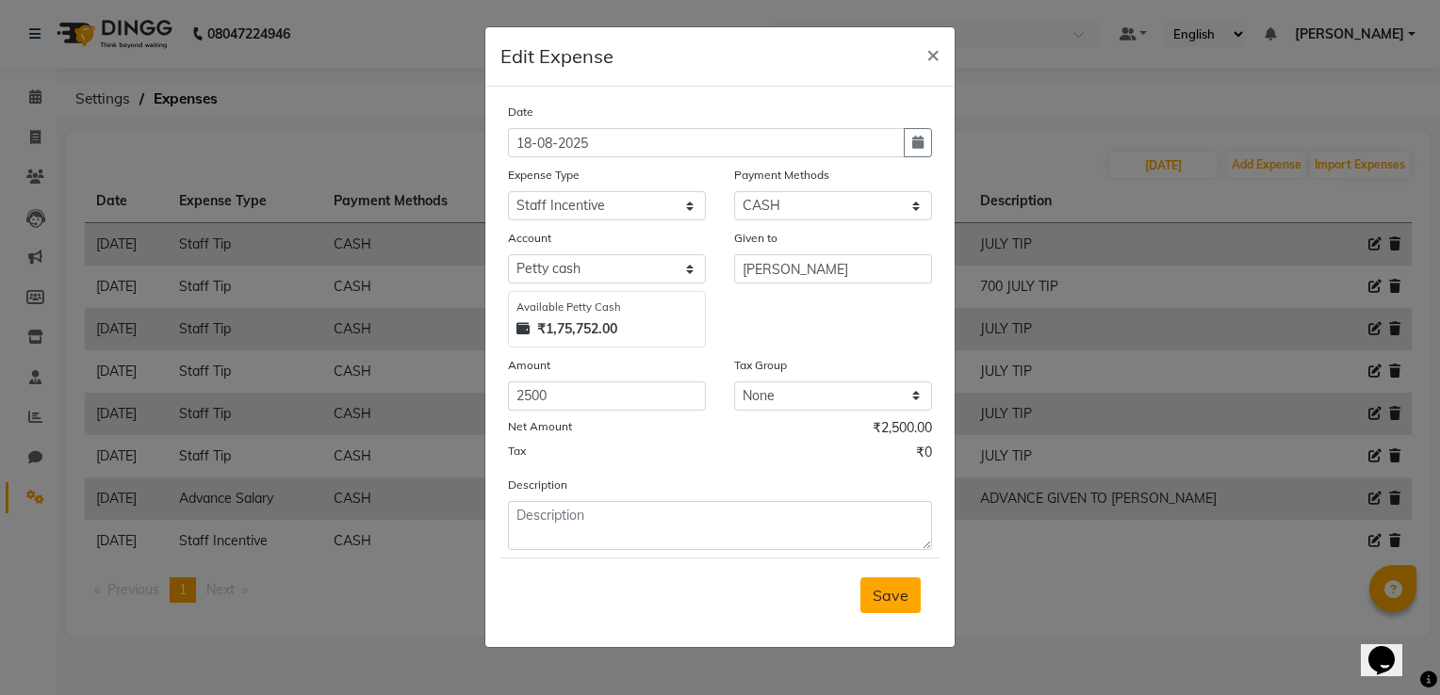
click at [876, 591] on span "Save" at bounding box center [891, 595] width 36 height 19
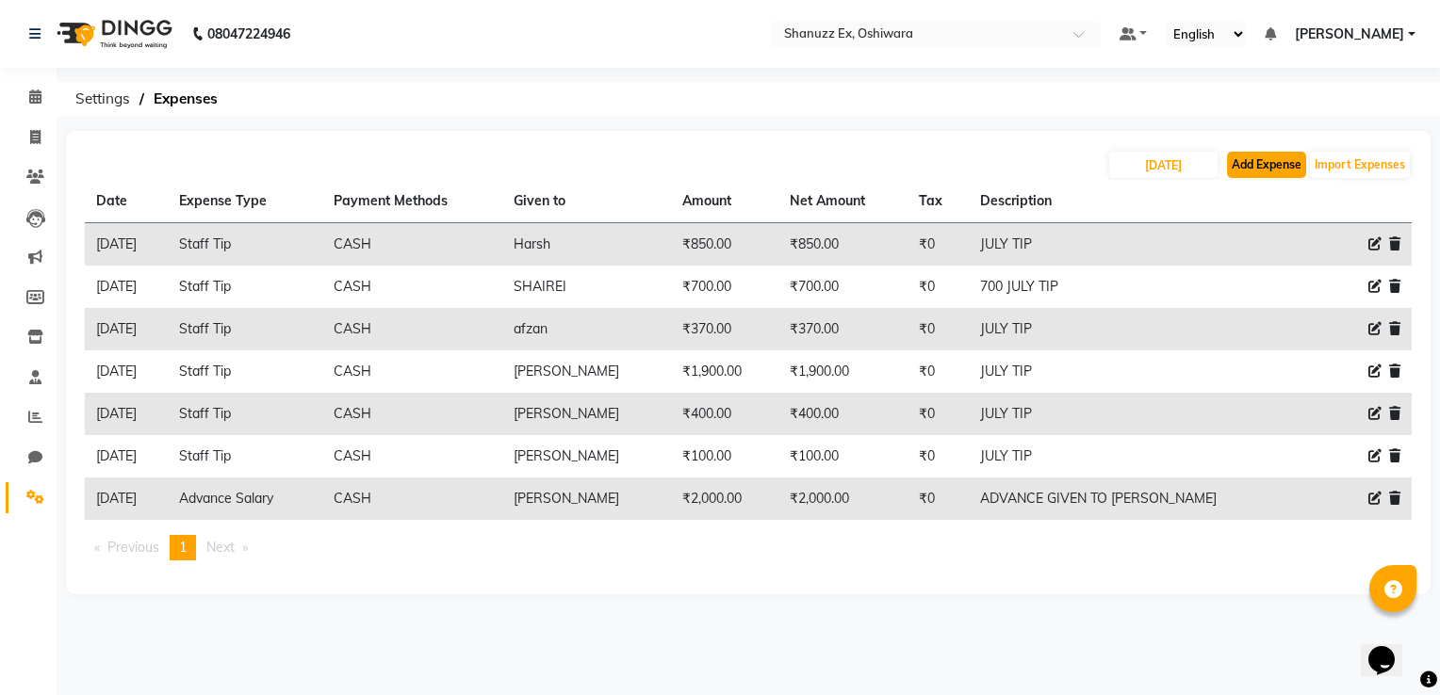
click at [1266, 166] on button "Add Expense" at bounding box center [1266, 165] width 79 height 26
select select "1"
select select "7357"
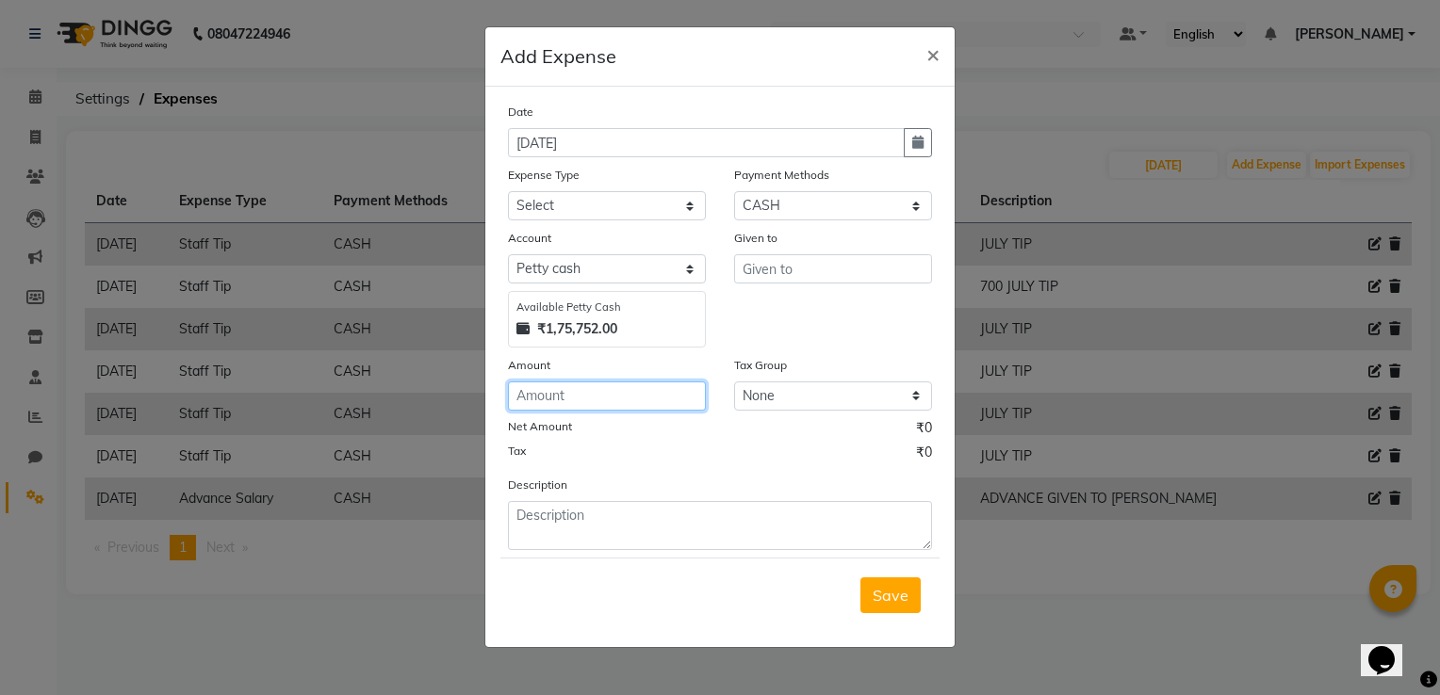
click at [553, 393] on input "number" at bounding box center [607, 396] width 198 height 29
type input "22400"
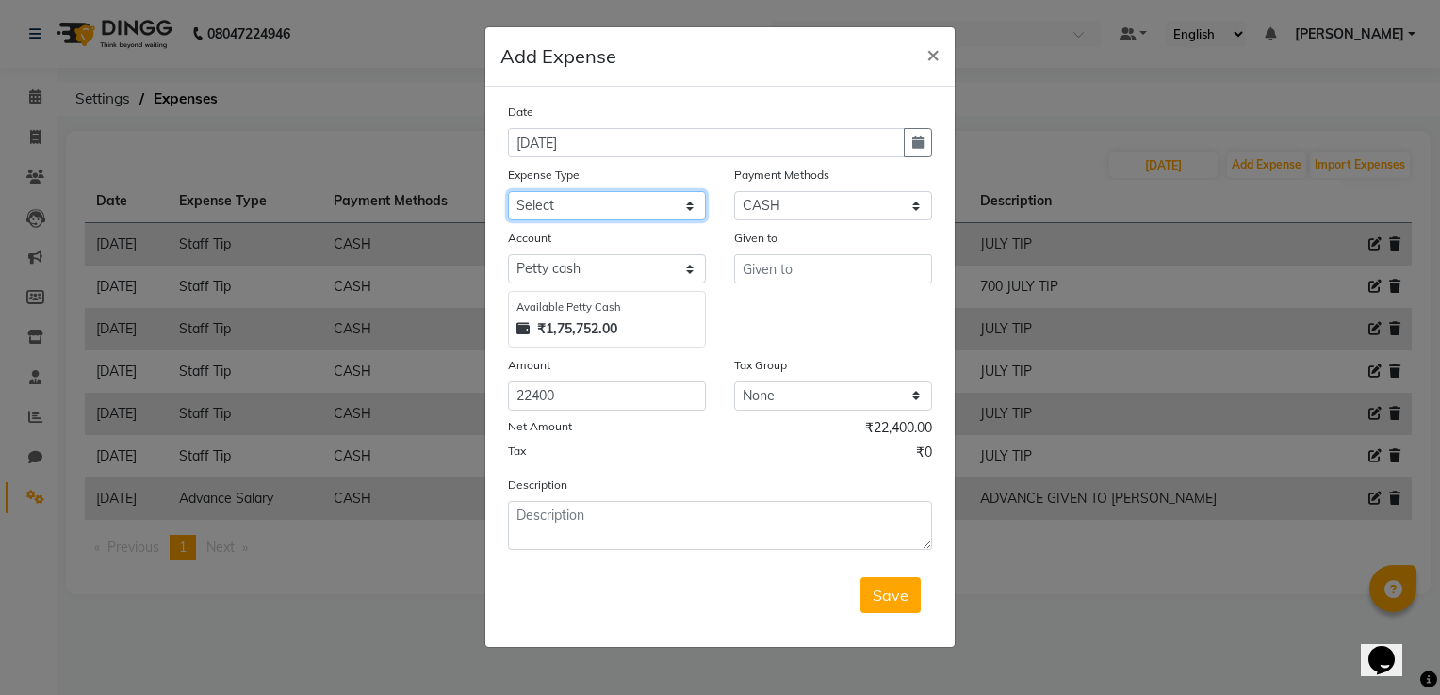
click at [621, 219] on select "Select Advance Salary Client Snacks Electricity Bill Marketing Maintenance Misc…" at bounding box center [607, 205] width 198 height 29
select select "22679"
click at [508, 193] on select "Select Advance Salary Client Snacks Electricity Bill Marketing Maintenance Misc…" at bounding box center [607, 205] width 198 height 29
click at [847, 279] on input "text" at bounding box center [833, 268] width 198 height 29
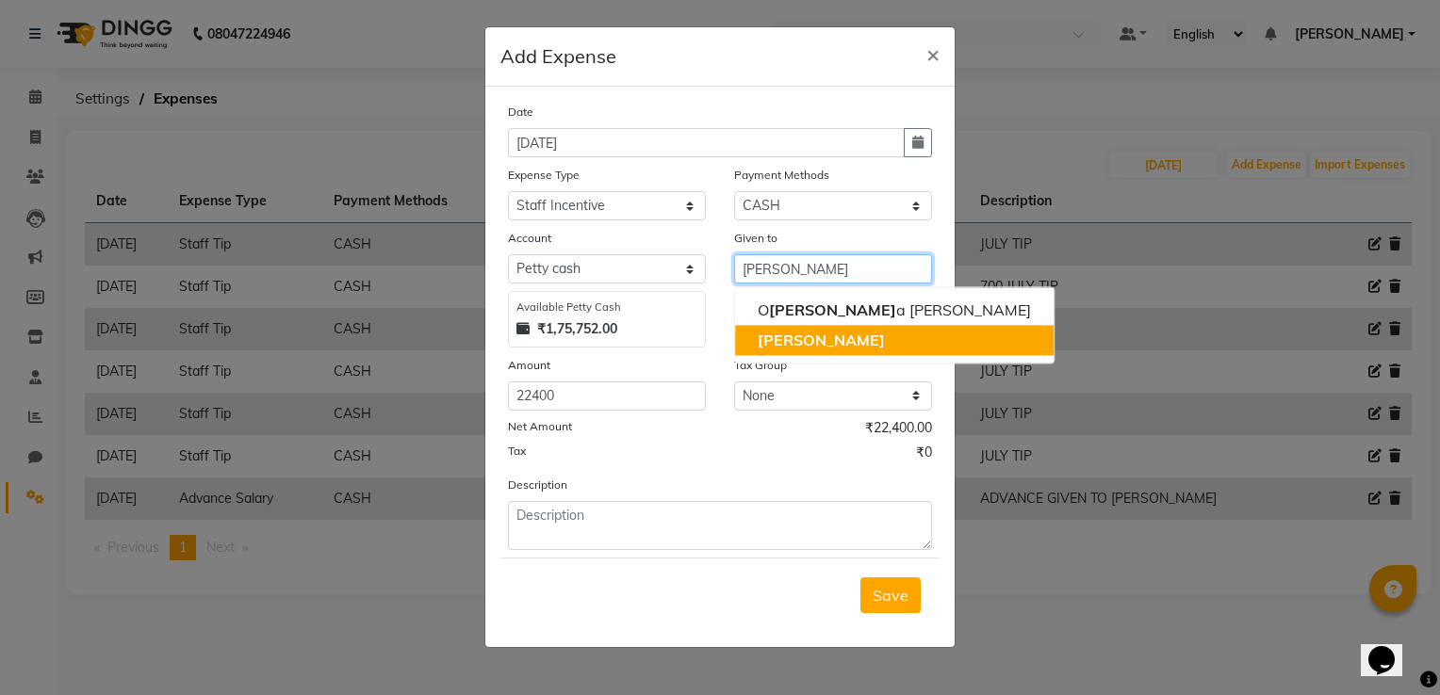
click at [793, 336] on button "[PERSON_NAME]" at bounding box center [894, 340] width 319 height 30
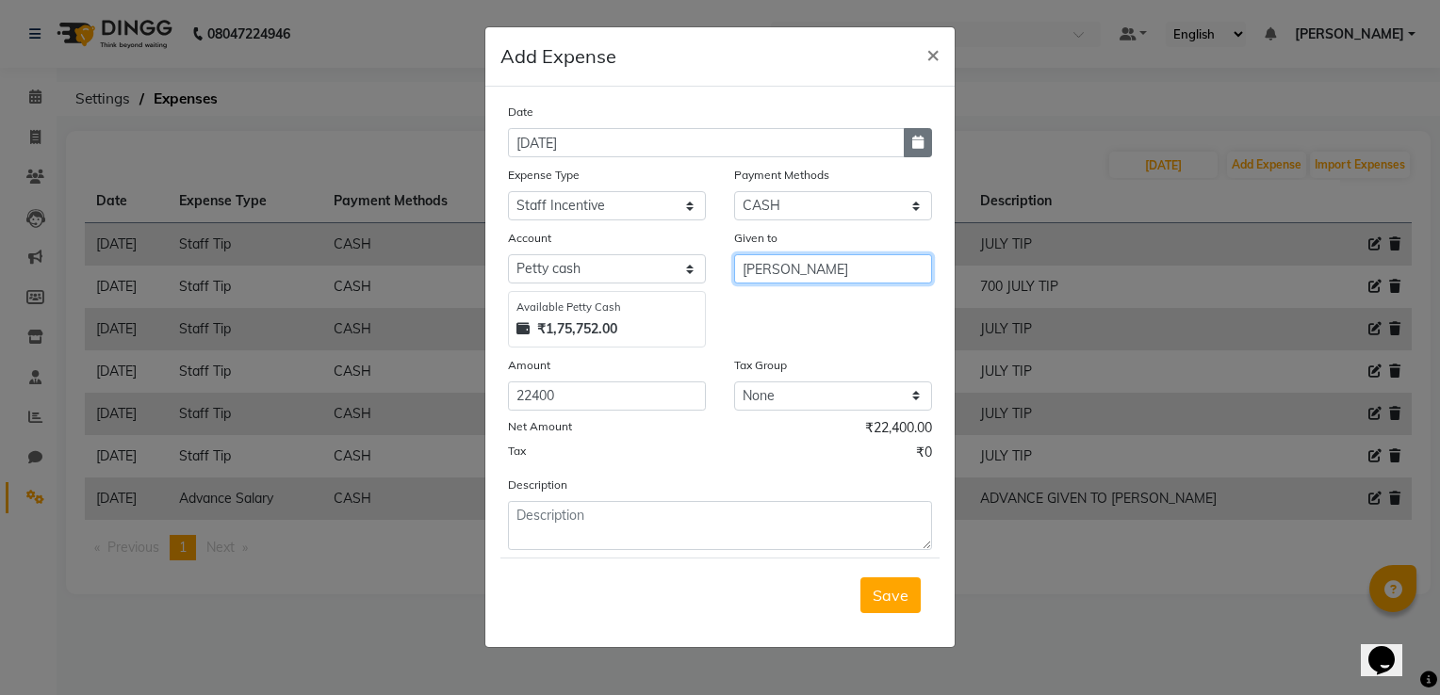
type input "[PERSON_NAME]"
click at [920, 148] on icon "button" at bounding box center [917, 142] width 11 height 13
select select "9"
select select "2025"
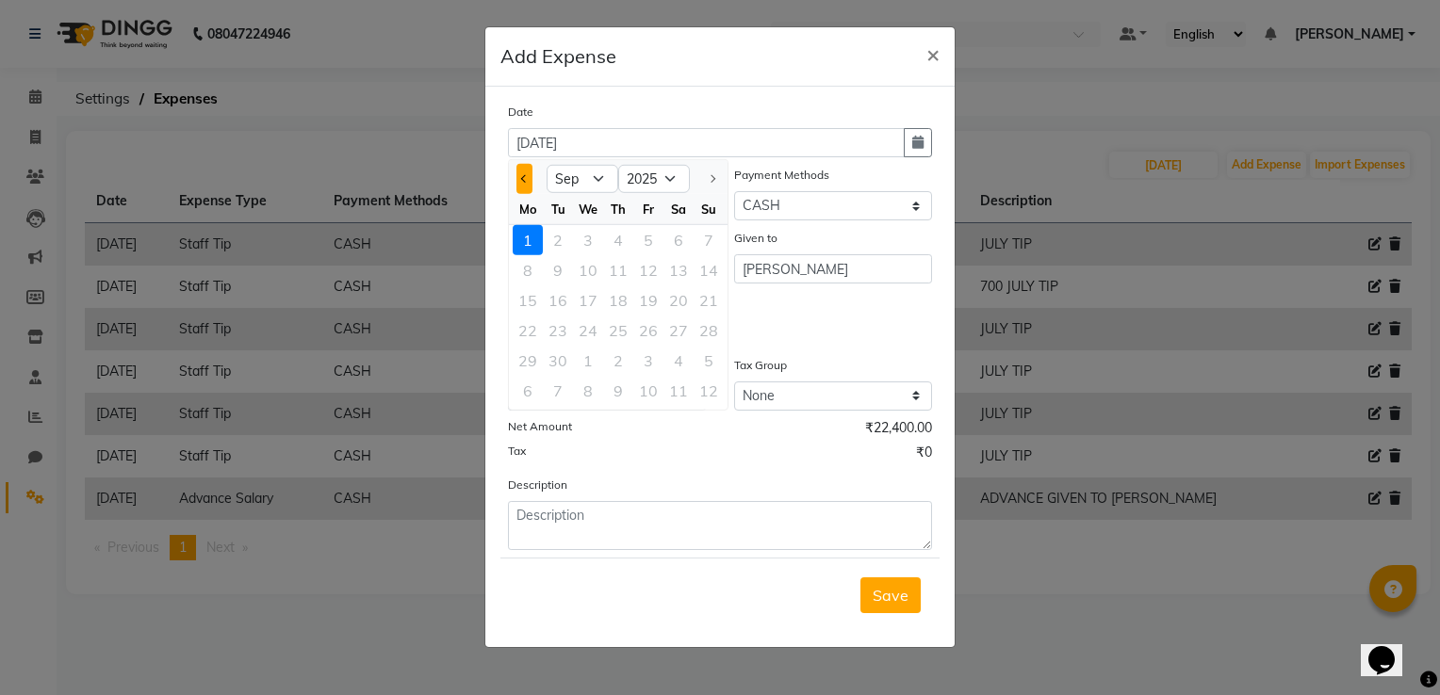
click at [516, 182] on button "Previous month" at bounding box center [524, 179] width 16 height 30
select select "8"
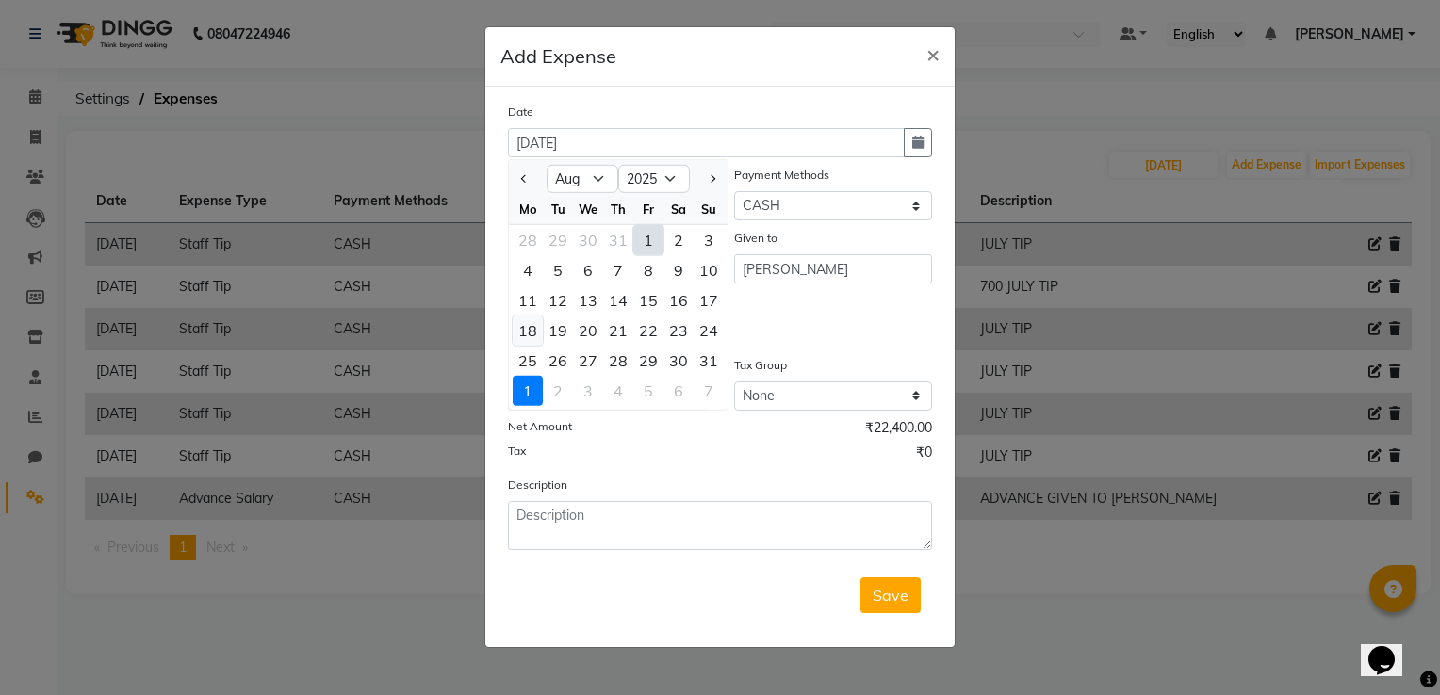
click at [523, 319] on div "18" at bounding box center [528, 331] width 30 height 30
type input "18-08-2025"
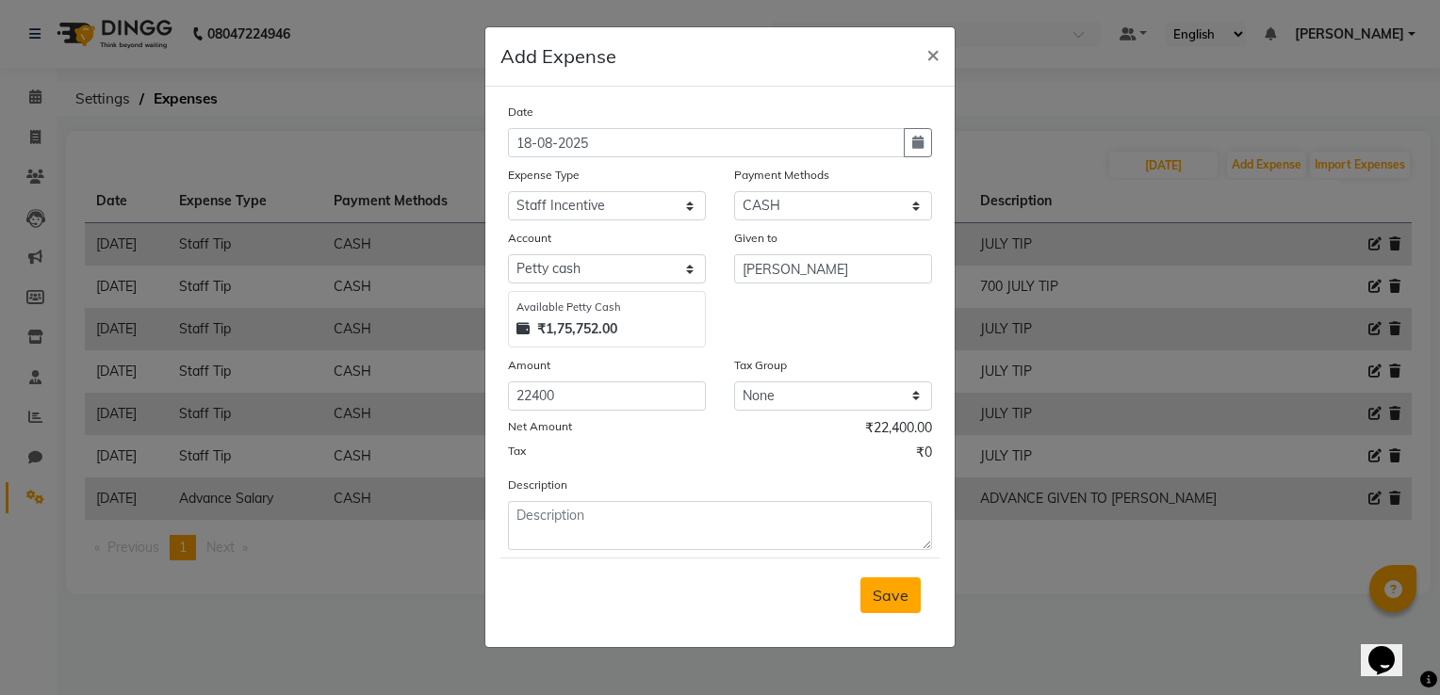
click at [894, 599] on span "Save" at bounding box center [891, 595] width 36 height 19
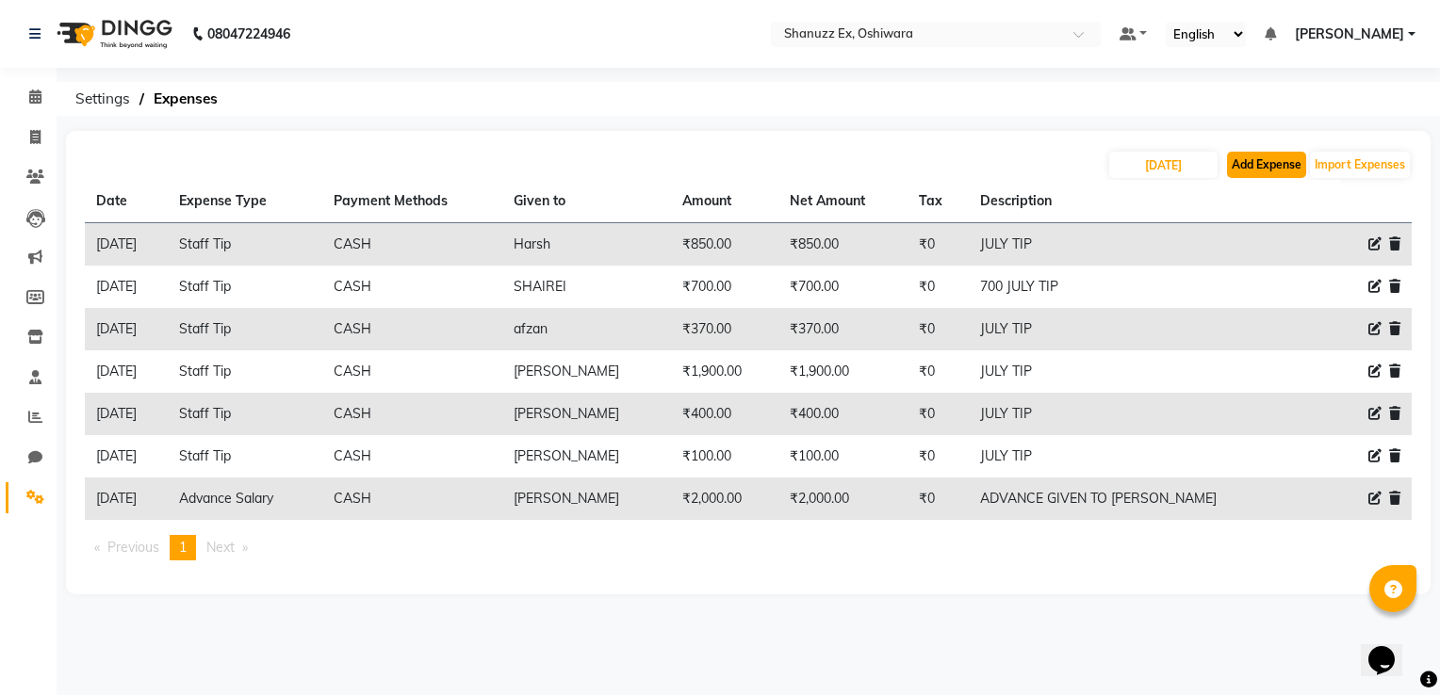
click at [1252, 169] on button "Add Expense" at bounding box center [1266, 165] width 79 height 26
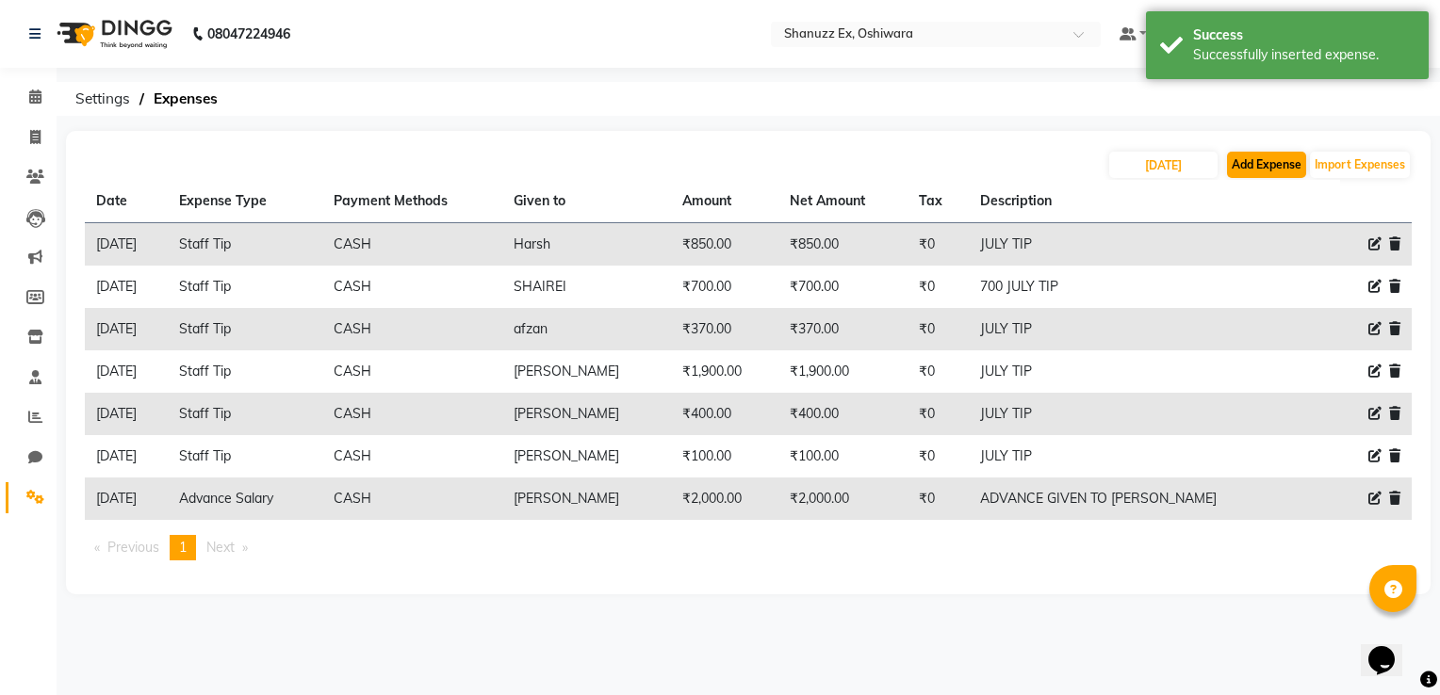
select select "1"
select select "7357"
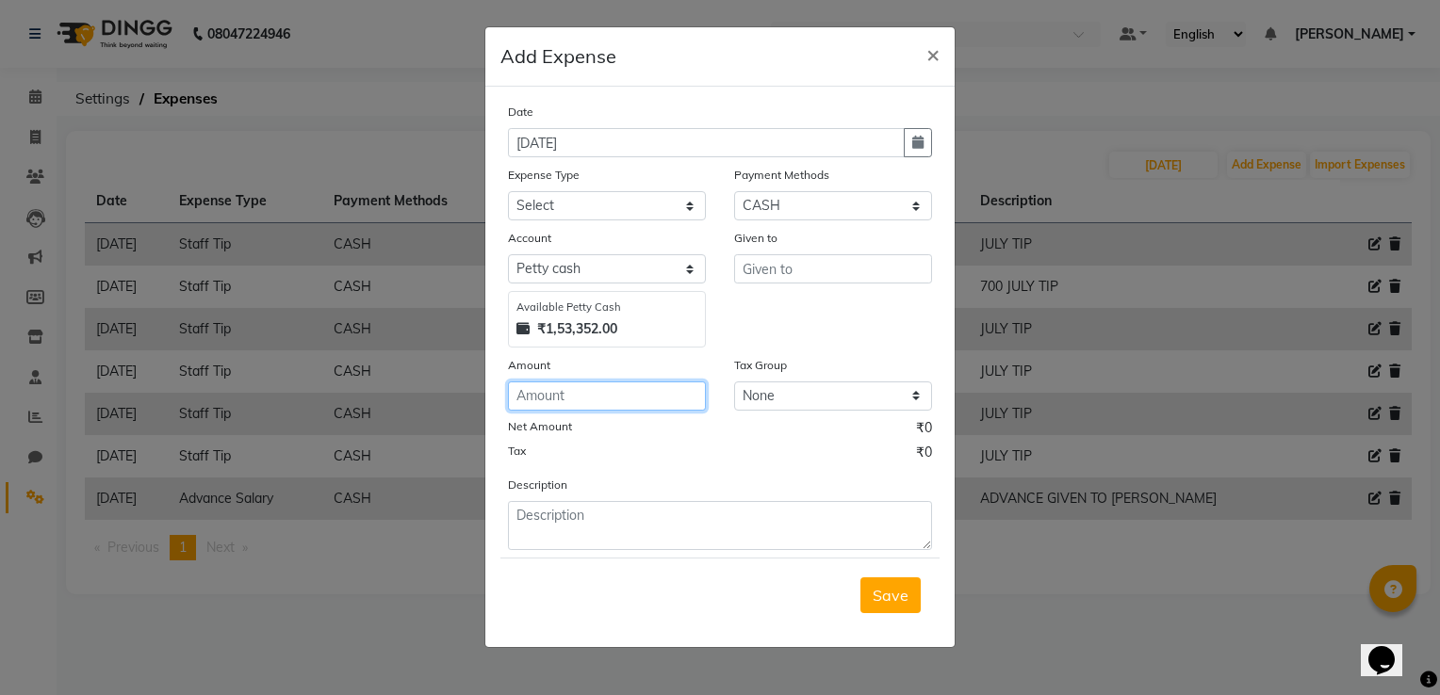
click at [562, 411] on input "number" at bounding box center [607, 396] width 198 height 29
type input "37000"
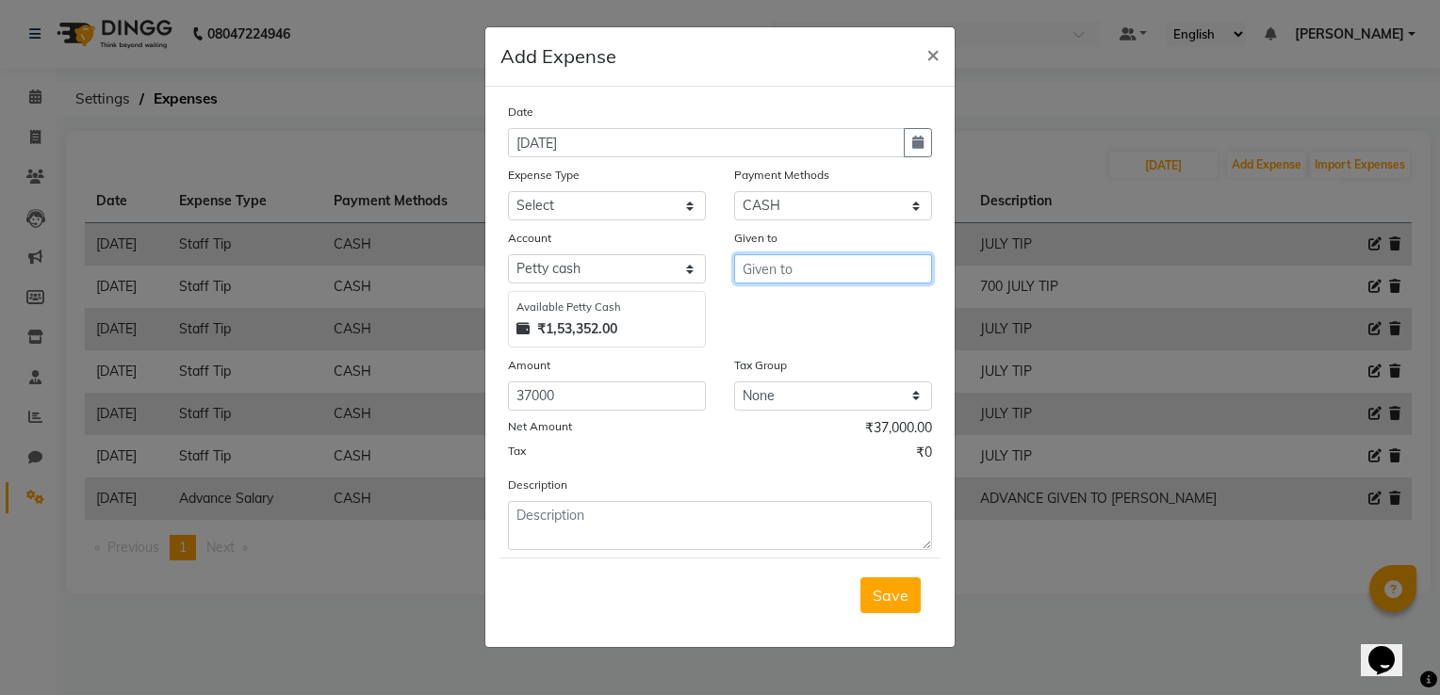
click at [740, 276] on input "text" at bounding box center [833, 268] width 198 height 29
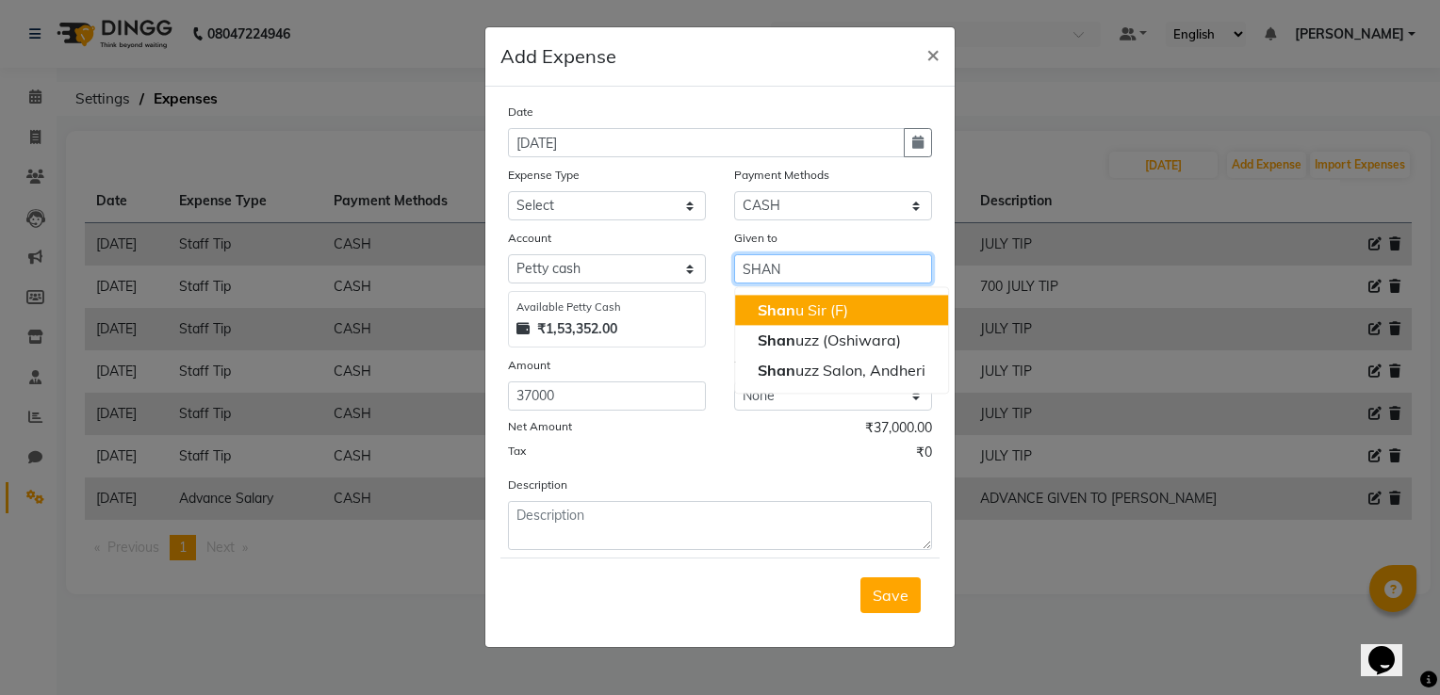
click at [810, 311] on ngb-highlight "Shan u Sir (F)" at bounding box center [803, 310] width 90 height 19
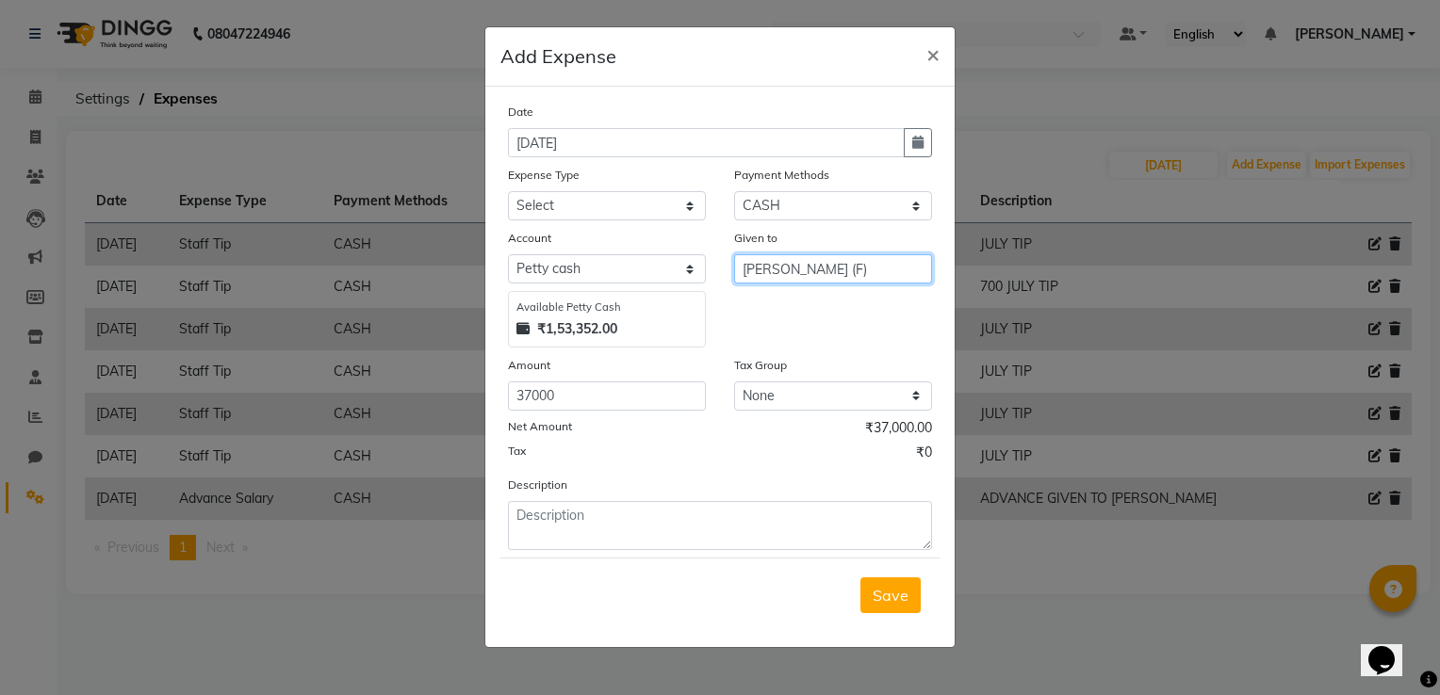
type input "[PERSON_NAME] (F)"
click at [653, 221] on select "Select Advance Salary Client Snacks Electricity Bill Marketing Maintenance Misc…" at bounding box center [607, 205] width 198 height 29
select select "22679"
click at [508, 193] on select "Select Advance Salary Client Snacks Electricity Bill Marketing Maintenance Misc…" at bounding box center [607, 205] width 198 height 29
click at [916, 139] on icon "button" at bounding box center [917, 142] width 11 height 13
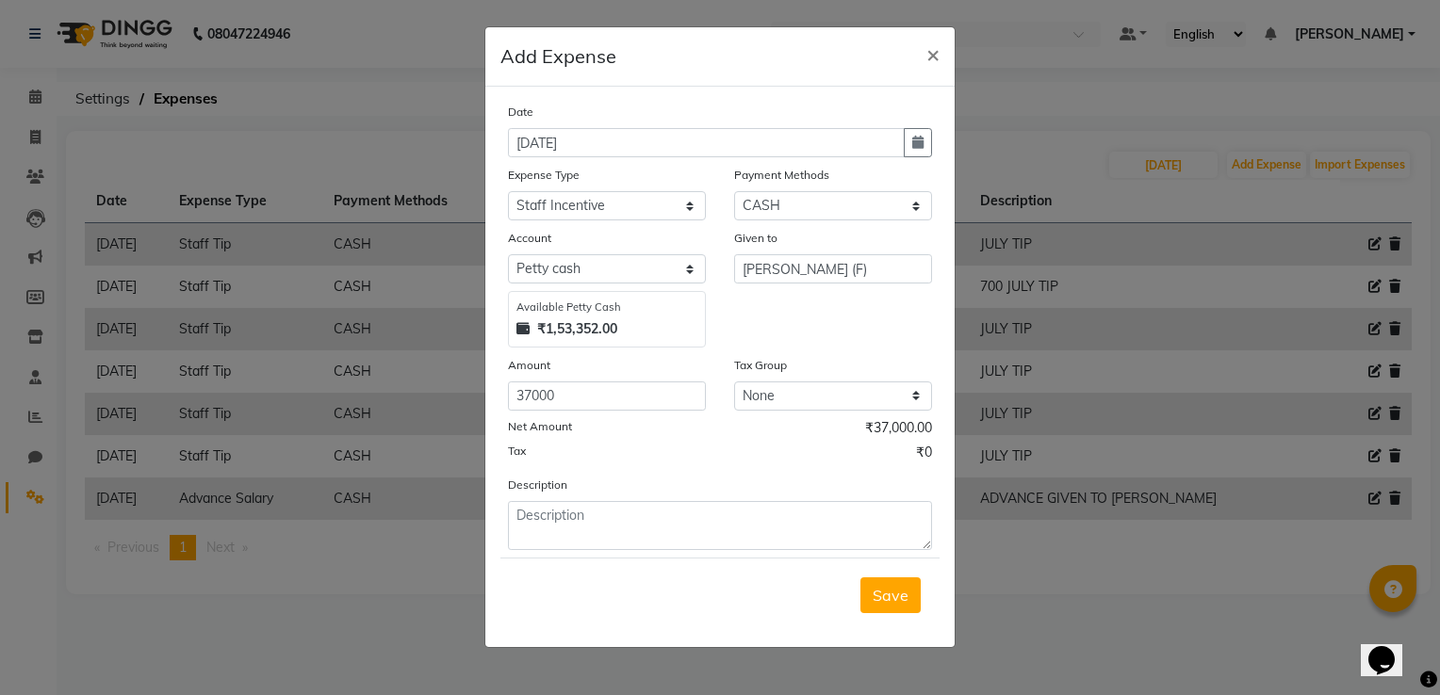
select select "9"
select select "2025"
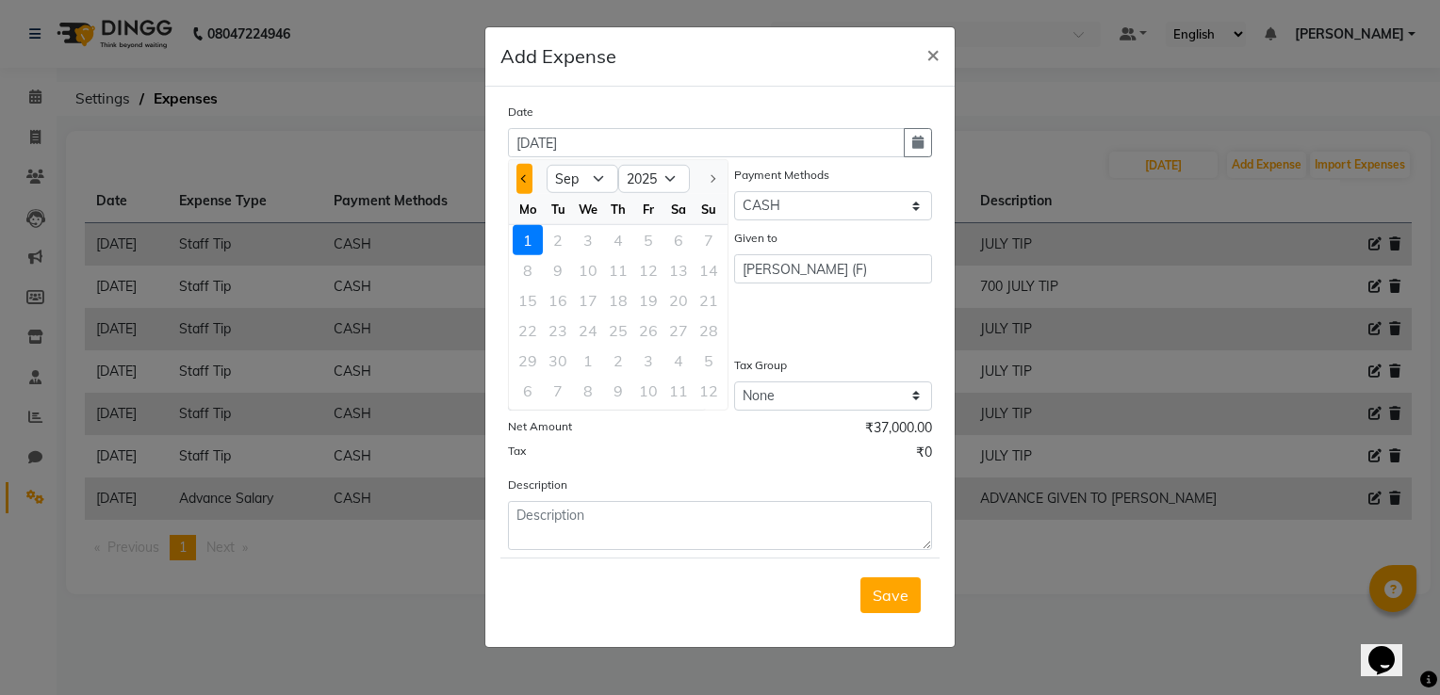
click at [521, 172] on button "Previous month" at bounding box center [524, 179] width 16 height 30
select select "8"
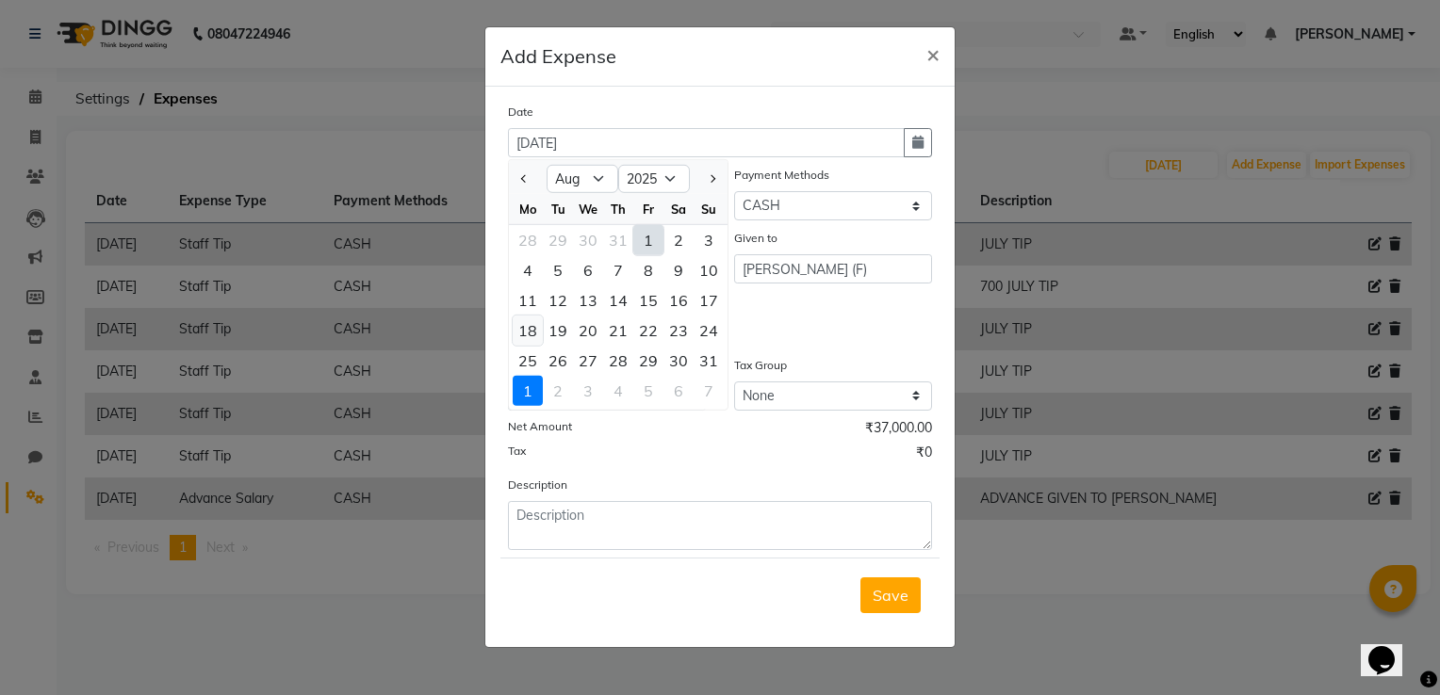
click at [533, 325] on div "18" at bounding box center [528, 331] width 30 height 30
type input "18-08-2025"
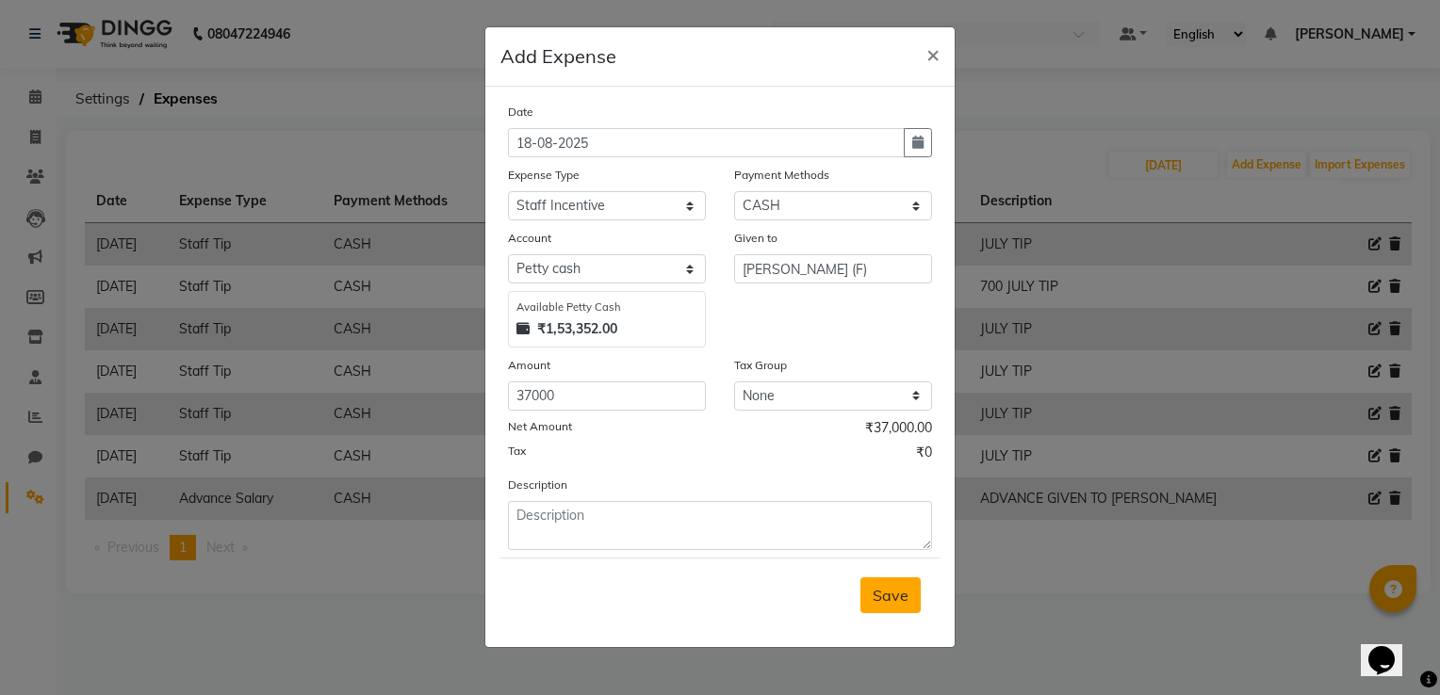
click at [882, 599] on span "Save" at bounding box center [891, 595] width 36 height 19
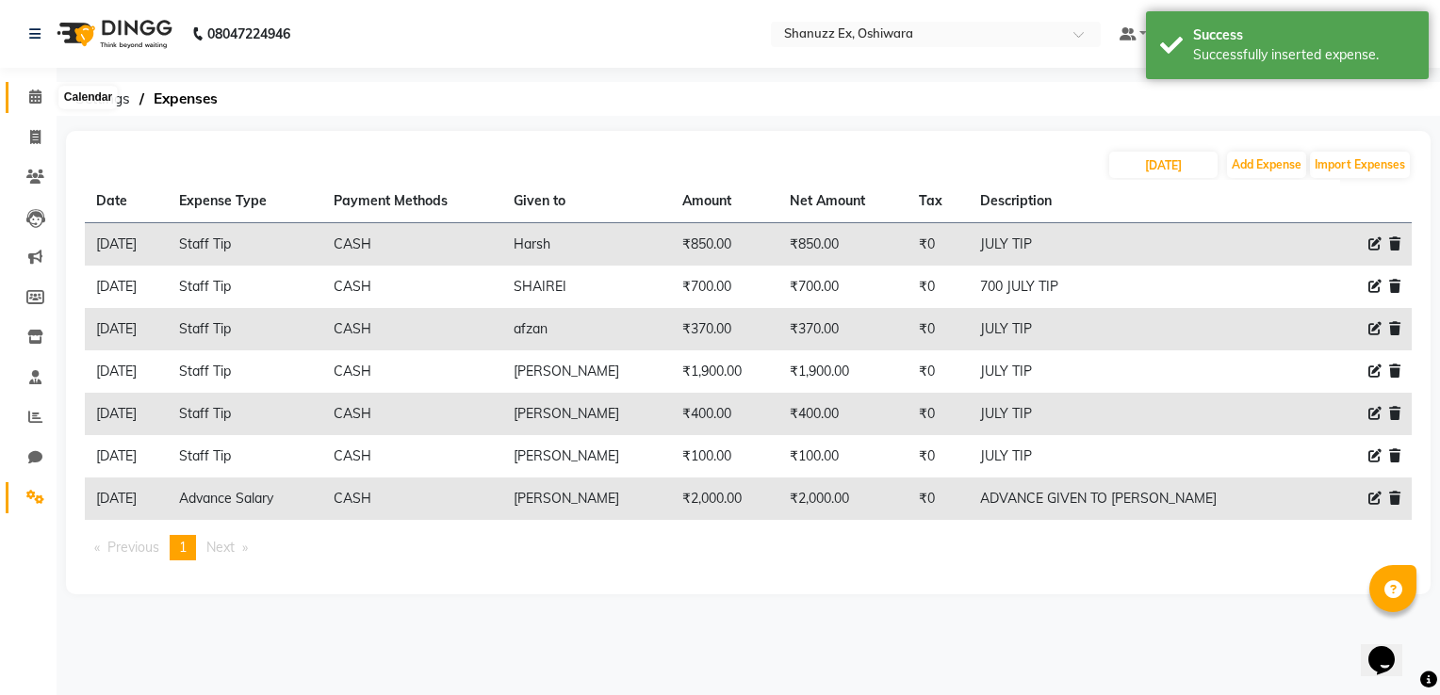
click at [26, 103] on span at bounding box center [35, 98] width 33 height 22
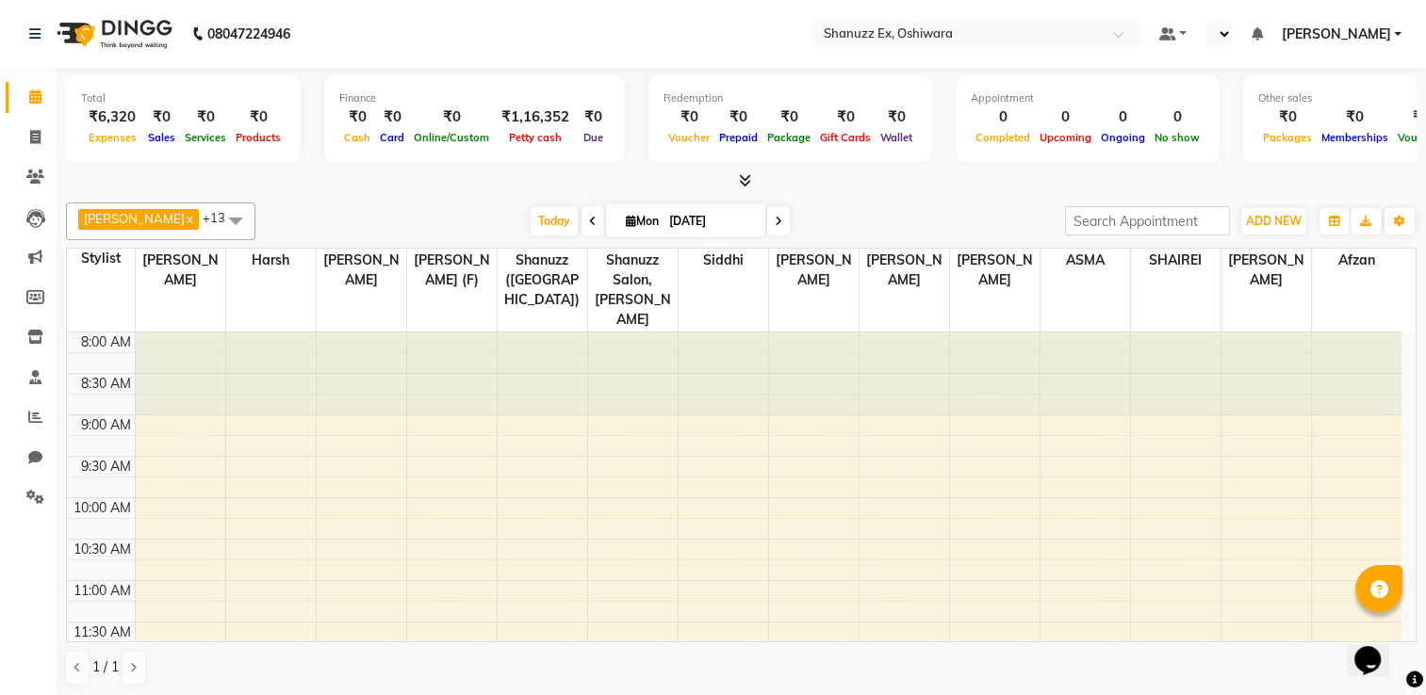
select select "en"
